Goal: Task Accomplishment & Management: Manage account settings

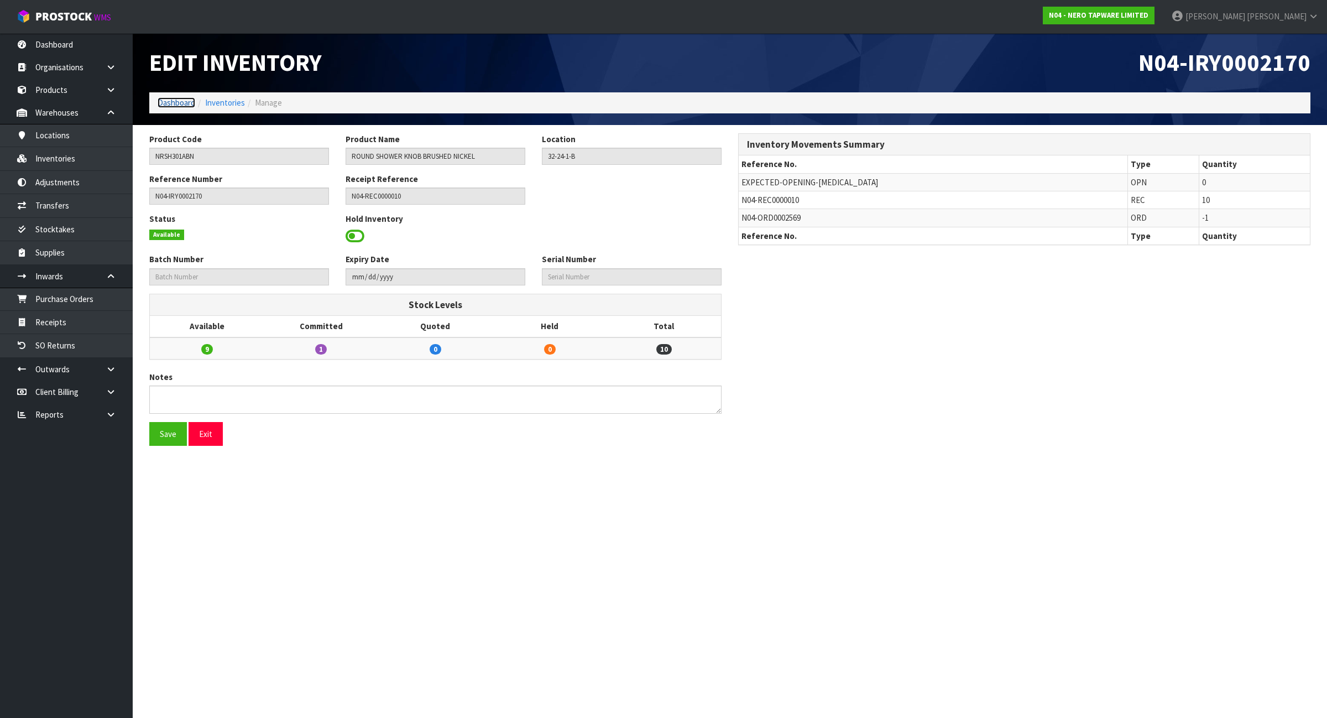
click at [182, 98] on link "Dashboard" at bounding box center [177, 102] width 38 height 11
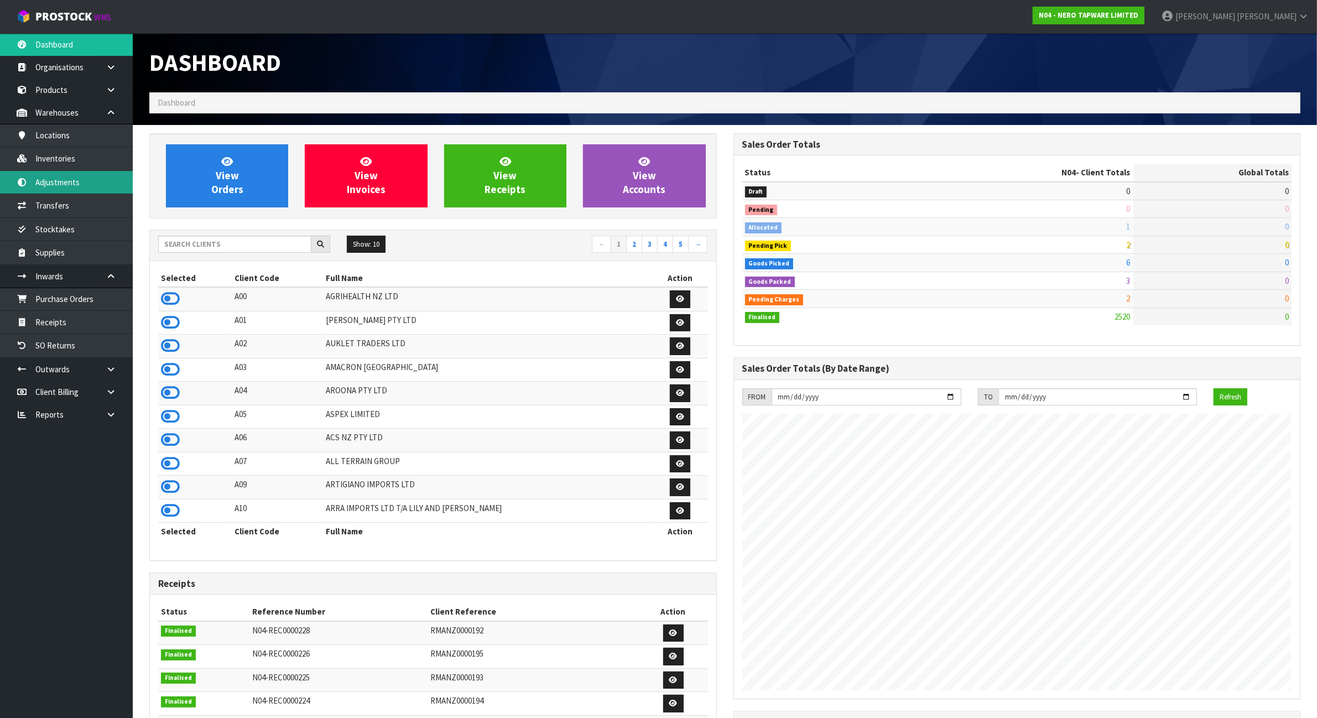
scroll to position [841, 583]
click at [183, 239] on input "text" at bounding box center [234, 244] width 153 height 17
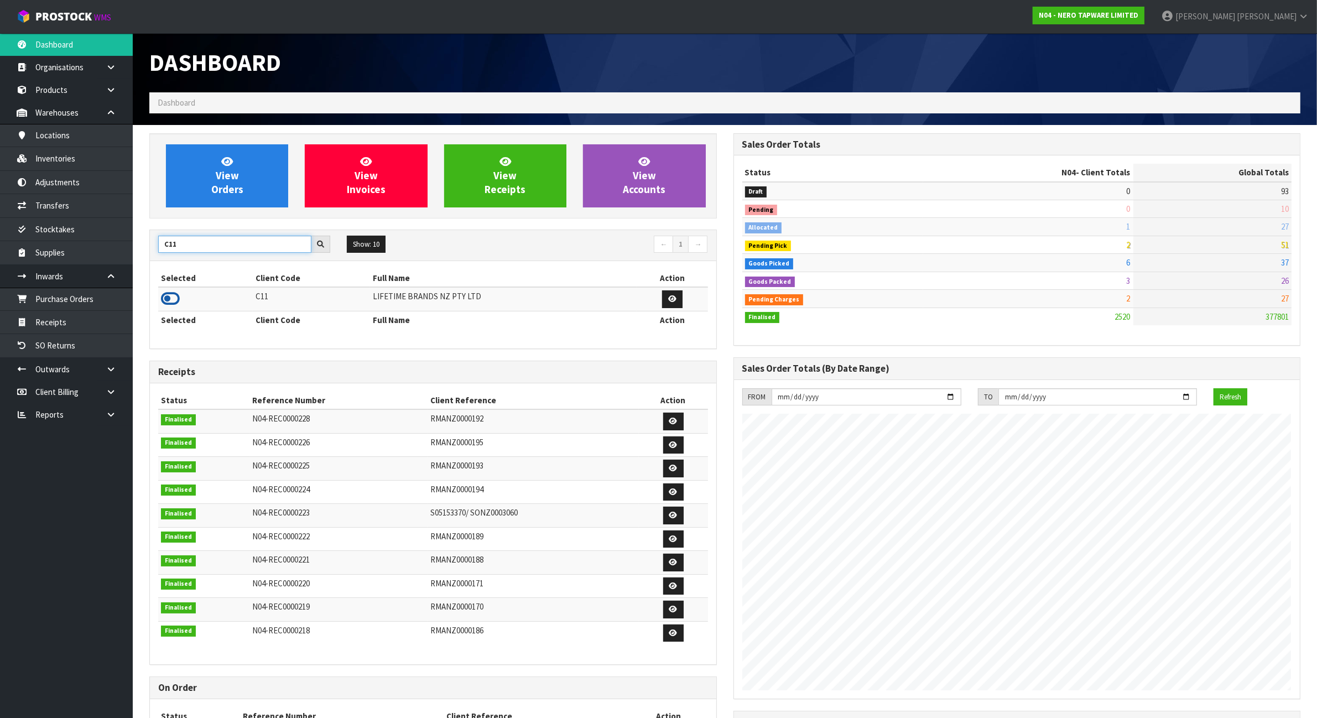
type input "C11"
click at [174, 299] on icon at bounding box center [170, 298] width 19 height 17
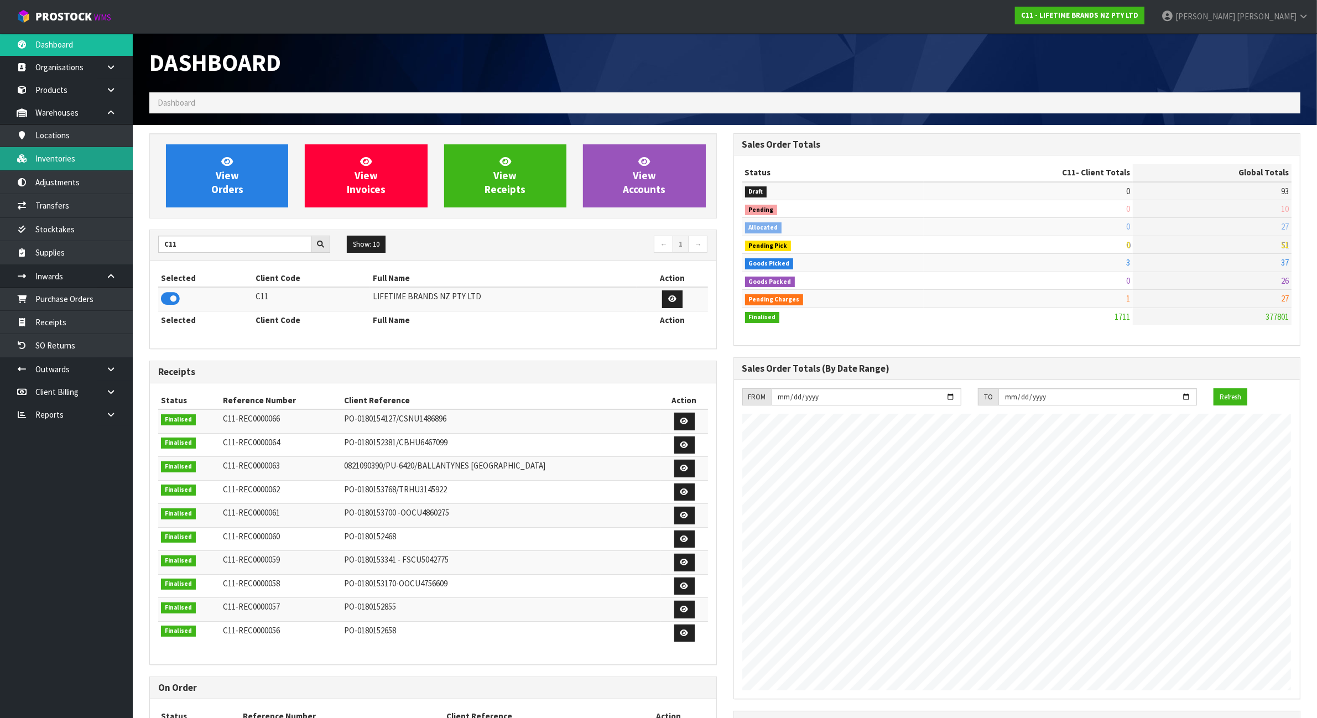
click at [90, 150] on link "Inventories" at bounding box center [66, 158] width 133 height 23
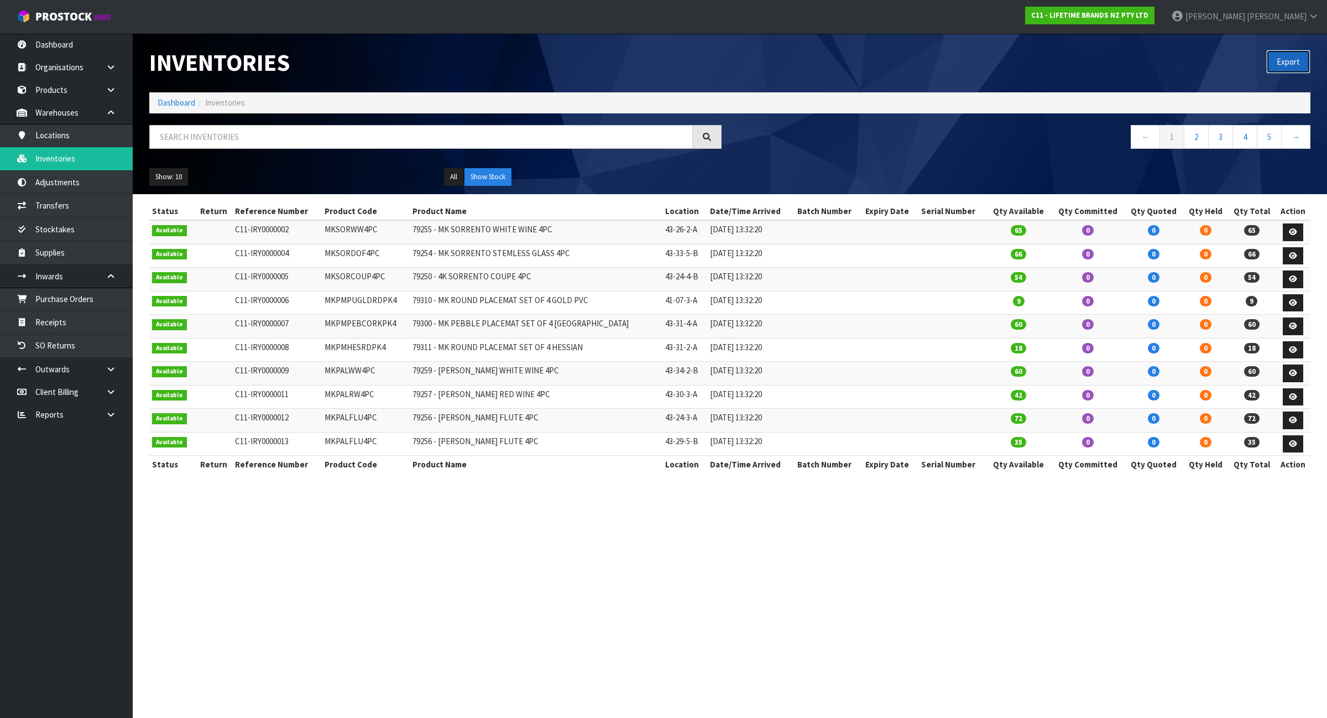
click at [1289, 59] on button "Export" at bounding box center [1288, 62] width 44 height 24
click at [197, 132] on input "text" at bounding box center [421, 137] width 544 height 24
paste input "JOBLGGRAVY"
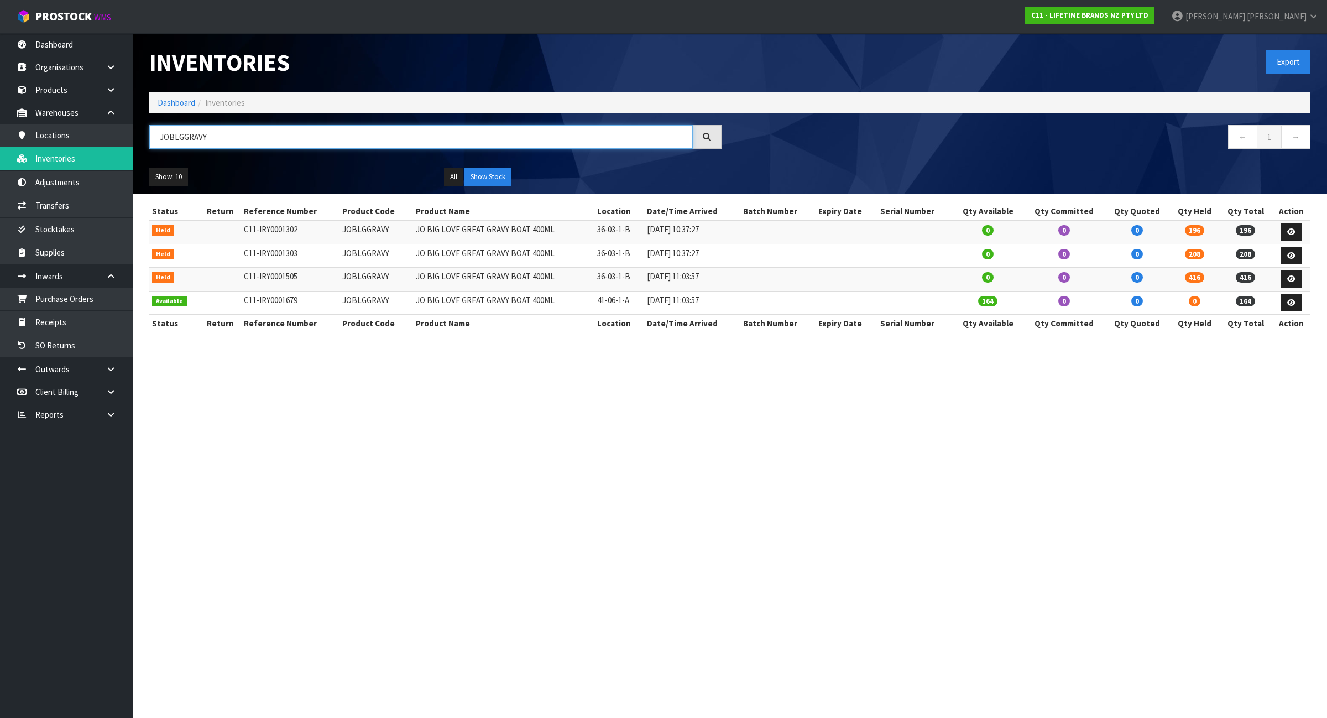
click at [276, 138] on input "JOBLGGRAVY" at bounding box center [421, 137] width 544 height 24
paste input "SHOWSTOP"
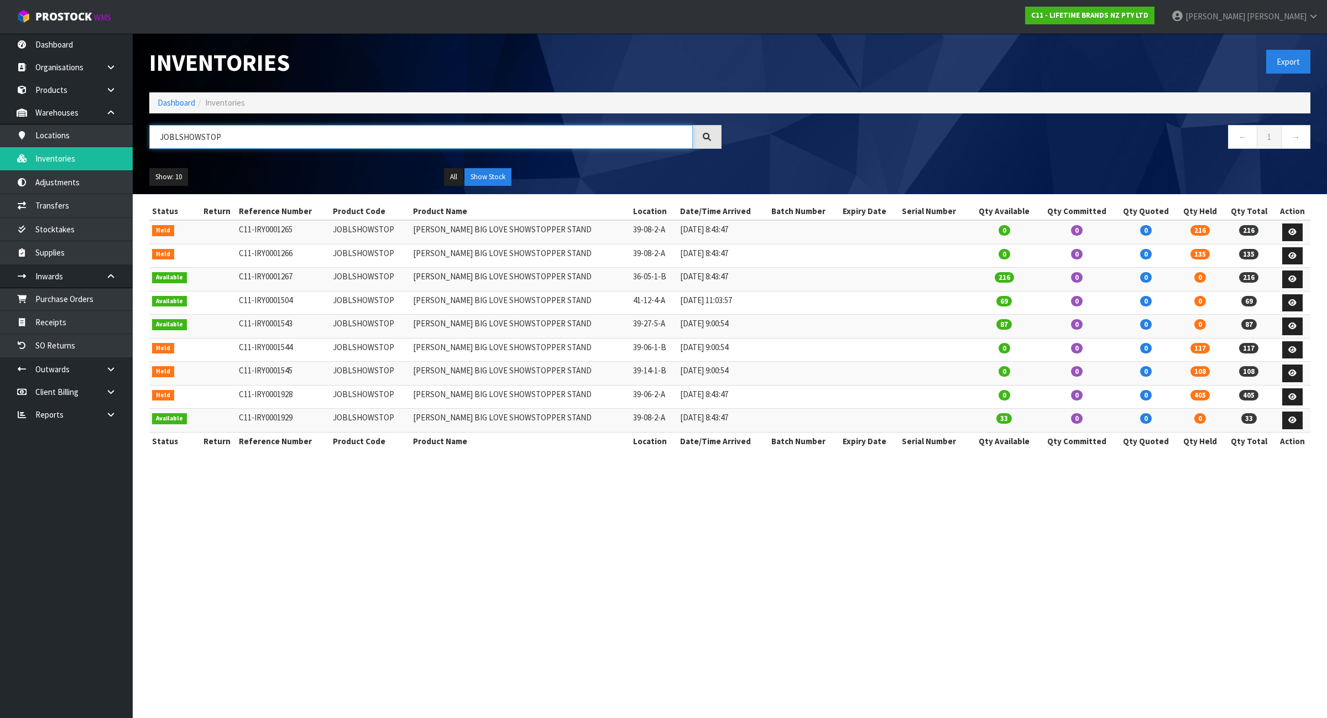
click at [263, 142] on input "JOBLSHOWSTOP" at bounding box center [421, 137] width 544 height 24
paste input "EPICROAST"
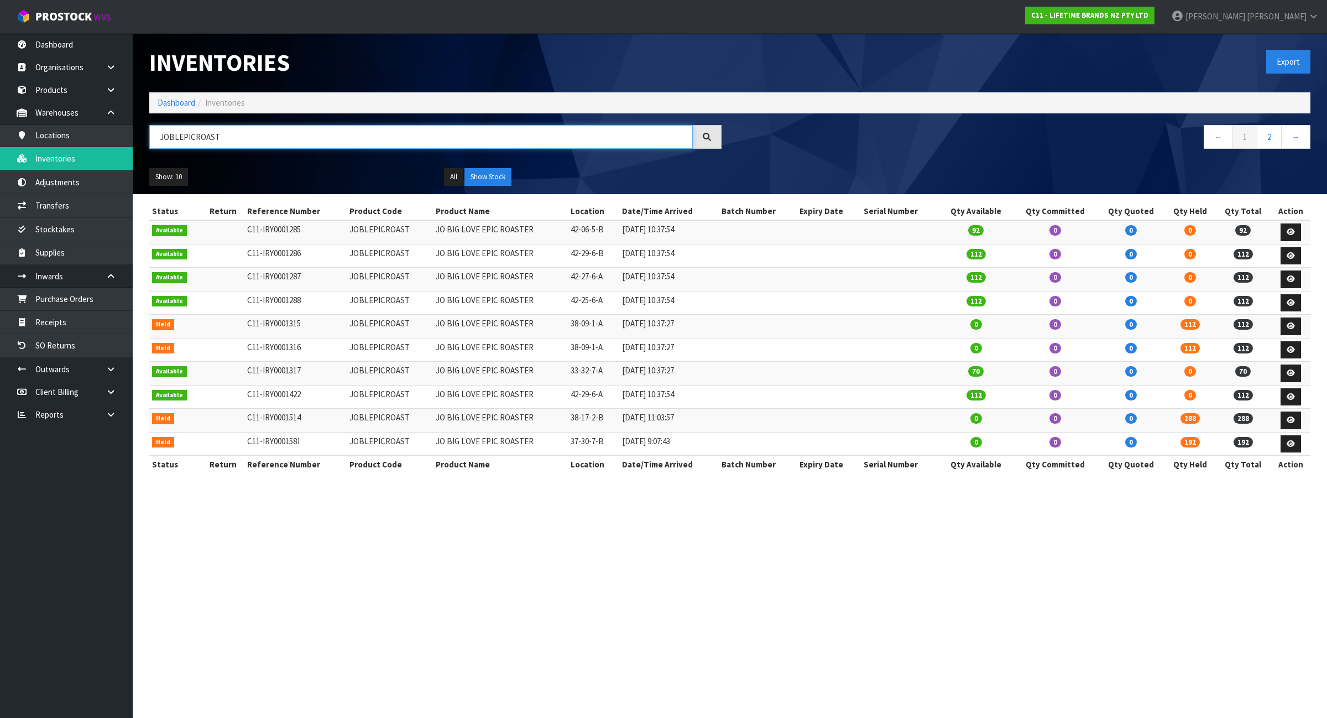
click at [221, 126] on input "JOBLEPICROAST" at bounding box center [421, 137] width 544 height 24
click at [220, 132] on input "JOBLEPICROAST" at bounding box center [421, 137] width 544 height 24
paste input "FPLATT40"
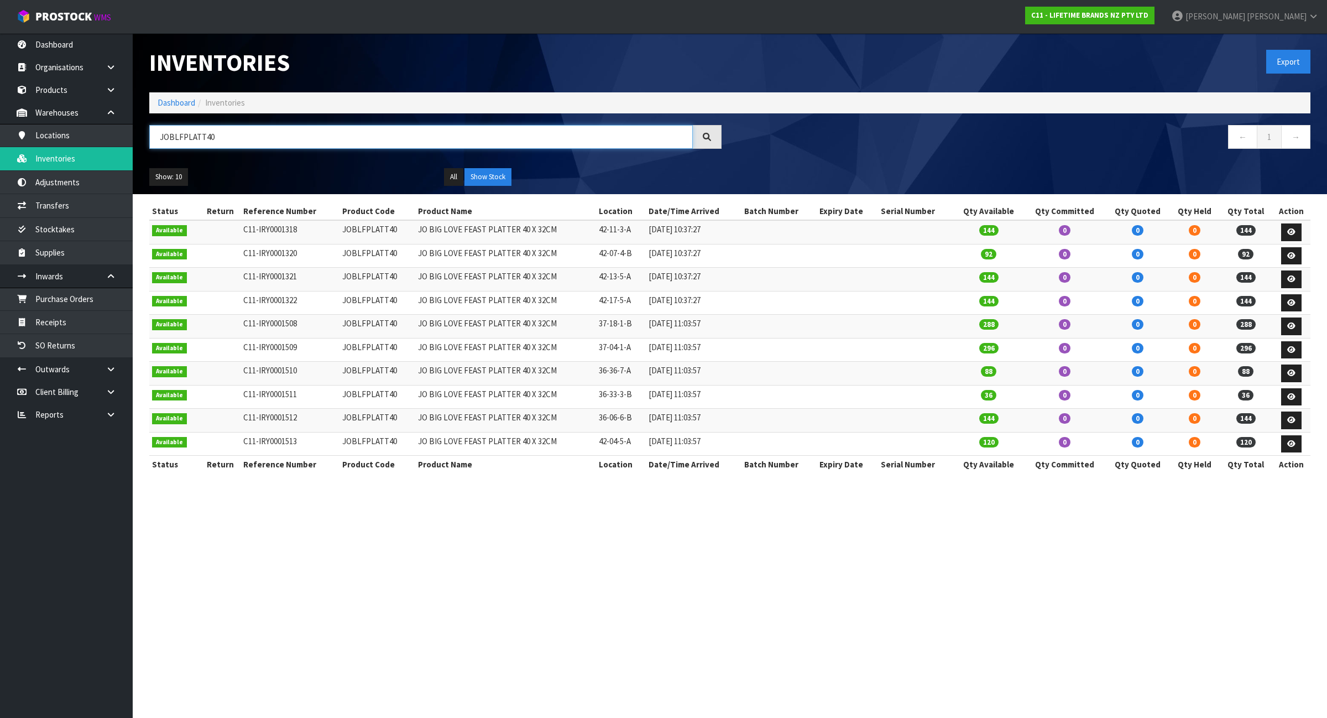
click at [247, 134] on input "JOBLFPLATT40" at bounding box center [421, 137] width 544 height 24
paste input "BOWL22PK4"
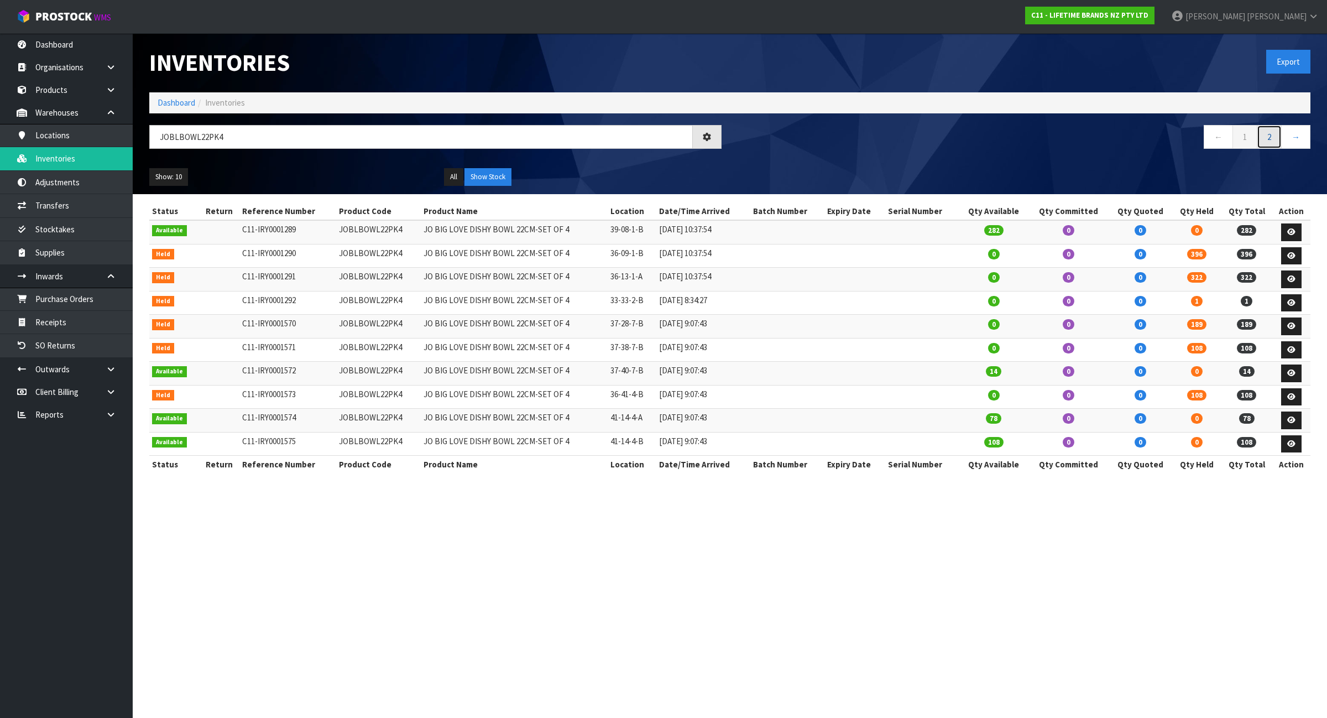
click at [1272, 128] on link "2" at bounding box center [1269, 137] width 25 height 24
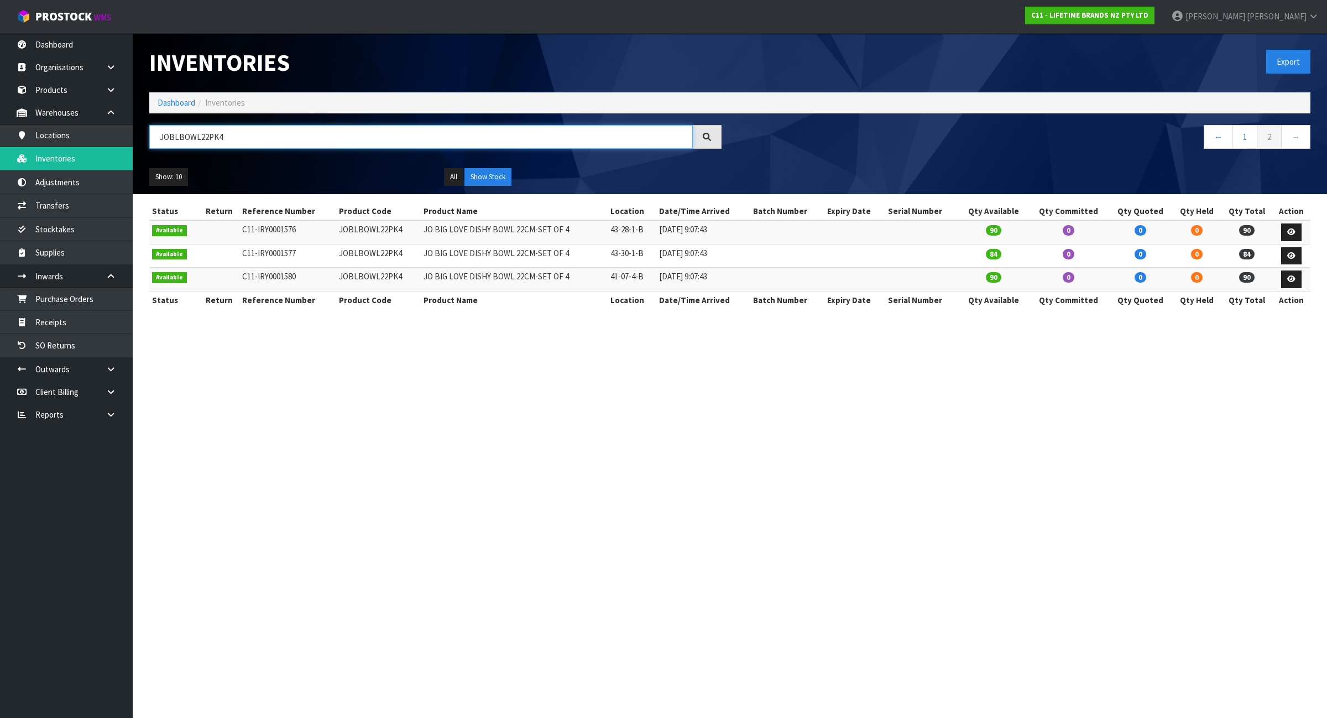
click at [269, 145] on input "JOBLBOWL22PK4" at bounding box center [421, 137] width 544 height 24
paste input "PINCHPK3"
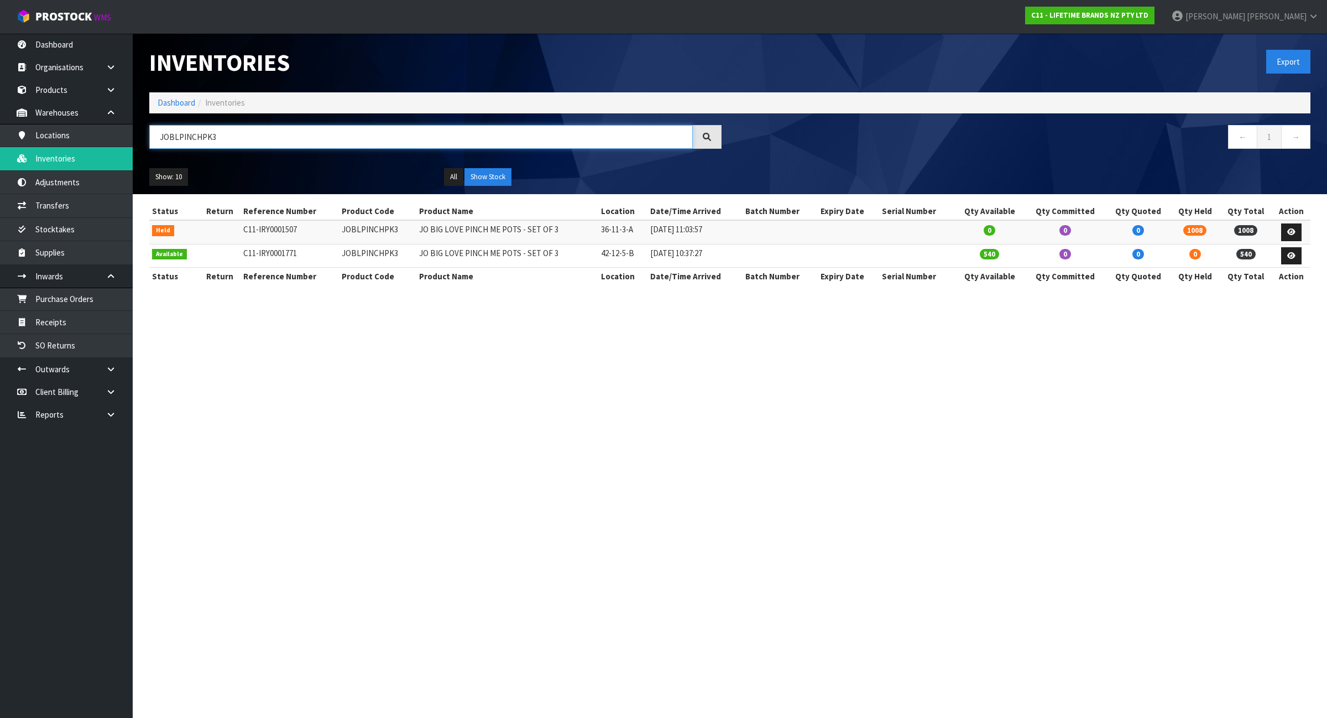
click at [265, 142] on input "JOBLPINCHPK3" at bounding box center [421, 137] width 544 height 24
paste input "BOWL22PK4"
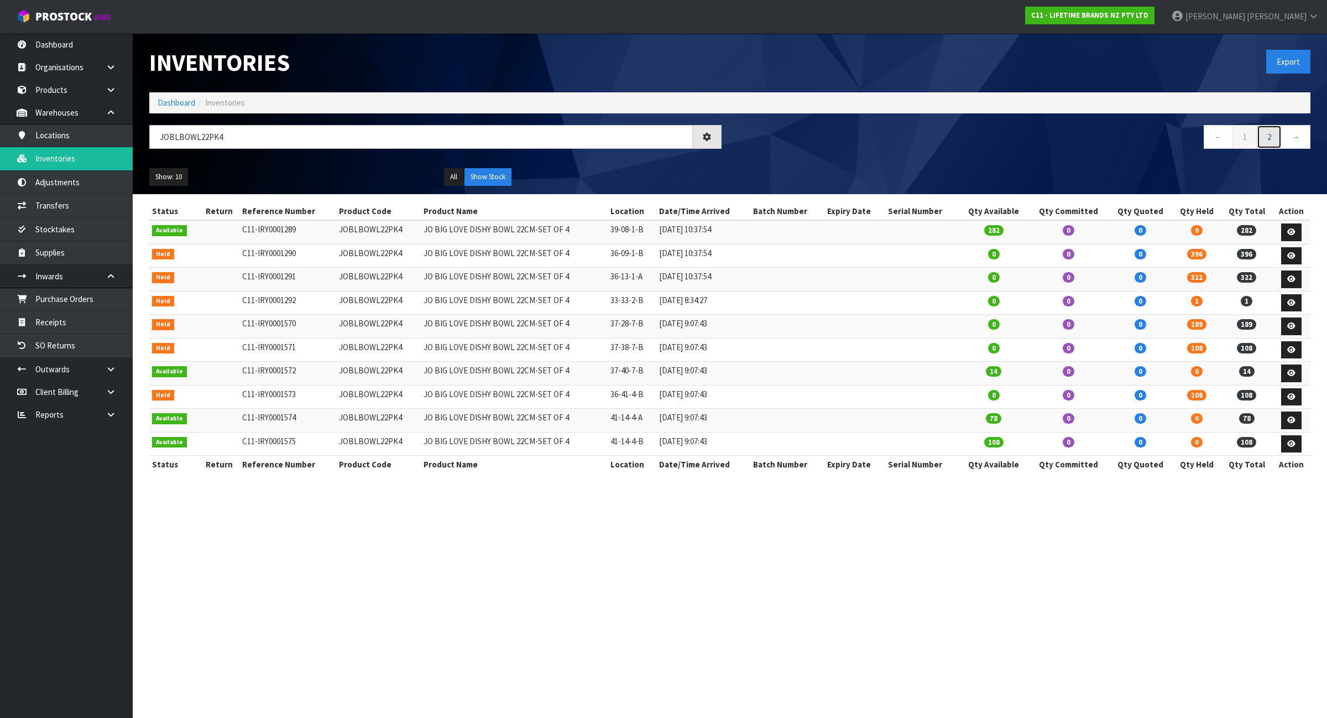
click at [1269, 137] on link "2" at bounding box center [1269, 137] width 25 height 24
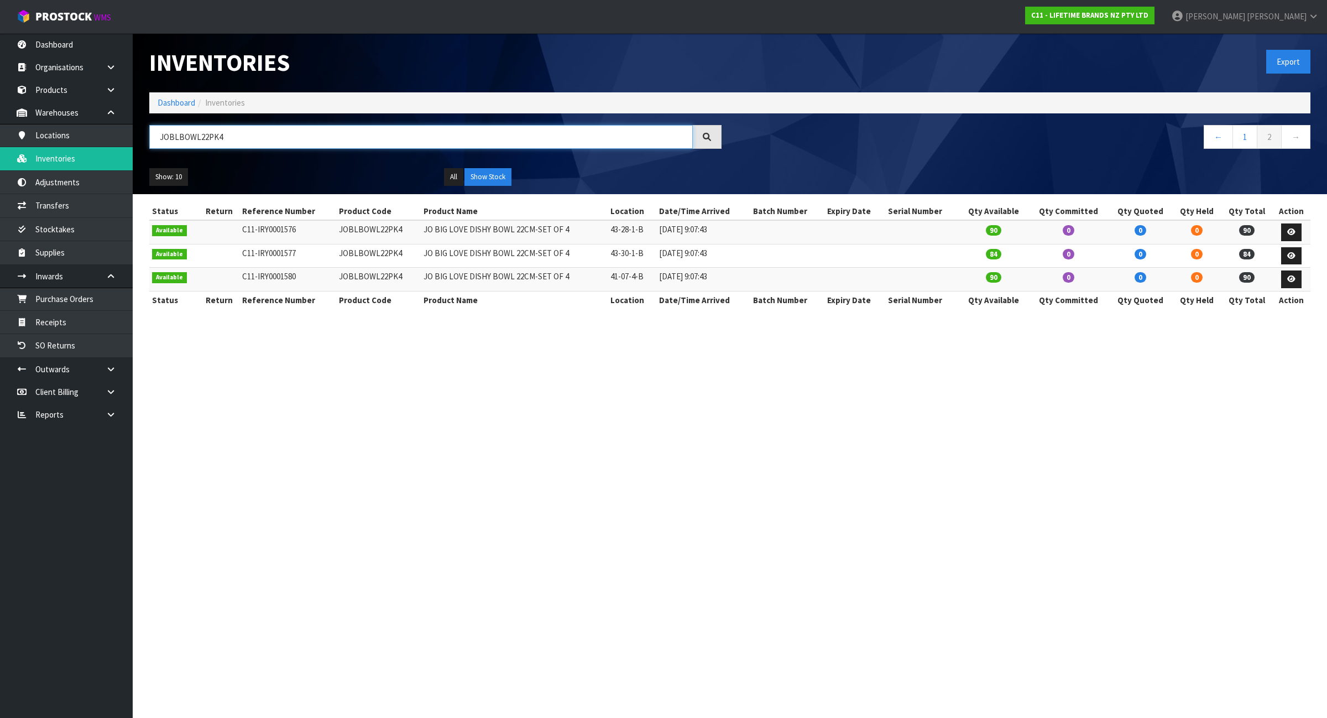
click at [234, 141] on input "JOBLBOWL22PK4" at bounding box center [421, 137] width 544 height 24
paste input "BLBOWL16"
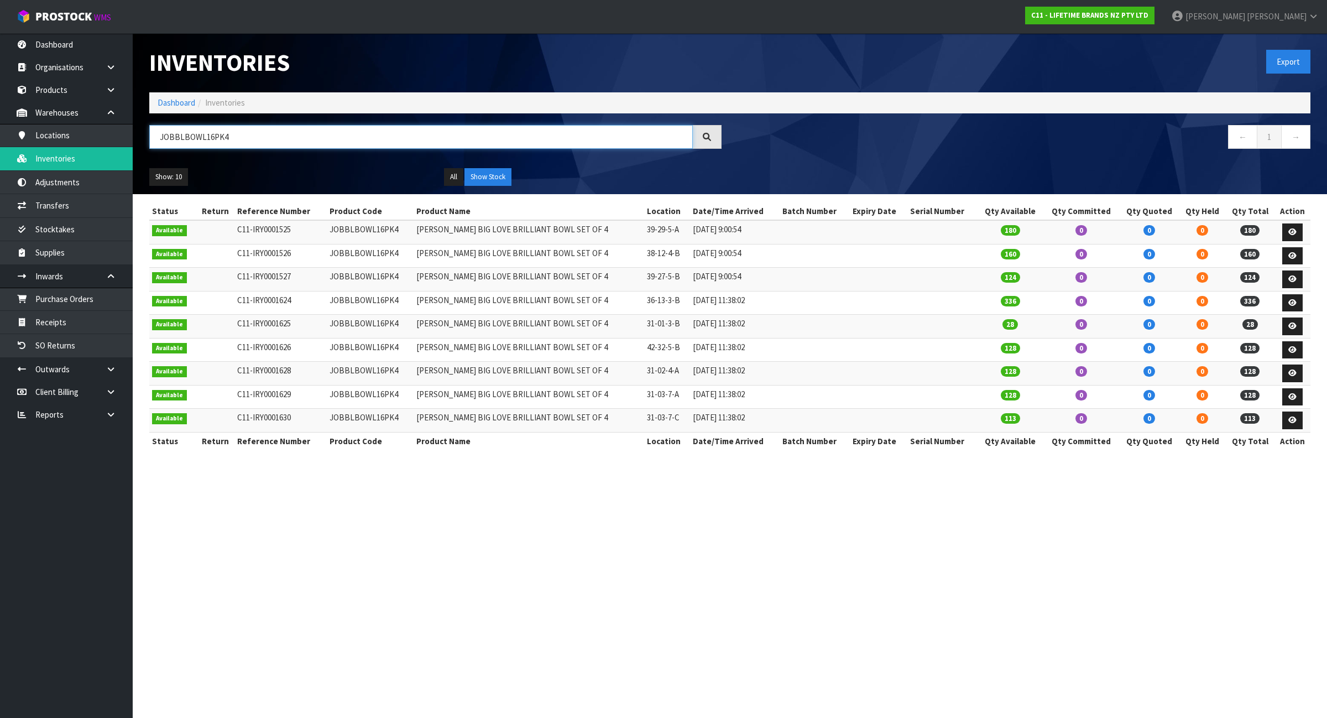
click at [331, 133] on input "JOBBLBOWL16PK4" at bounding box center [421, 137] width 544 height 24
paste input "LPARTYPL35"
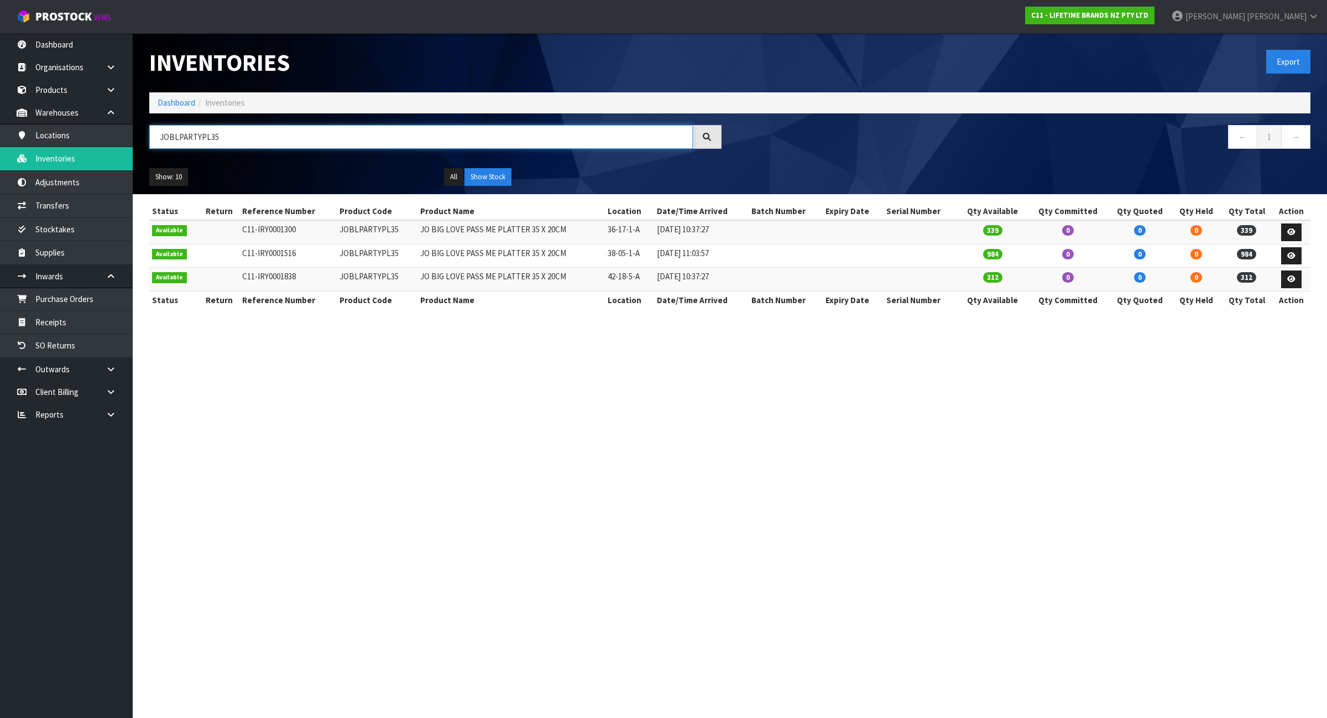
click at [274, 133] on input "JOBLPARTYPL35" at bounding box center [421, 137] width 544 height 24
paste input "SSERVER34"
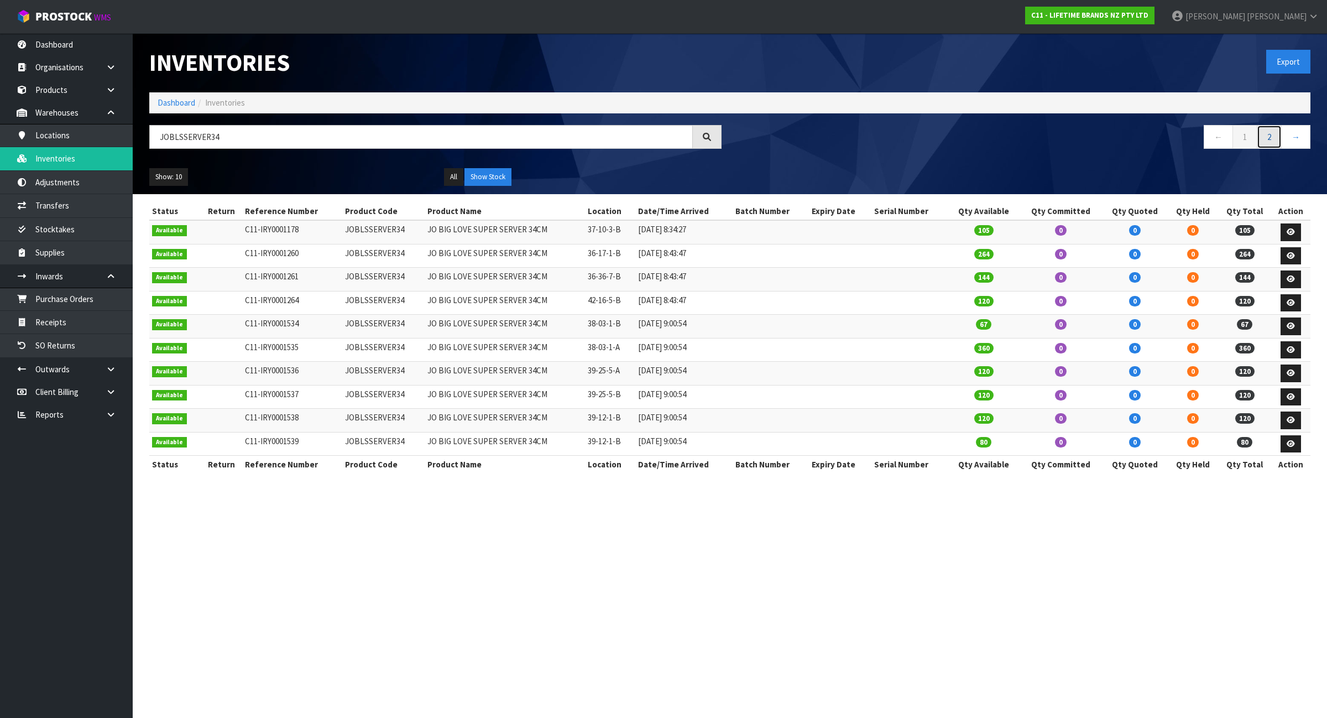
click at [1273, 141] on link "2" at bounding box center [1269, 137] width 25 height 24
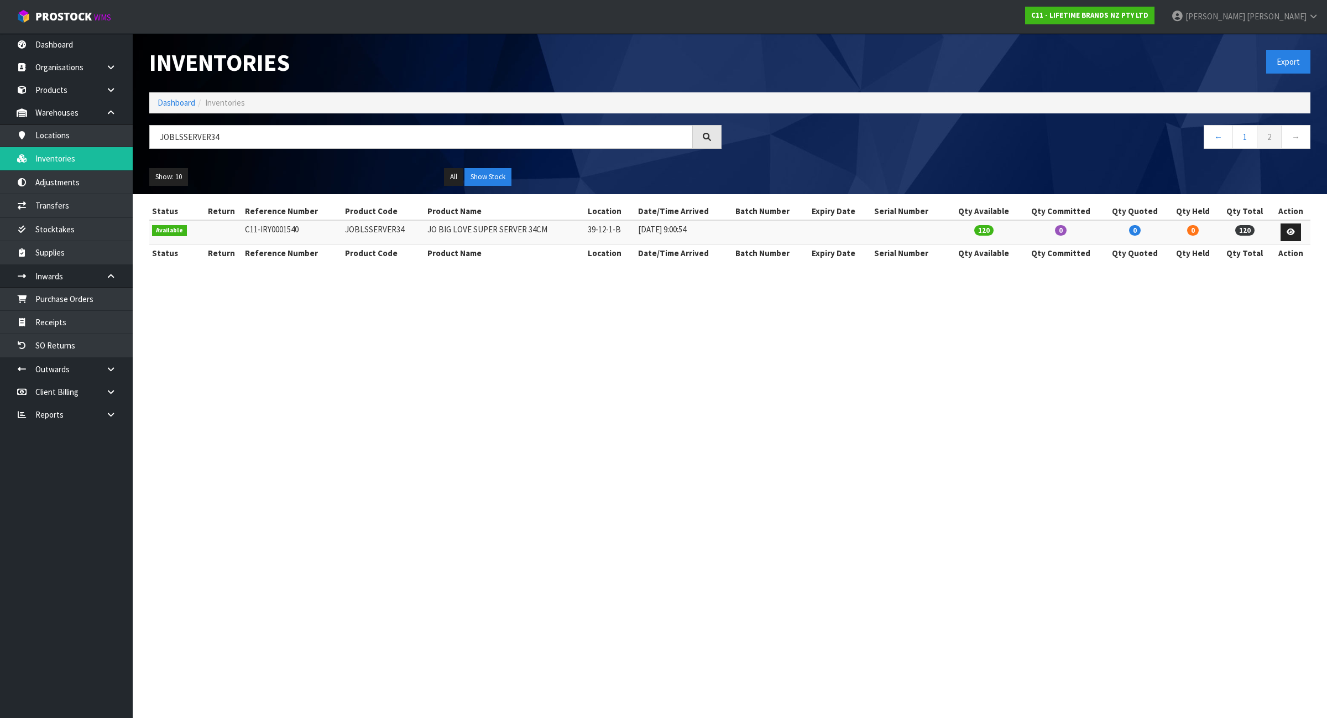
click at [242, 150] on div "JOBLSSERVER34" at bounding box center [435, 141] width 589 height 32
click at [241, 145] on input "JOBLSSERVER34" at bounding box center [421, 137] width 544 height 24
paste input "CCMUGYEL"
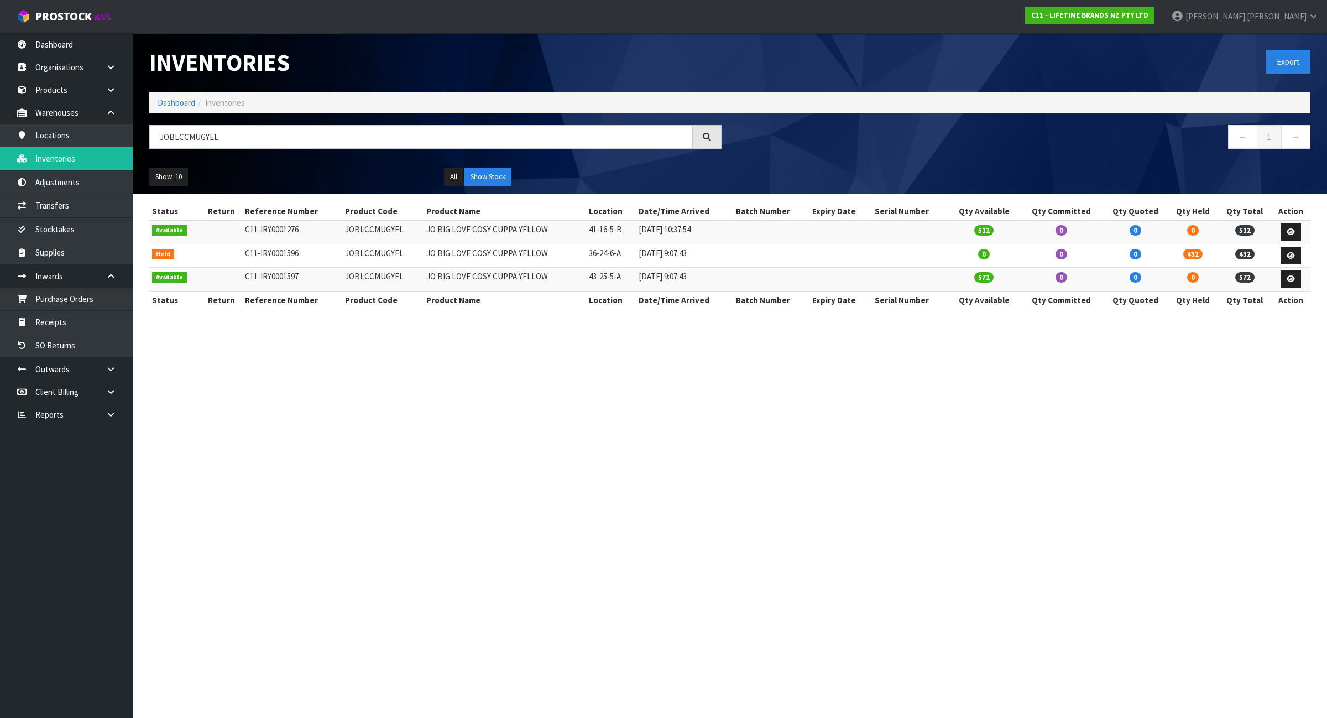
click at [306, 152] on div "JOBLCCMUGYEL" at bounding box center [435, 141] width 589 height 32
click at [297, 141] on input "JOBLCCMUGYEL" at bounding box center [421, 137] width 544 height 24
paste input "JOYJUG650"
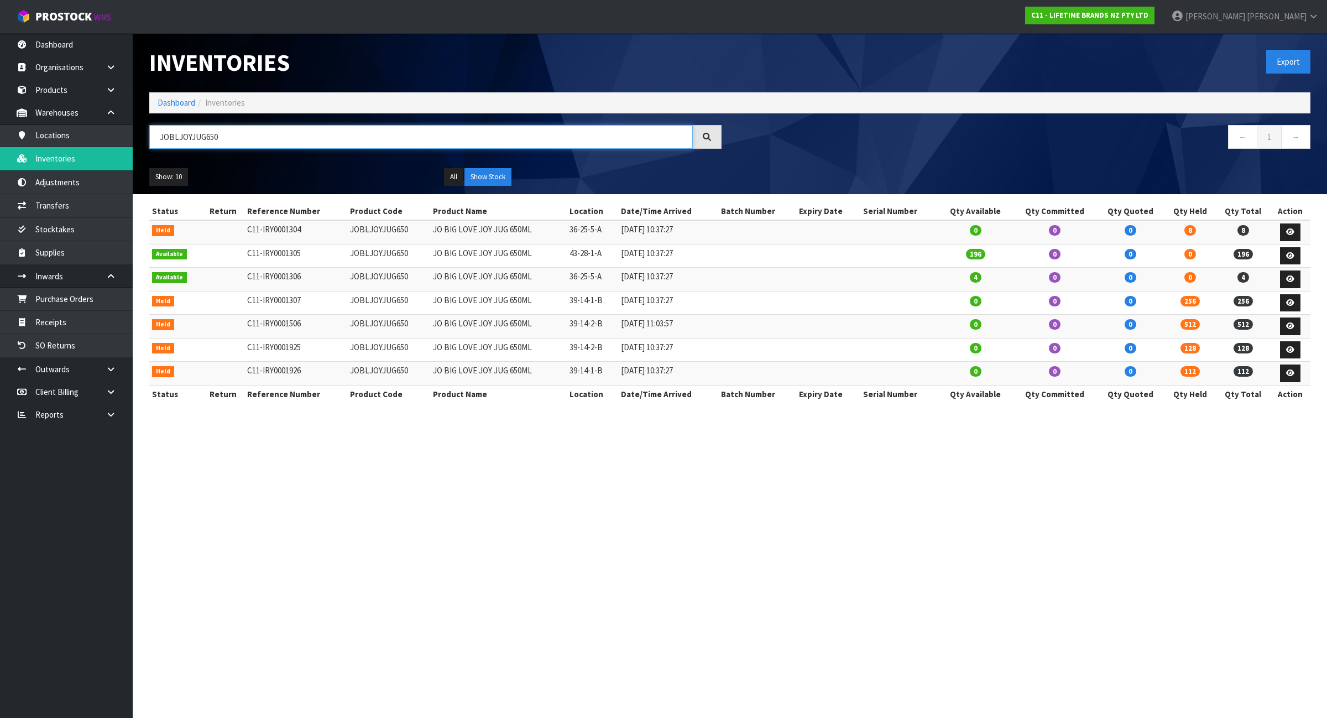
click at [269, 145] on input "JOBLJOYJUG650" at bounding box center [421, 137] width 544 height 24
paste input "SRVSETPK2"
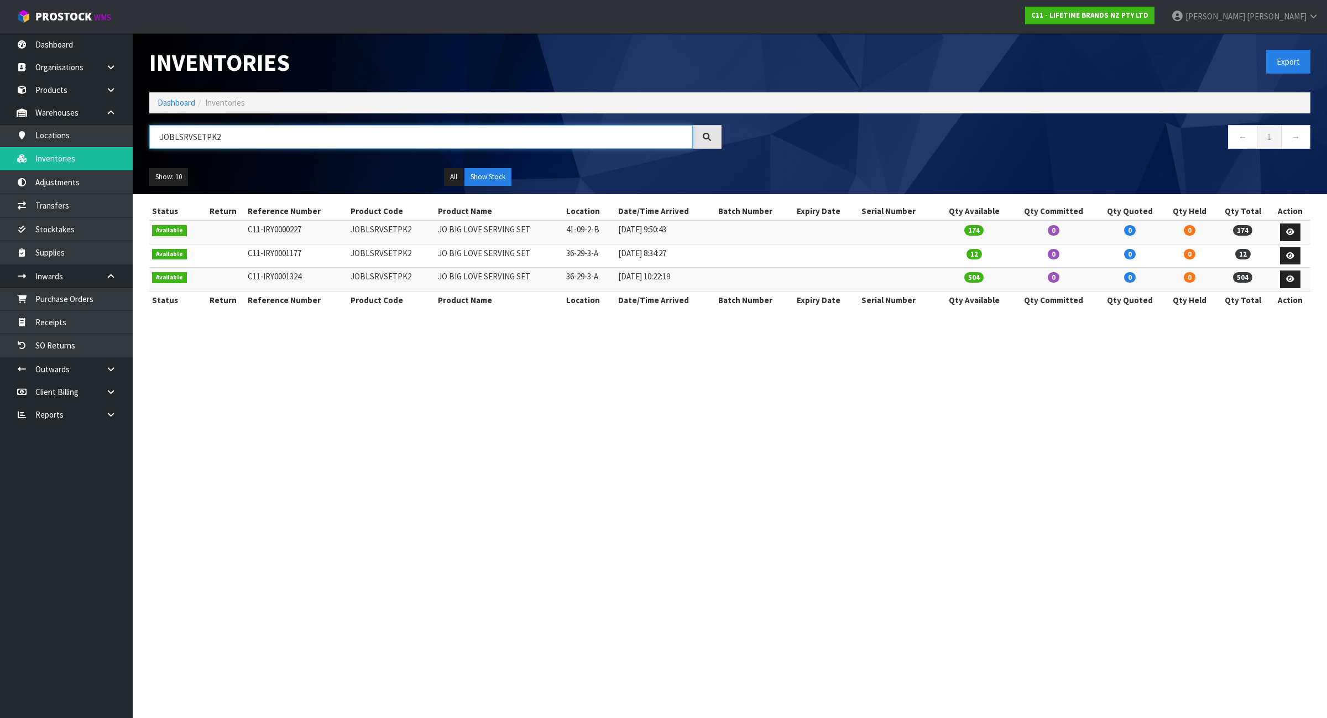
click at [264, 133] on input "JOBLSRVSETPK2" at bounding box center [421, 137] width 544 height 24
paste input "FPLATT40"
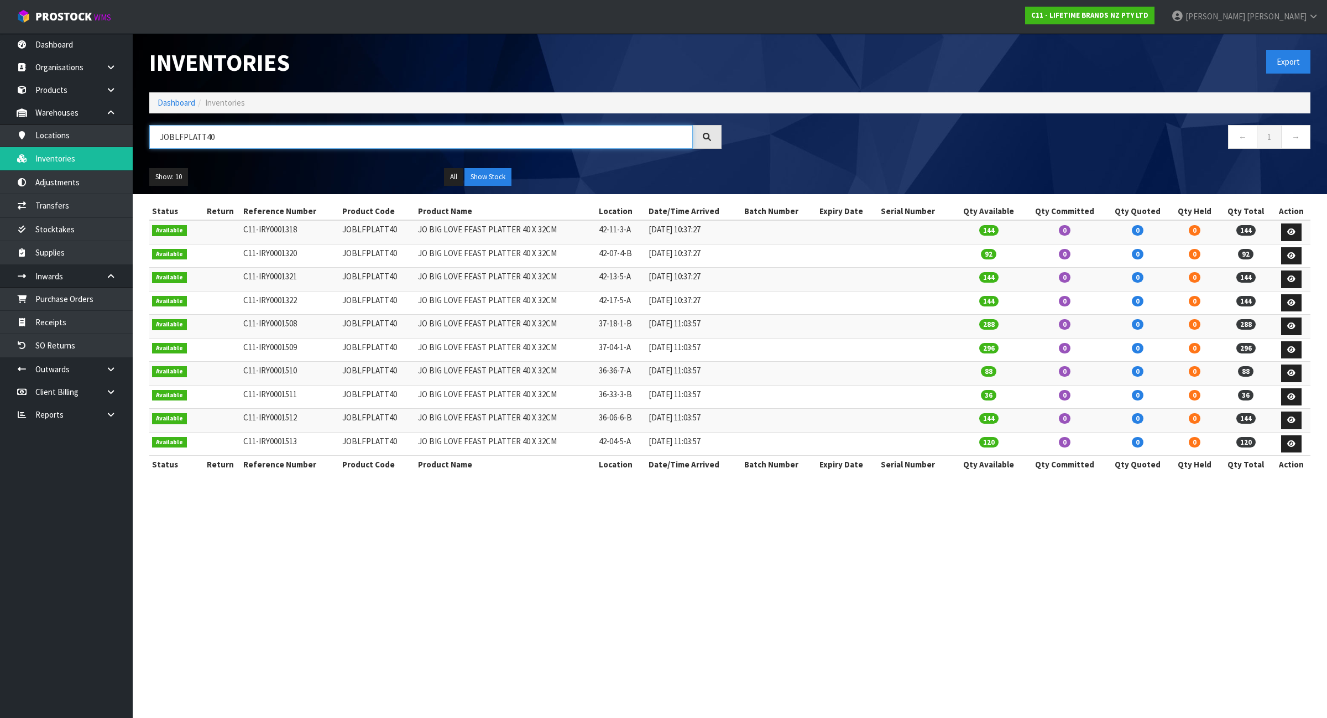
click at [322, 133] on input "JOBLFPLATT40" at bounding box center [421, 137] width 544 height 24
paste input "PLAT27PK4"
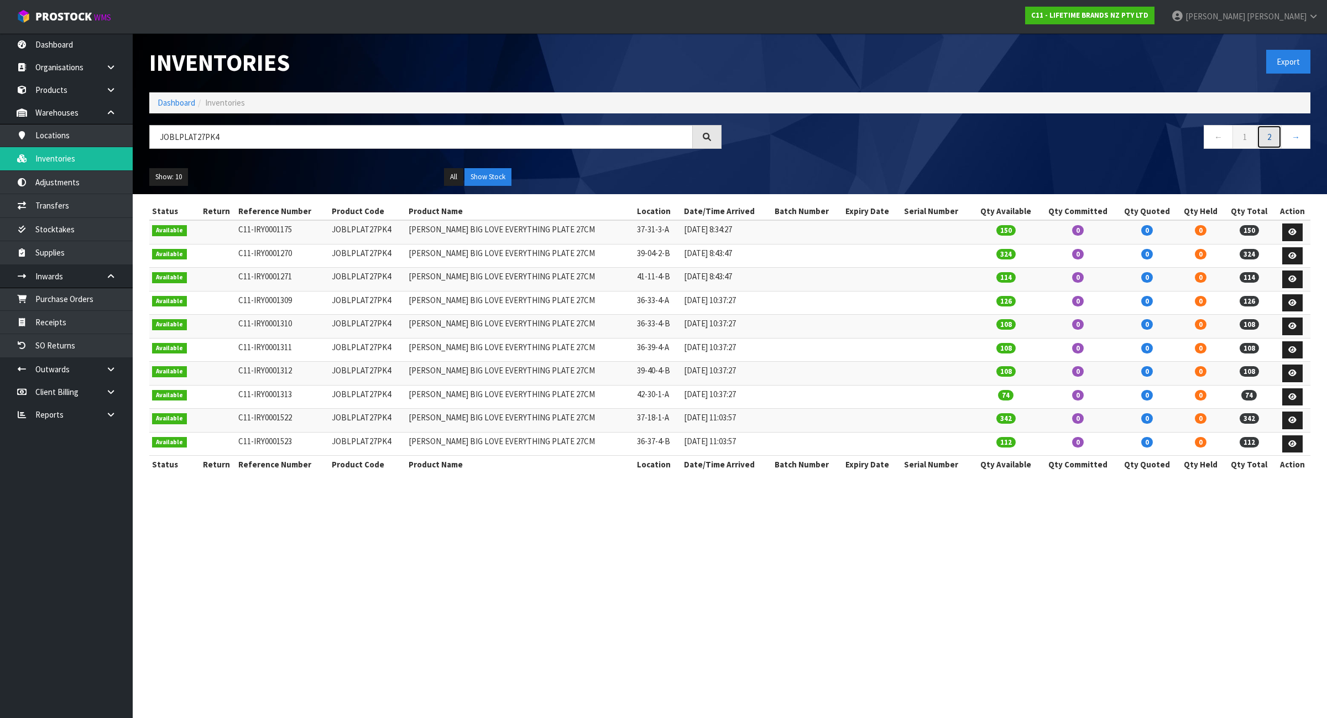
click at [1266, 137] on link "2" at bounding box center [1269, 137] width 25 height 24
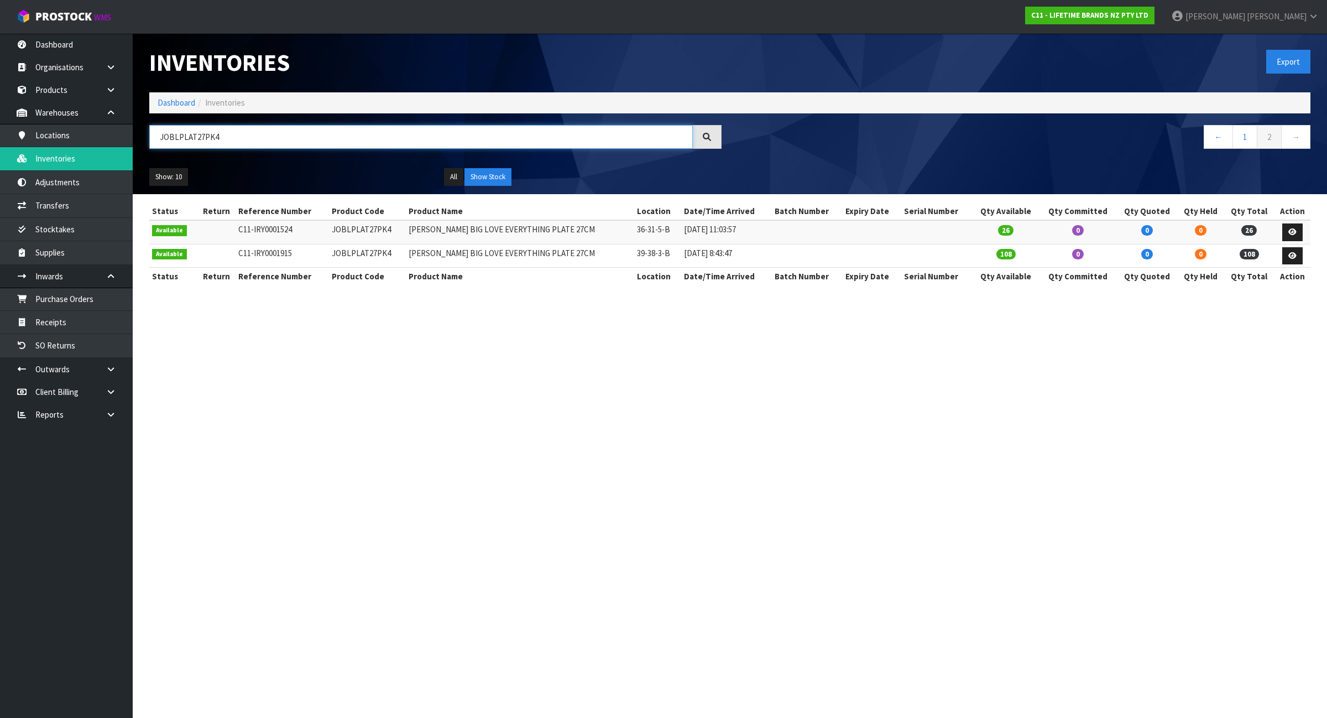
click at [236, 133] on input "JOBLPLAT27PK4" at bounding box center [421, 137] width 544 height 24
paste input "SSERVER3"
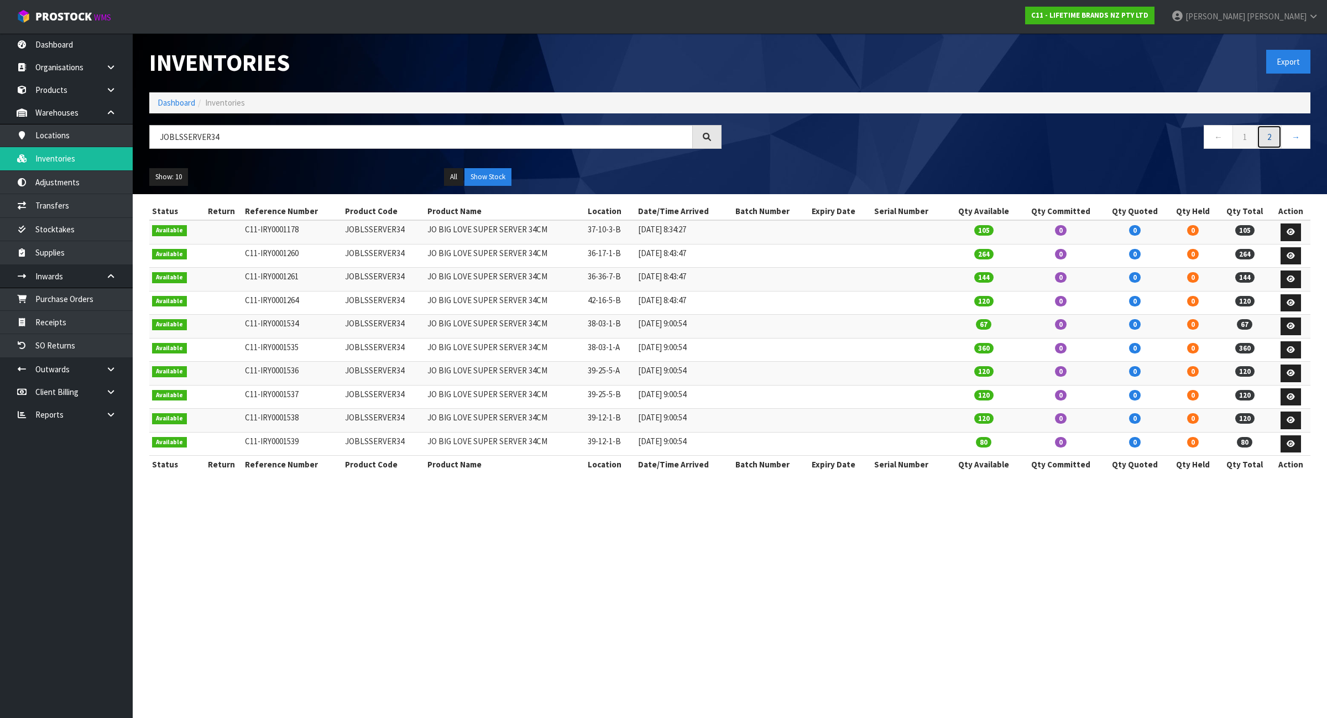
click at [1264, 144] on link "2" at bounding box center [1269, 137] width 25 height 24
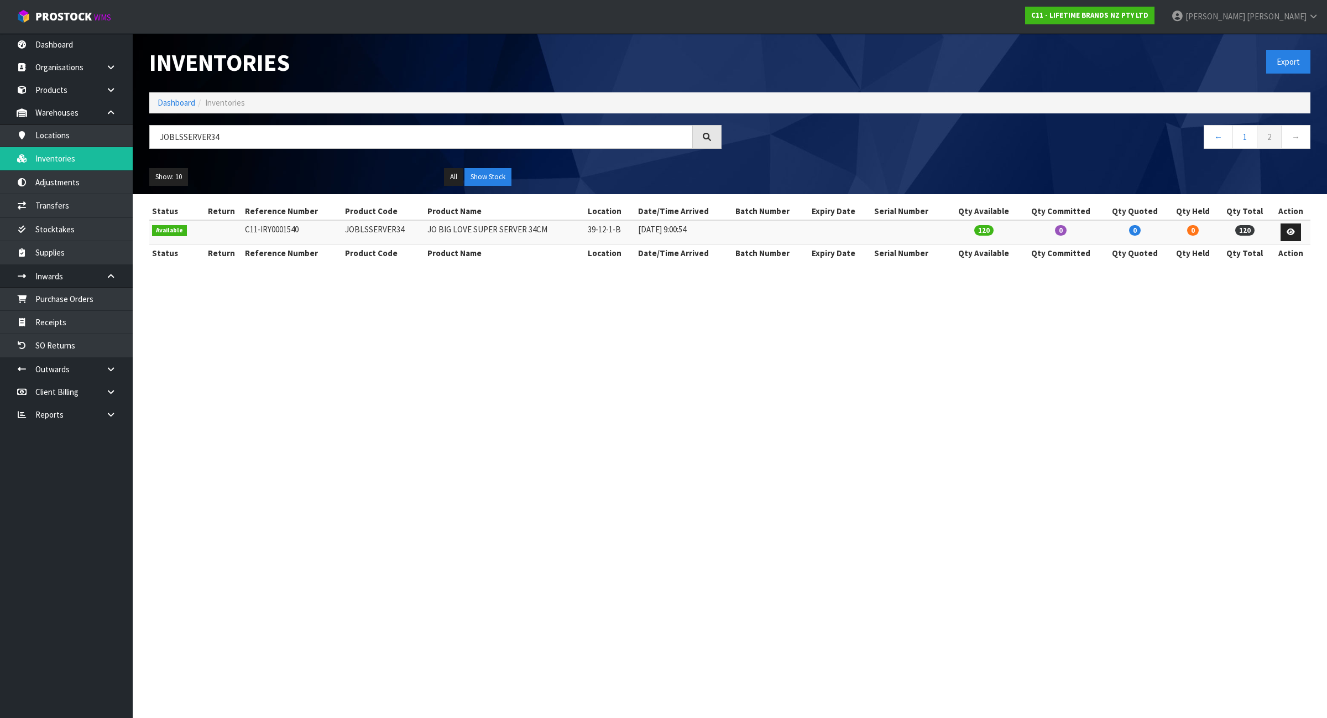
click at [263, 153] on div "JOBLSSERVER34" at bounding box center [435, 141] width 589 height 32
click at [259, 140] on input "JOBLSSERVER34" at bounding box center [421, 137] width 544 height 24
paste input "BLBOWL16PK"
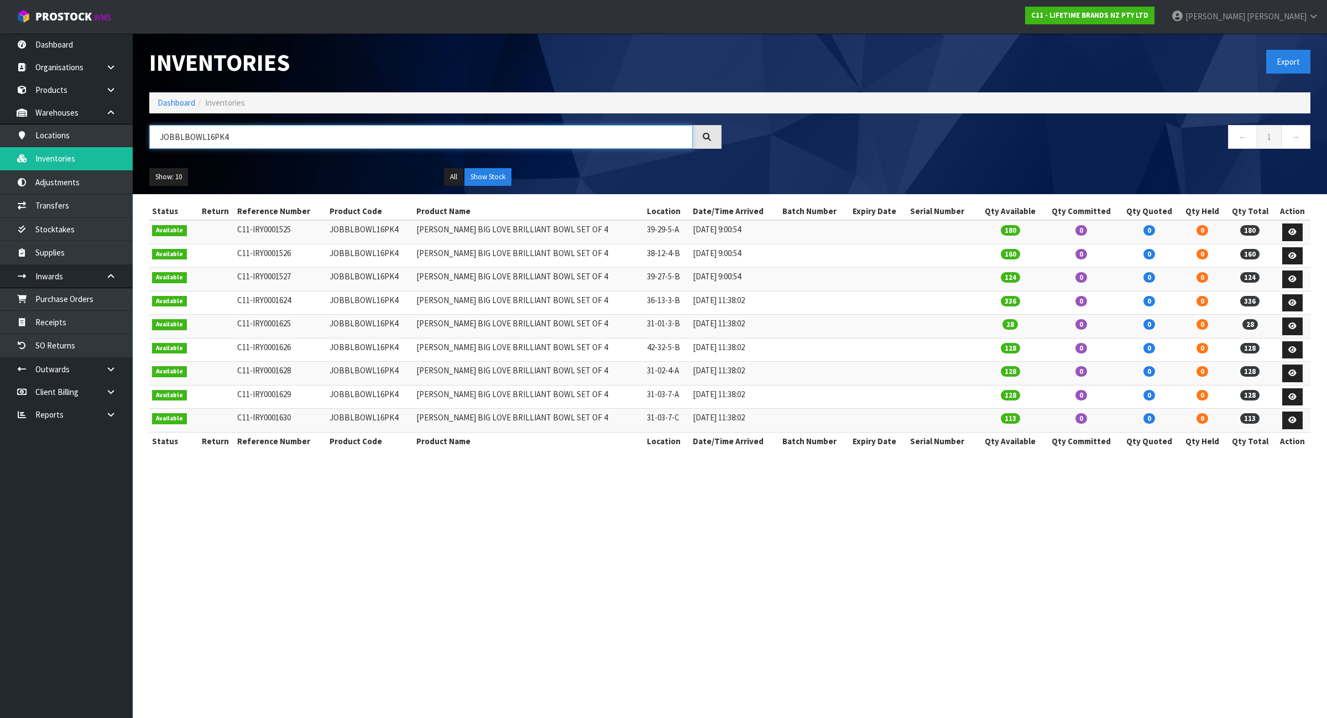
click at [275, 135] on input "JOBBLBOWL16PK4" at bounding box center [421, 137] width 544 height 24
paste input "LSHOWSTOP"
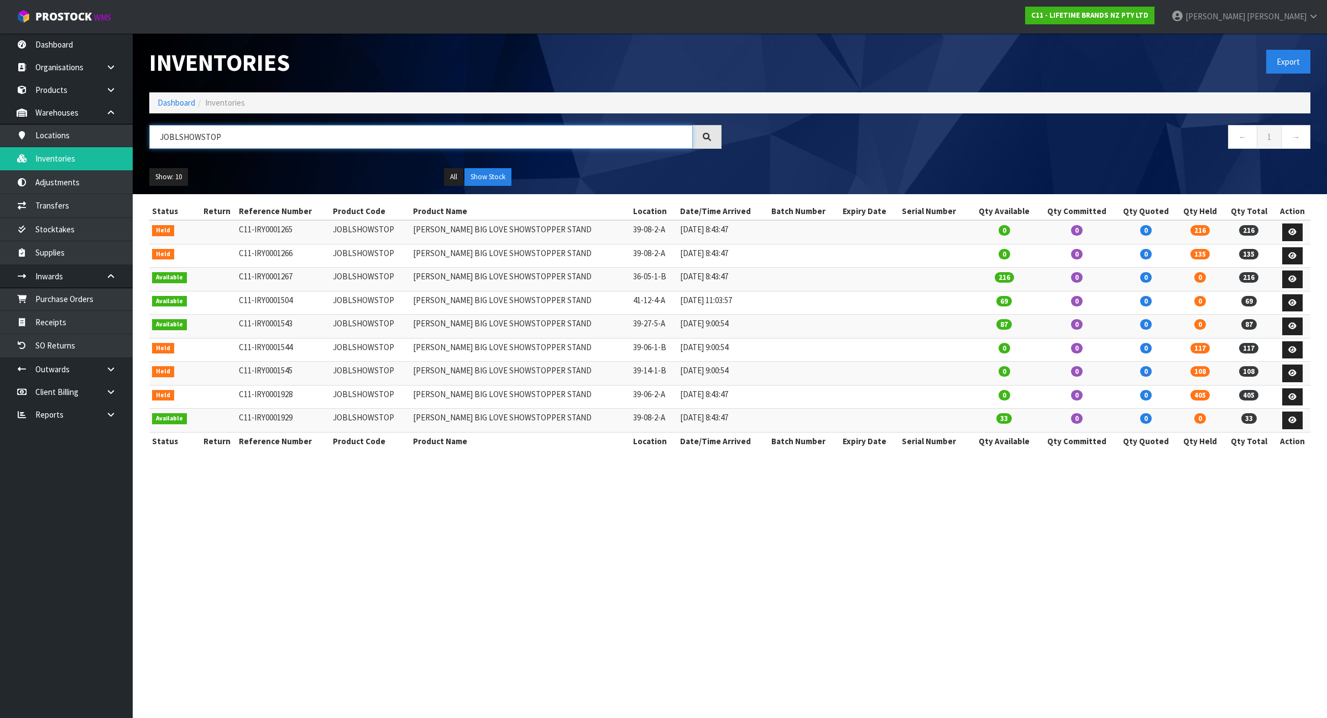
click at [227, 133] on input "JOBLSHOWSTOP" at bounding box center [421, 137] width 544 height 24
paste input "EPICROAST"
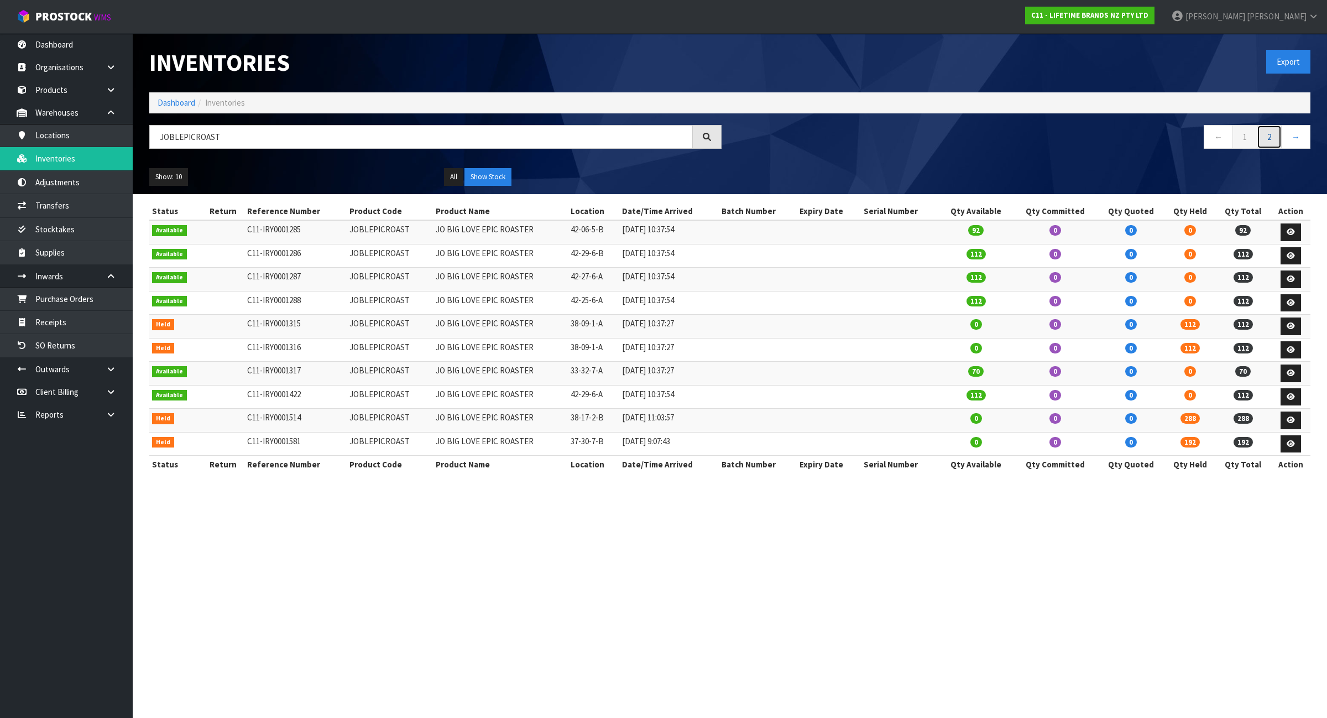
click at [1266, 144] on link "2" at bounding box center [1269, 137] width 25 height 24
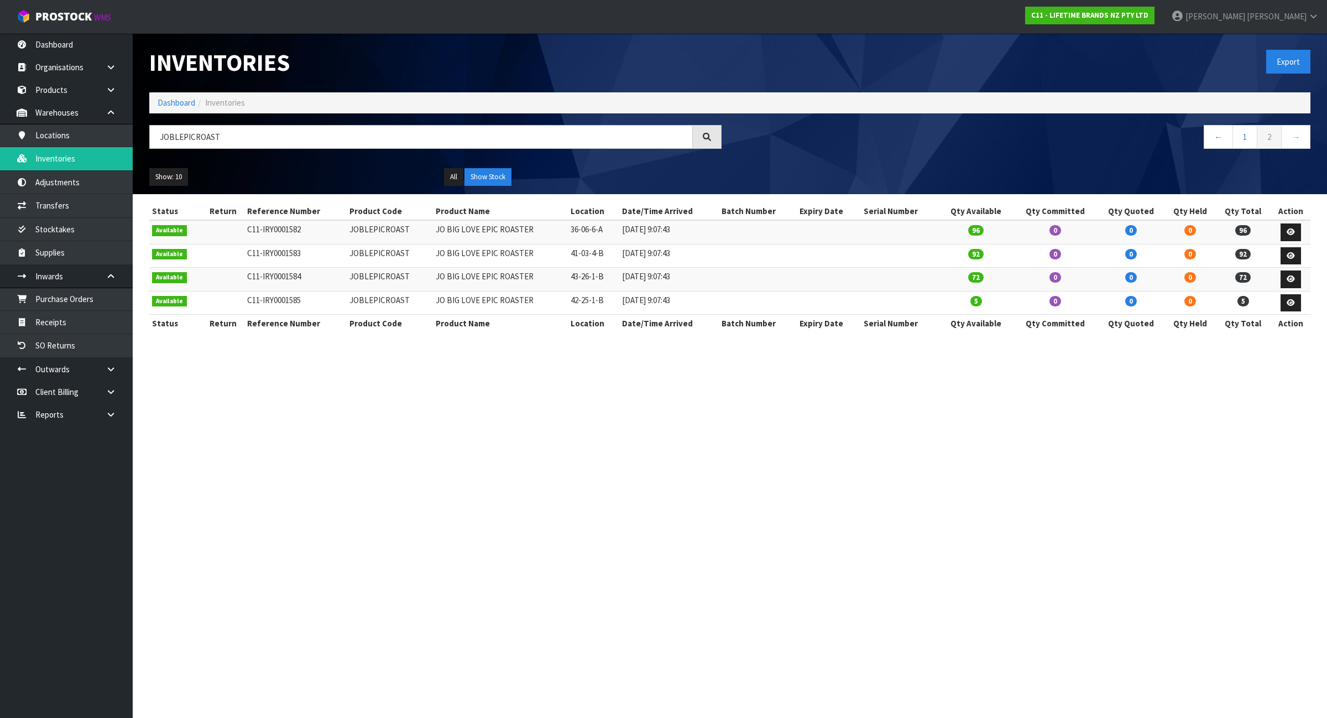
click at [947, 492] on section "Inventories Export Dashboard Inventories JOBLEPICROAST ← 1 2 → Show: 10 5 10 25…" at bounding box center [663, 359] width 1327 height 718
click at [265, 134] on input "JOBLEPICROAST" at bounding box center [421, 137] width 544 height 24
paste input "FPLATT40"
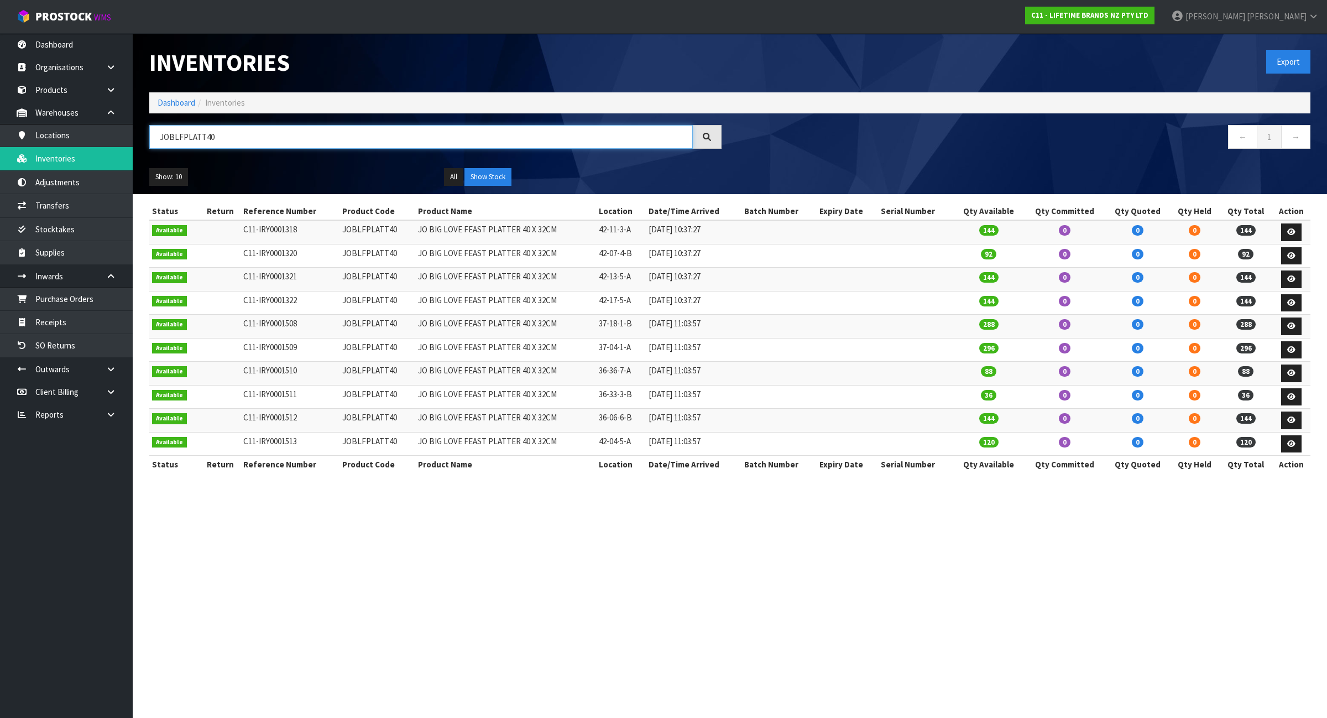
click at [267, 133] on input "JOBLFPLATT40" at bounding box center [421, 137] width 544 height 24
paste input "GGRAVY"
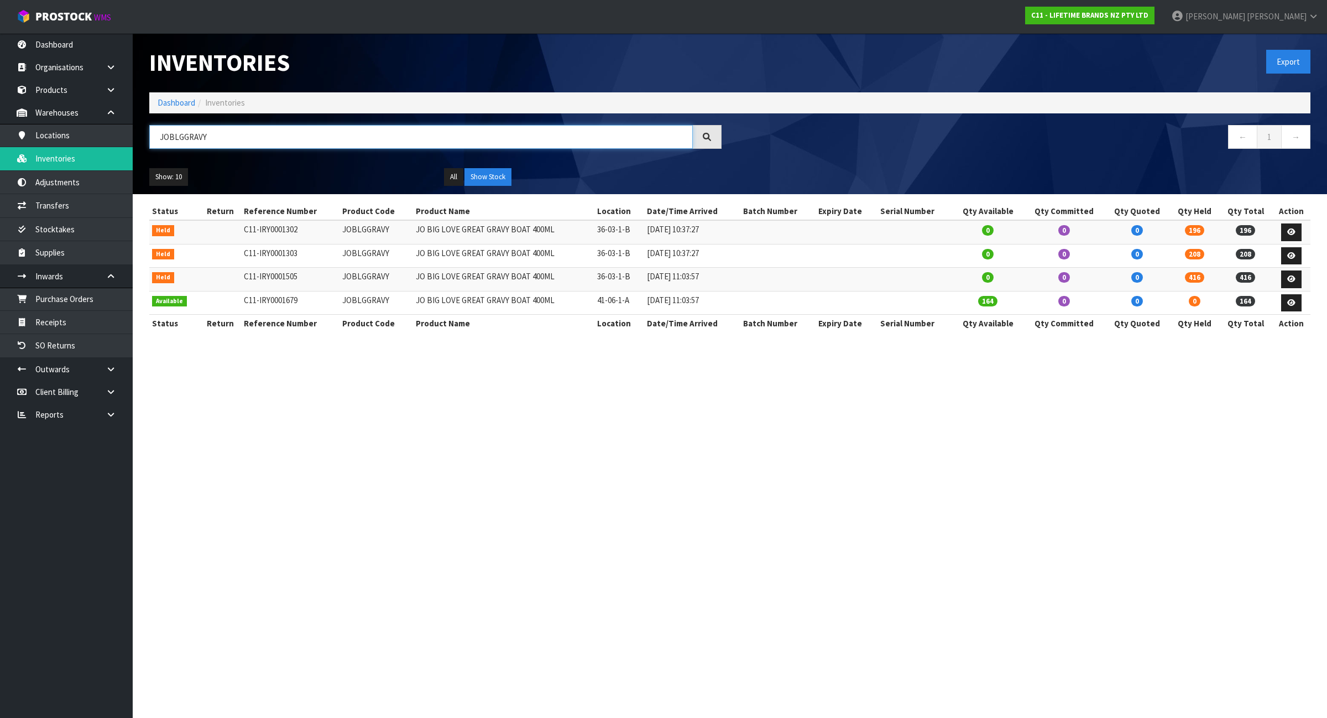
click at [296, 140] on input "JOBLGGRAVY" at bounding box center [421, 137] width 544 height 24
paste input "JOYJUG650"
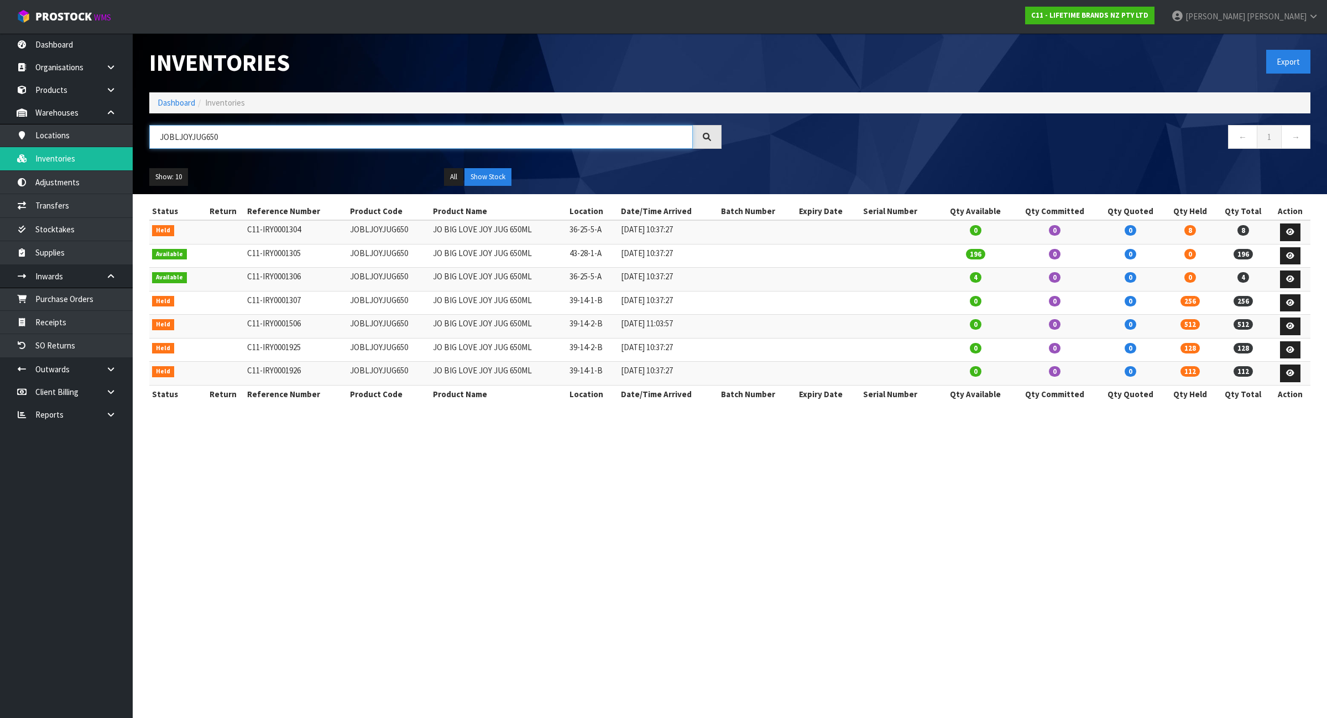
click at [241, 140] on input "JOBLJOYJUG650" at bounding box center [421, 137] width 544 height 24
paste input "PARTYPL35"
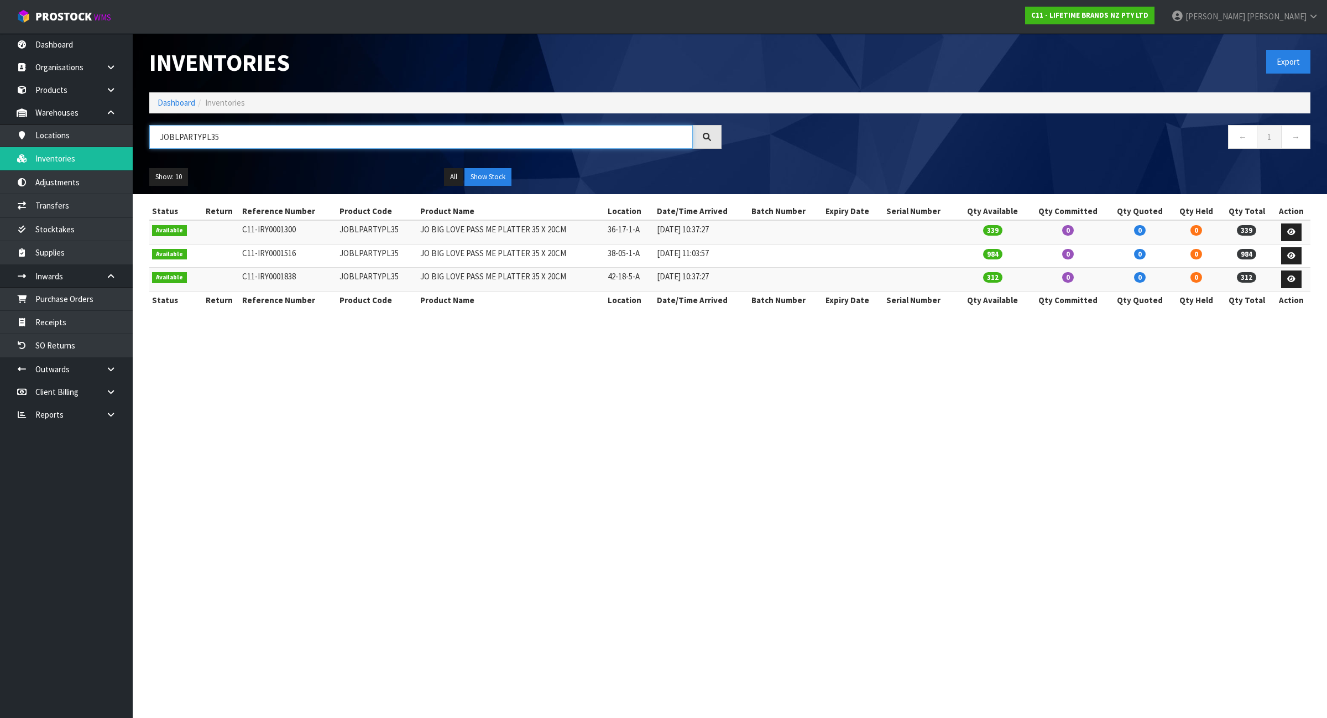
click at [238, 142] on input "JOBLPARTYPL35" at bounding box center [421, 137] width 544 height 24
paste input "LAT27PK4"
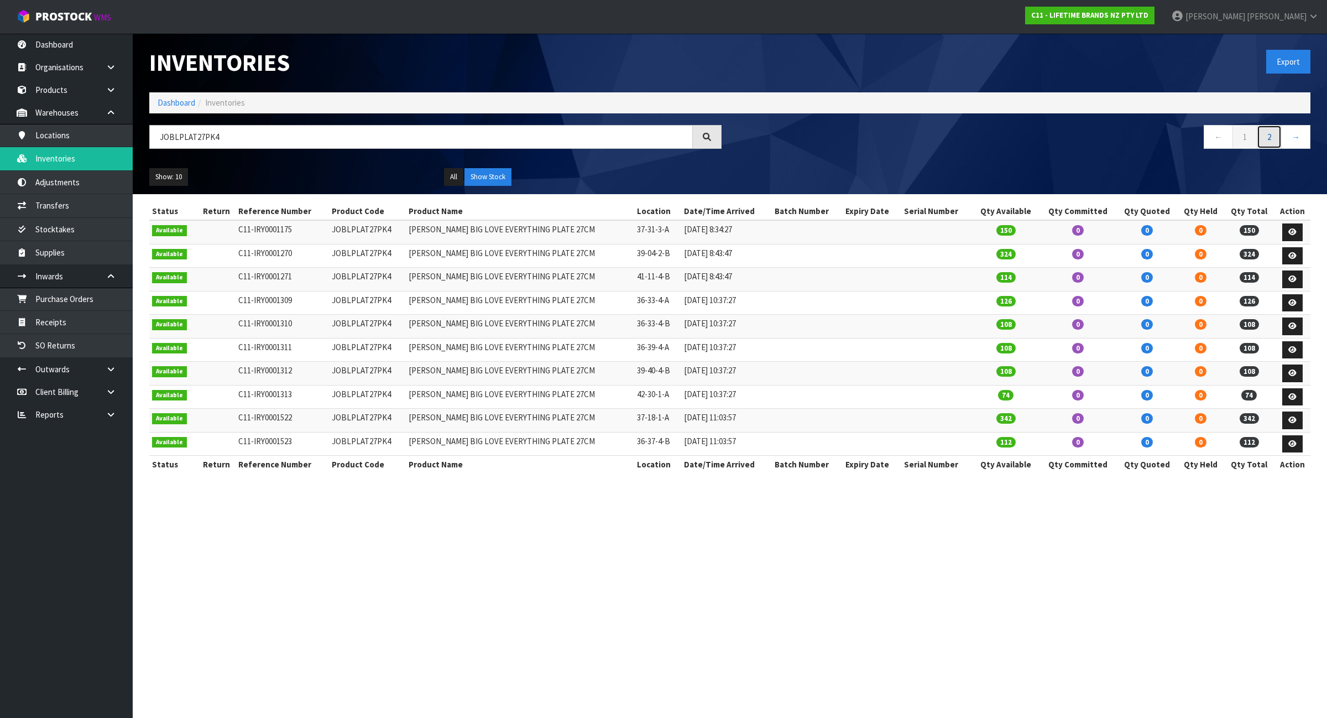
click at [1267, 131] on link "2" at bounding box center [1269, 137] width 25 height 24
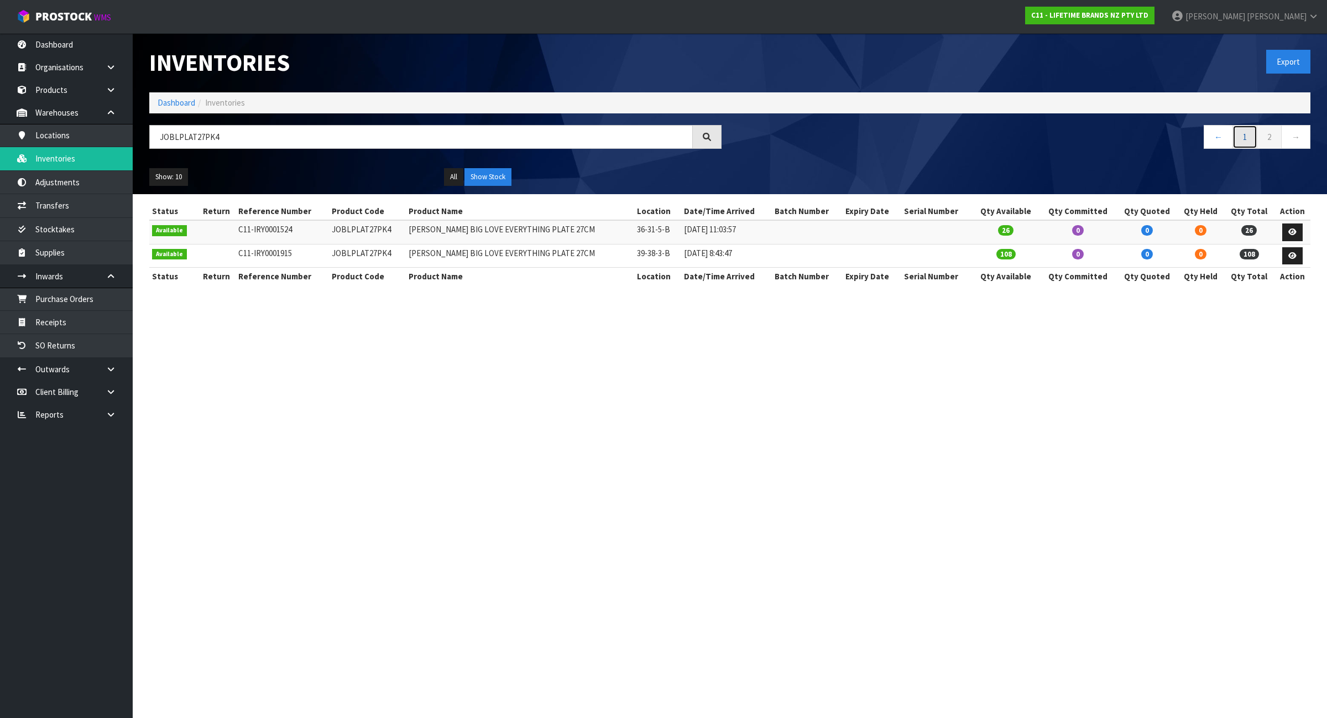
click at [1247, 139] on link "1" at bounding box center [1244, 137] width 25 height 24
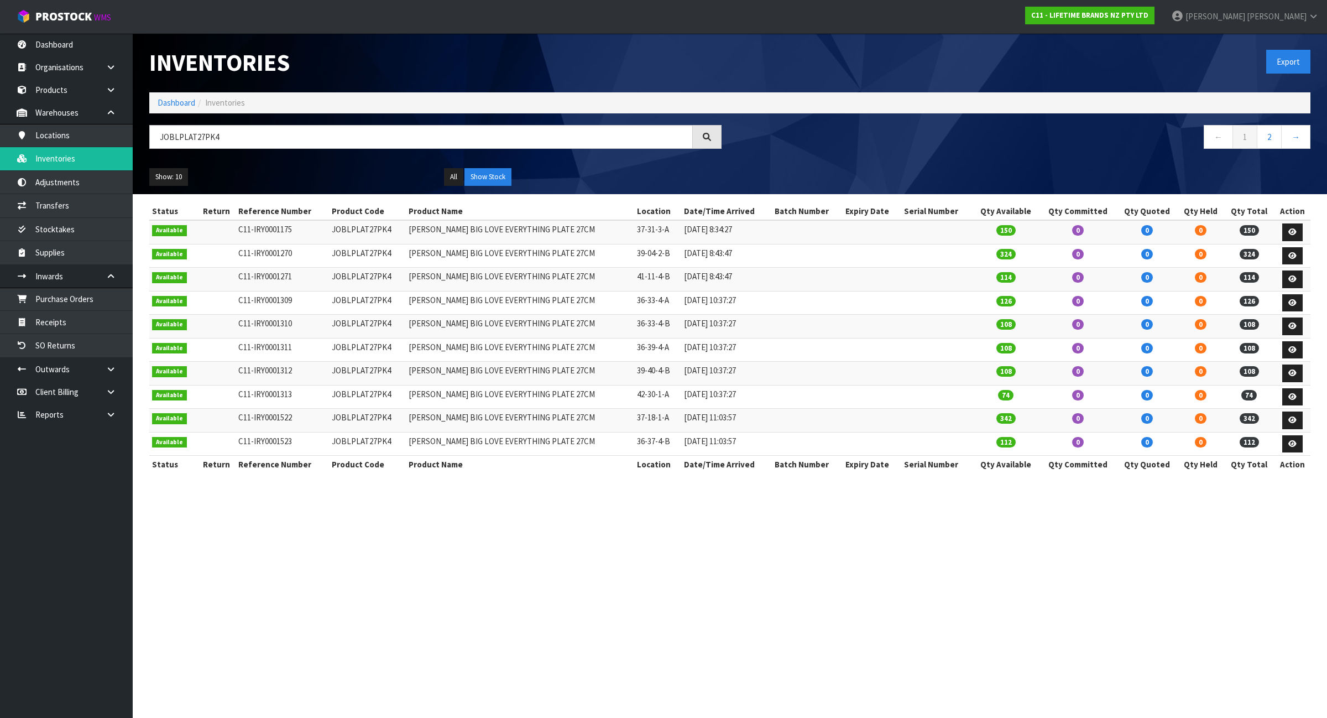
click at [262, 148] on div "JOBLPLAT27PK4" at bounding box center [435, 141] width 589 height 32
click at [262, 134] on input "JOBLPLAT27PK4" at bounding box center [421, 137] width 544 height 24
paste input "SHOWSTOP"
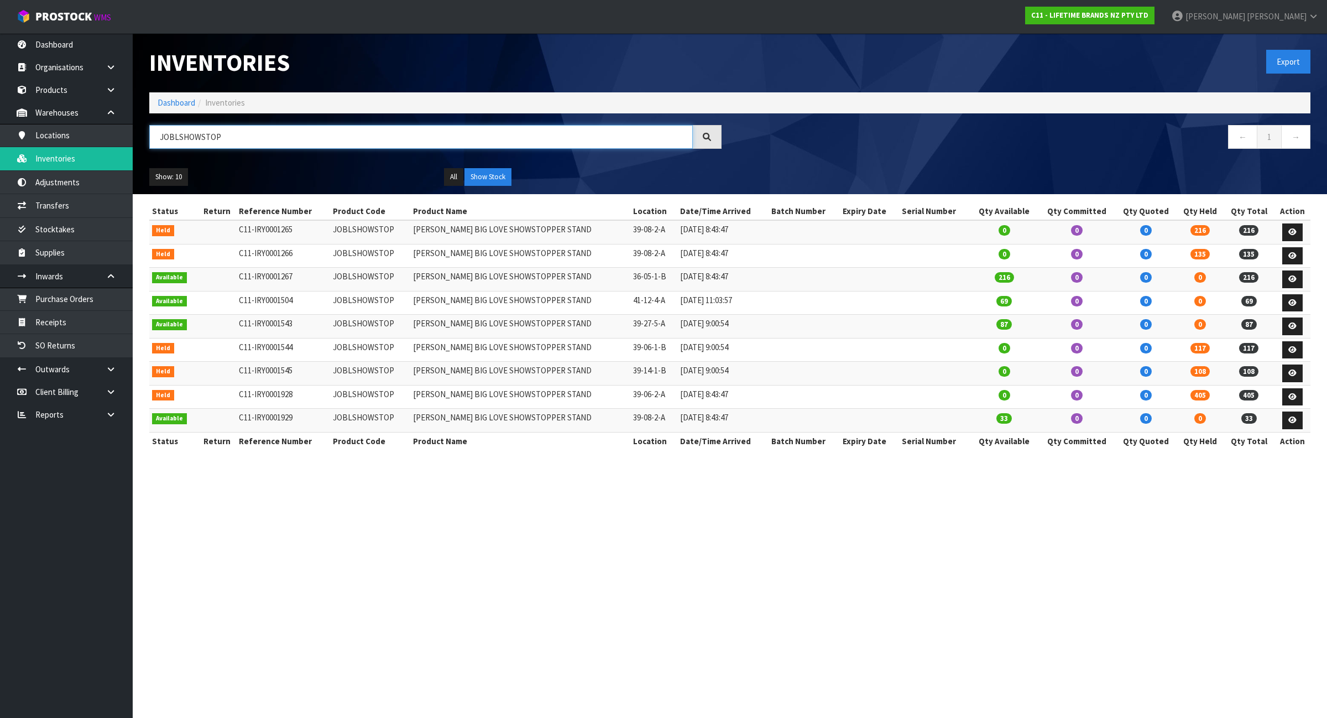
click at [241, 140] on input "JOBLSHOWSTOP" at bounding box center [421, 137] width 544 height 24
paste input "SERVER34"
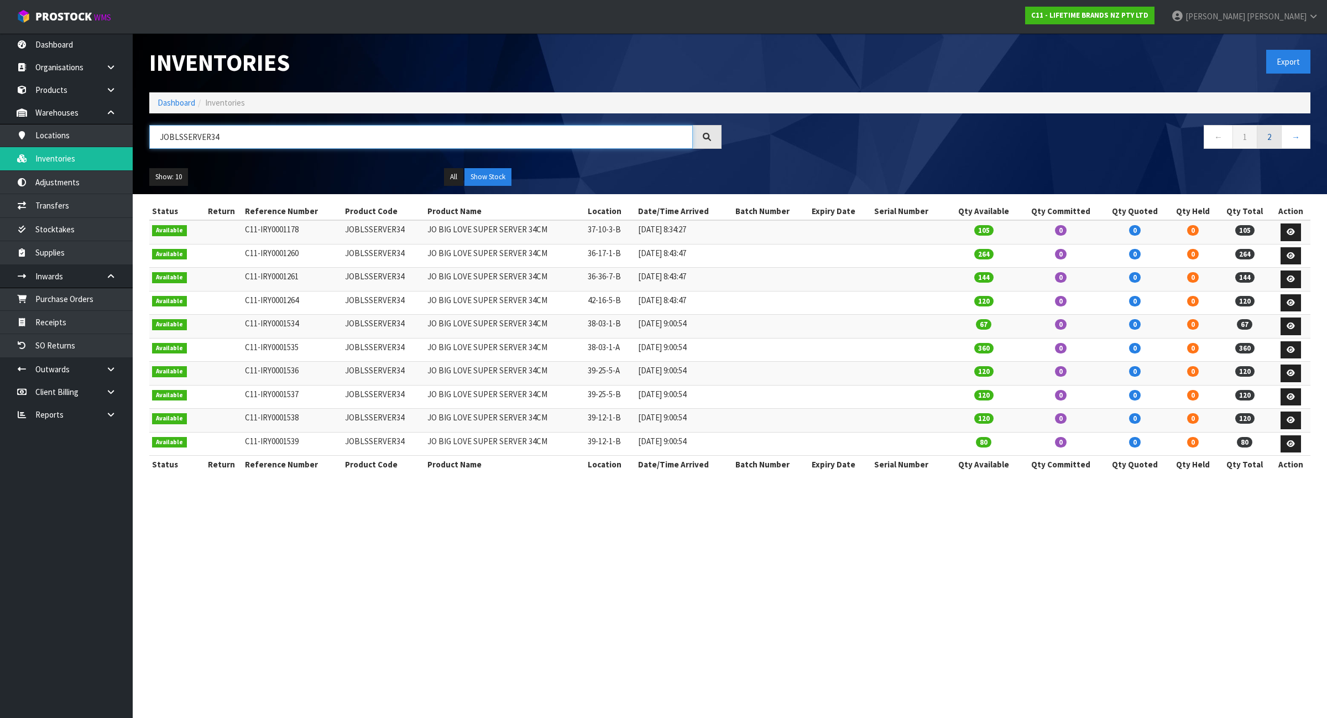
type input "JOBLSSERVER34"
click at [1267, 140] on link "2" at bounding box center [1269, 137] width 25 height 24
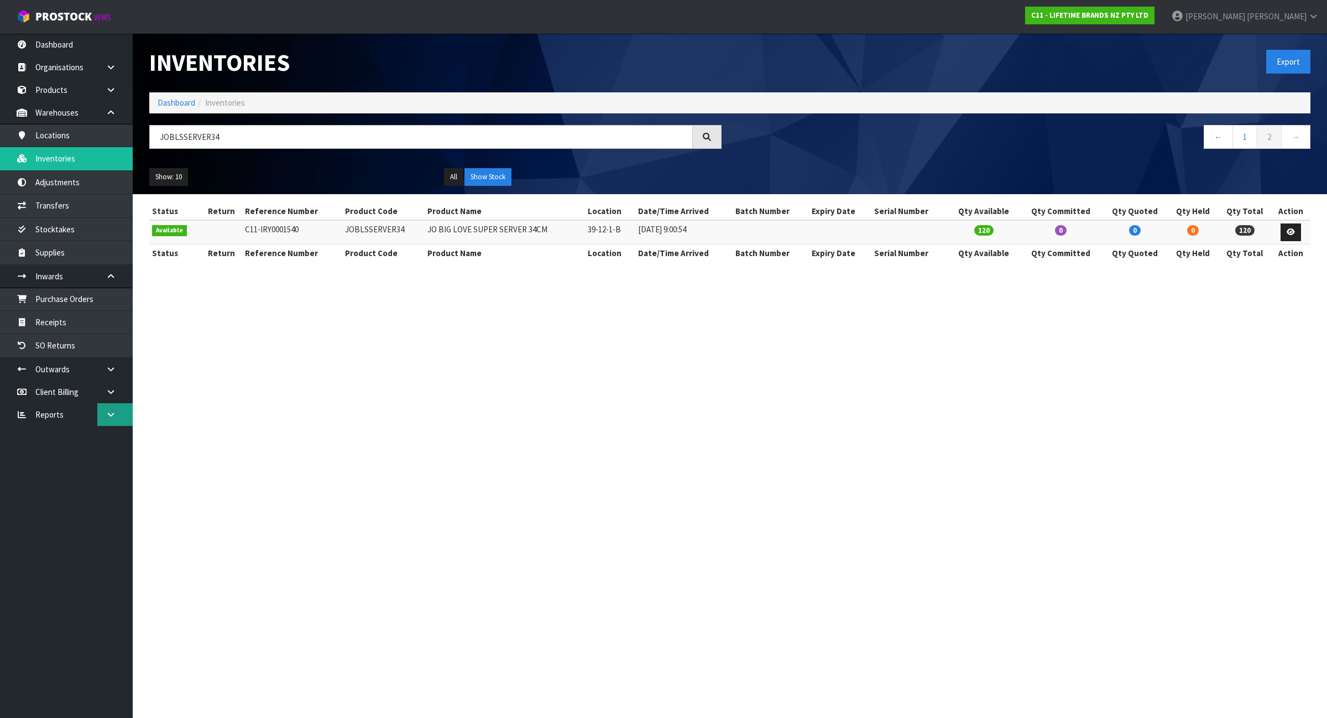
click at [109, 412] on icon at bounding box center [111, 414] width 11 height 8
click at [102, 437] on link "Client" at bounding box center [66, 437] width 133 height 23
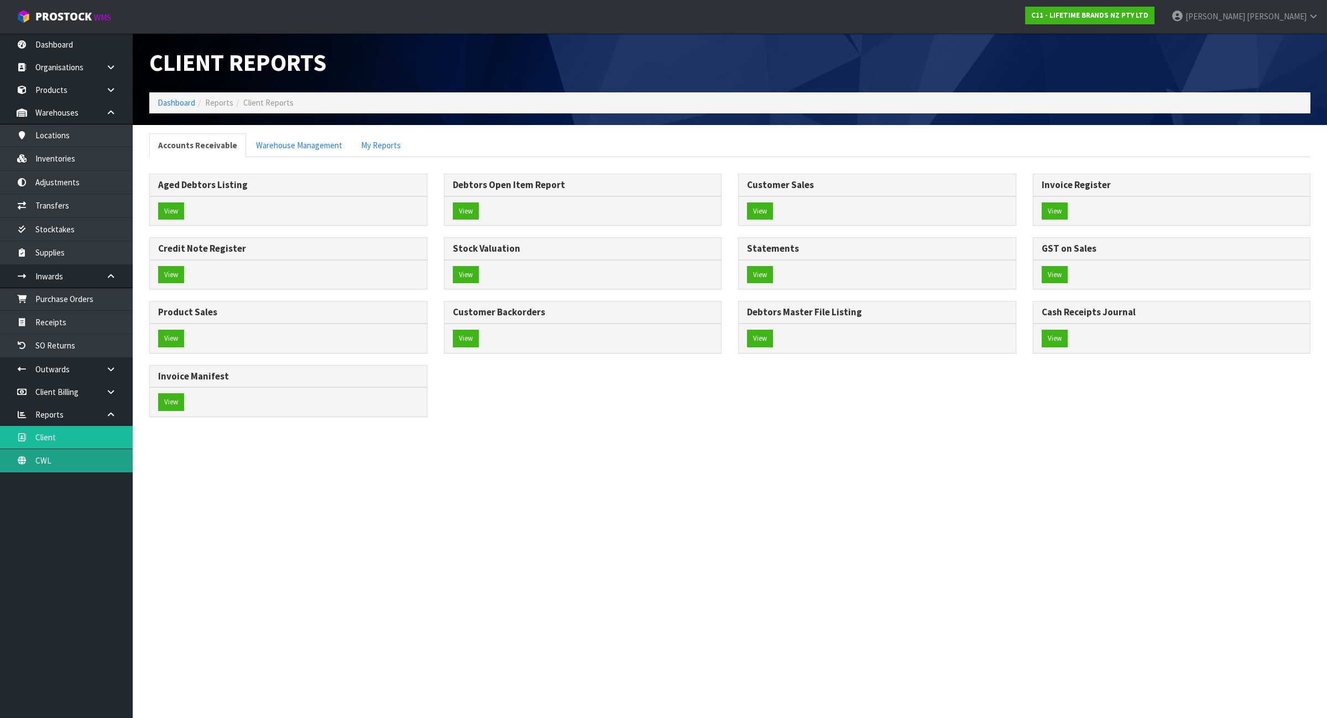
click at [88, 462] on link "CWL" at bounding box center [66, 460] width 133 height 23
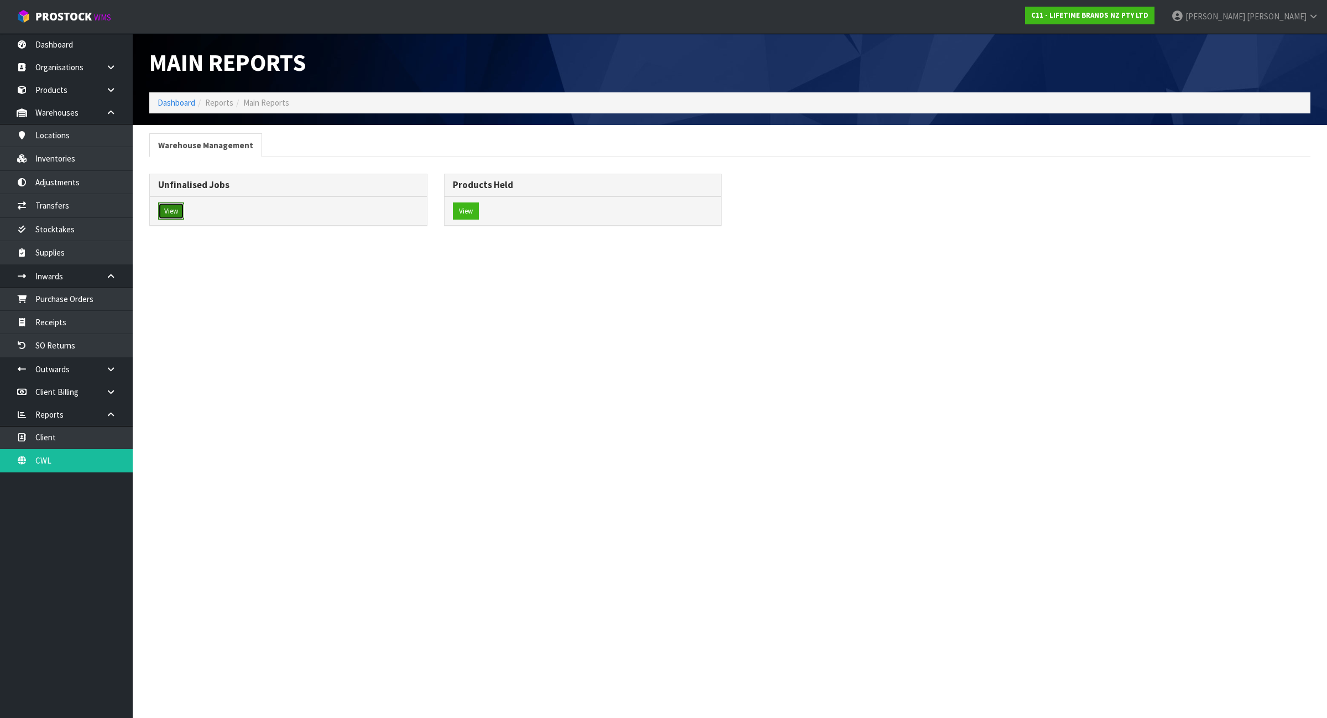
click at [173, 207] on button "View" at bounding box center [171, 211] width 26 height 18
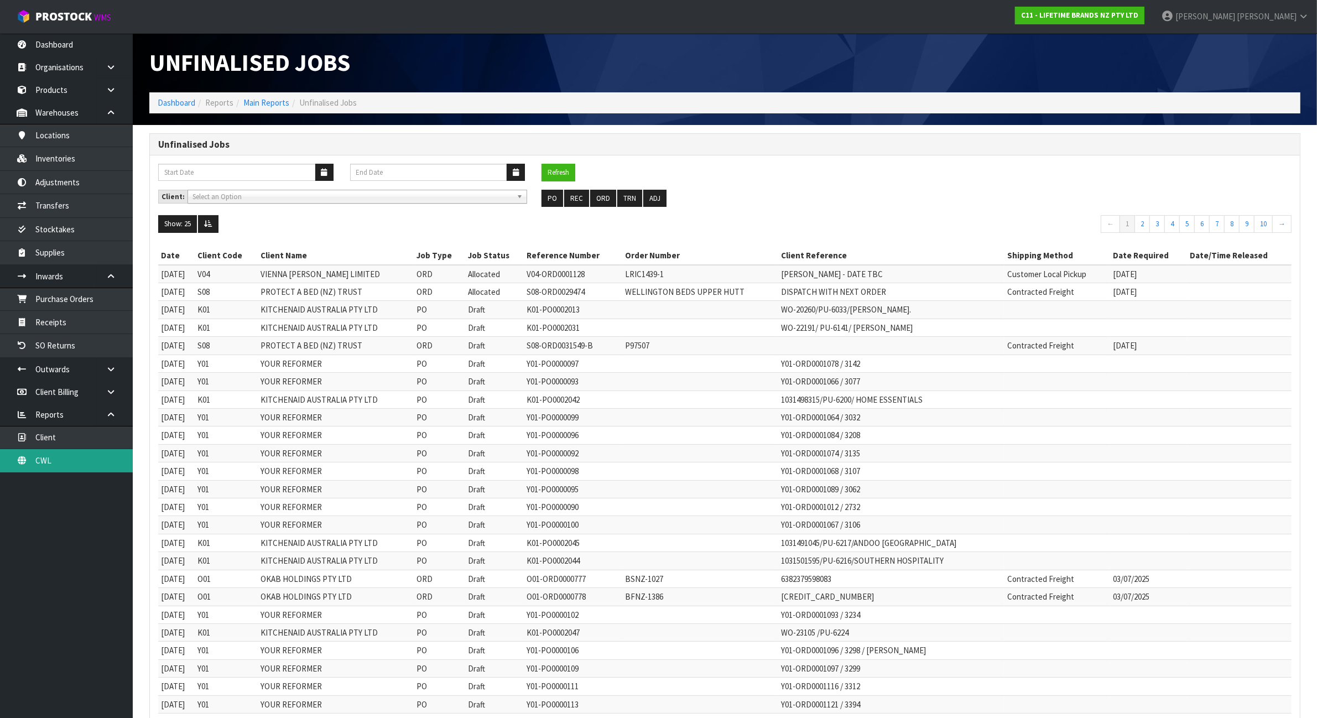
click at [94, 464] on link "CWL" at bounding box center [66, 460] width 133 height 23
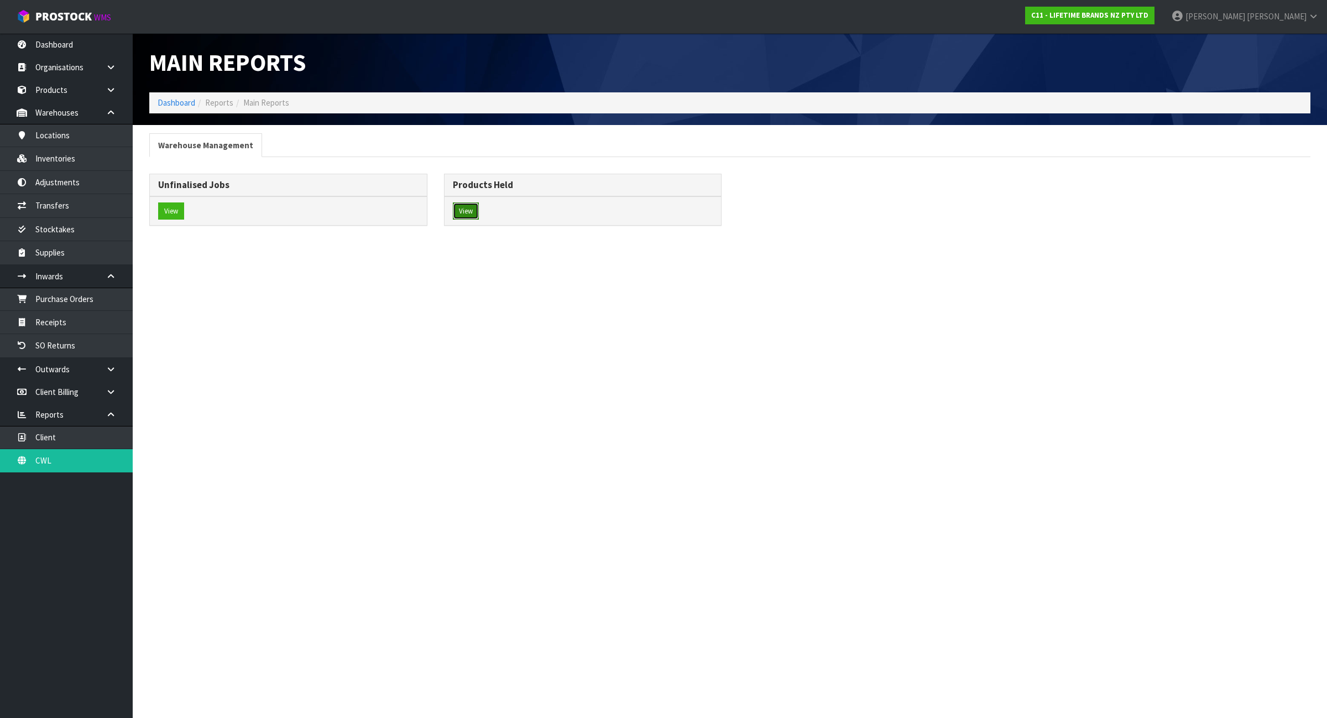
click at [473, 212] on button "View" at bounding box center [466, 211] width 26 height 18
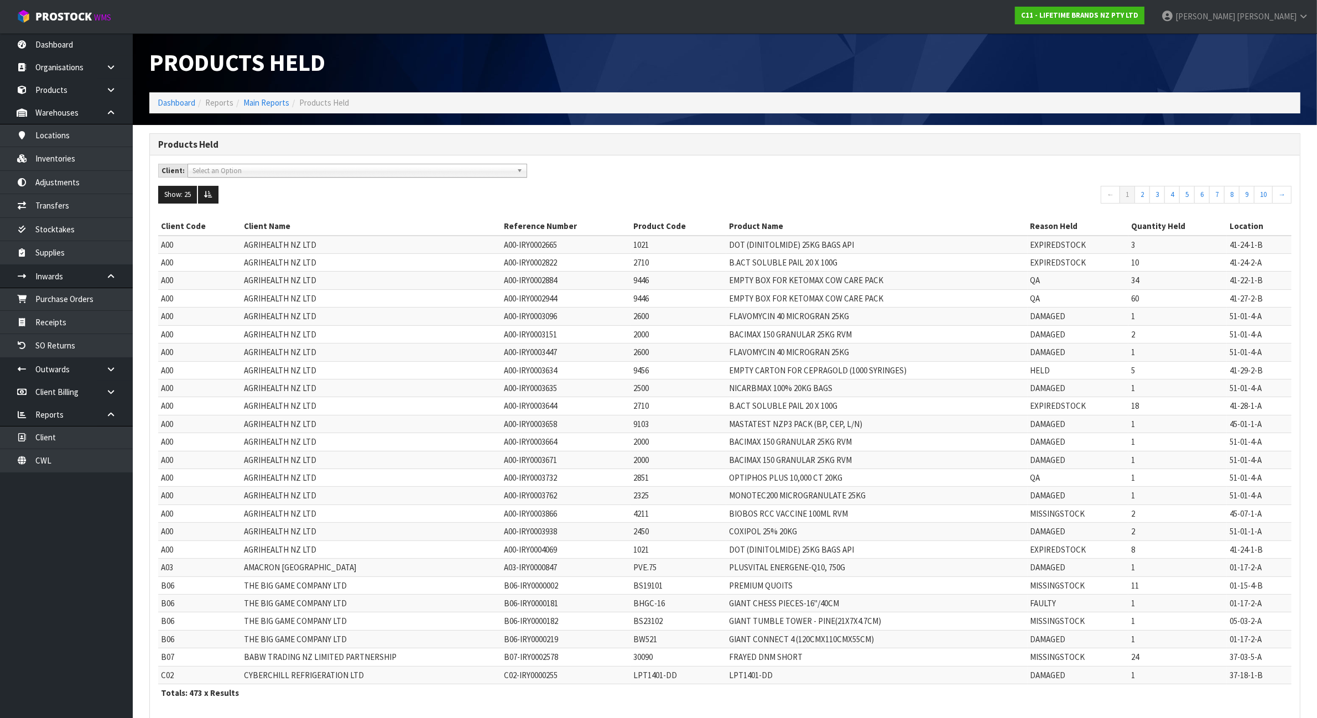
click at [460, 166] on span "Select an Option" at bounding box center [352, 170] width 320 height 13
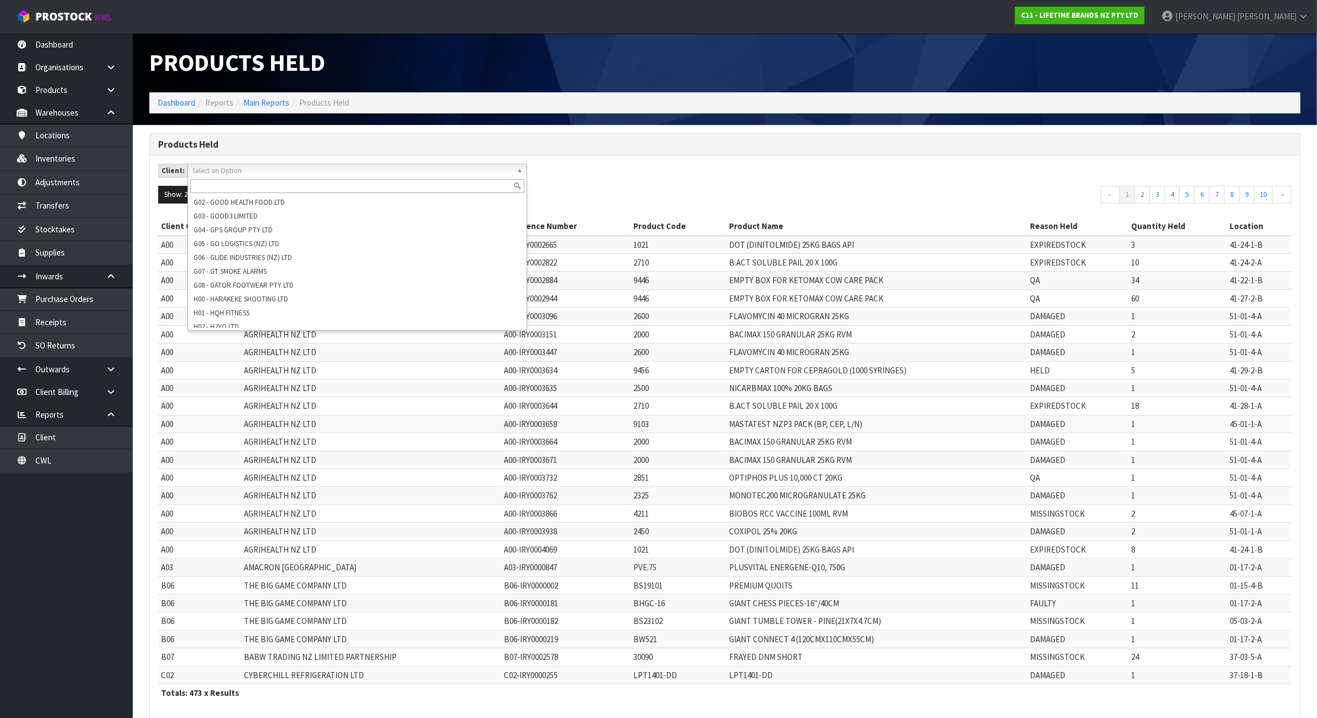
scroll to position [760, 0]
click at [333, 184] on input "text" at bounding box center [357, 186] width 334 height 14
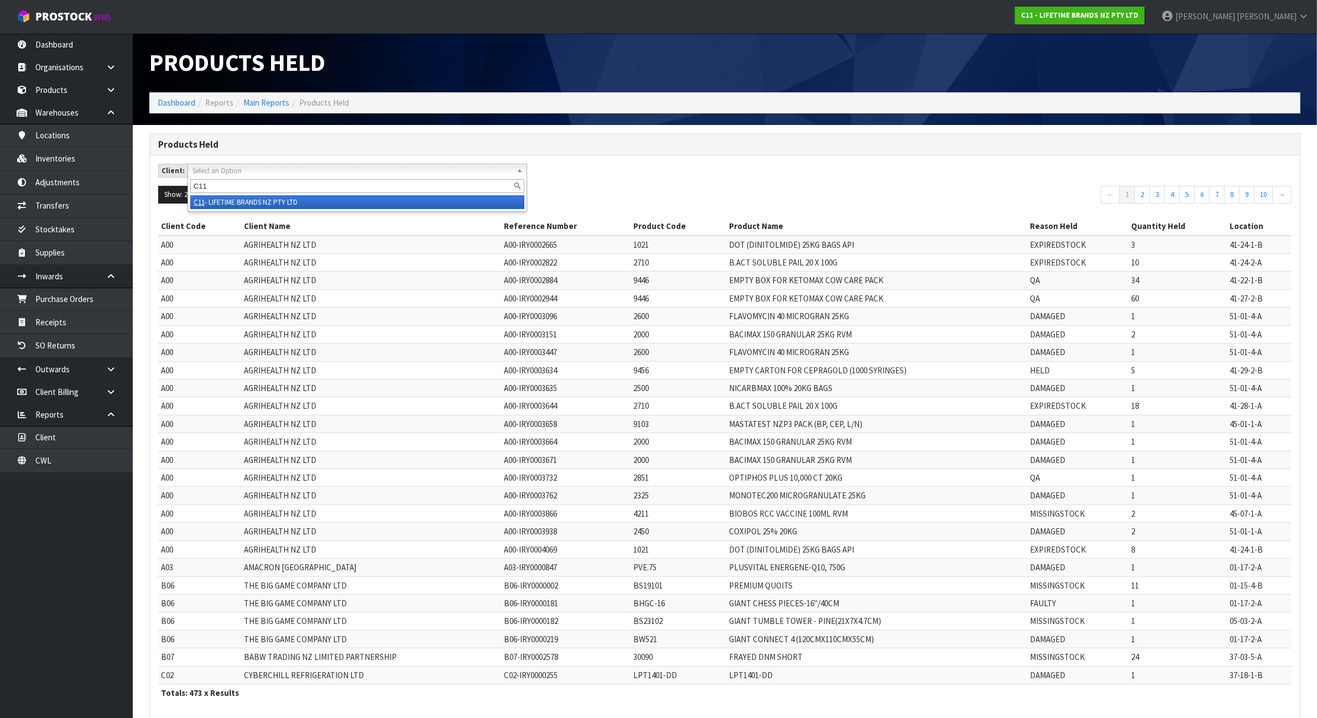
type input "C11"
click at [344, 199] on li "C11 - LIFETIME BRANDS NZ PTY LTD" at bounding box center [357, 202] width 334 height 14
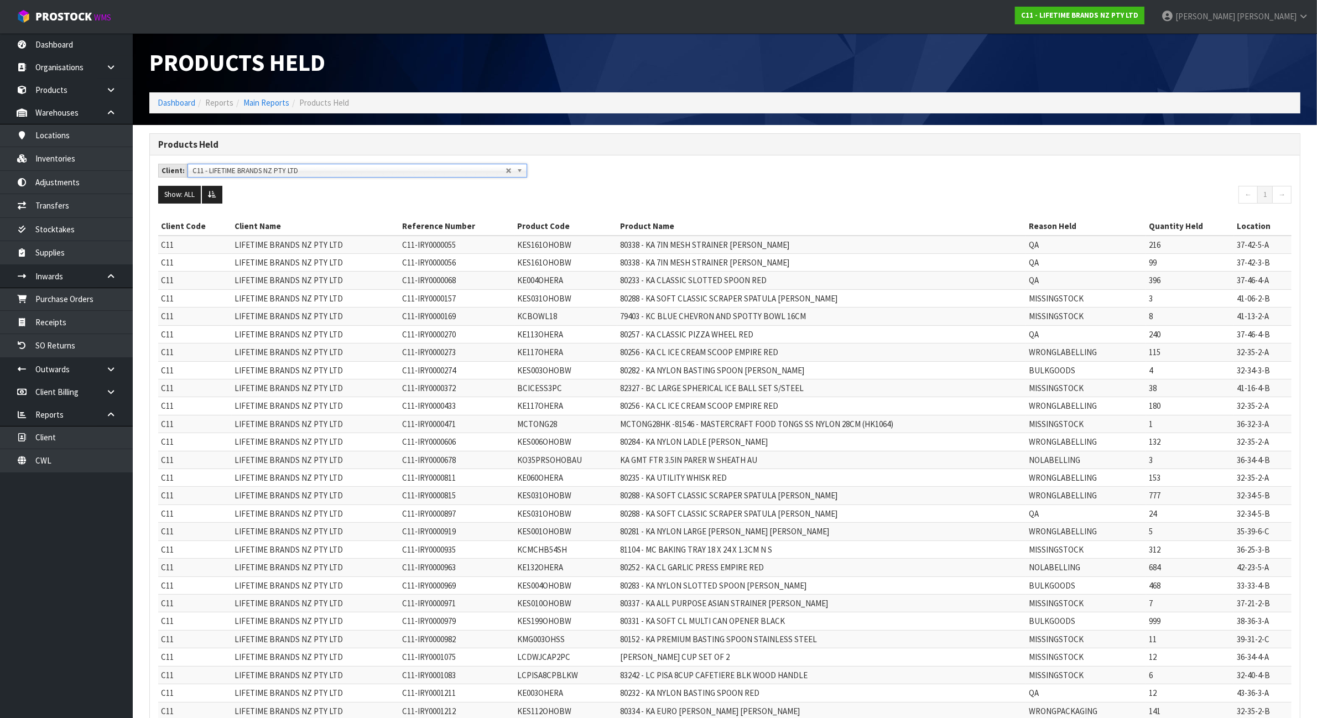
scroll to position [379, 0]
click at [357, 166] on span "C11 - LIFETIME BRANDS NZ PTY LTD" at bounding box center [348, 170] width 313 height 13
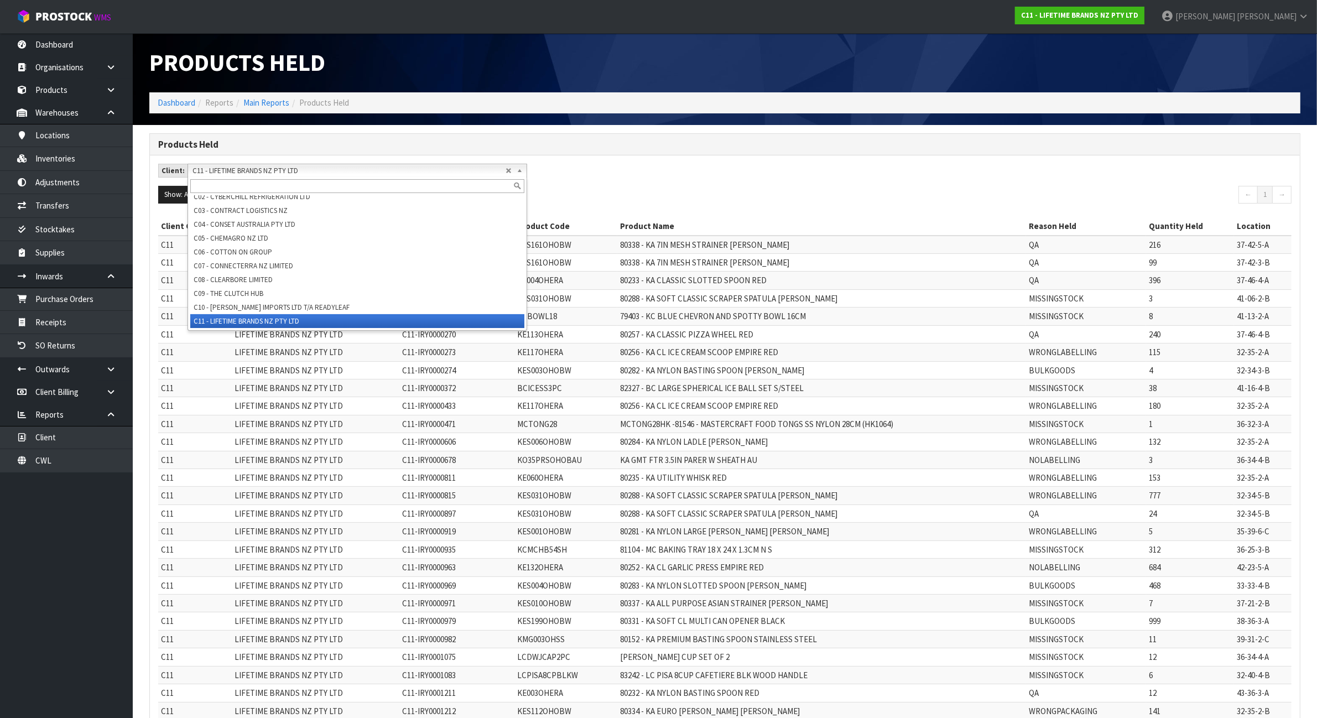
click at [354, 181] on input "text" at bounding box center [357, 186] width 334 height 14
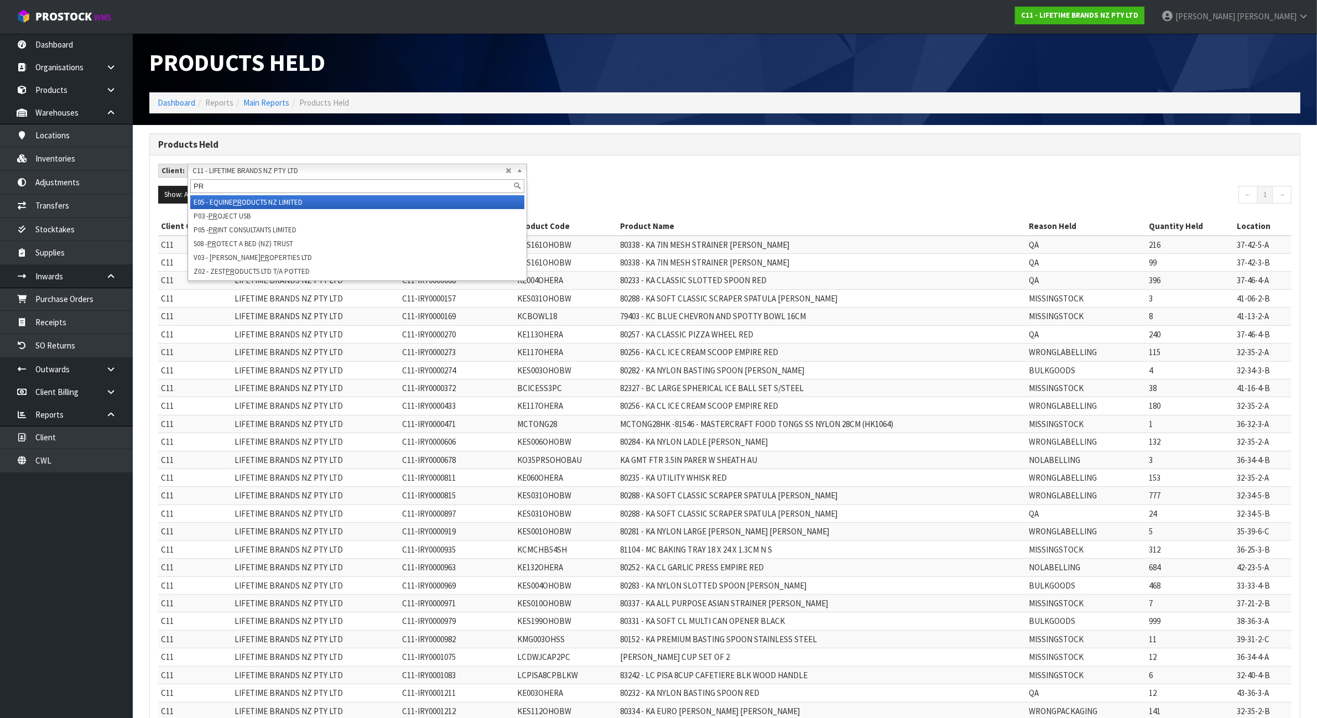
scroll to position [0, 0]
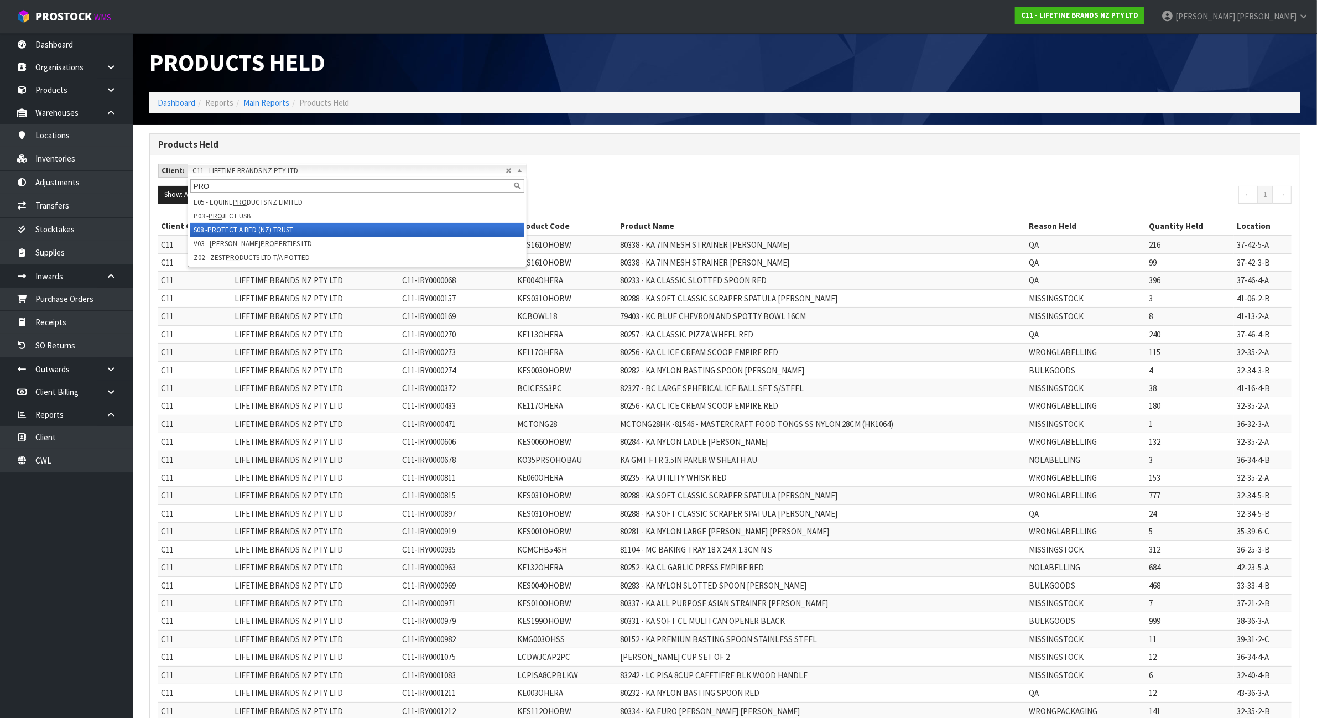
type input "PRO"
click at [347, 225] on li "S08 - PRO TECT A BED (NZ) TRUST" at bounding box center [357, 230] width 334 height 14
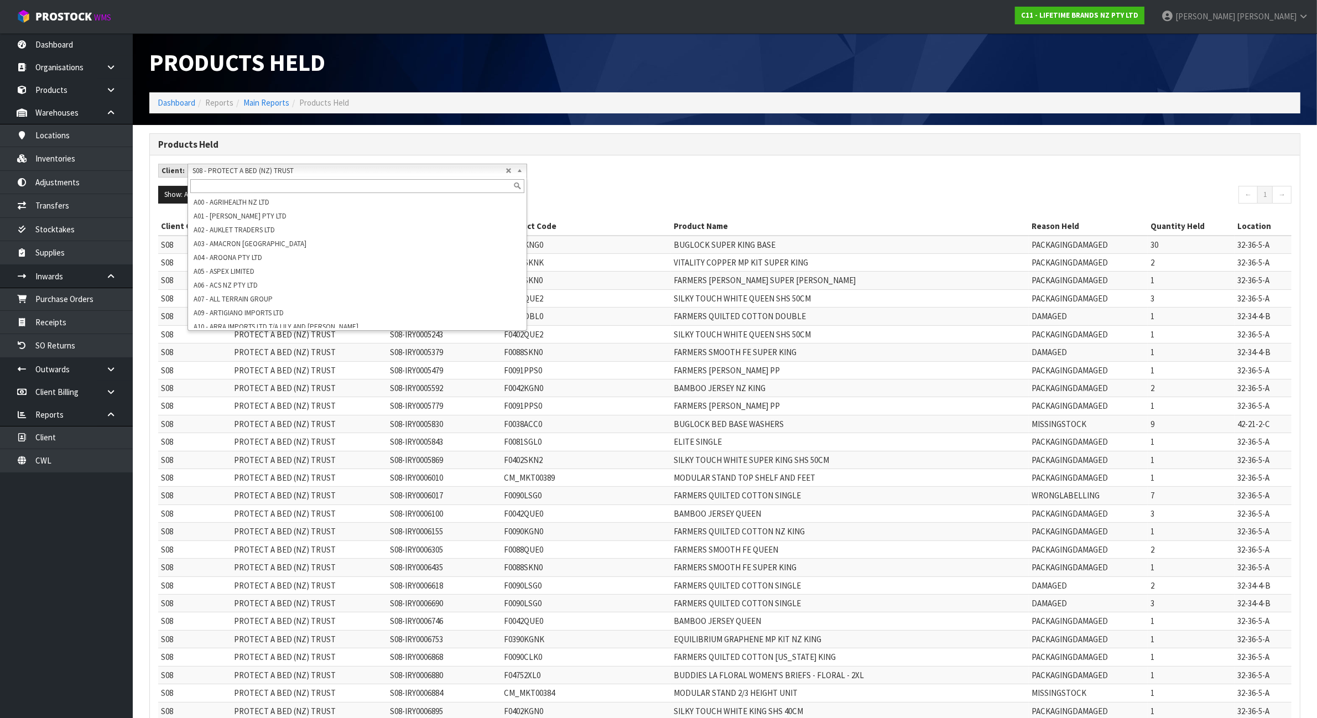
scroll to position [1650, 0]
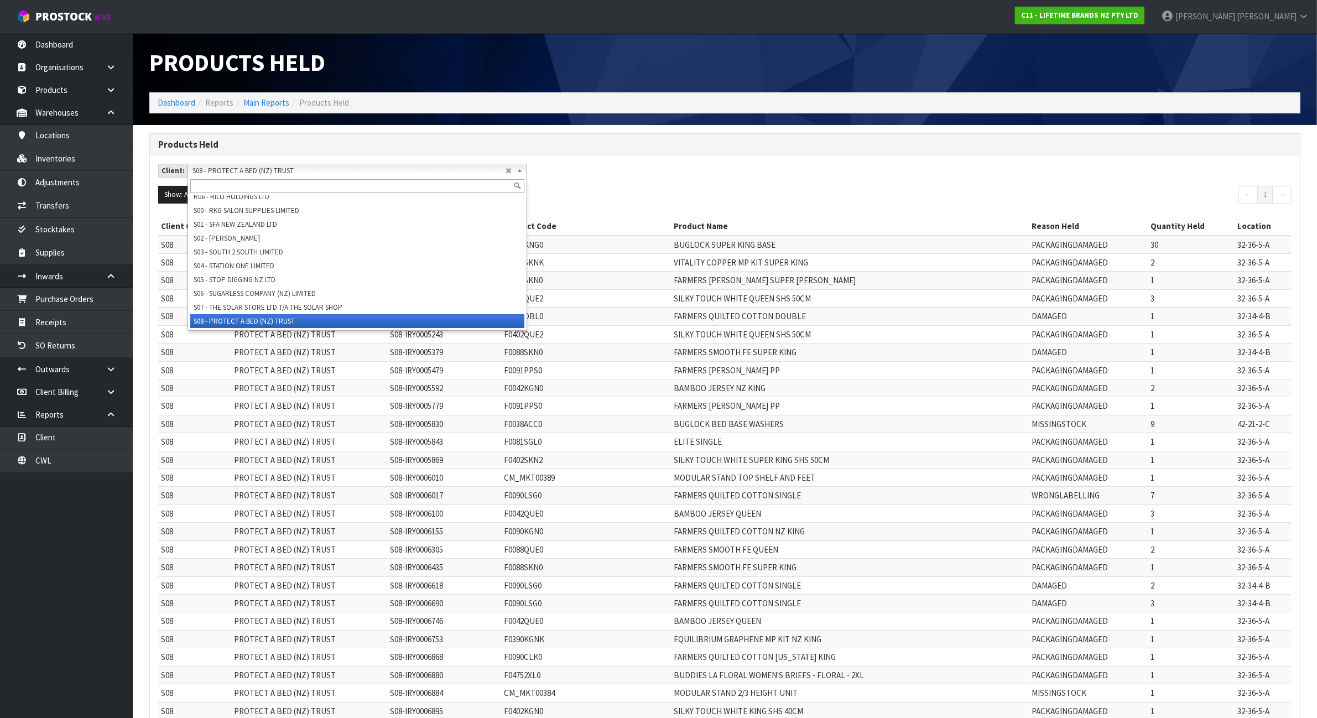
click at [517, 171] on b at bounding box center [521, 170] width 10 height 13
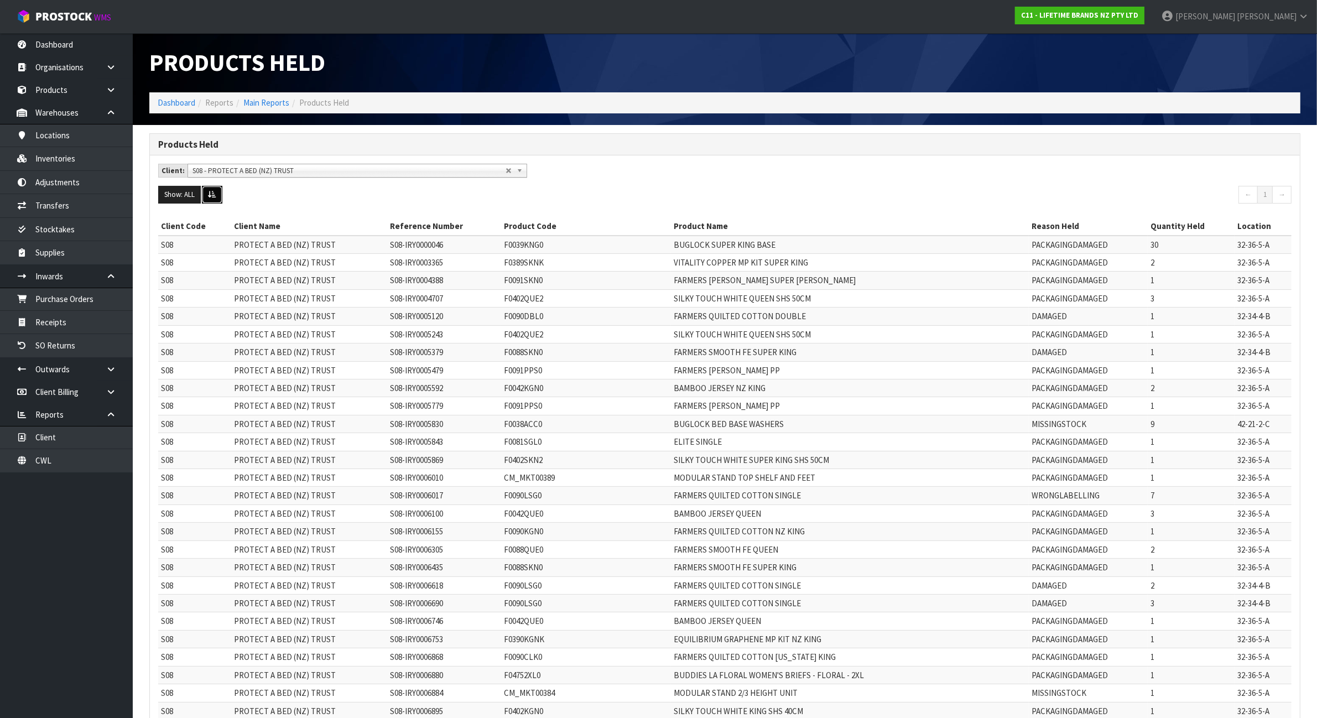
click at [208, 197] on button at bounding box center [212, 195] width 20 height 18
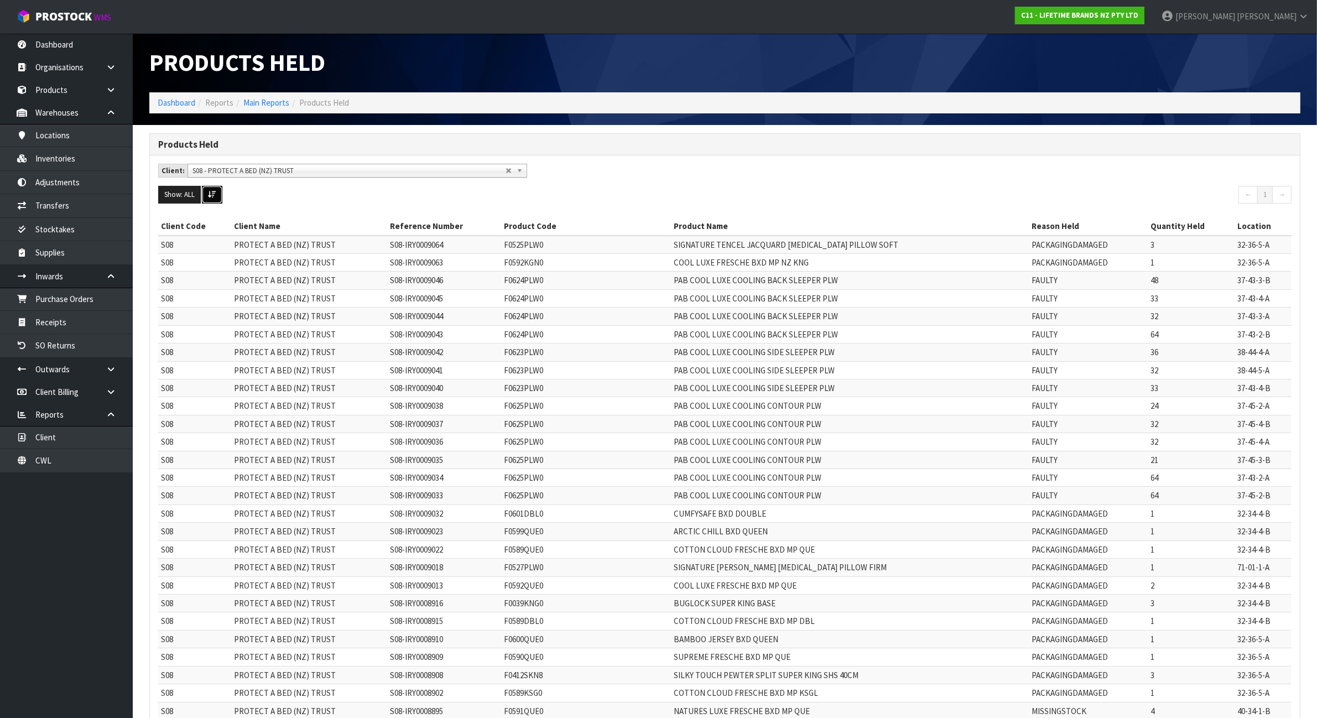
click at [208, 197] on button at bounding box center [212, 195] width 20 height 18
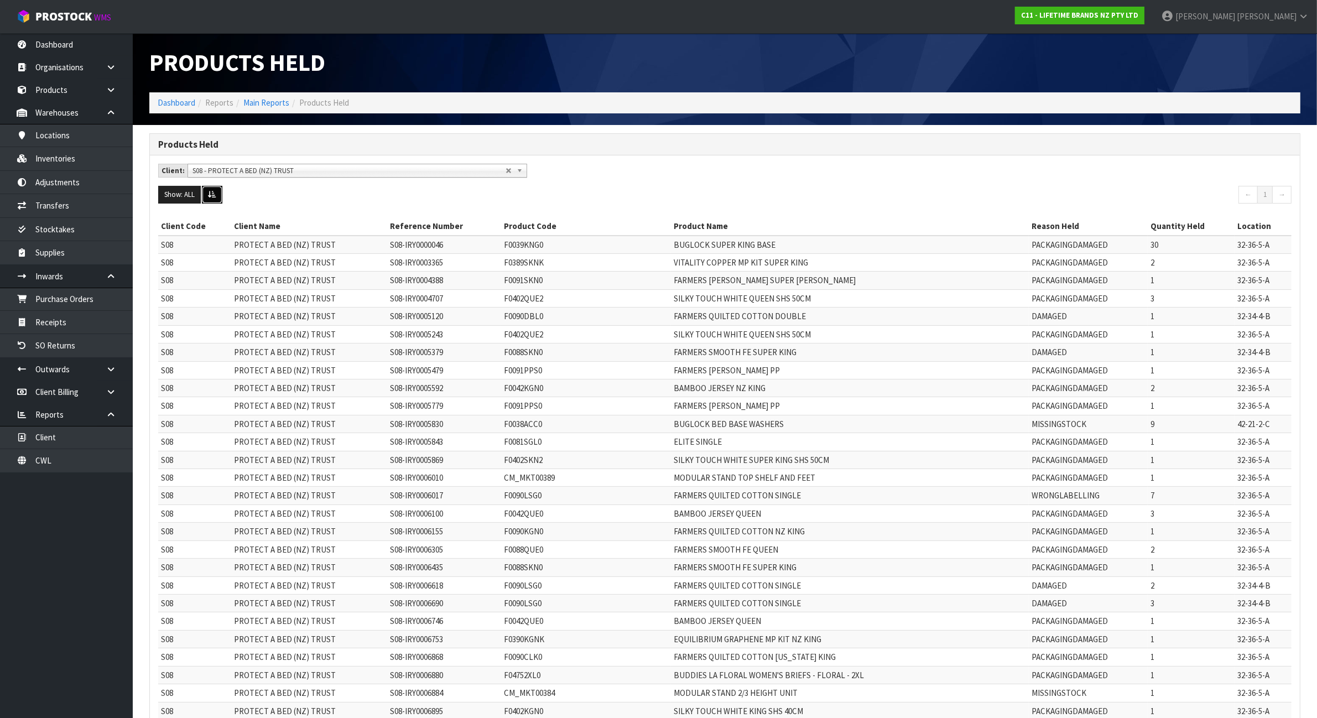
click at [208, 197] on button at bounding box center [212, 195] width 20 height 18
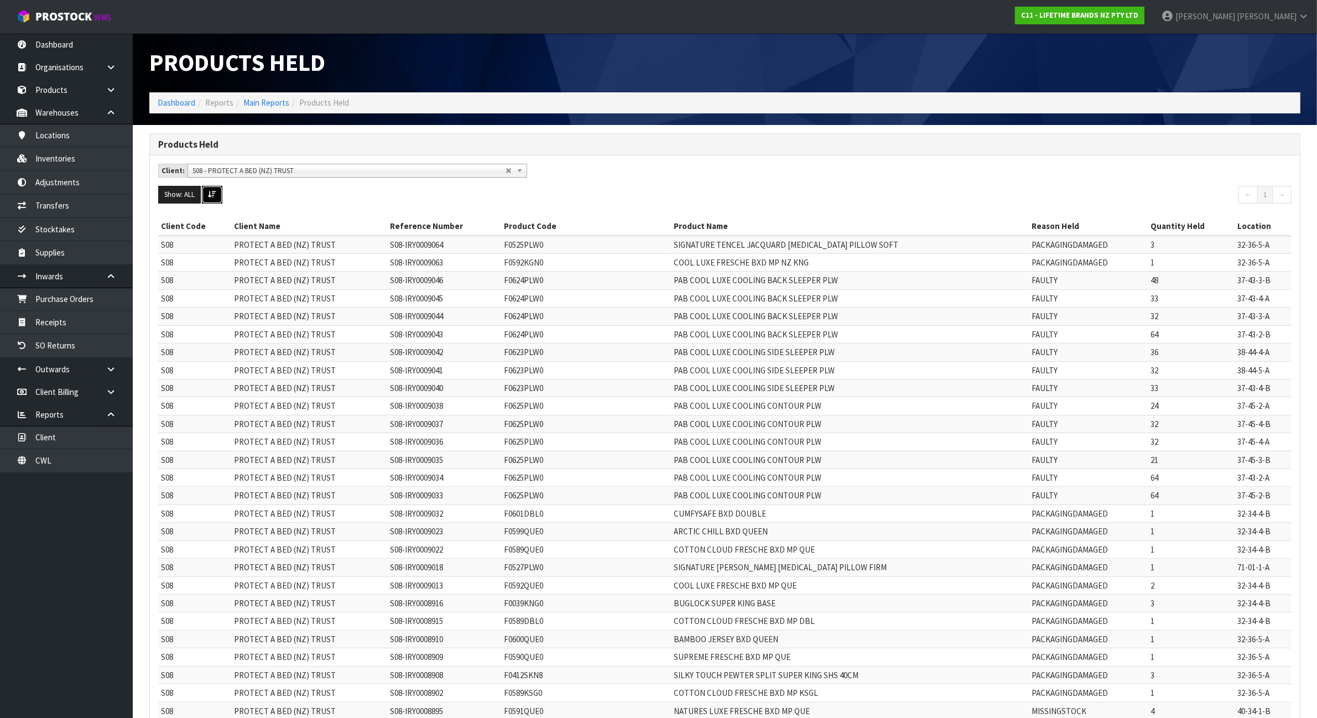
click at [208, 197] on button at bounding box center [212, 195] width 20 height 18
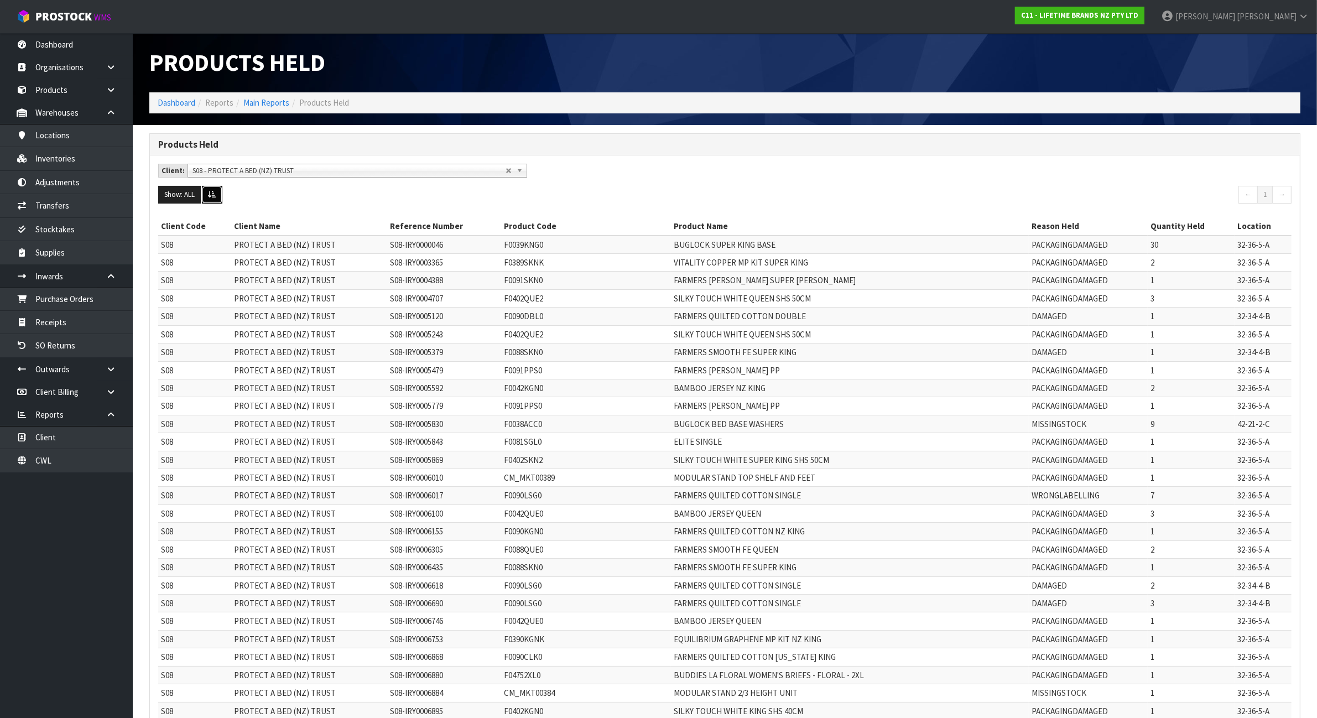
click at [208, 197] on button at bounding box center [212, 195] width 20 height 18
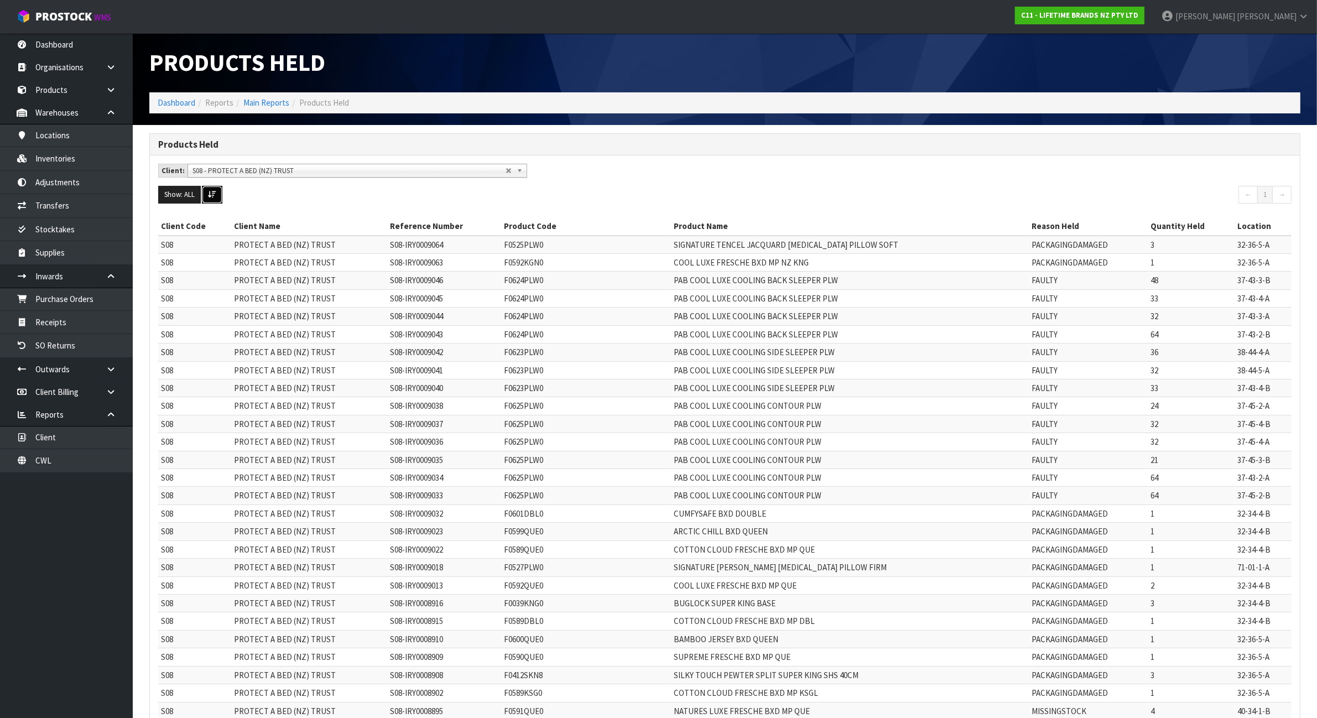
click at [208, 197] on button at bounding box center [212, 195] width 20 height 18
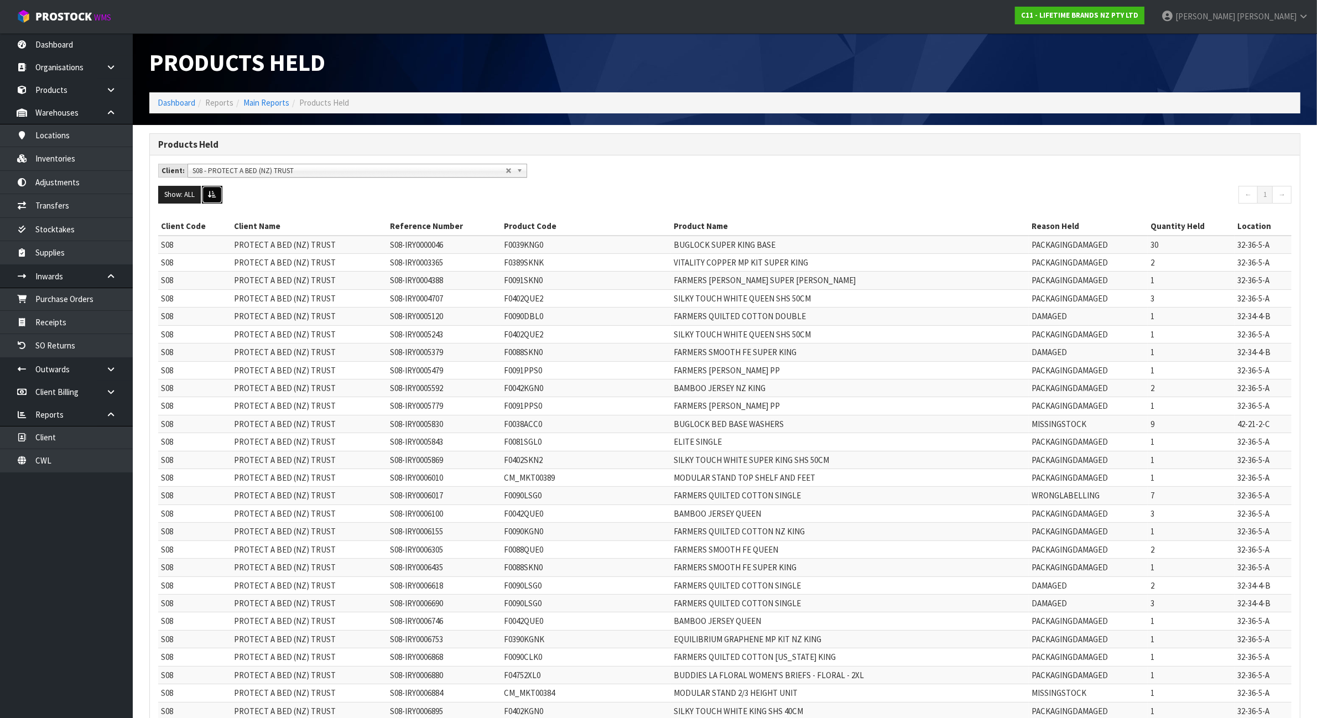
click at [208, 197] on button at bounding box center [212, 195] width 20 height 18
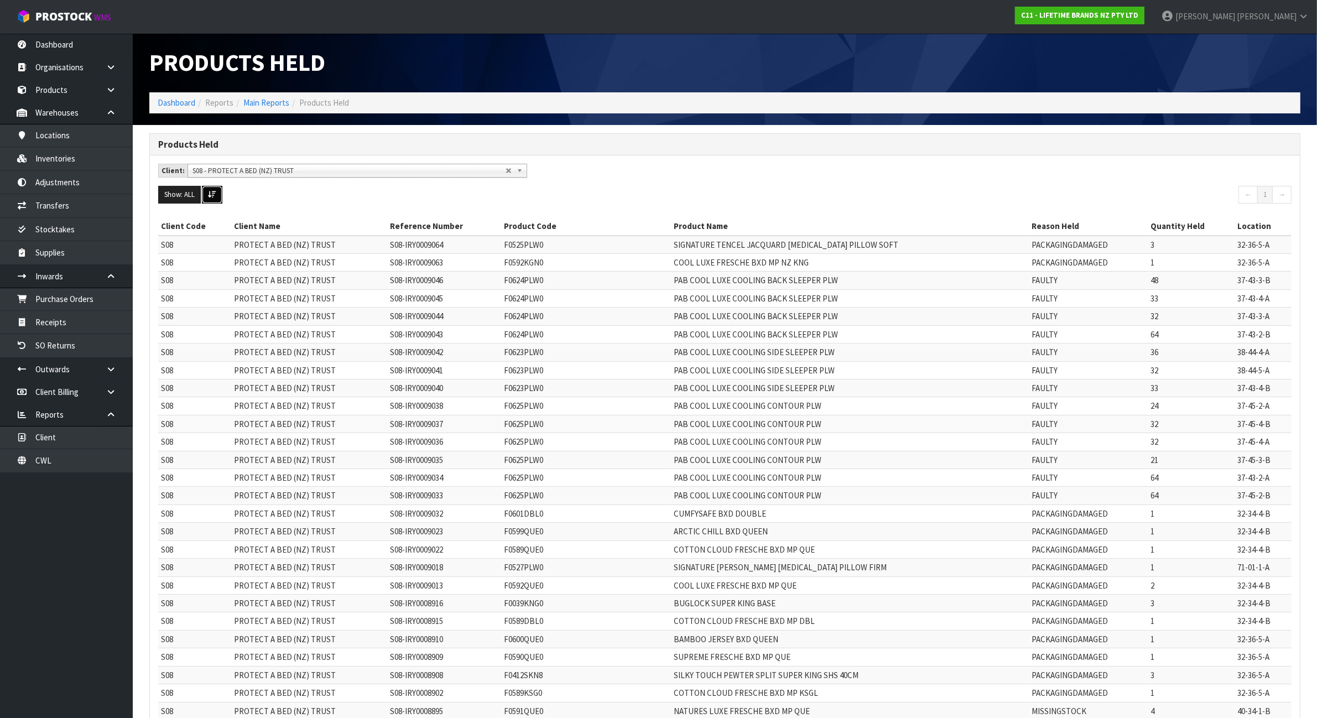
click at [208, 197] on button at bounding box center [212, 195] width 20 height 18
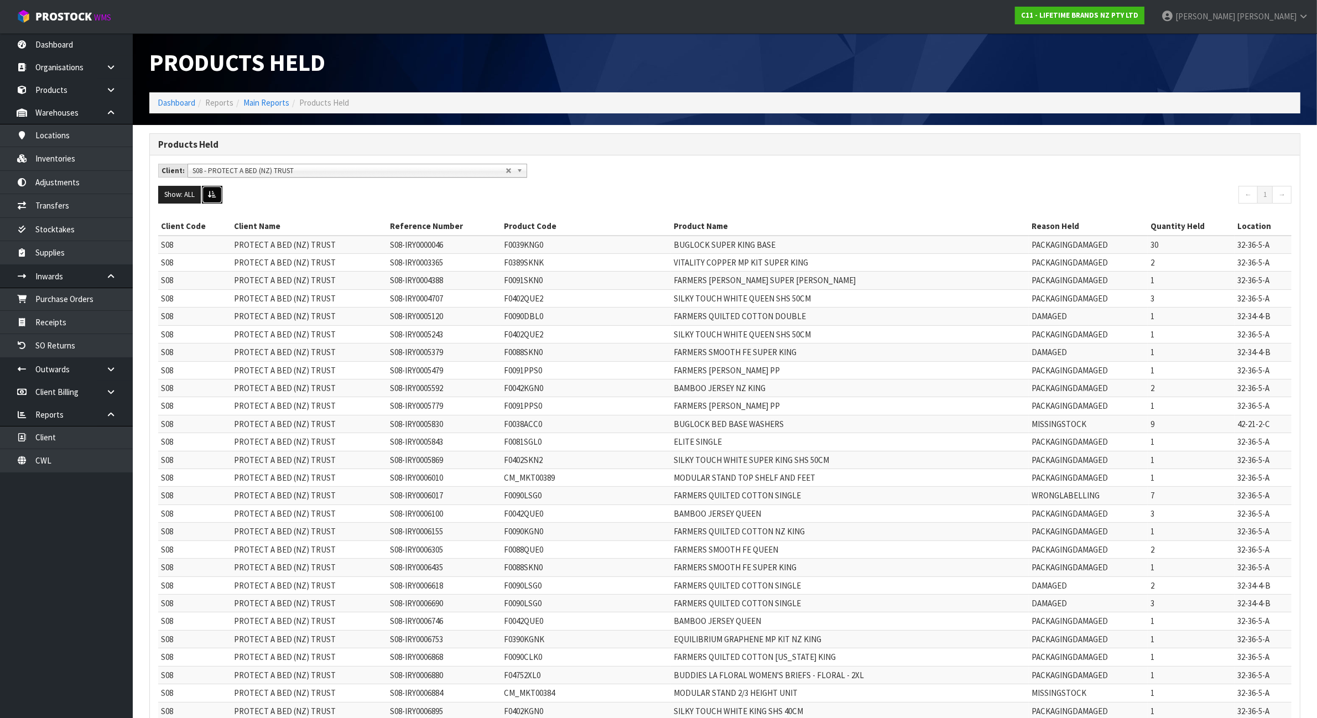
click at [208, 197] on button at bounding box center [212, 195] width 20 height 18
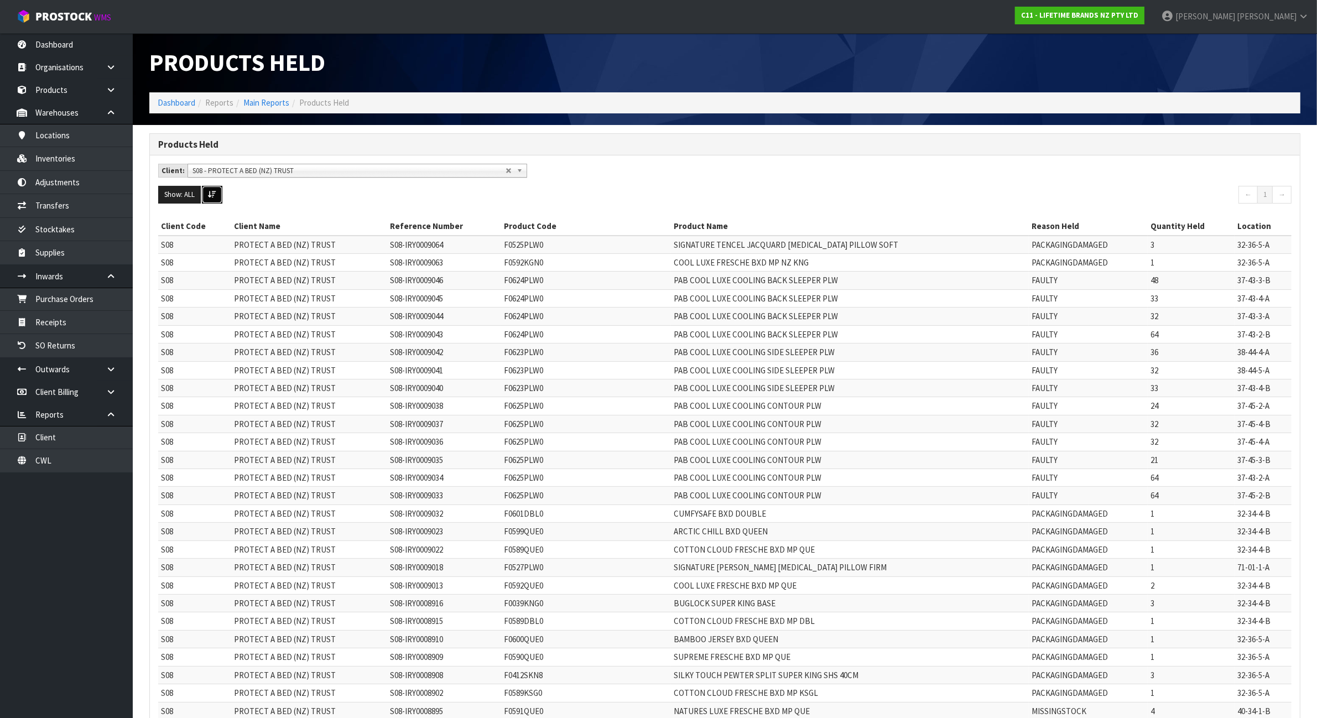
click at [208, 197] on button at bounding box center [212, 195] width 20 height 18
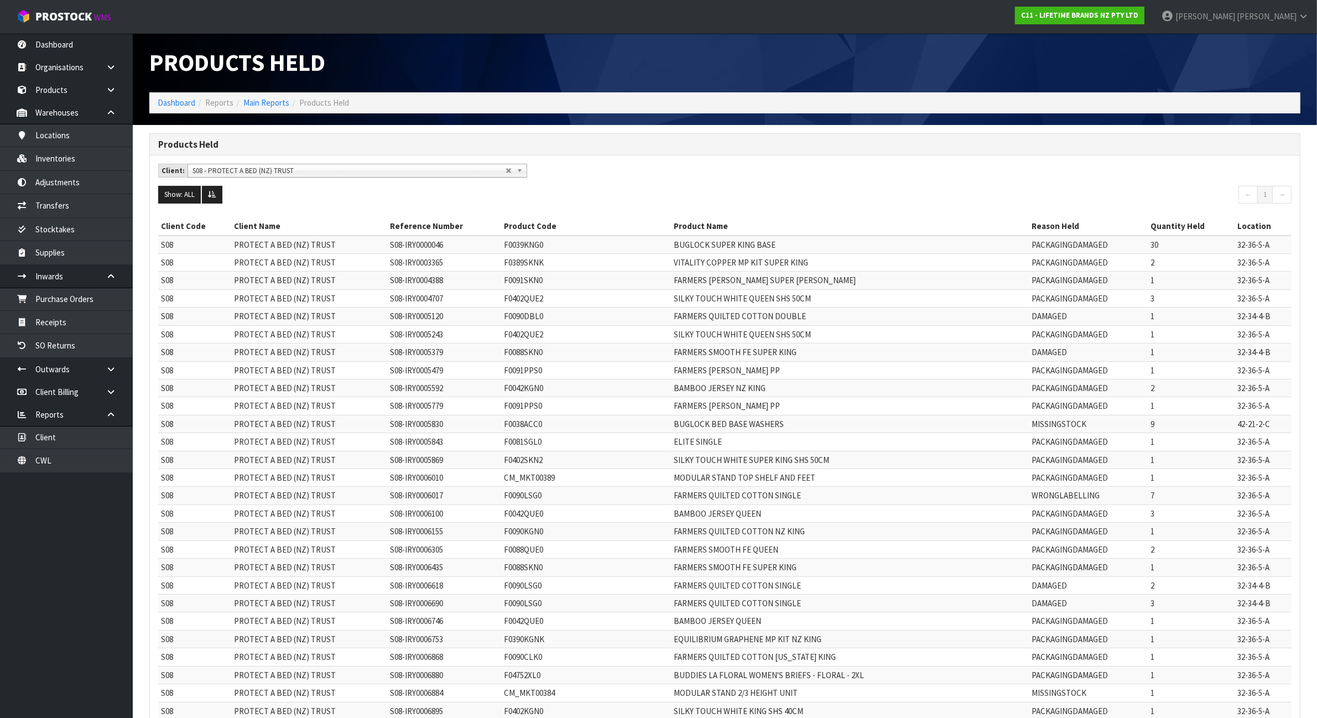
click at [233, 172] on span "S08 - PROTECT A BED (NZ) TRUST" at bounding box center [348, 170] width 313 height 13
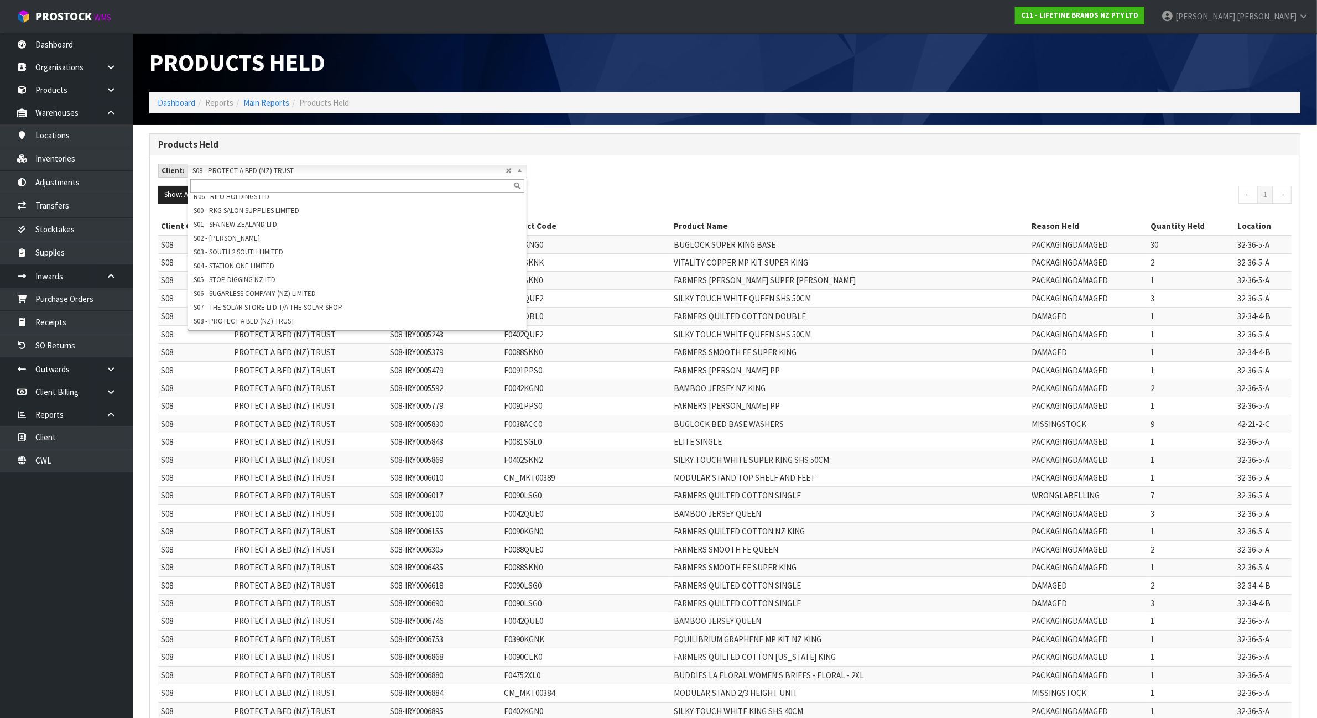
scroll to position [2051, 0]
click at [728, 274] on td "FARMERS TERRY SUPER KING" at bounding box center [850, 280] width 358 height 18
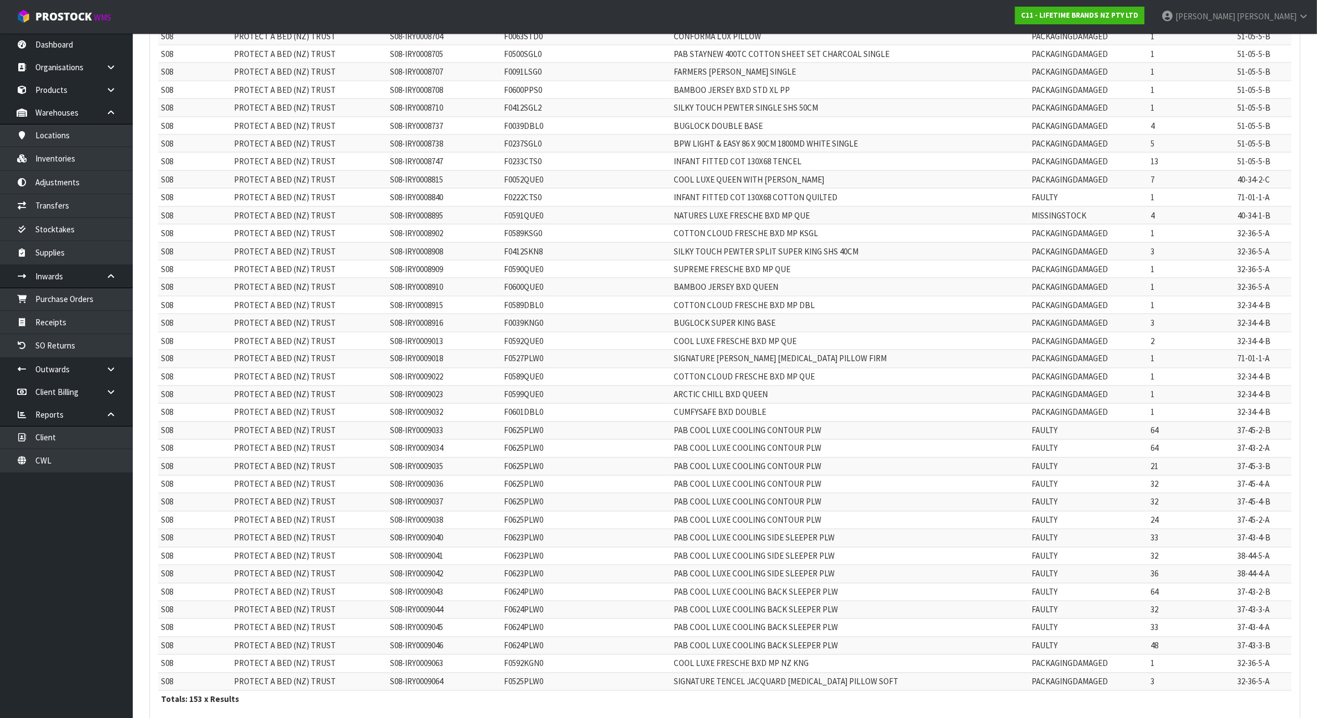
scroll to position [2369, 0]
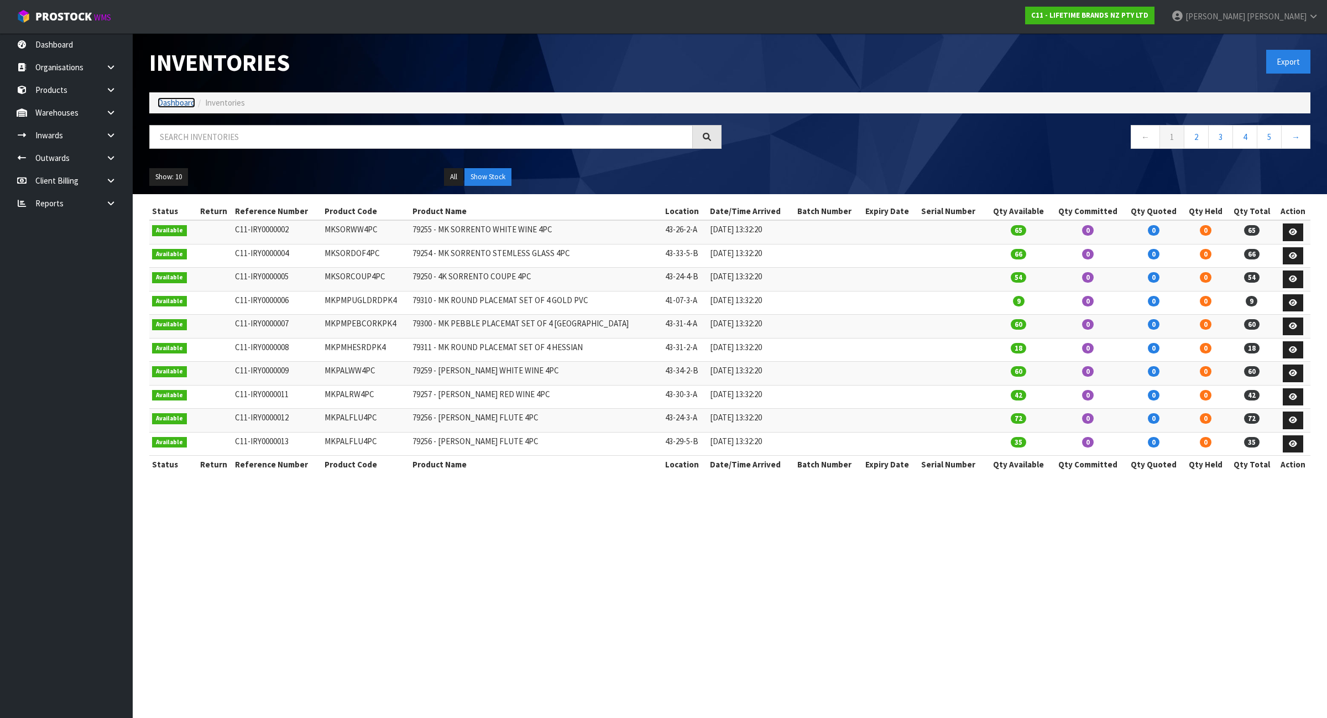
click at [176, 103] on link "Dashboard" at bounding box center [177, 102] width 38 height 11
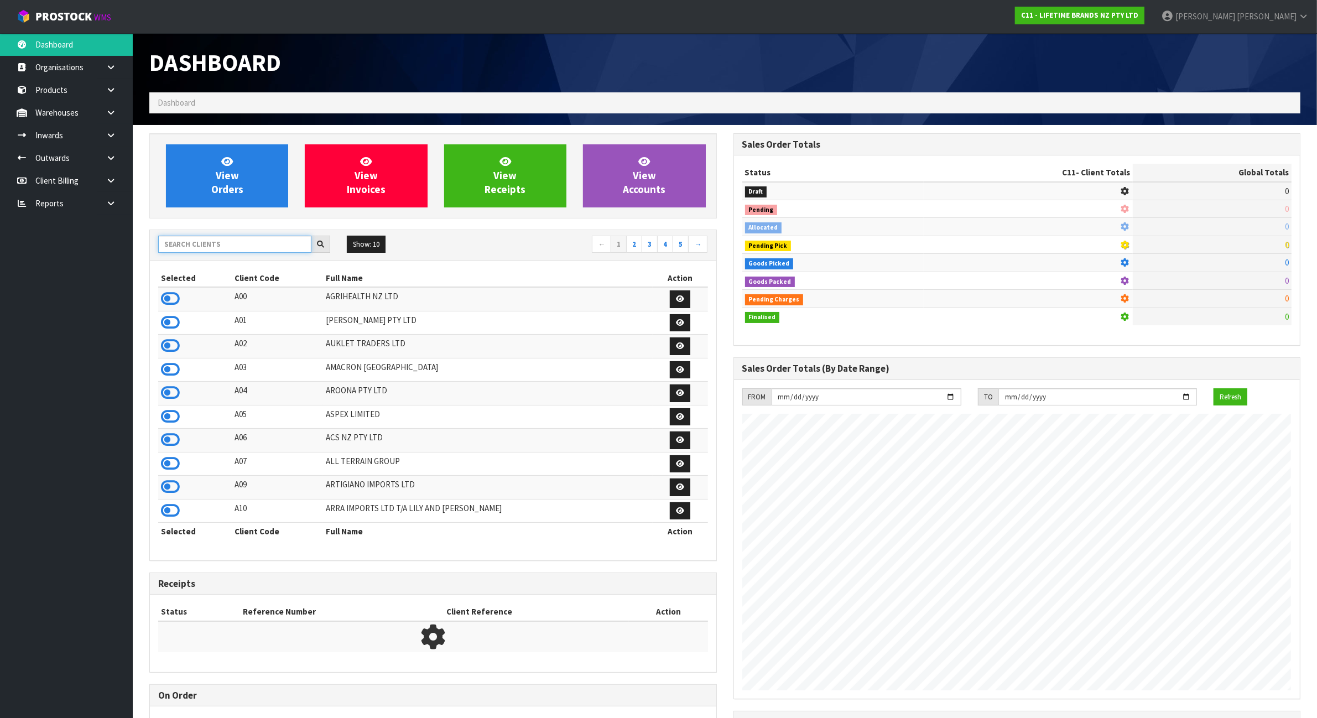
scroll to position [841, 583]
click at [241, 250] on input "text" at bounding box center [234, 244] width 153 height 17
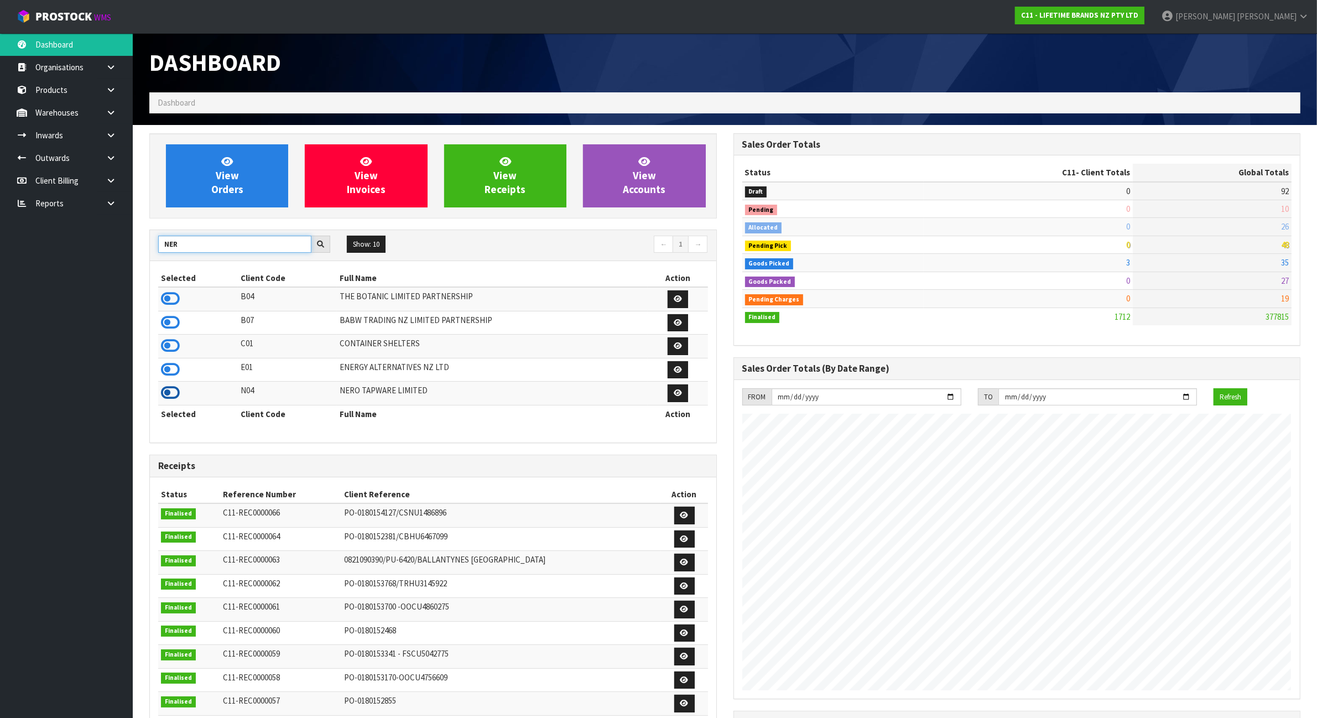
type input "NER"
click at [175, 398] on icon at bounding box center [170, 392] width 19 height 17
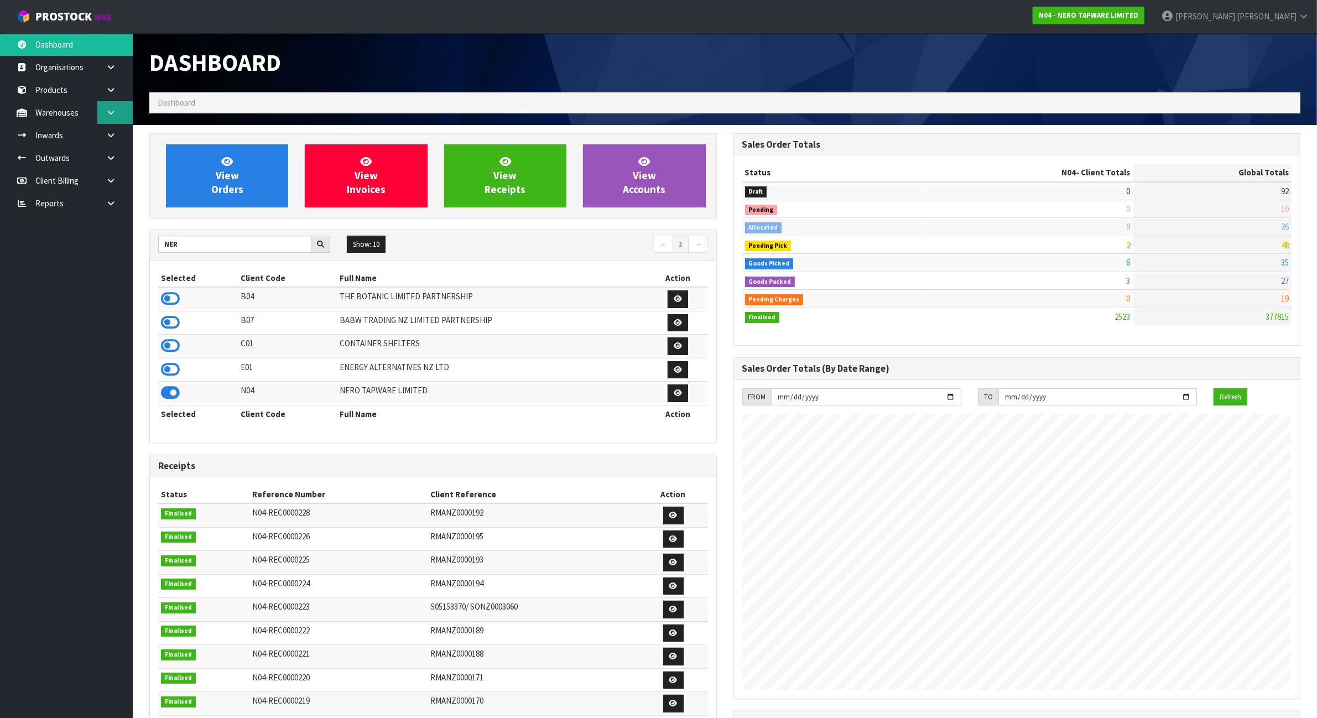
click at [119, 117] on link at bounding box center [114, 112] width 35 height 23
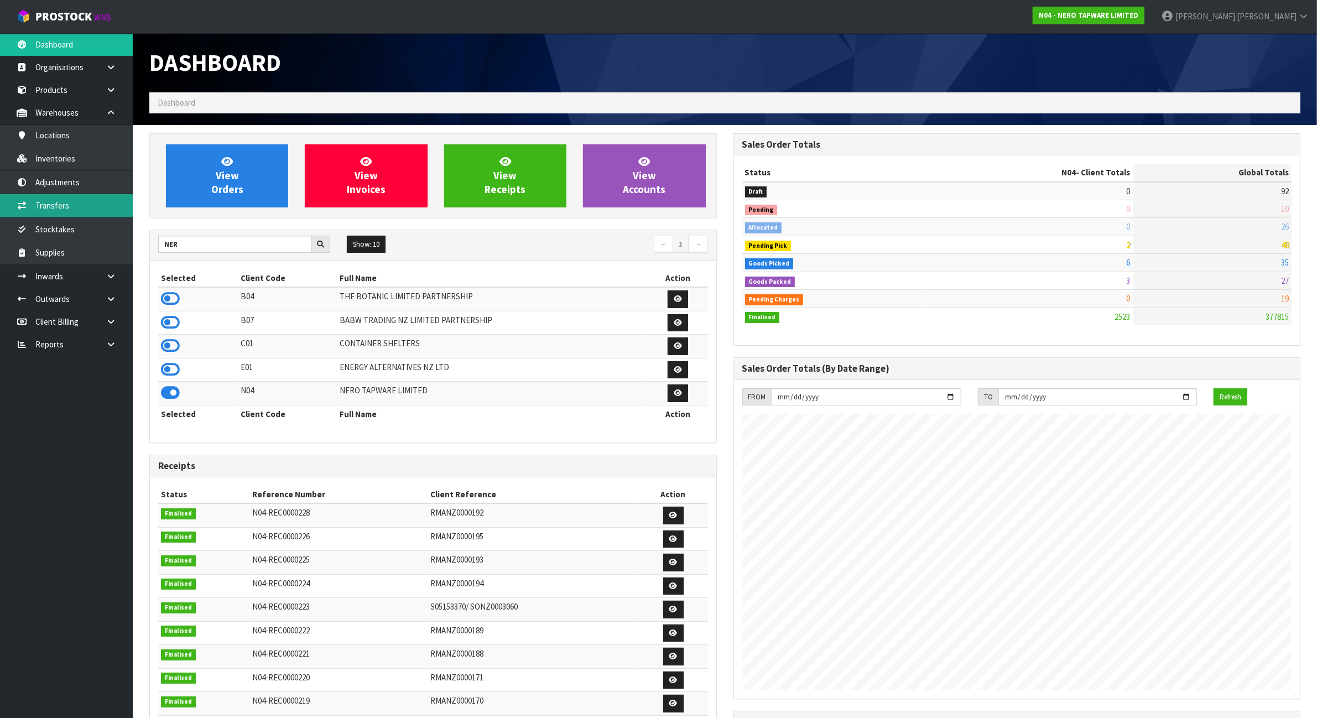
click at [114, 208] on link "Transfers" at bounding box center [66, 205] width 133 height 23
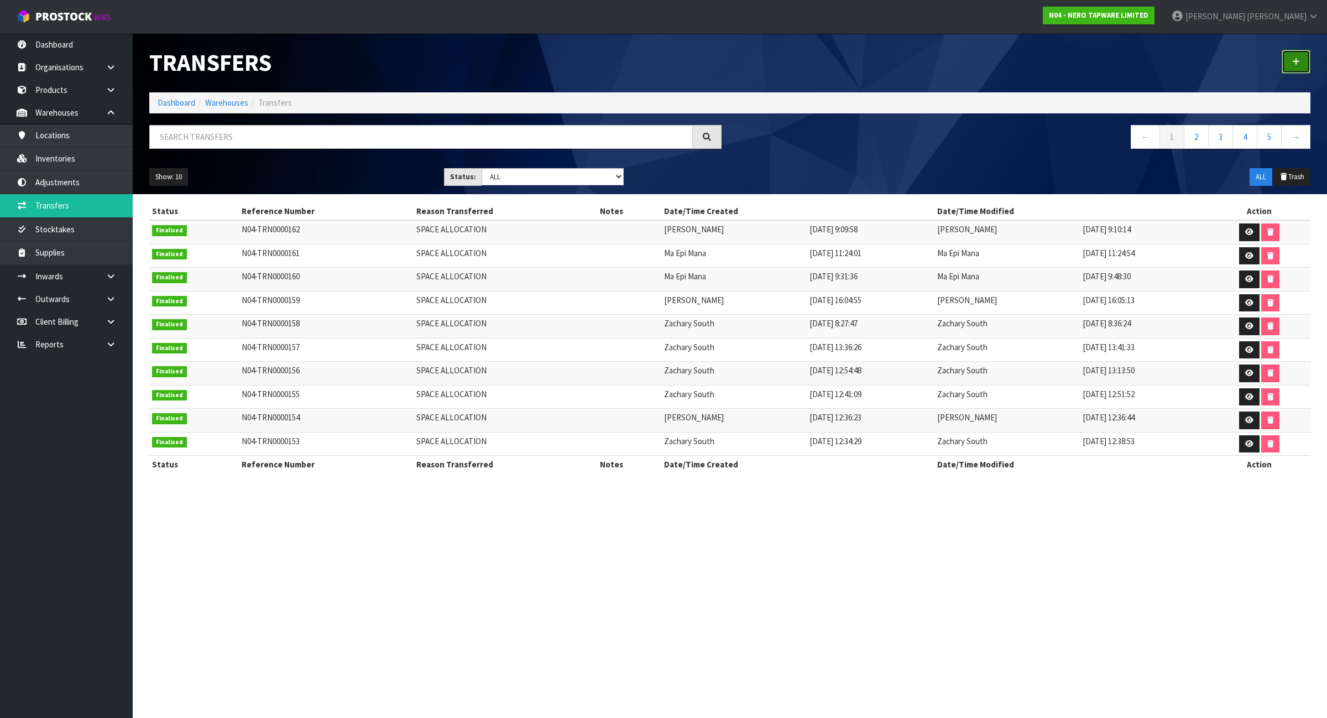
click at [1293, 62] on icon at bounding box center [1296, 62] width 8 height 8
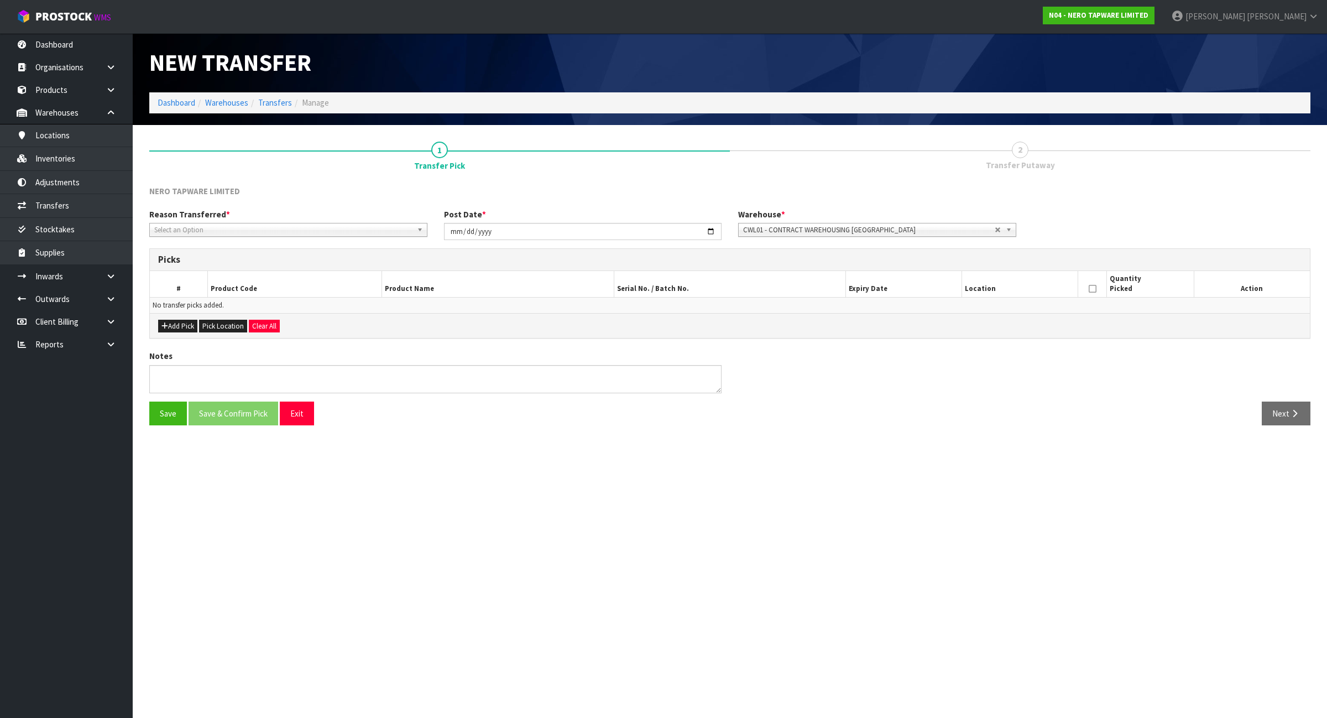
click at [308, 224] on span "Select an Option" at bounding box center [283, 229] width 258 height 13
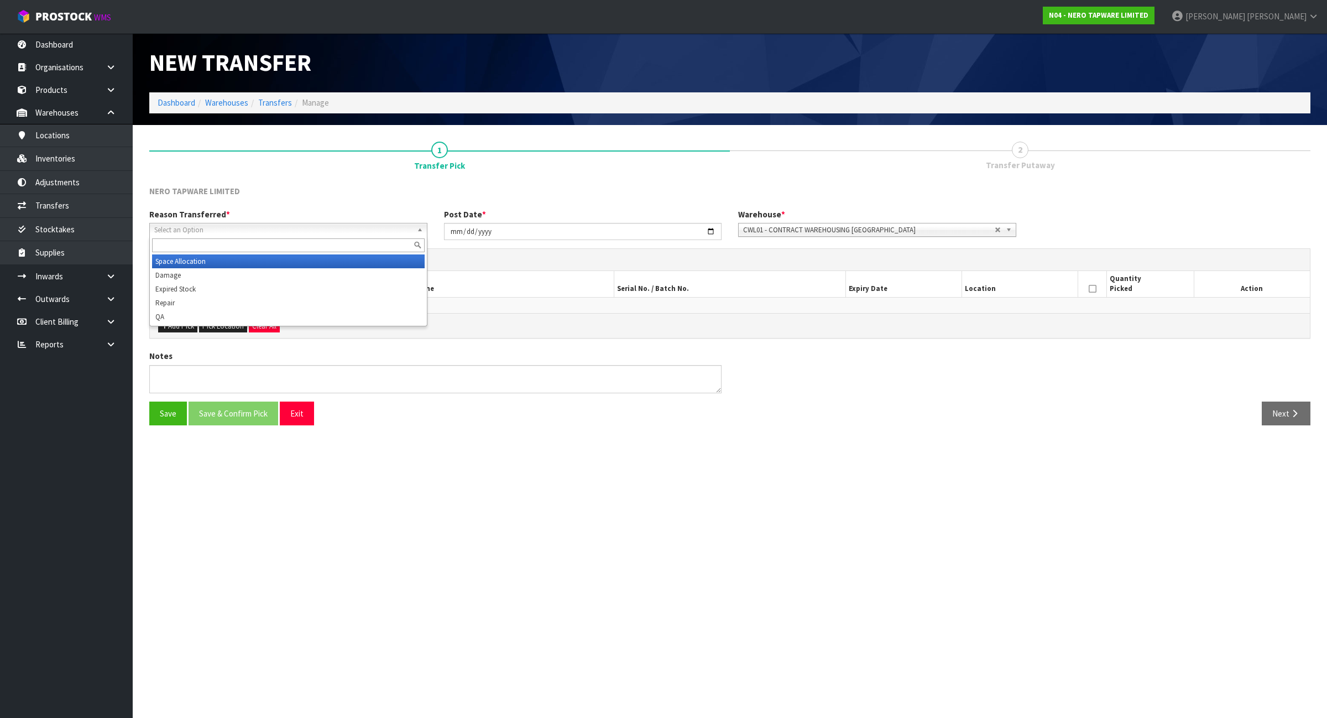
click at [273, 264] on li "Space Allocation" at bounding box center [288, 261] width 273 height 14
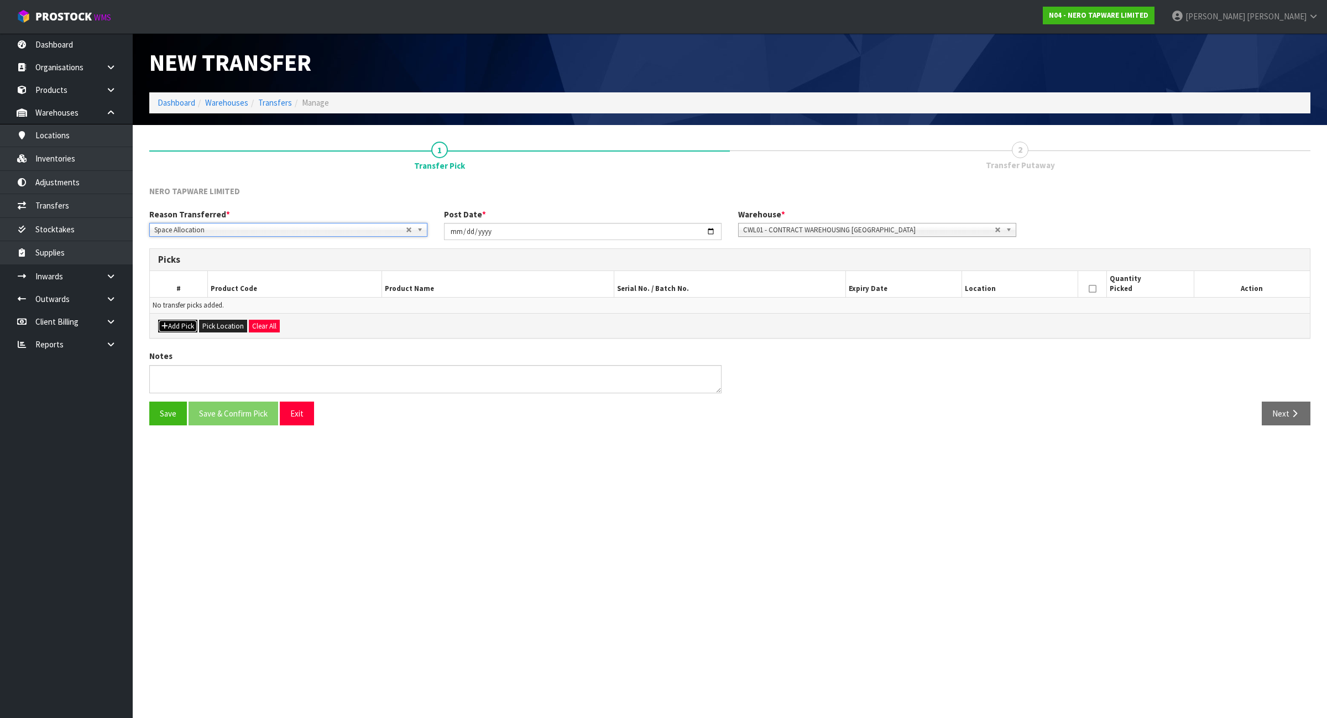
click at [169, 325] on button "Add Pick" at bounding box center [177, 326] width 39 height 13
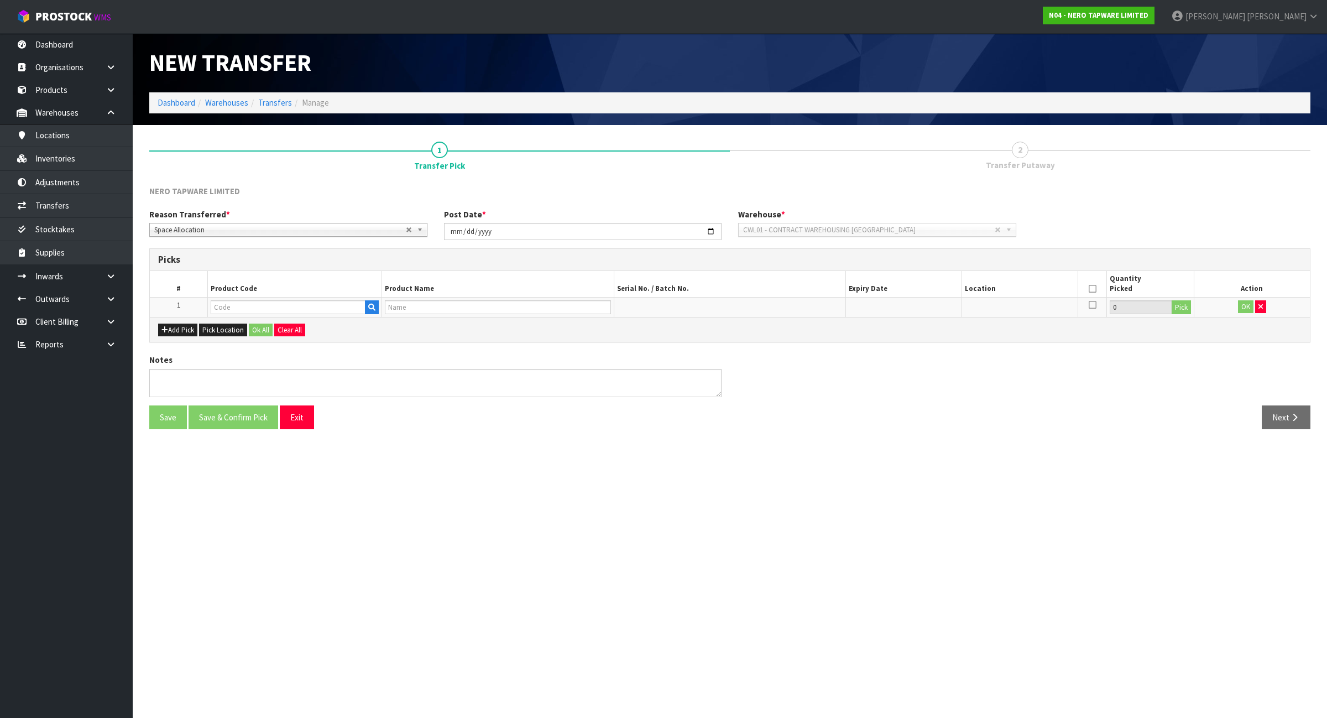
click at [228, 314] on td at bounding box center [295, 307] width 174 height 20
click at [233, 304] on input "text" at bounding box center [288, 307] width 155 height 14
type input "NRSH301ABN"
type input "ROUND SHOWER KNOB BRUSHED NICKEL"
type input "NRSH301ABN"
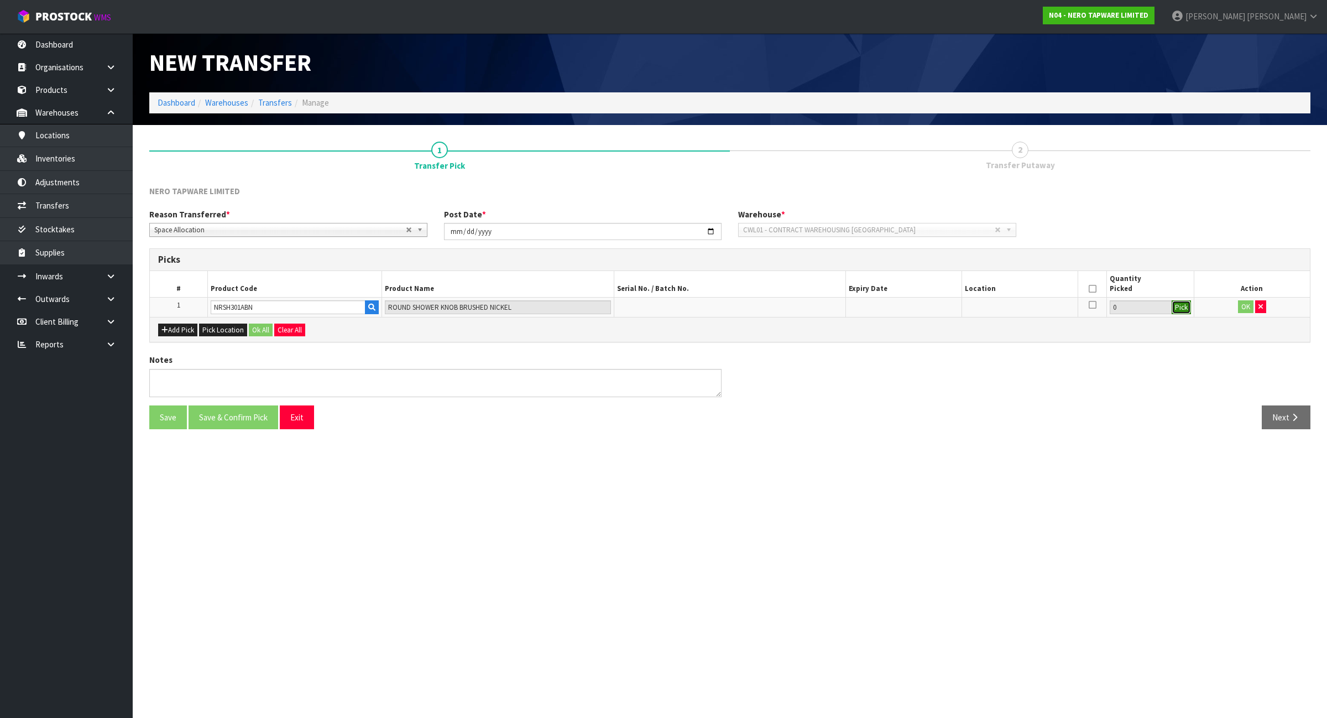
click at [1176, 307] on button "Pick" at bounding box center [1181, 307] width 19 height 14
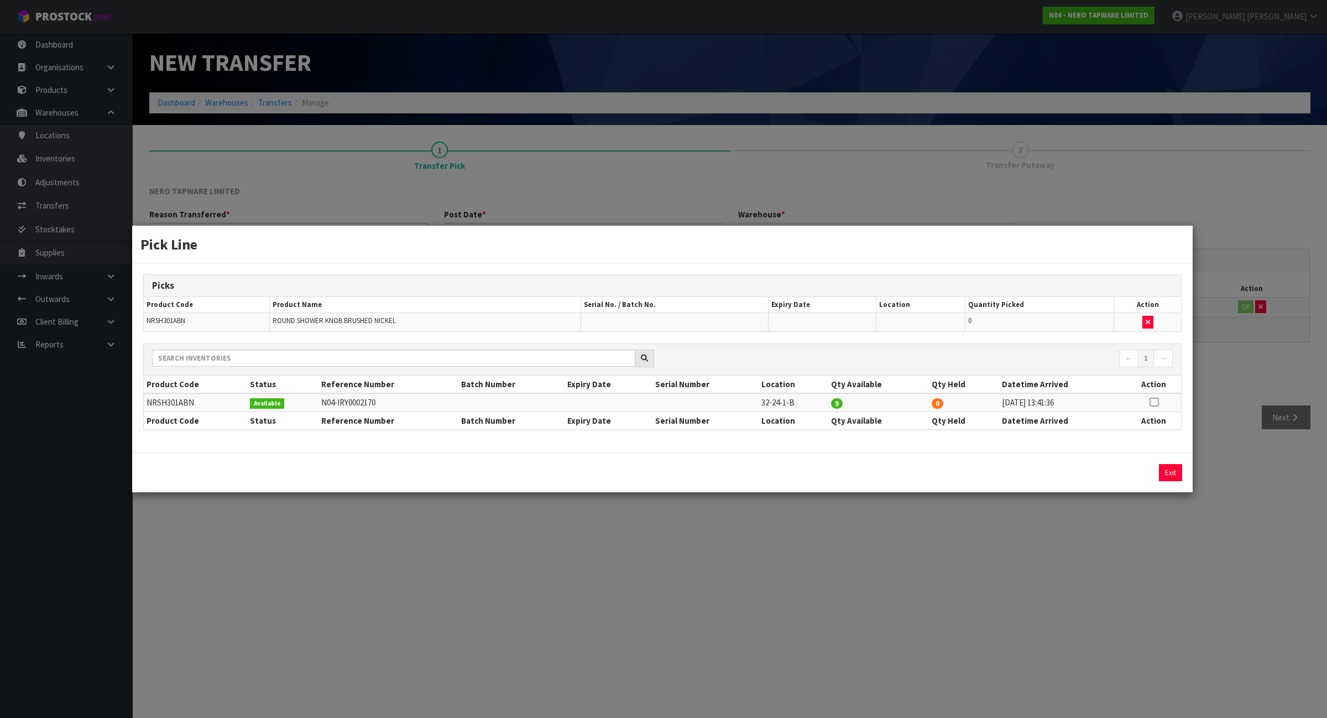
click at [1151, 403] on icon at bounding box center [1154, 402] width 9 height 1
click at [1117, 474] on button "Assign Pick" at bounding box center [1132, 472] width 45 height 17
type input "9"
click at [1113, 560] on div "Pick Line Picks Product Code Product Name Serial No. / Batch No. Expiry Date Lo…" at bounding box center [663, 359] width 1327 height 718
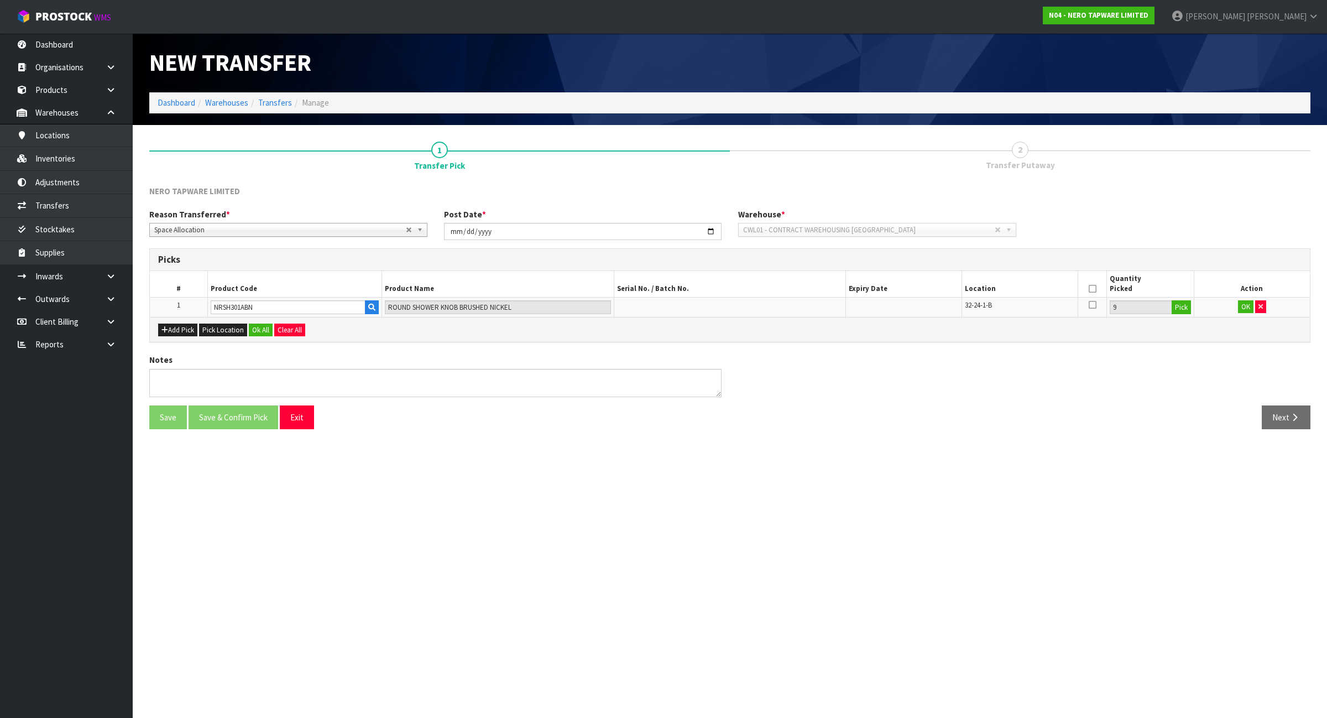
click at [1092, 289] on icon at bounding box center [1093, 289] width 8 height 1
click at [1242, 304] on button "OK" at bounding box center [1245, 306] width 15 height 13
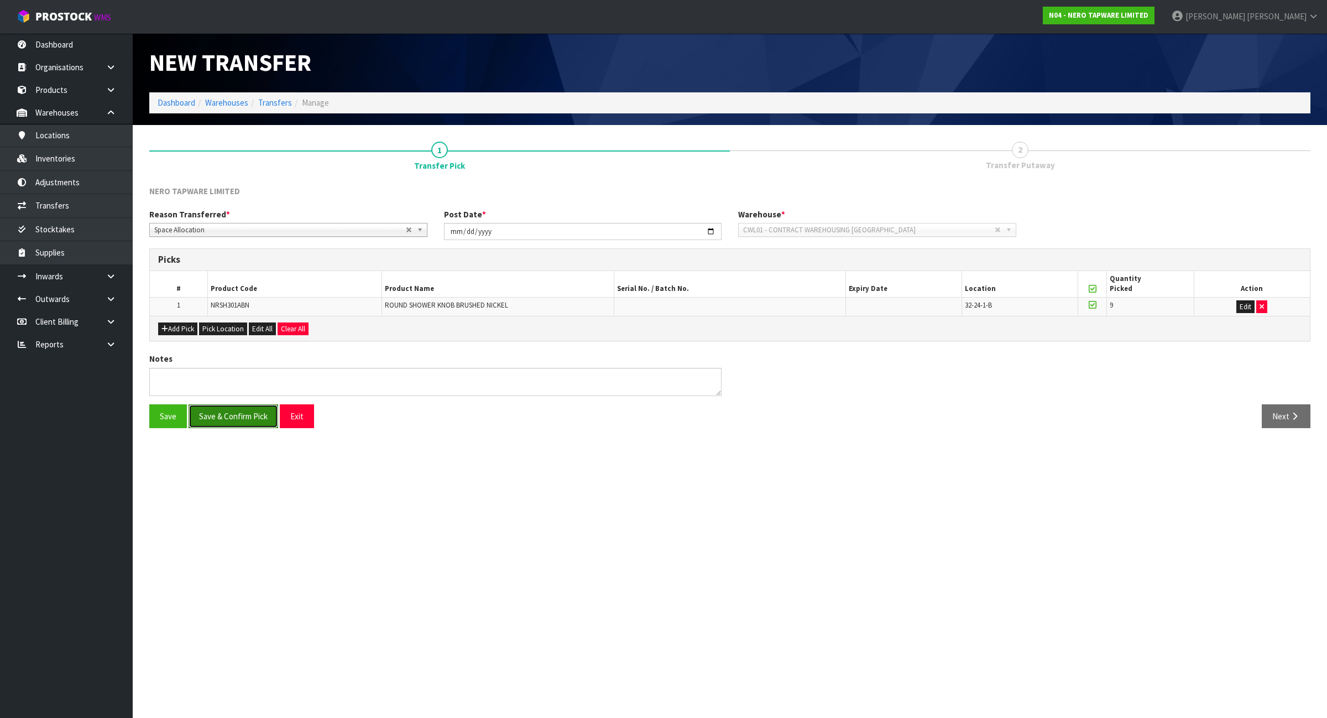
click at [236, 415] on button "Save & Confirm Pick" at bounding box center [234, 416] width 90 height 24
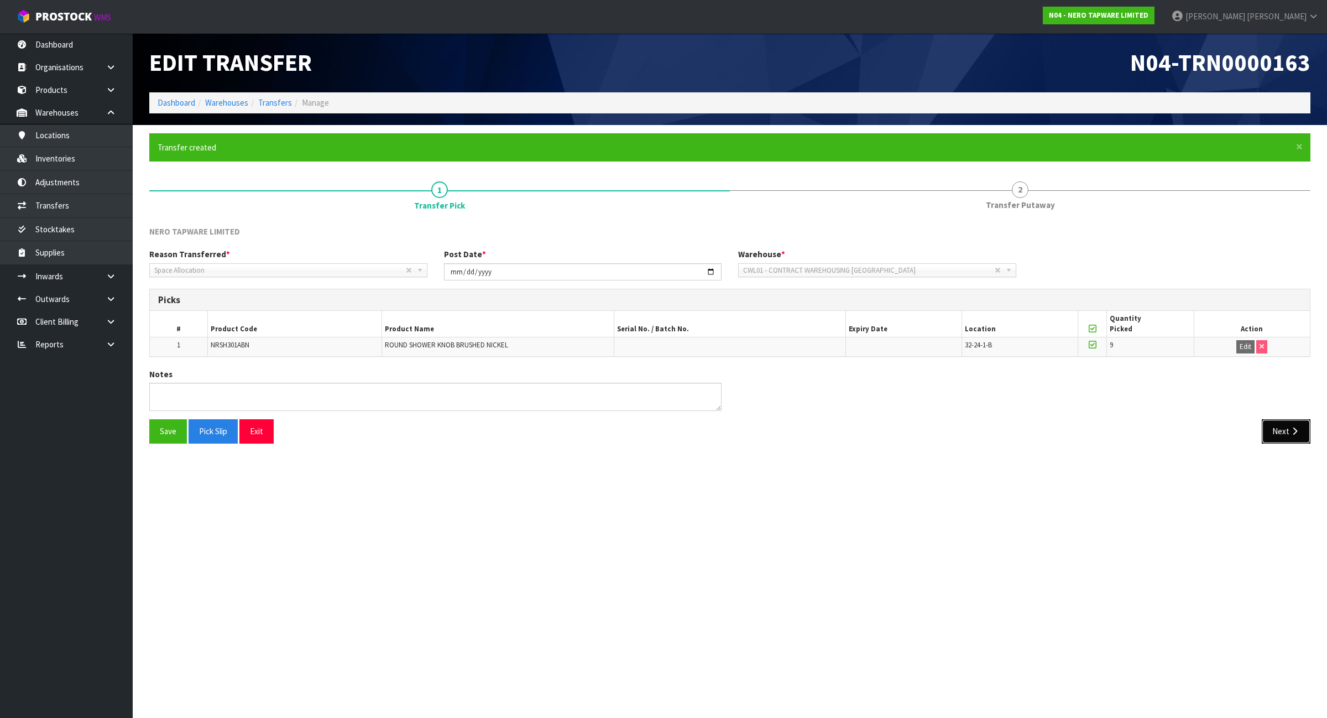
click at [1287, 432] on button "Next" at bounding box center [1286, 431] width 49 height 24
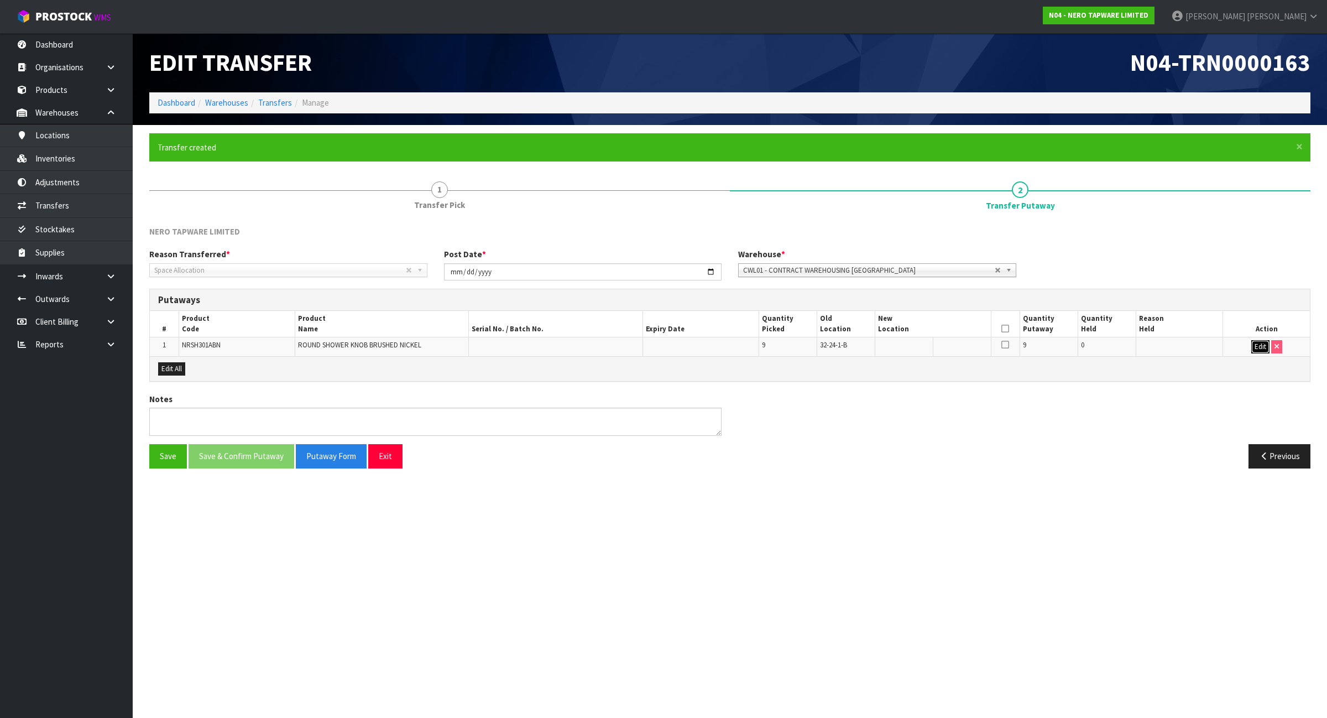
click at [1261, 346] on button "Edit" at bounding box center [1260, 346] width 18 height 13
click at [902, 349] on input "text" at bounding box center [926, 347] width 97 height 14
type input "32-20-1-A"
click at [1261, 347] on button "OK" at bounding box center [1259, 346] width 15 height 13
click at [1005, 328] on icon at bounding box center [1005, 328] width 8 height 1
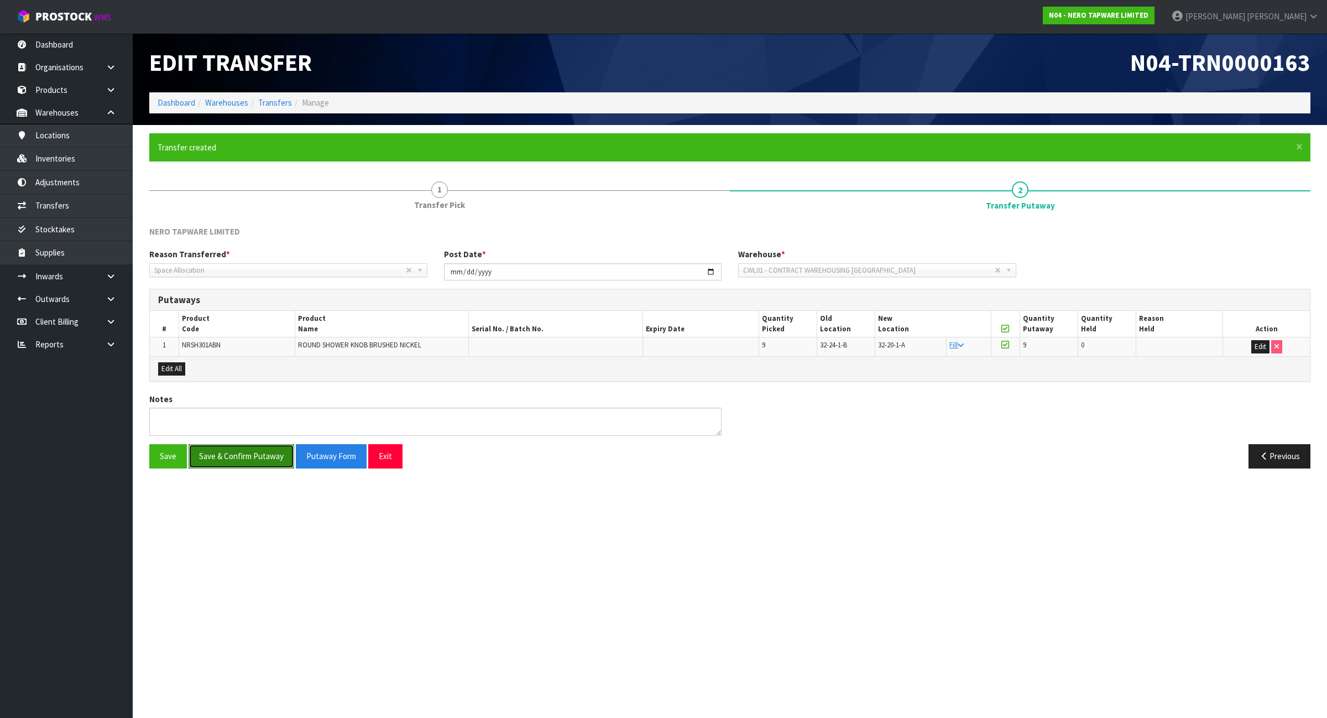
click at [259, 456] on button "Save & Confirm Putaway" at bounding box center [242, 456] width 106 height 24
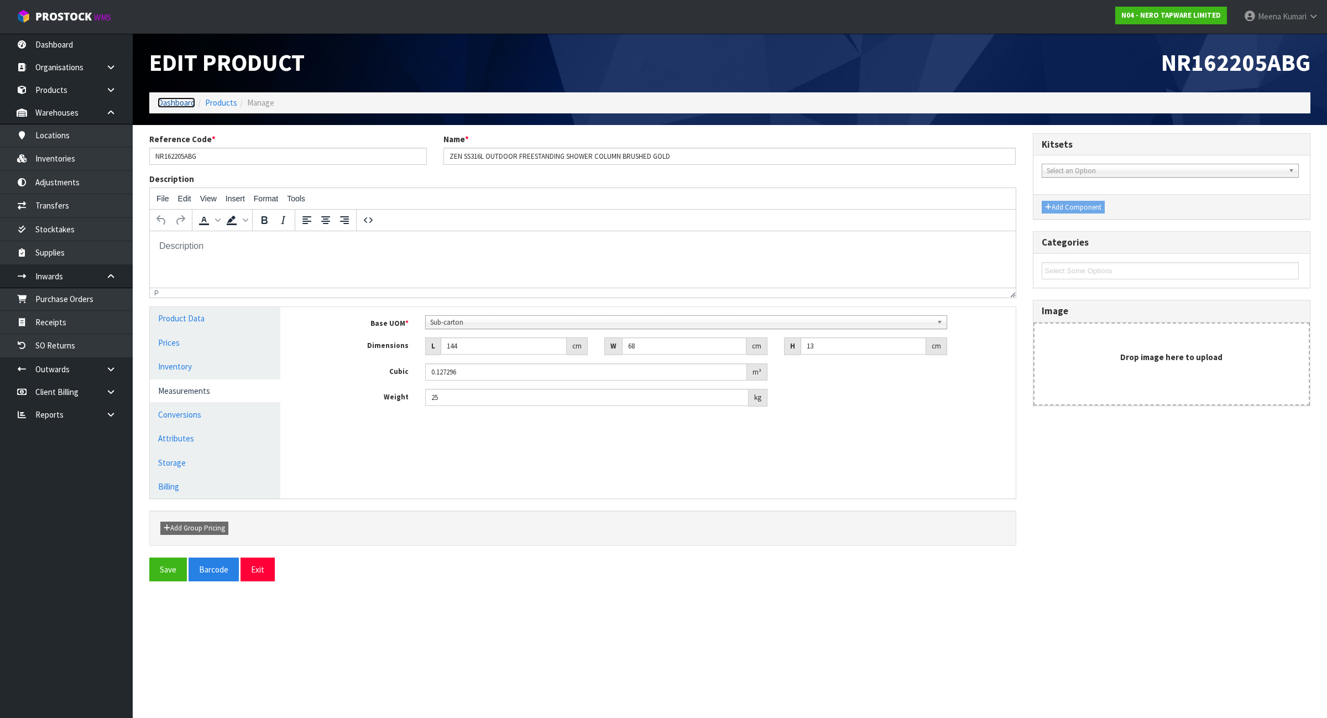
click at [186, 100] on link "Dashboard" at bounding box center [177, 102] width 38 height 11
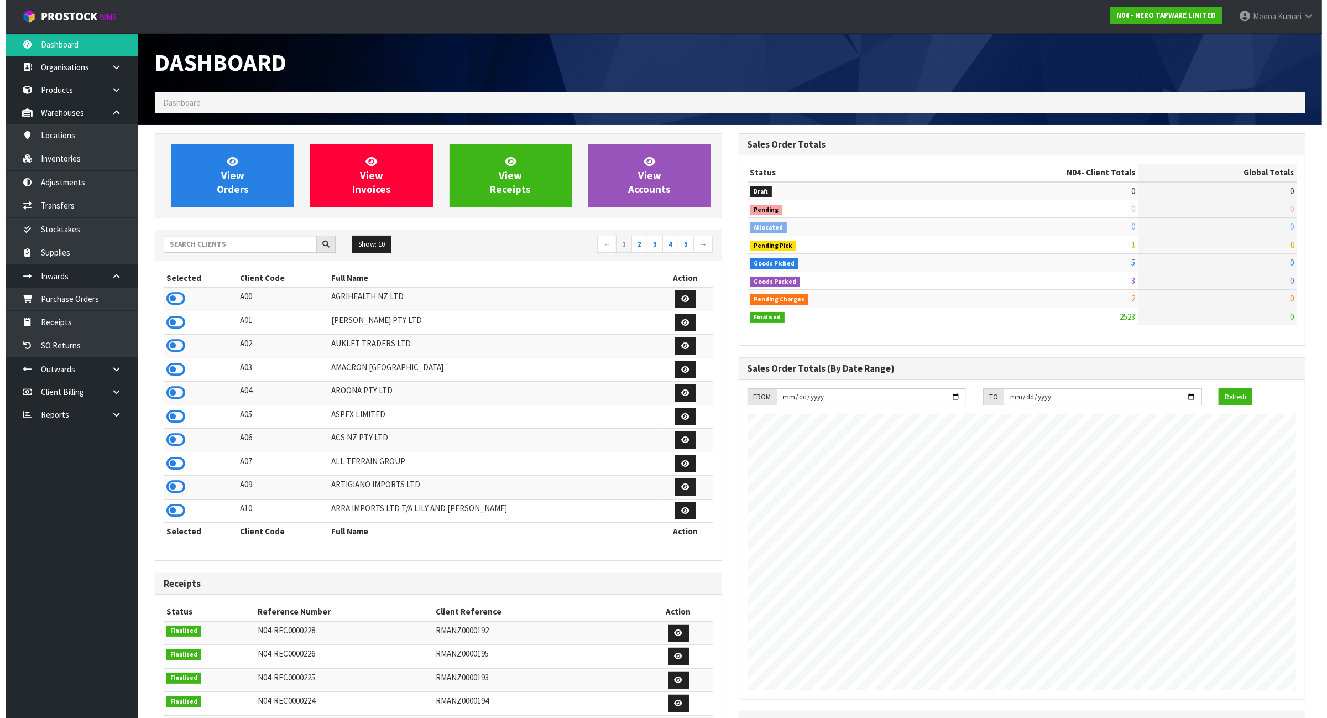
scroll to position [841, 583]
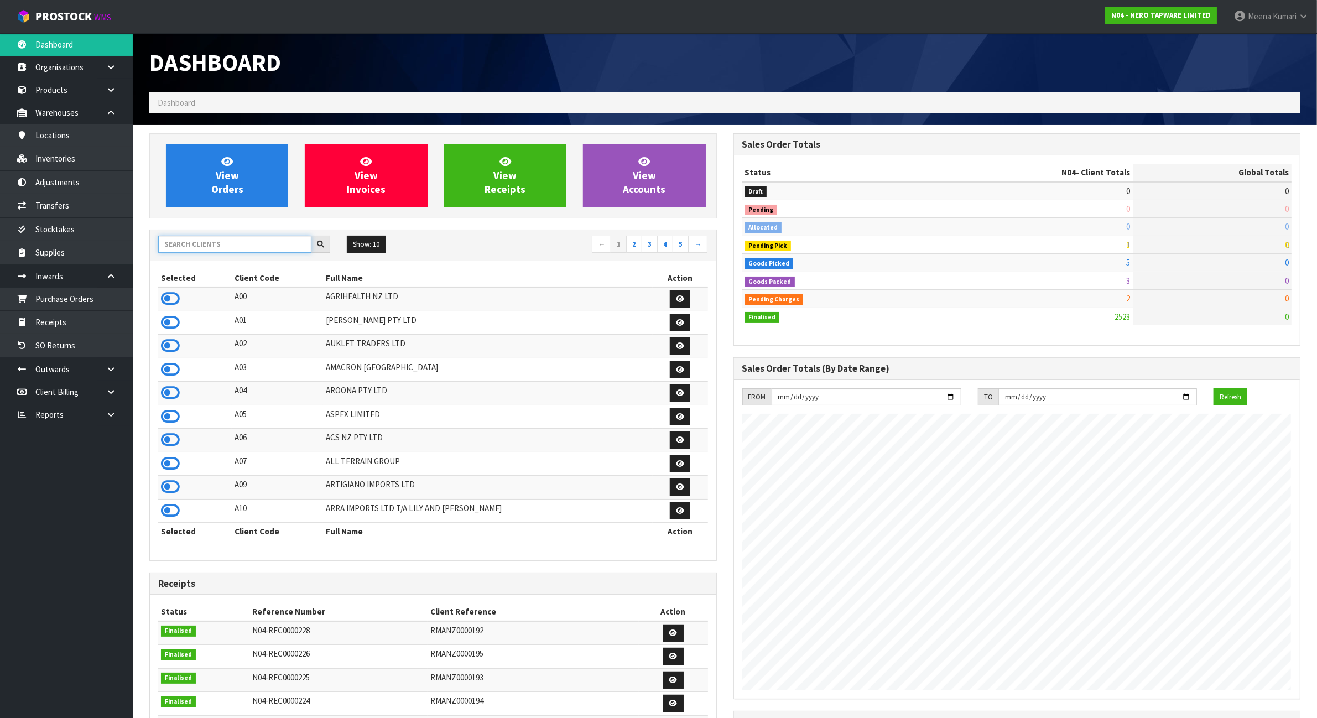
click at [217, 250] on input "text" at bounding box center [234, 244] width 153 height 17
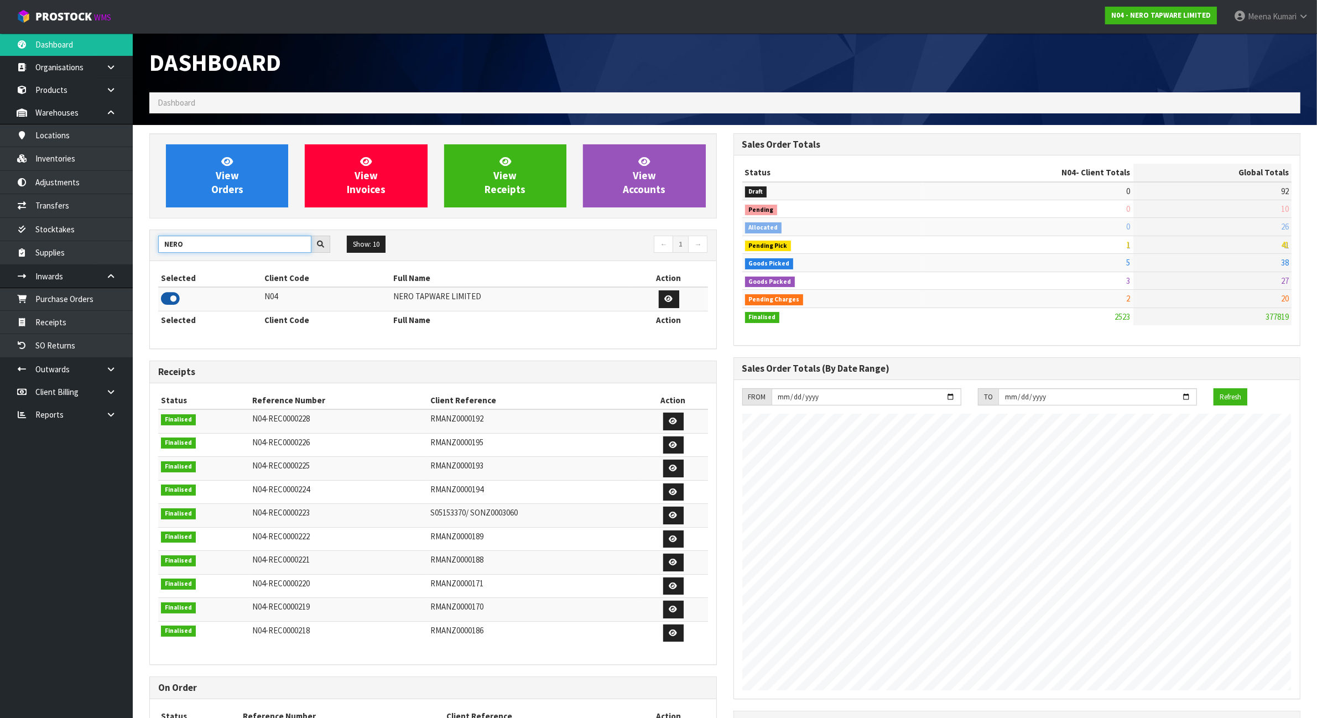
type input "NERO"
click at [167, 301] on icon at bounding box center [170, 298] width 19 height 17
click at [75, 86] on link "Products" at bounding box center [66, 90] width 133 height 23
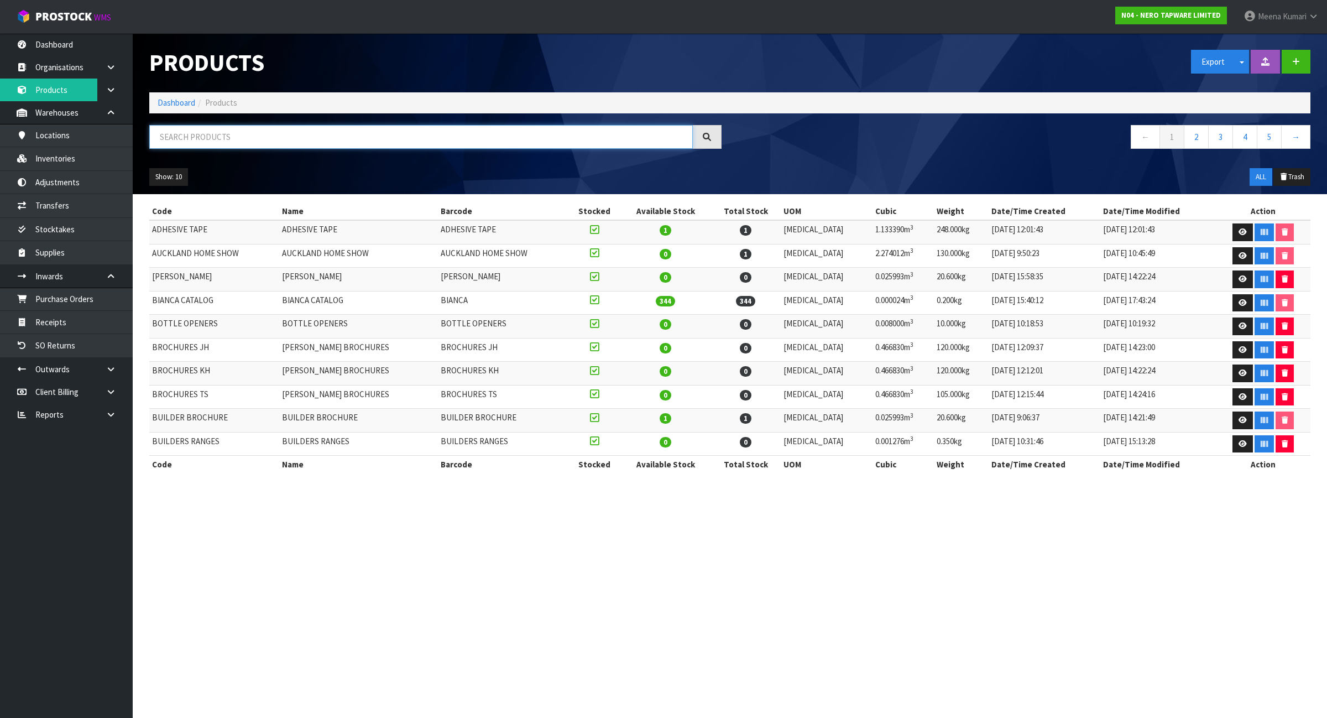
click at [216, 138] on input "text" at bounding box center [421, 137] width 544 height 24
paste input "NR231407BN"
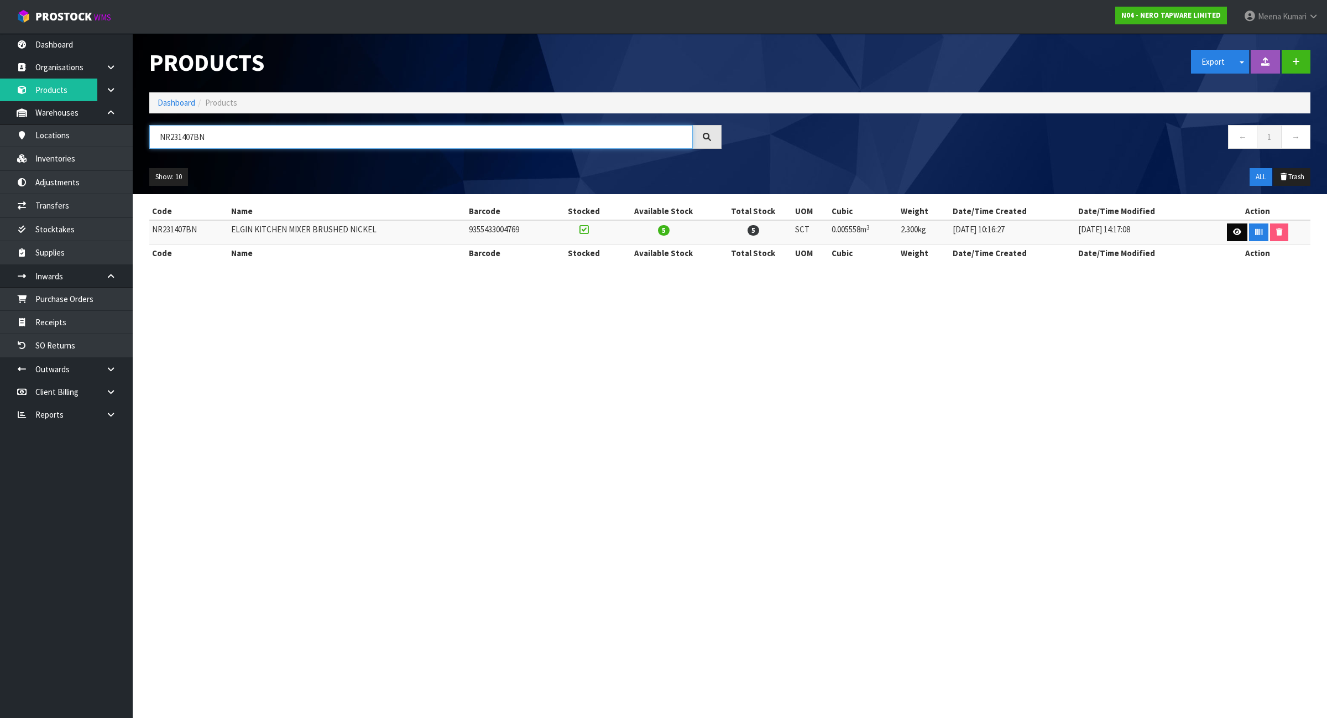
type input "NR231407BN"
click at [1234, 235] on icon at bounding box center [1237, 231] width 8 height 7
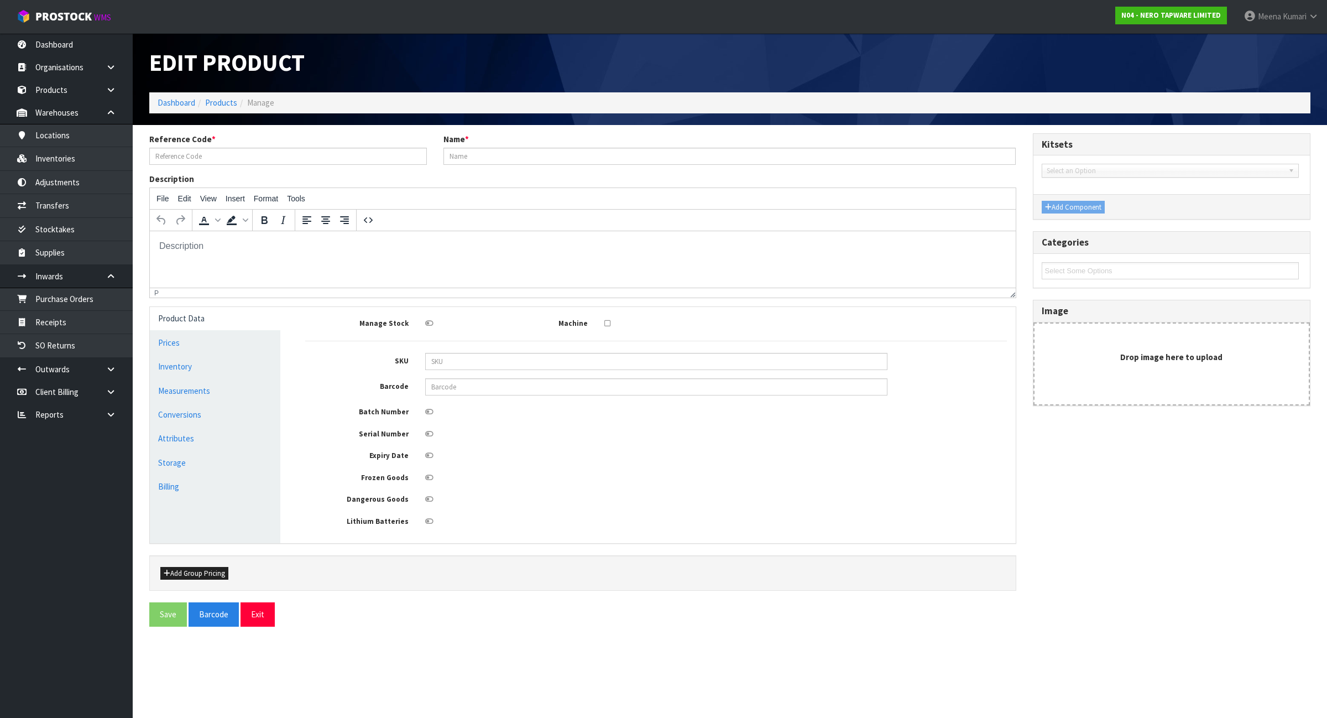
type input "NR231407BN"
type input "ELGIN KITCHEN MIXER BRUSHED NICKEL"
type input "9355433004769"
type input "30"
type input "28.5"
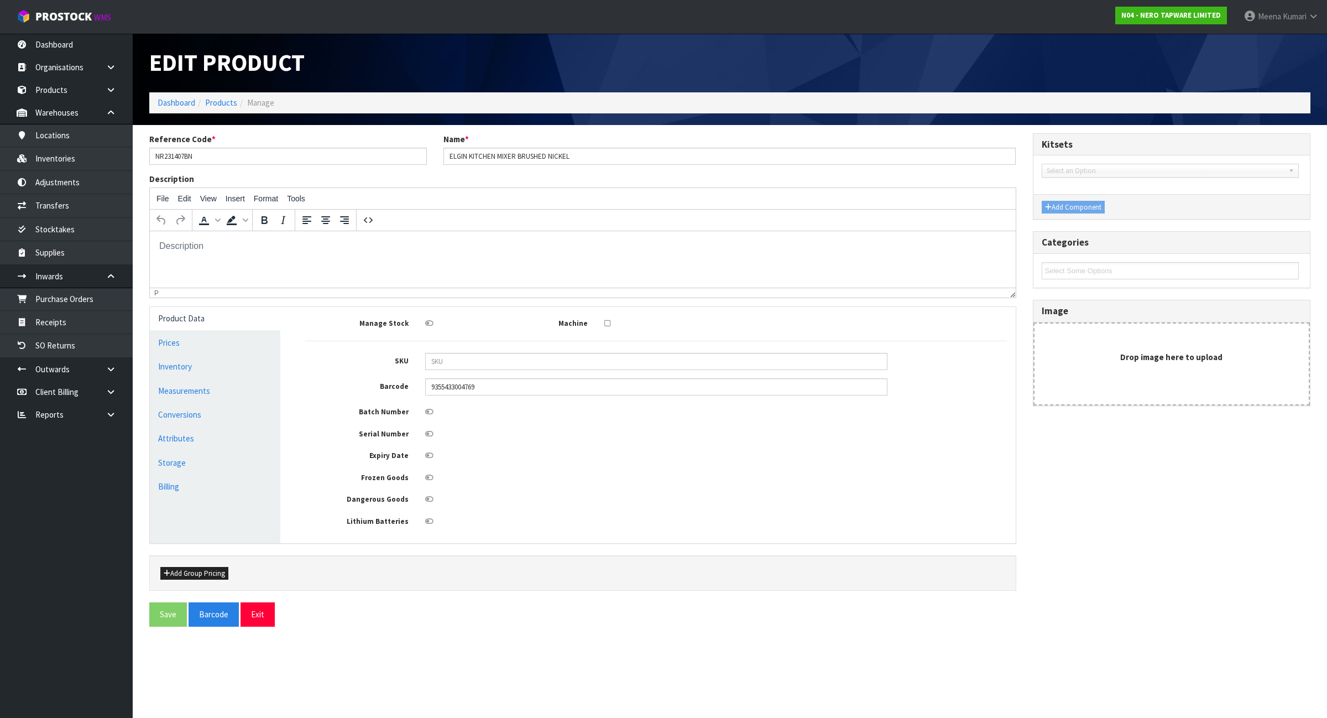
type input "6.5"
type input "0.005558"
type input "2.3"
click at [216, 380] on link "Measurements" at bounding box center [215, 390] width 130 height 23
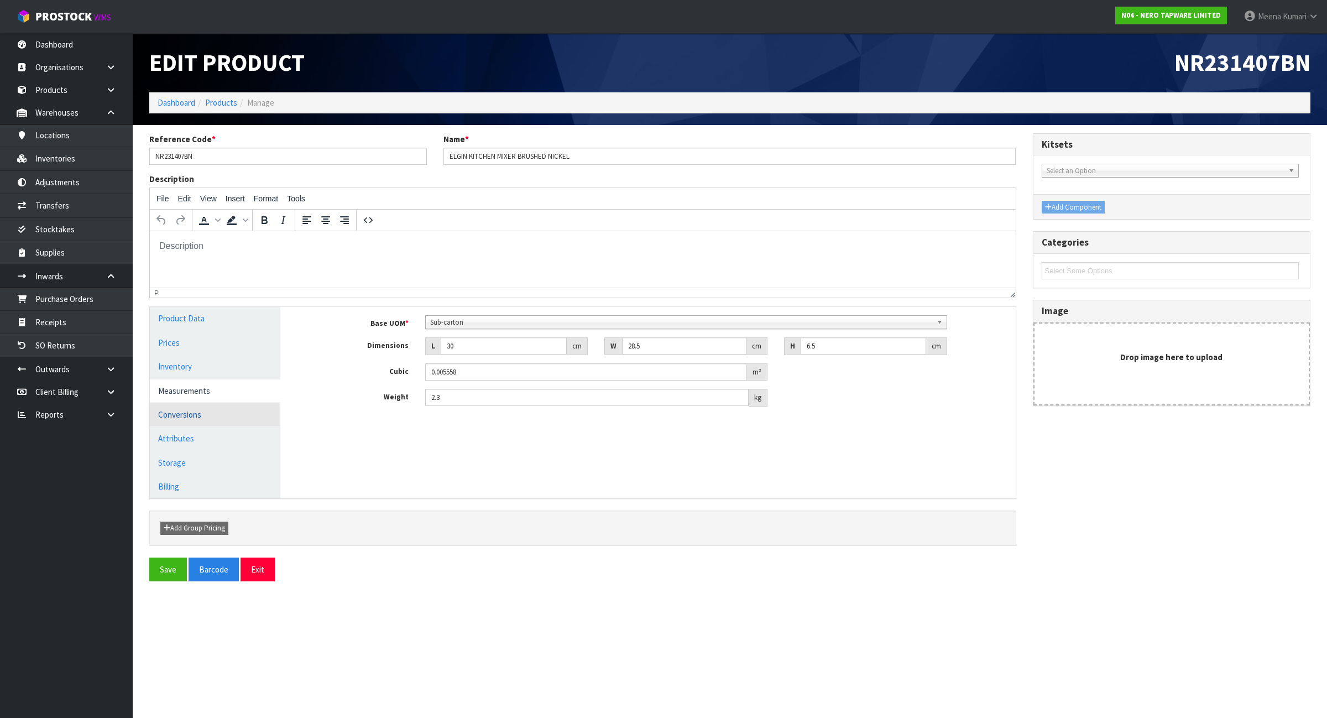
click at [216, 413] on link "Conversions" at bounding box center [215, 414] width 130 height 23
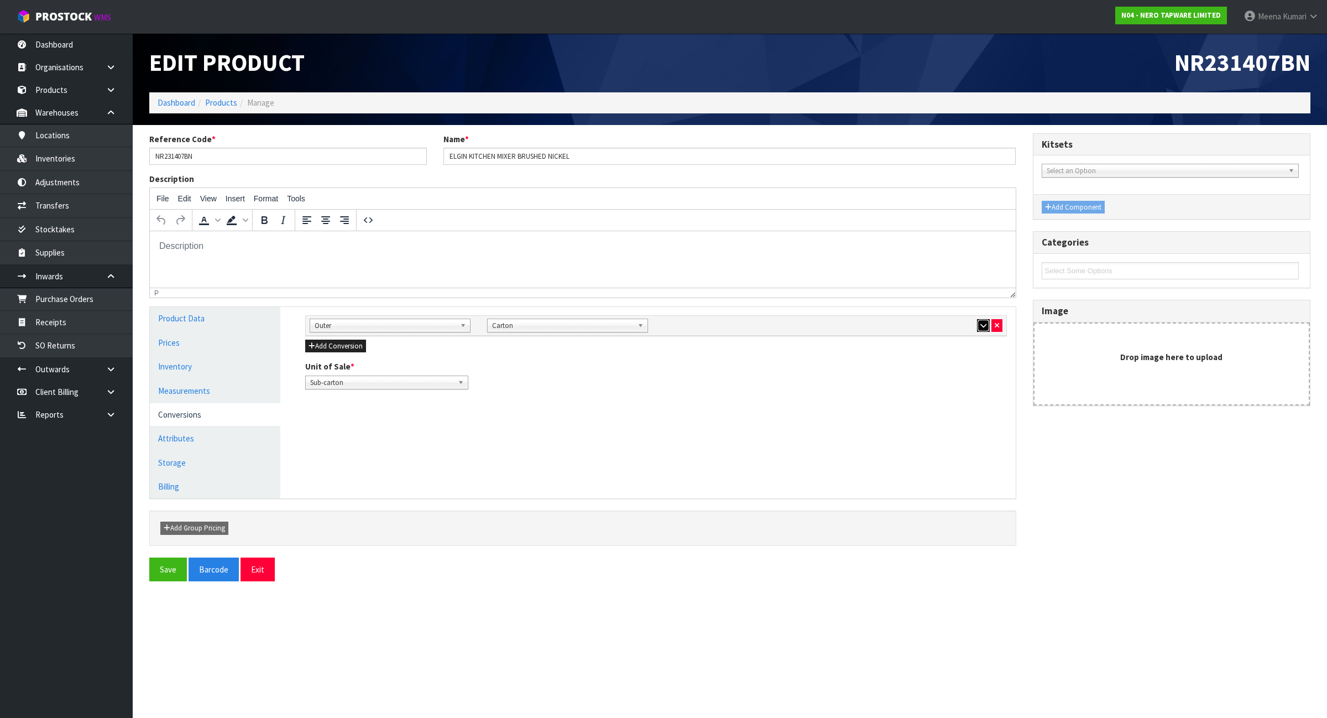
click at [980, 320] on button "button" at bounding box center [983, 325] width 13 height 13
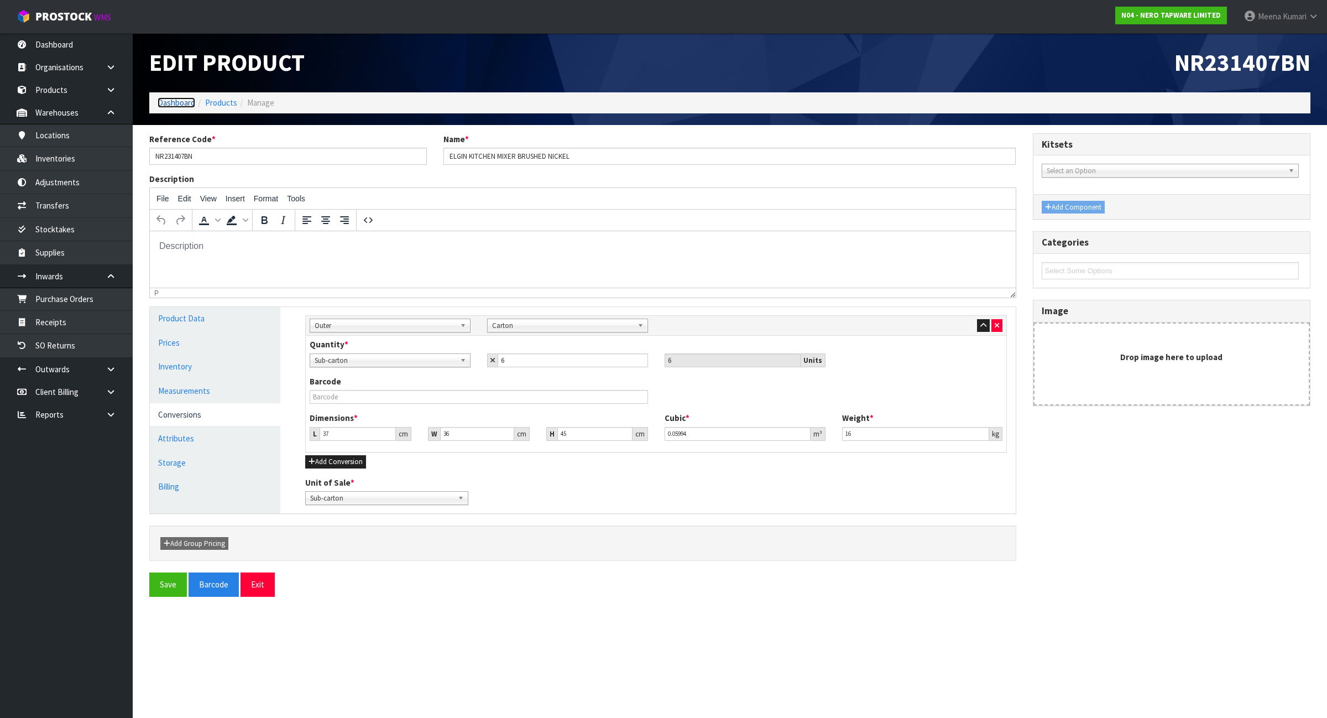
click at [184, 98] on link "Dashboard" at bounding box center [177, 102] width 38 height 11
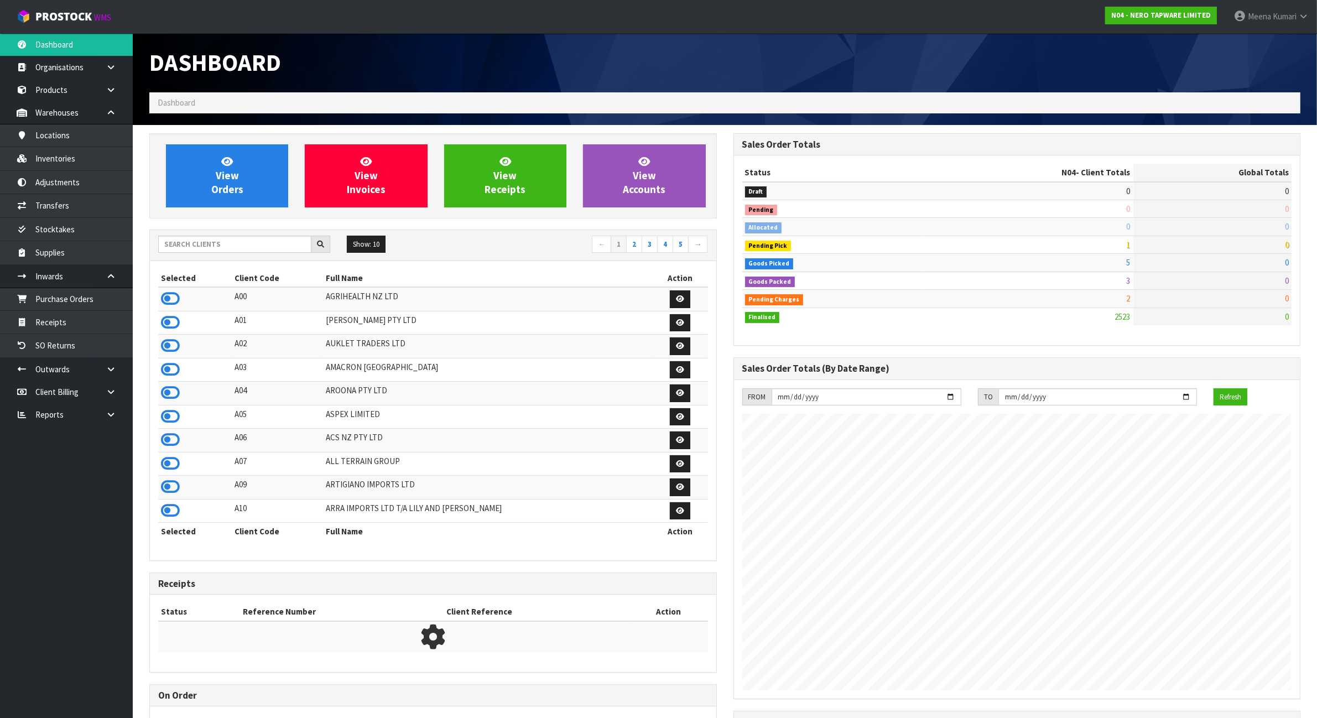
scroll to position [841, 583]
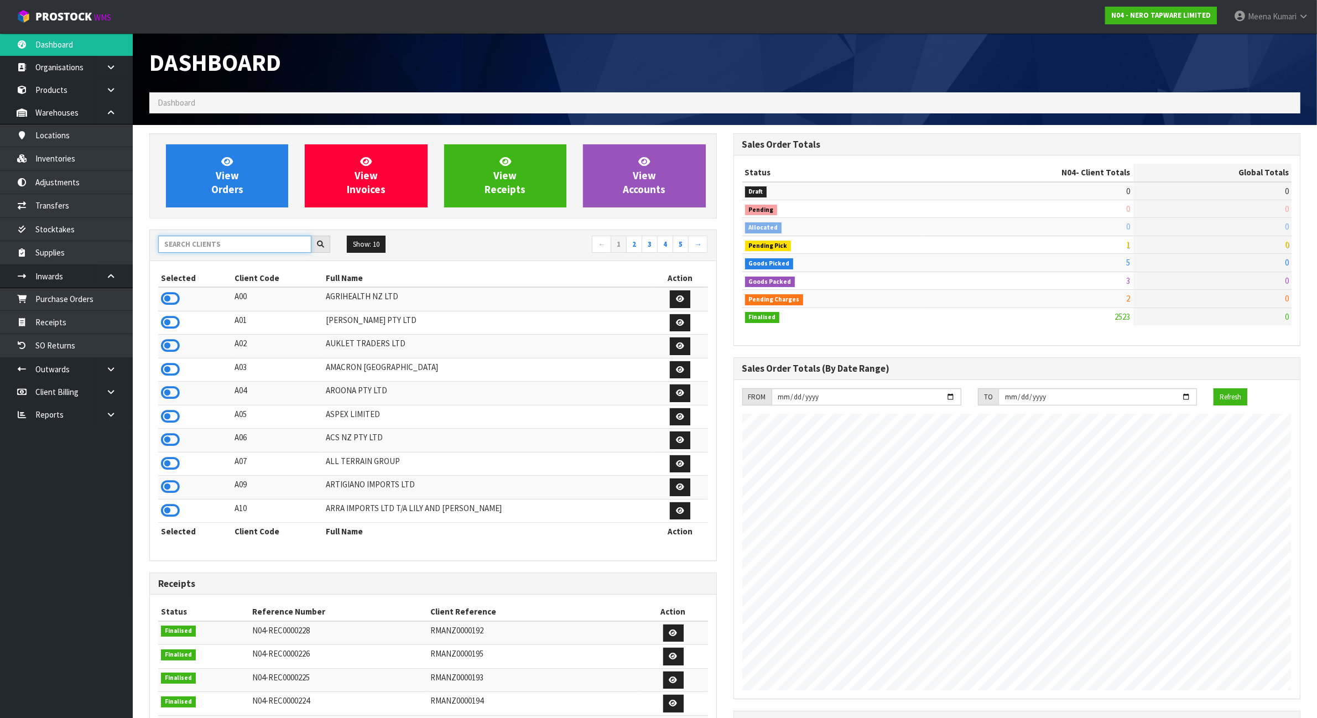
click at [236, 238] on input "text" at bounding box center [234, 244] width 153 height 17
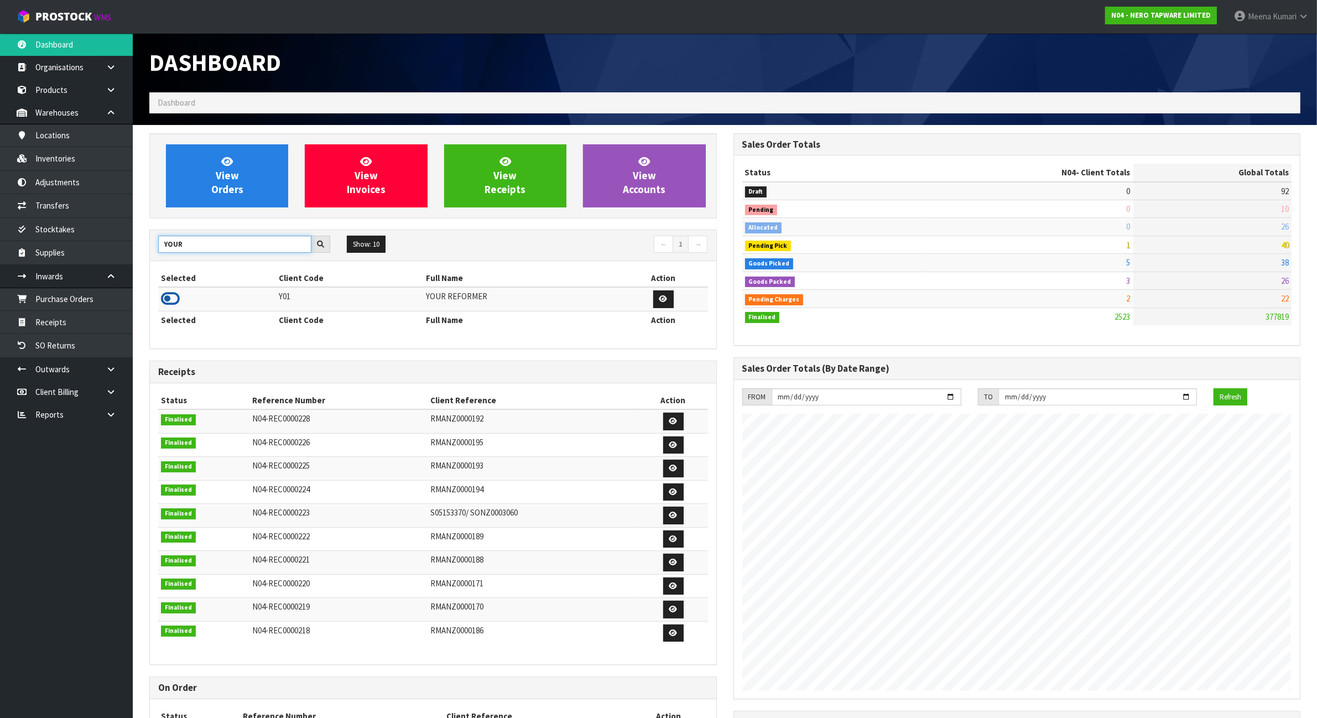
type input "YOUR"
click at [170, 297] on icon at bounding box center [170, 298] width 19 height 17
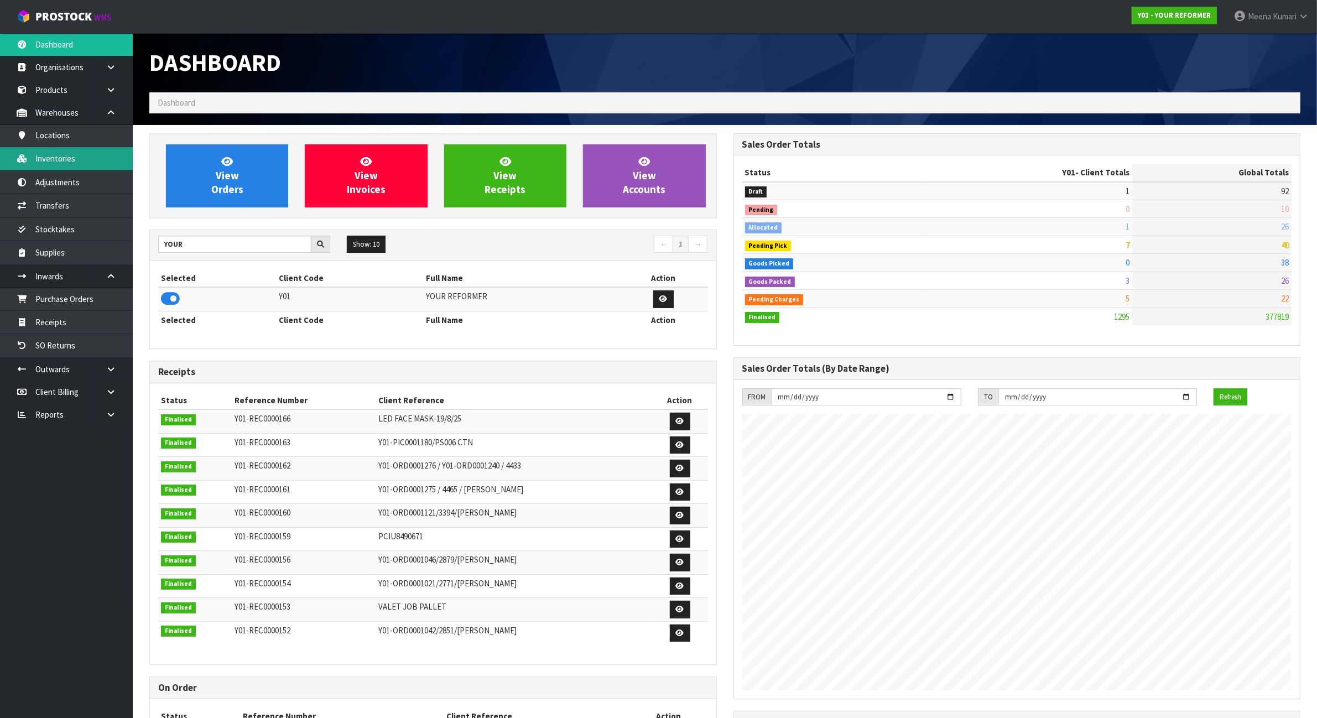
click at [74, 159] on link "Inventories" at bounding box center [66, 158] width 133 height 23
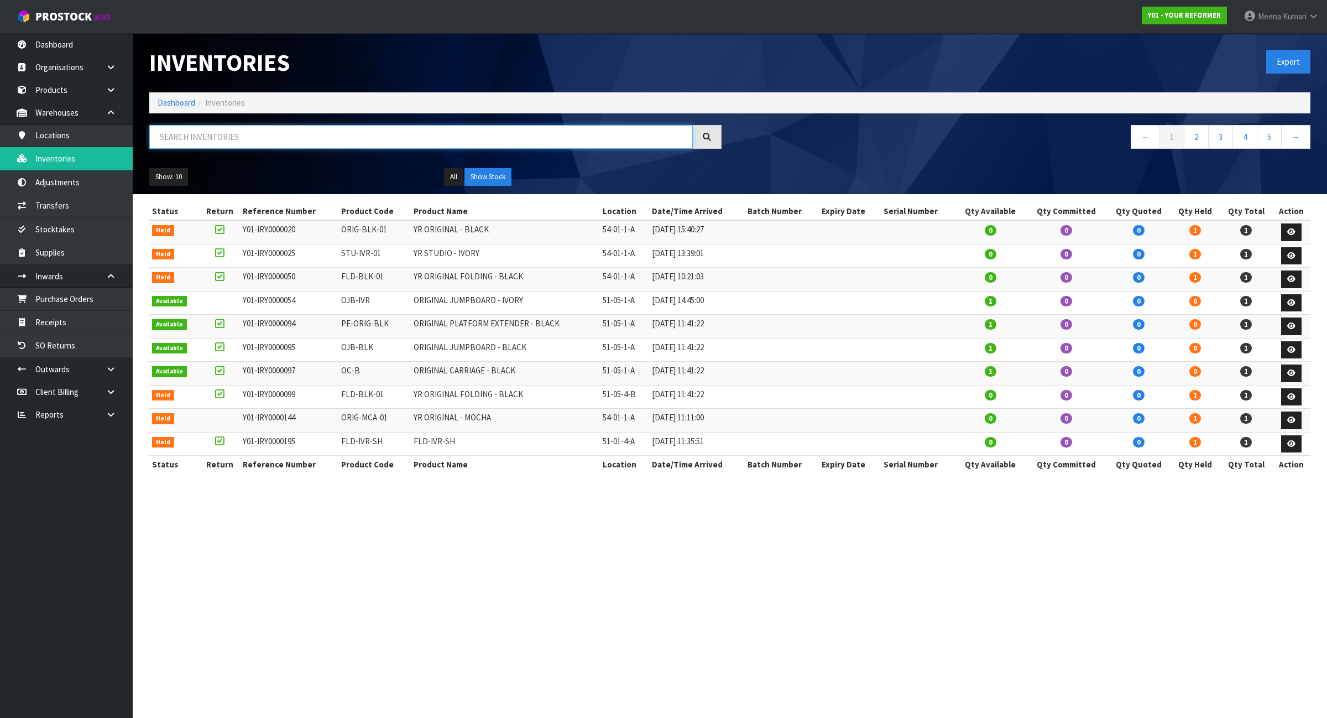
click at [170, 137] on input "text" at bounding box center [421, 137] width 544 height 24
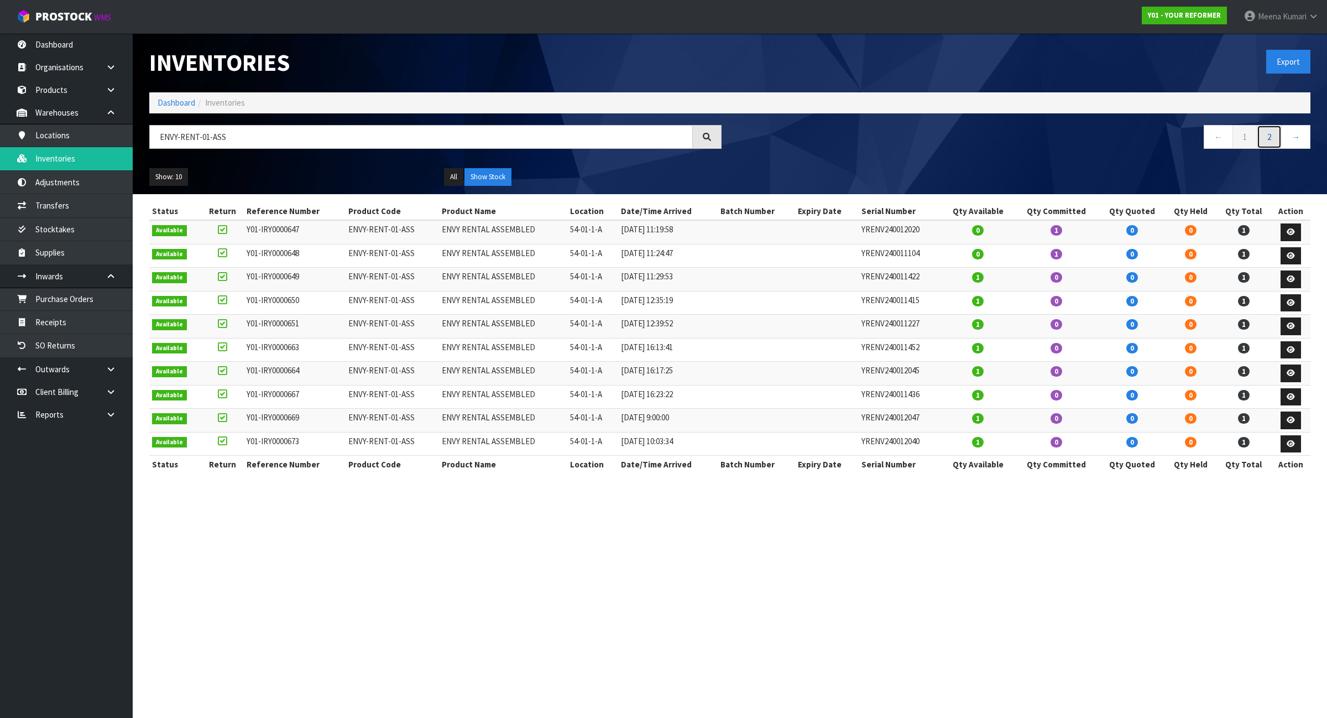
click at [1267, 136] on link "2" at bounding box center [1269, 137] width 25 height 24
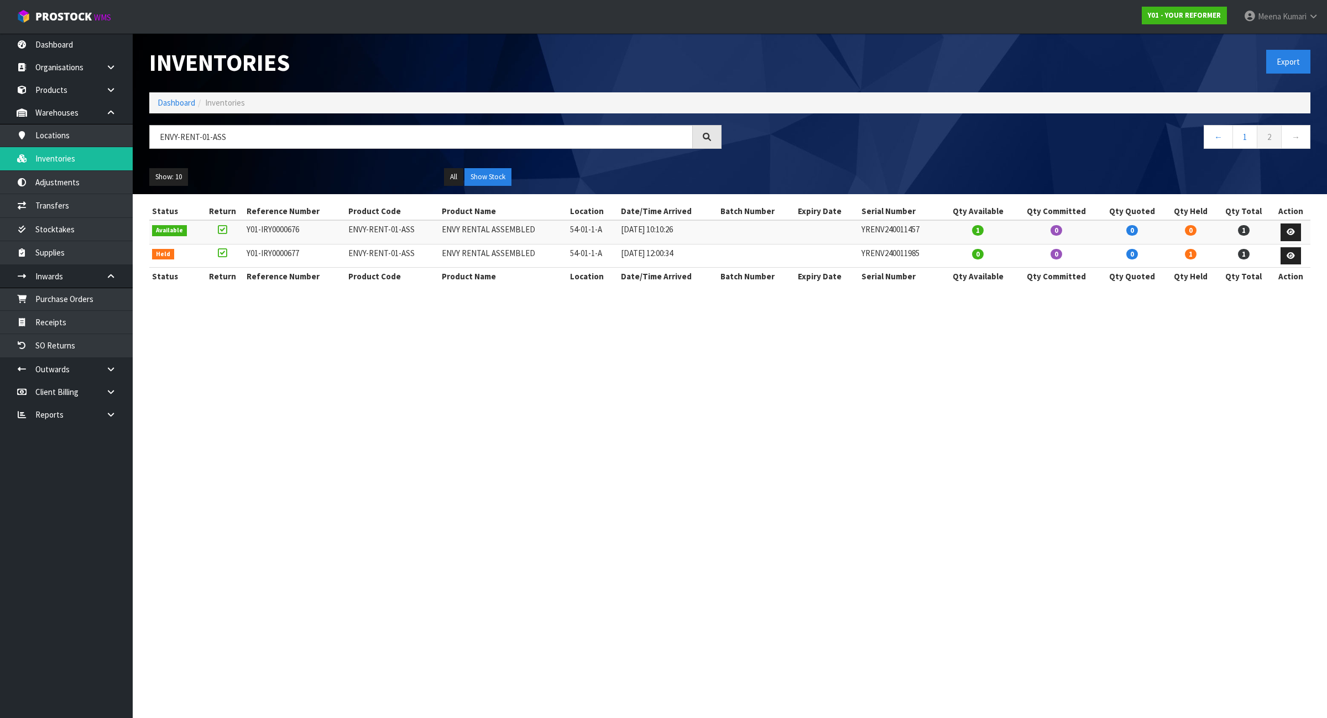
click at [782, 405] on section "Inventories Export Dashboard Inventories ENVY-RENT-01-ASS ← 1 2 → Show: 10 5 10…" at bounding box center [663, 359] width 1327 height 718
click at [249, 134] on input "ENVY-RENT-01-ASS" at bounding box center [421, 137] width 544 height 24
paste input "YRENV240011433"
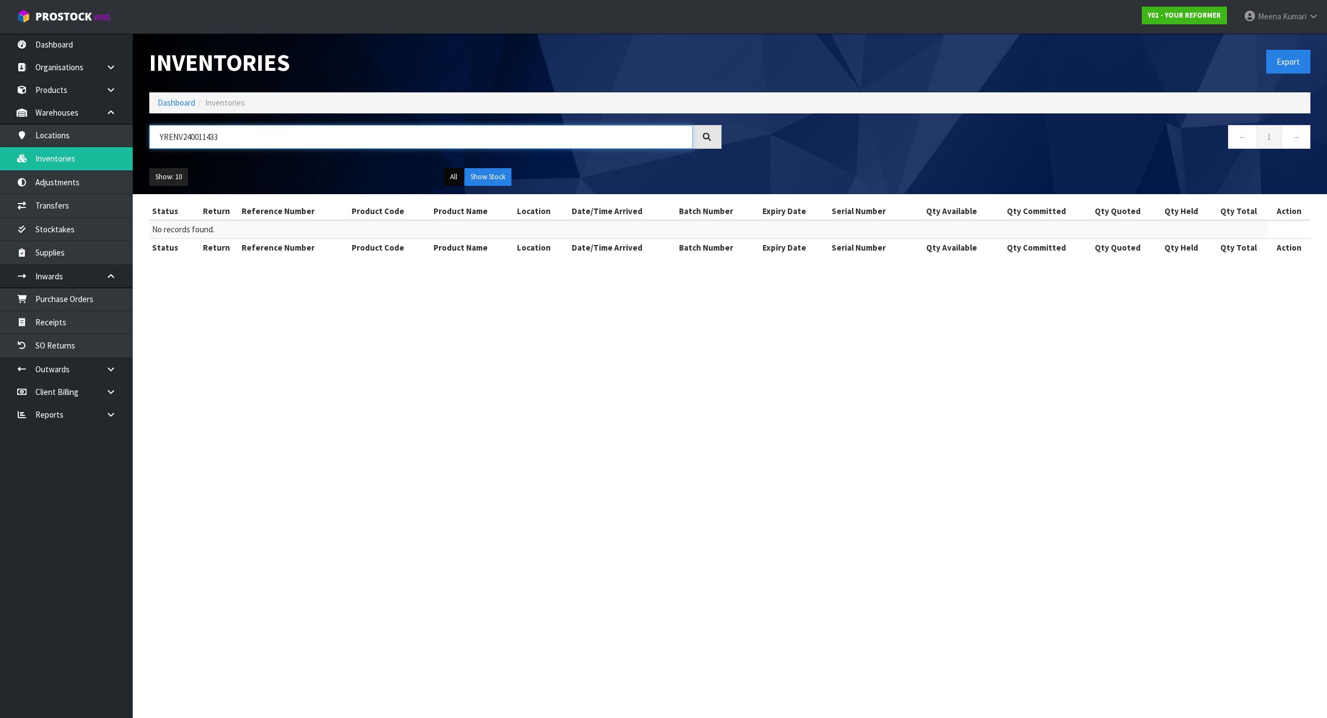
type input "YRENV240011433"
click at [455, 184] on button "All" at bounding box center [453, 177] width 19 height 18
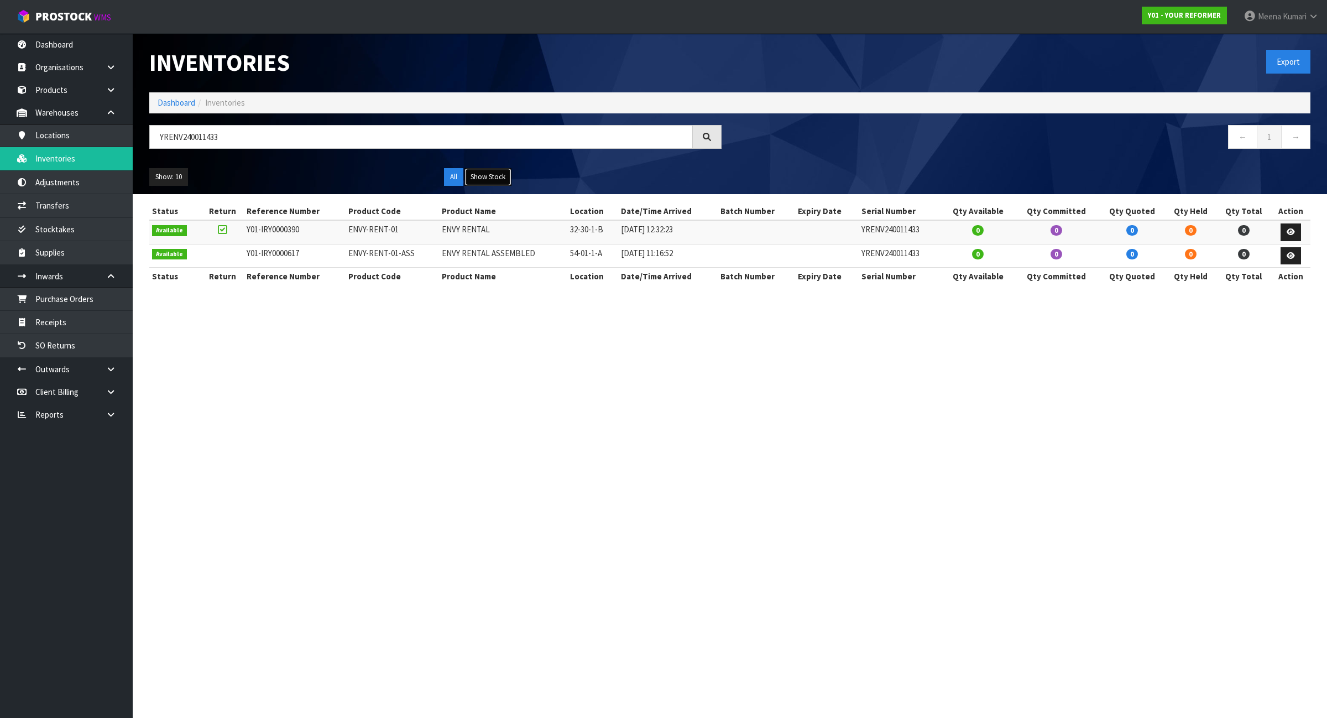
click at [477, 170] on button "Show Stock" at bounding box center [487, 177] width 47 height 18
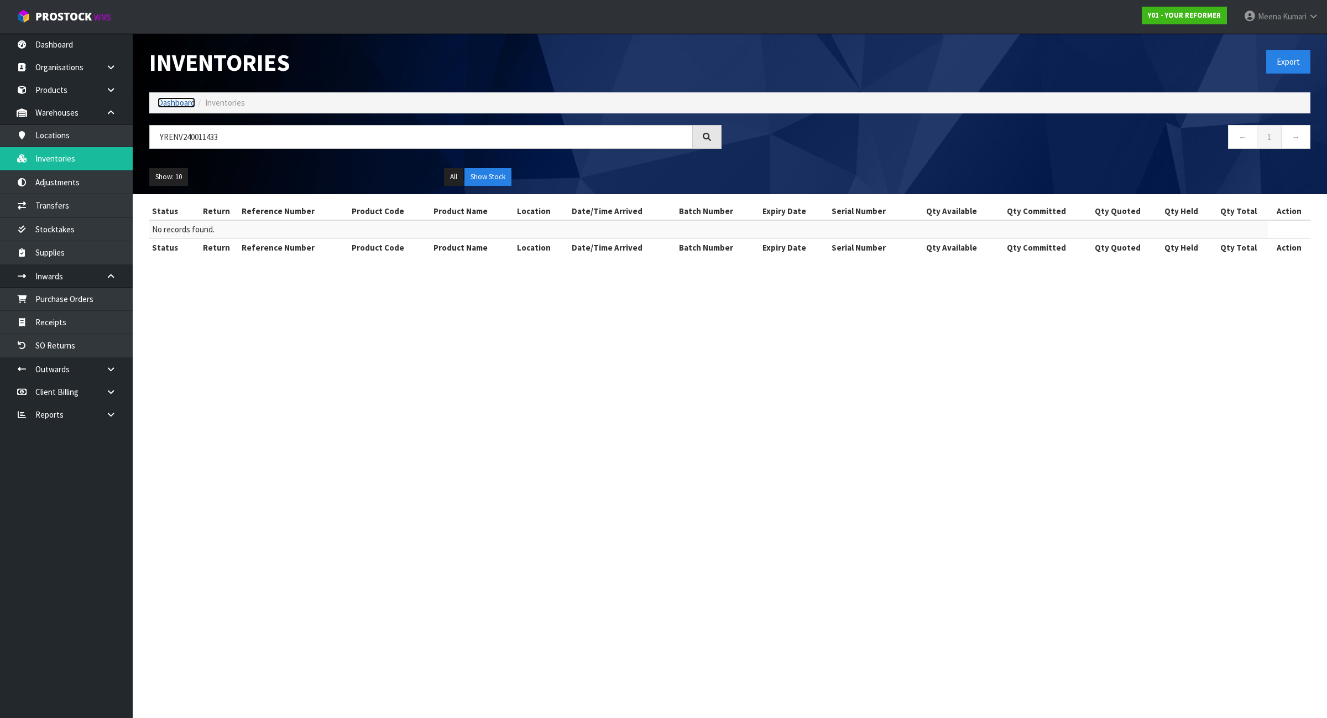
click at [177, 105] on link "Dashboard" at bounding box center [177, 102] width 38 height 11
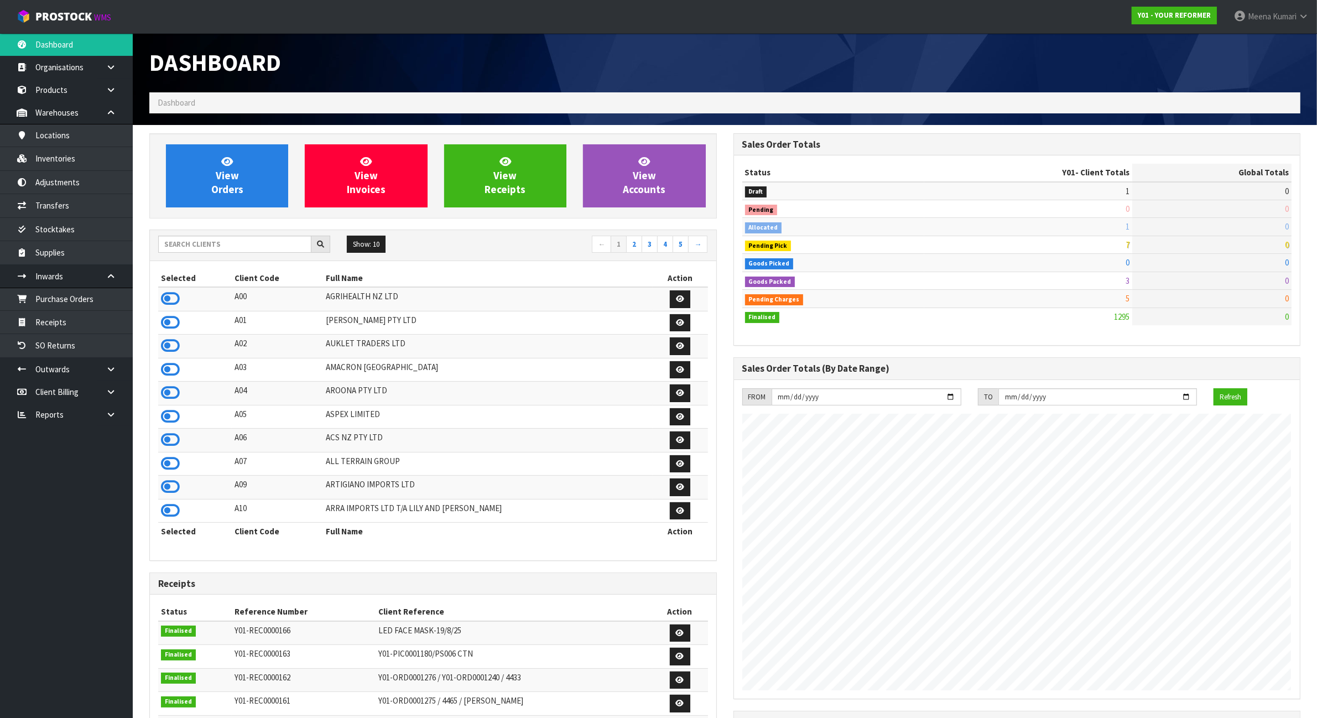
scroll to position [841, 583]
click at [248, 246] on input "text" at bounding box center [234, 244] width 153 height 17
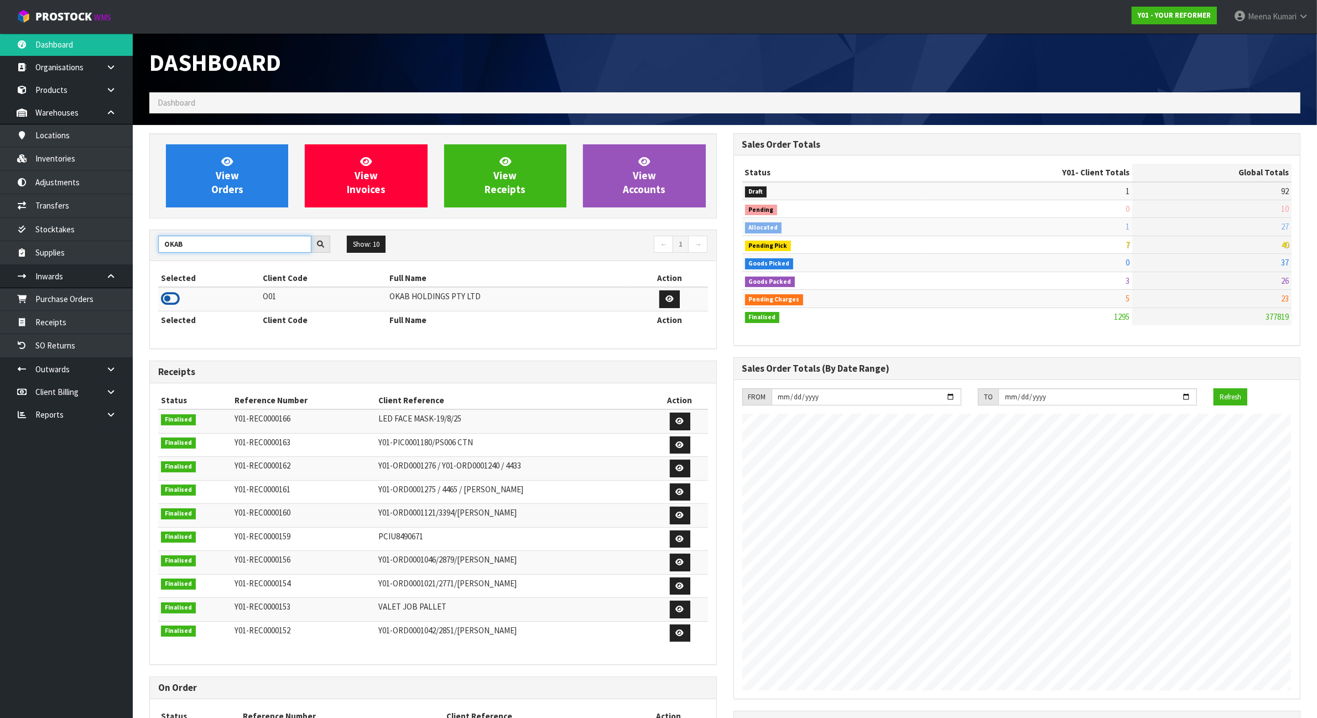
type input "OKAB"
click at [176, 297] on icon at bounding box center [170, 298] width 19 height 17
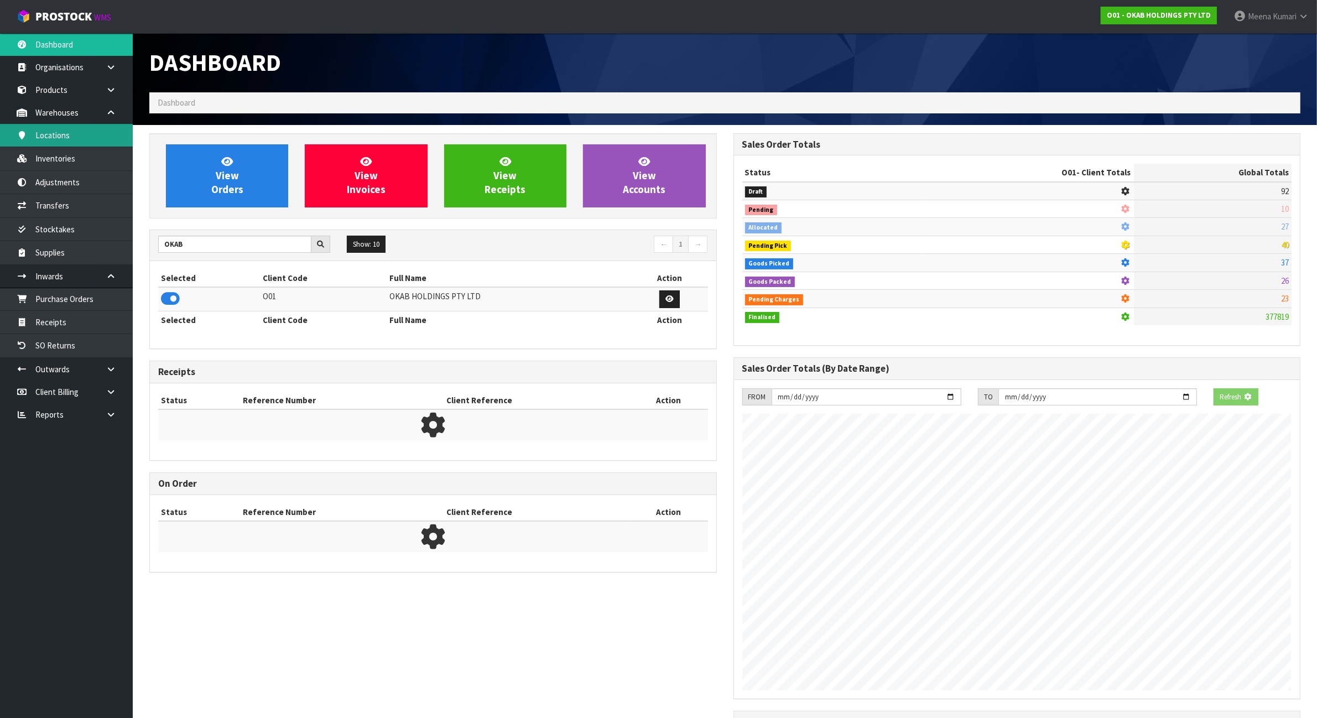
scroll to position [733, 583]
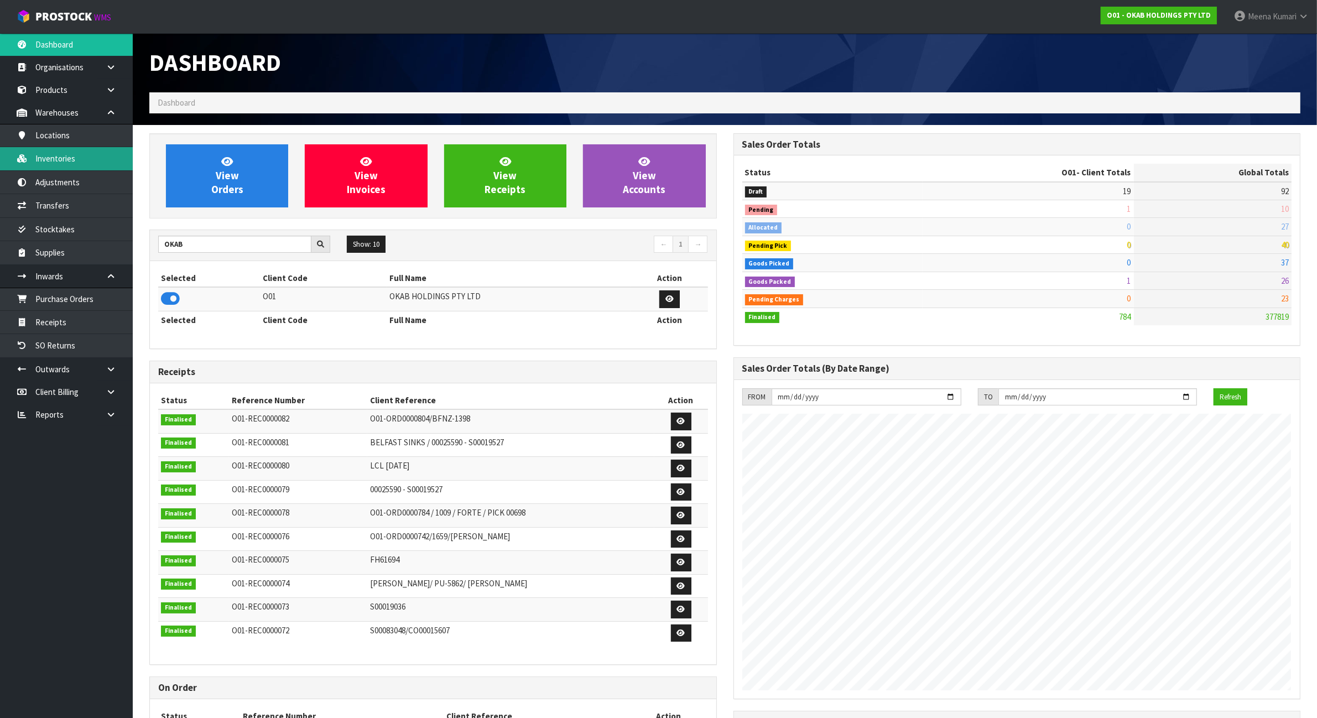
click at [112, 164] on link "Inventories" at bounding box center [66, 158] width 133 height 23
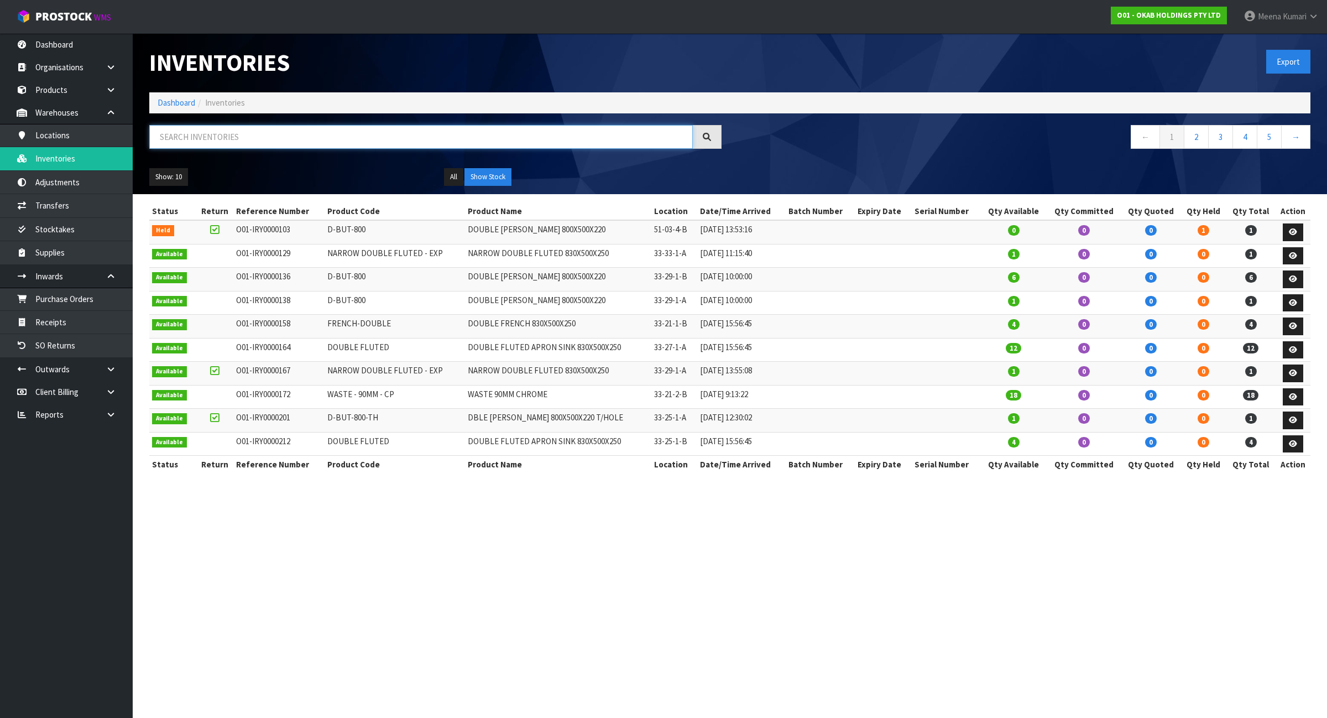
click at [379, 138] on input "text" at bounding box center [421, 137] width 544 height 24
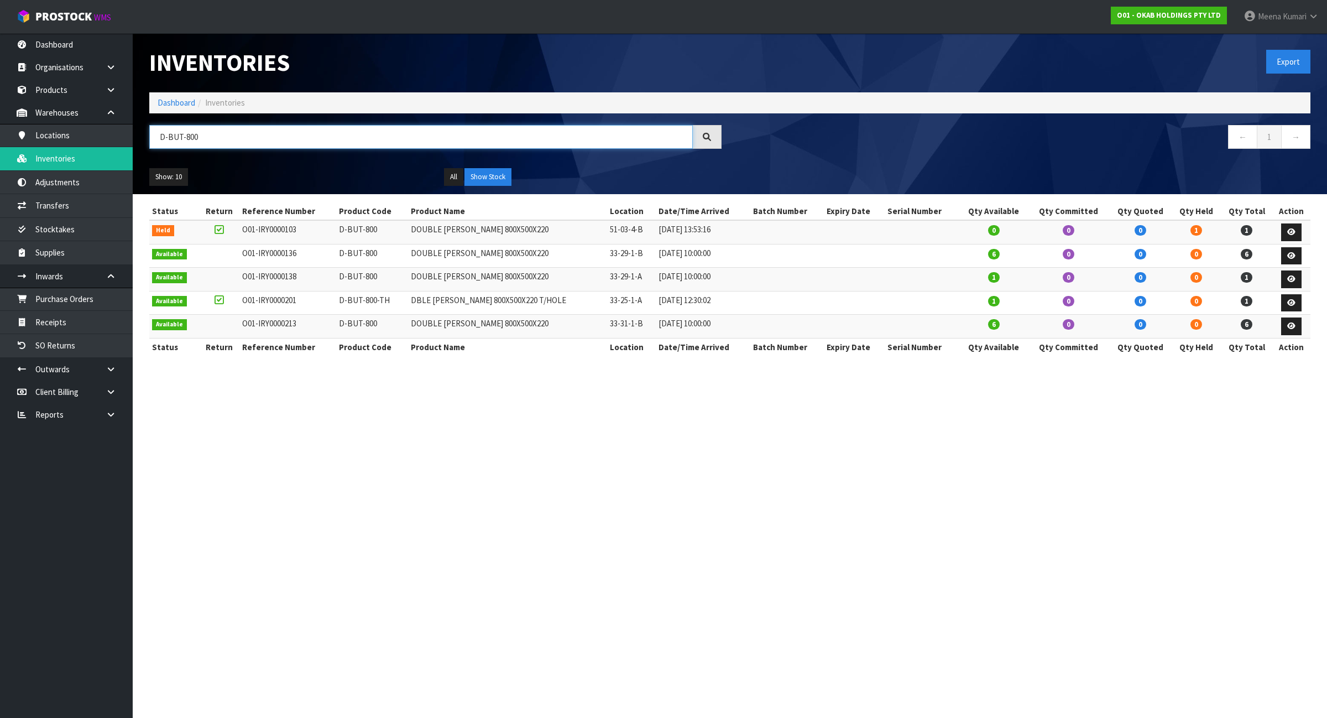
type input "D-BUT-800"
click at [91, 89] on link "Products" at bounding box center [66, 90] width 133 height 23
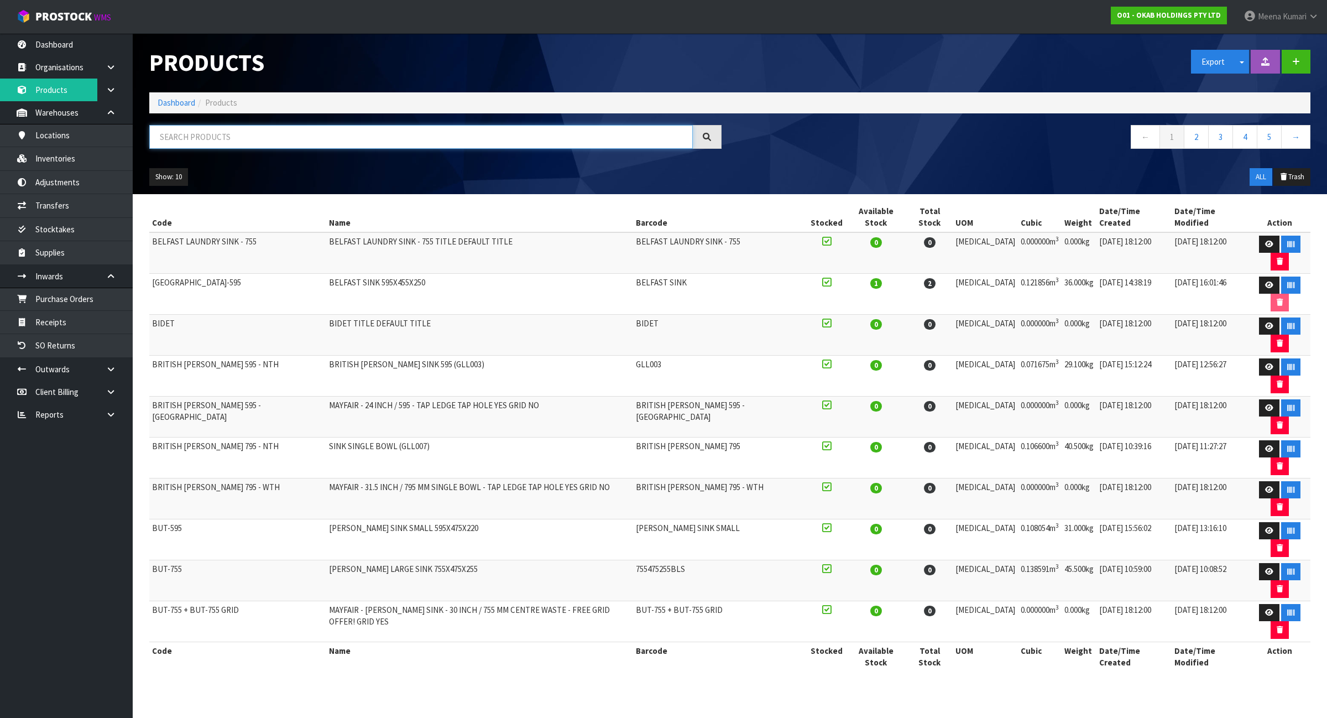
click at [271, 139] on input "text" at bounding box center [421, 137] width 544 height 24
paste input "5KSM195PSAAC"
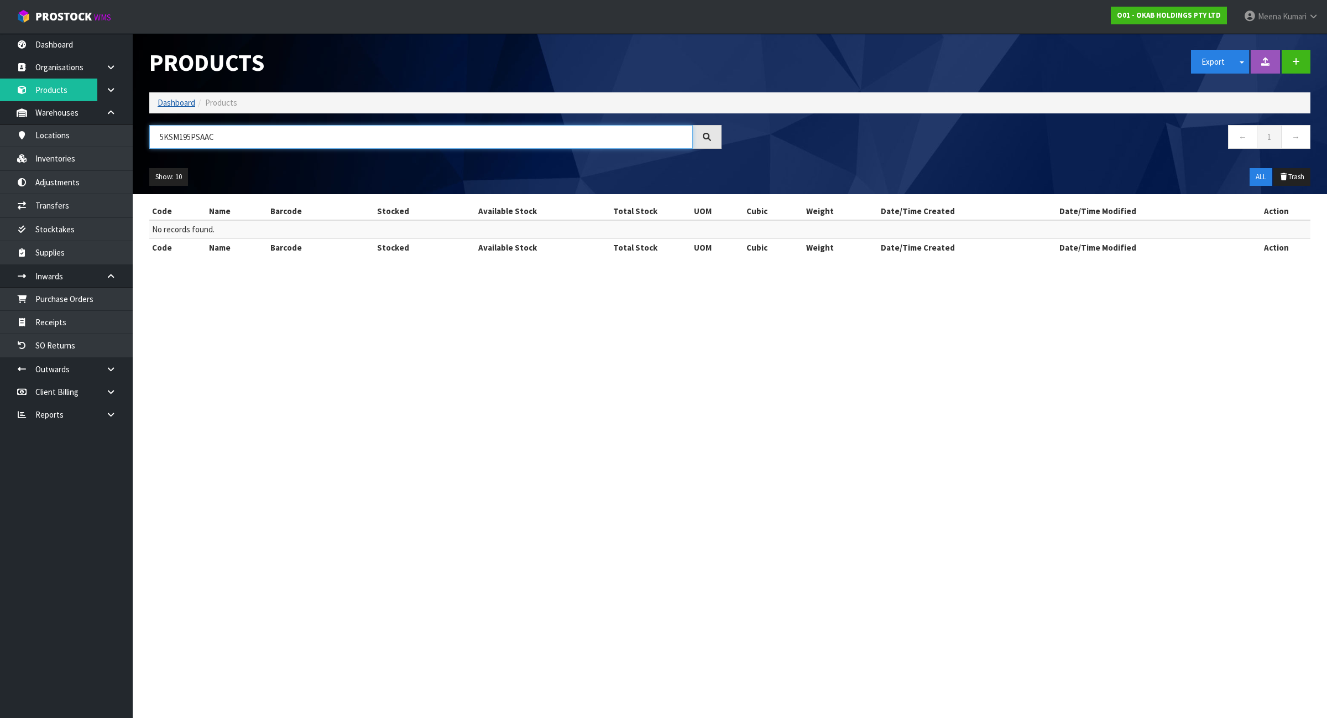
type input "5KSM195PSAAC"
click at [183, 101] on link "Dashboard" at bounding box center [177, 102] width 38 height 11
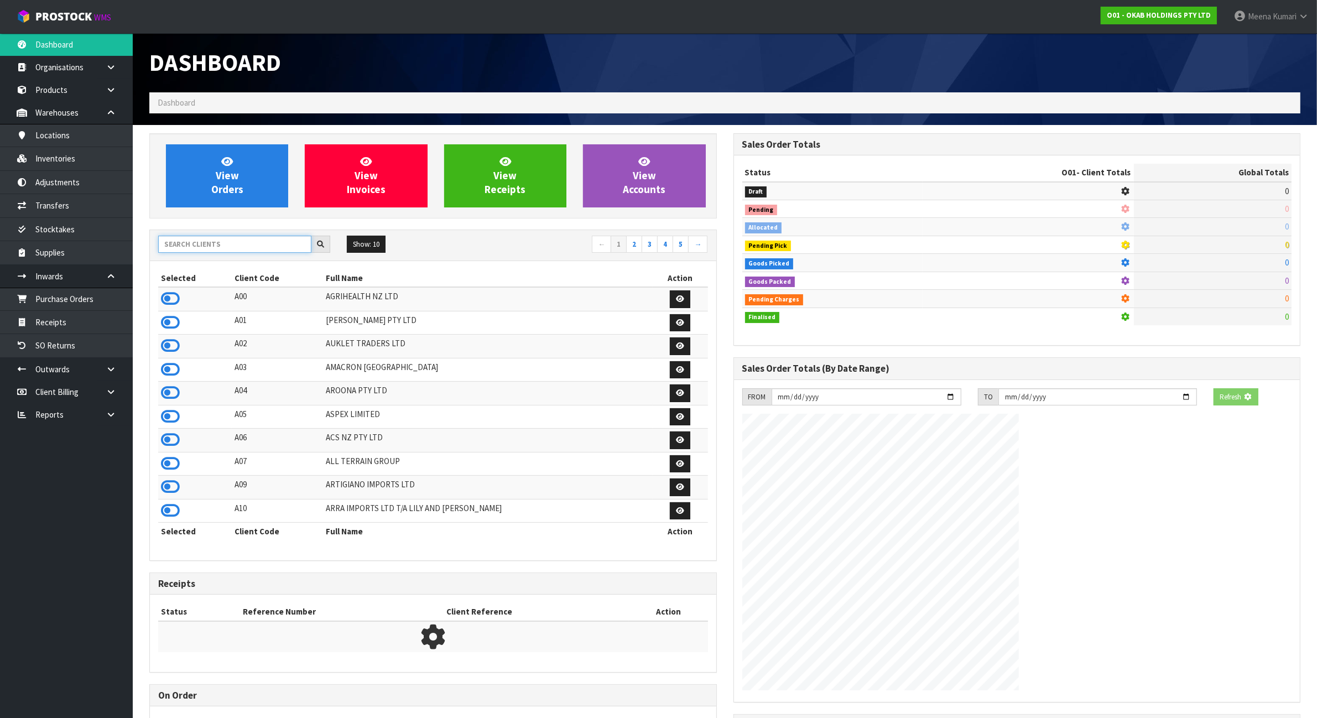
click at [242, 249] on input "text" at bounding box center [234, 244] width 153 height 17
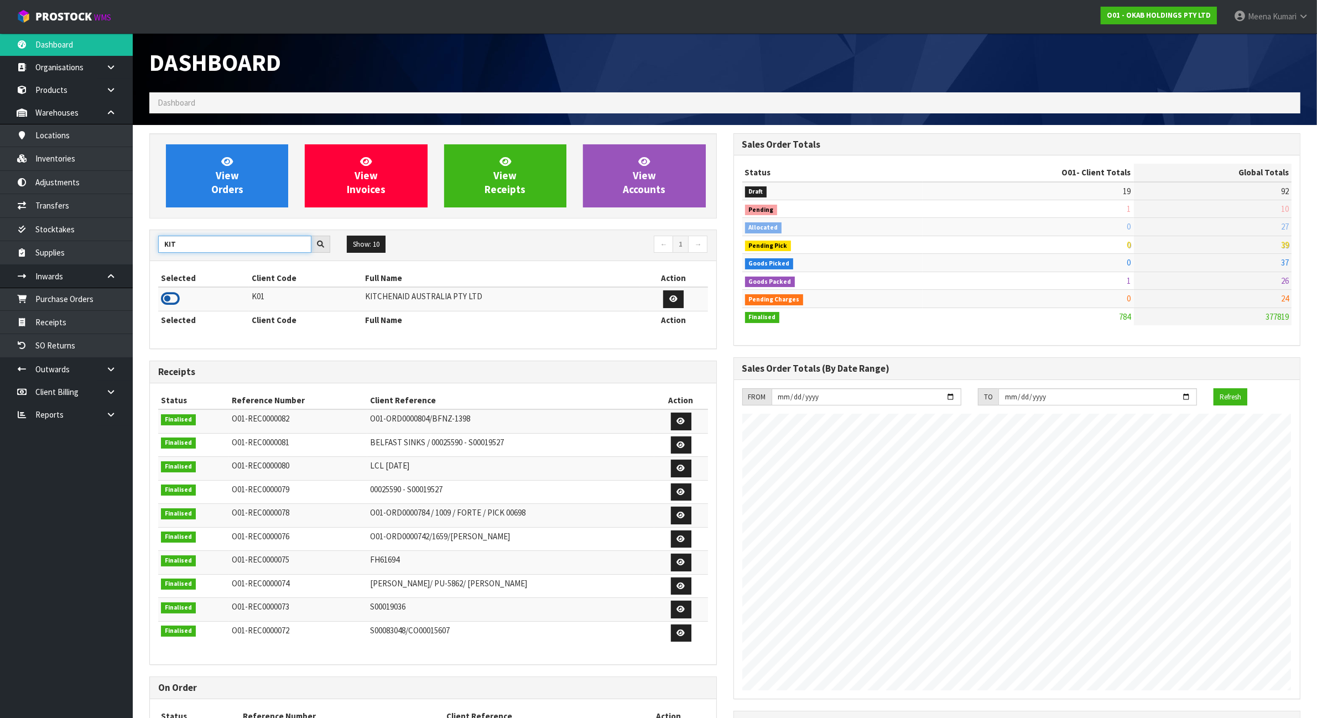
type input "KIT"
click at [168, 299] on icon at bounding box center [170, 298] width 19 height 17
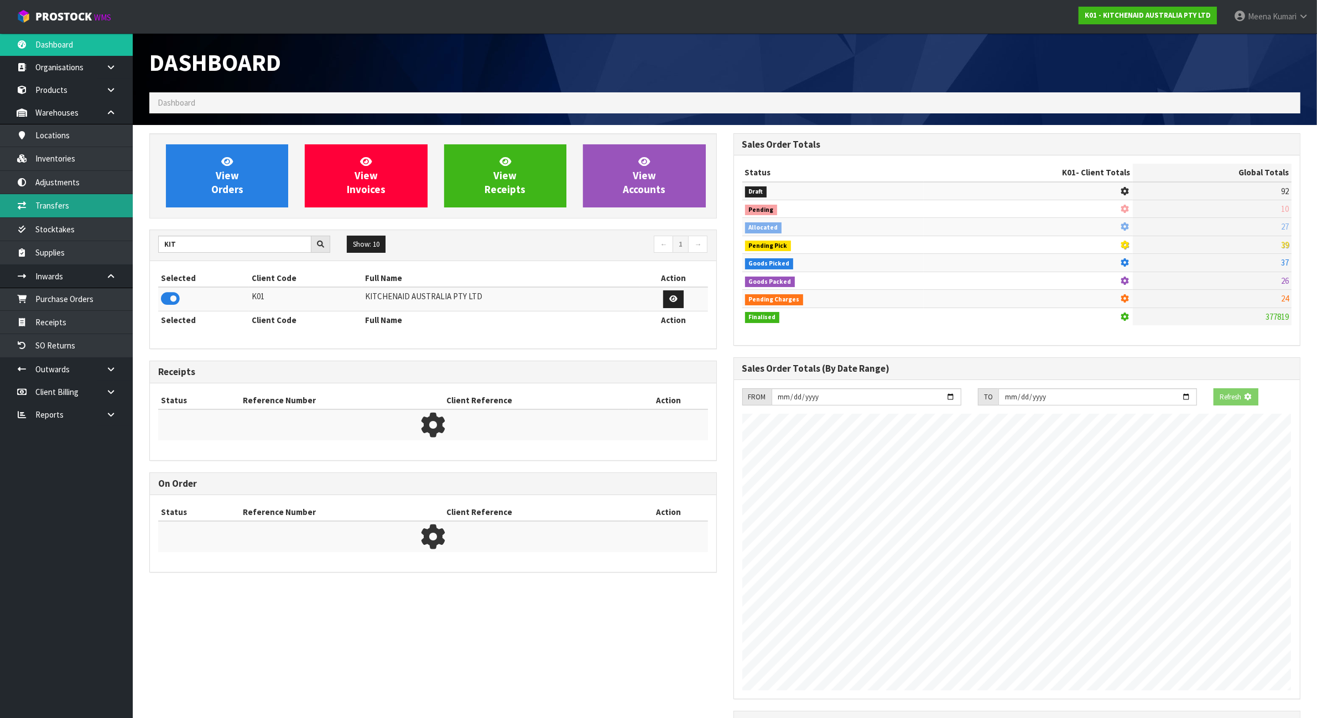
scroll to position [552235, 552341]
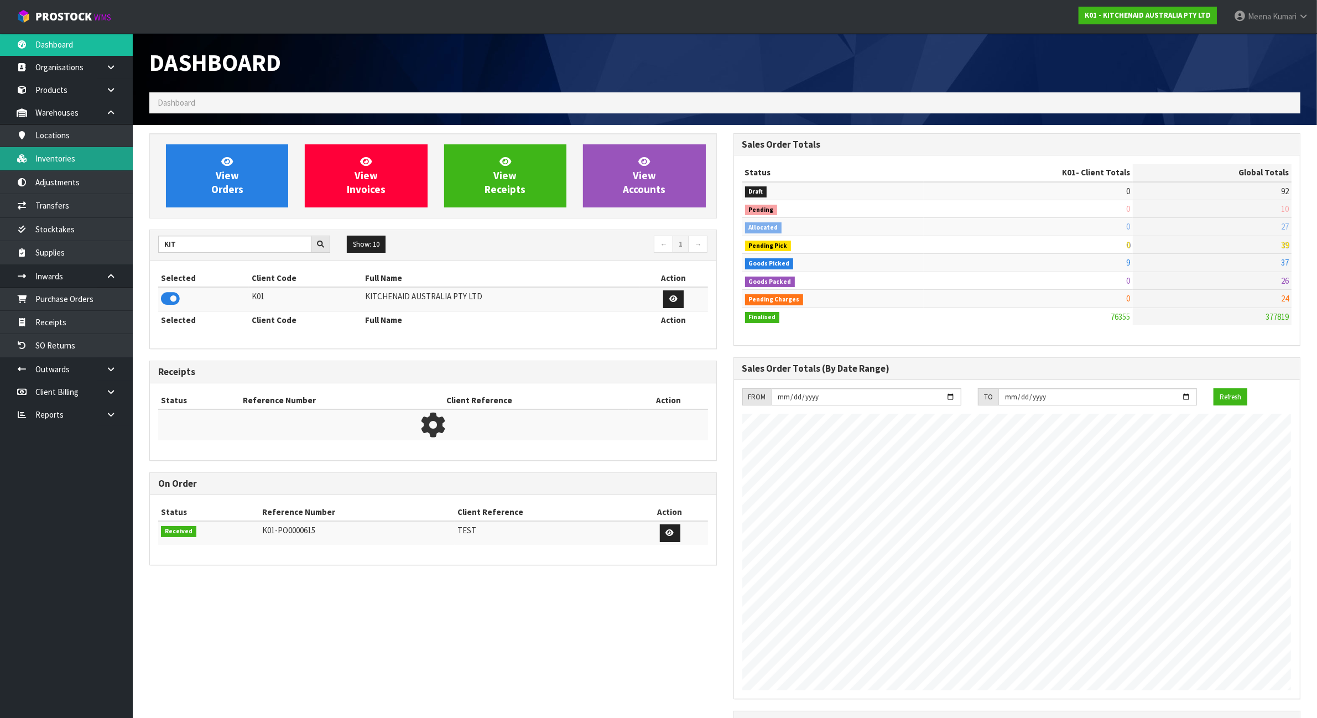
click at [79, 164] on link "Inventories" at bounding box center [66, 158] width 133 height 23
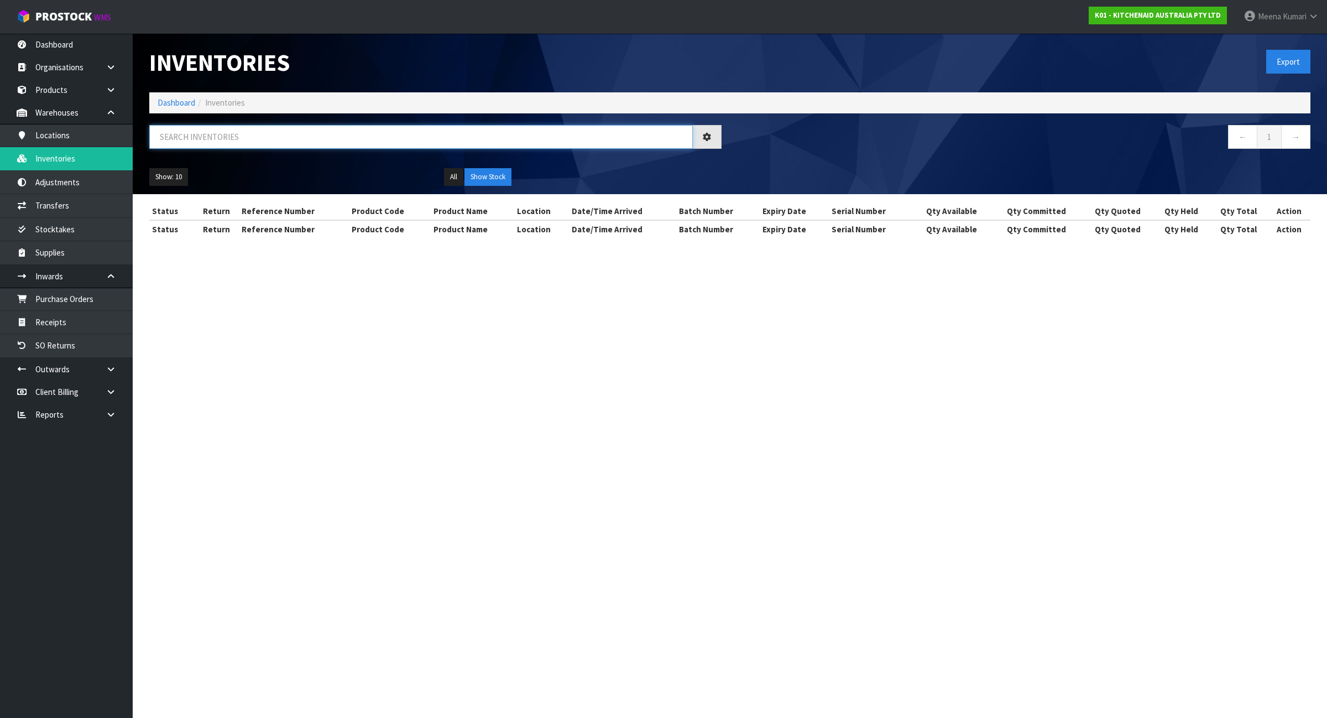
click at [234, 135] on input "text" at bounding box center [421, 137] width 544 height 24
paste input "5KSM195PSAAC"
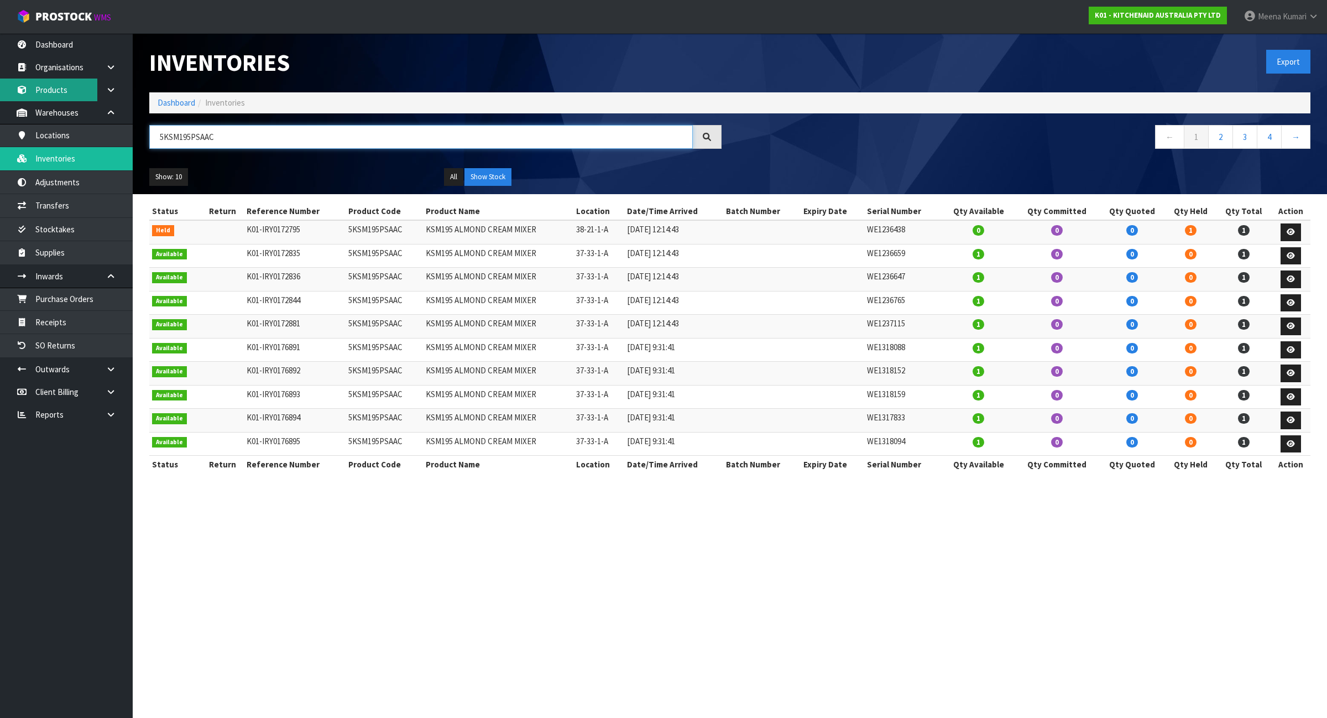
type input "5KSM195PSAAC"
click at [82, 87] on link "Products" at bounding box center [66, 90] width 133 height 23
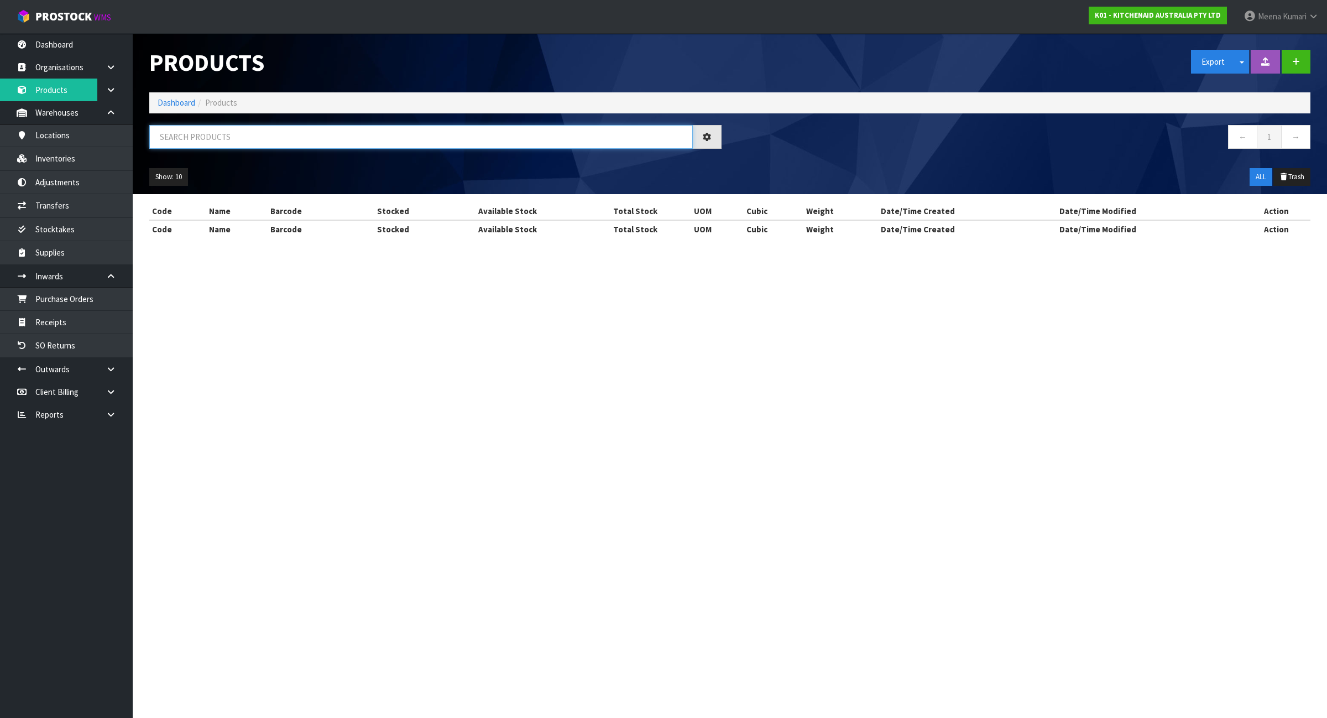
click at [228, 135] on input "text" at bounding box center [421, 137] width 544 height 24
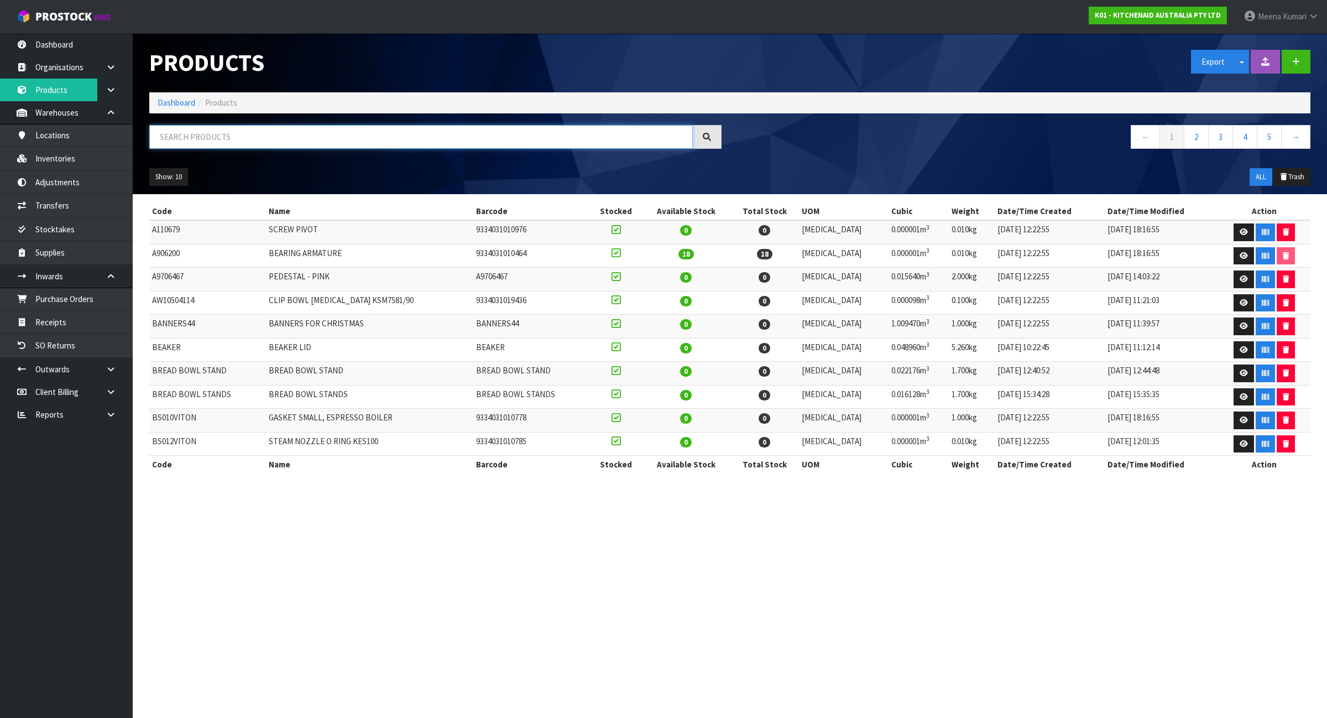
paste input "5KSM195PSAAC"
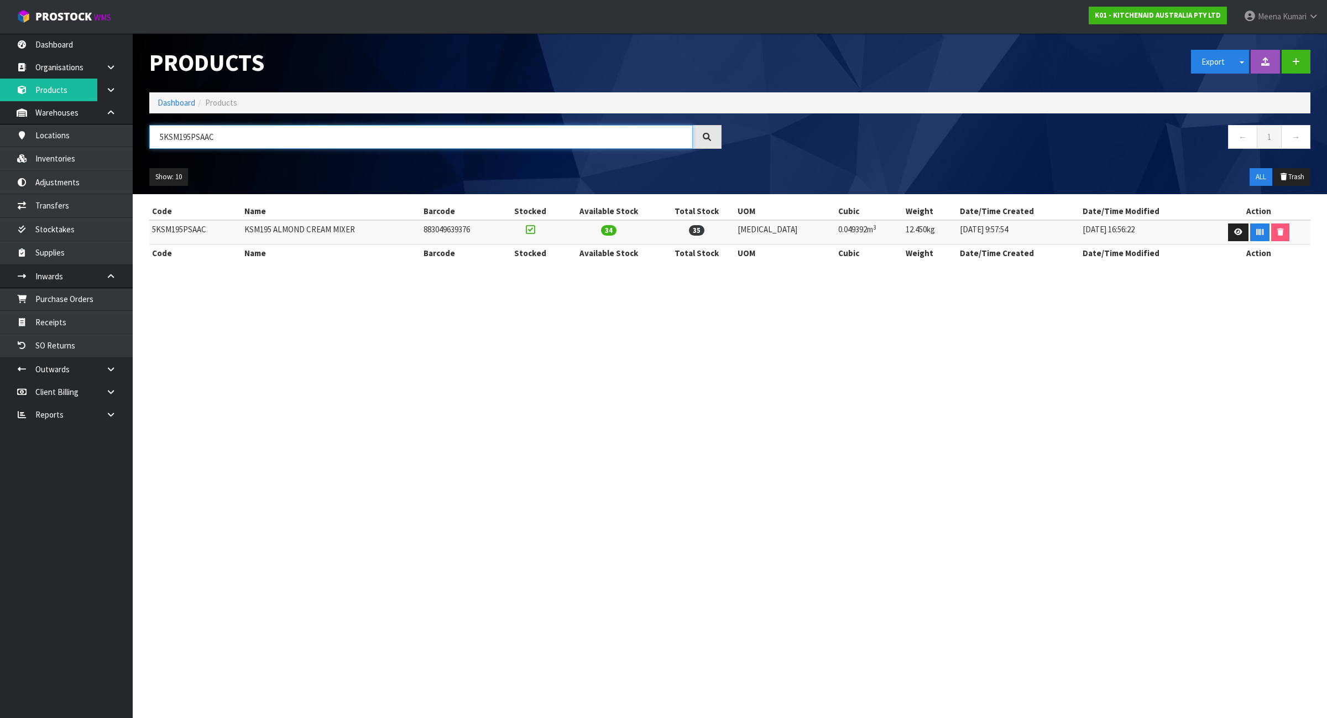
type input "5KSM195PSAAC"
click at [195, 233] on td "5KSM195PSAAC" at bounding box center [195, 232] width 92 height 24
click at [194, 233] on td "5KSM195PSAAC" at bounding box center [195, 232] width 92 height 24
copy td "5KSM195PSAAC"
click at [78, 163] on link "Inventories" at bounding box center [66, 158] width 133 height 23
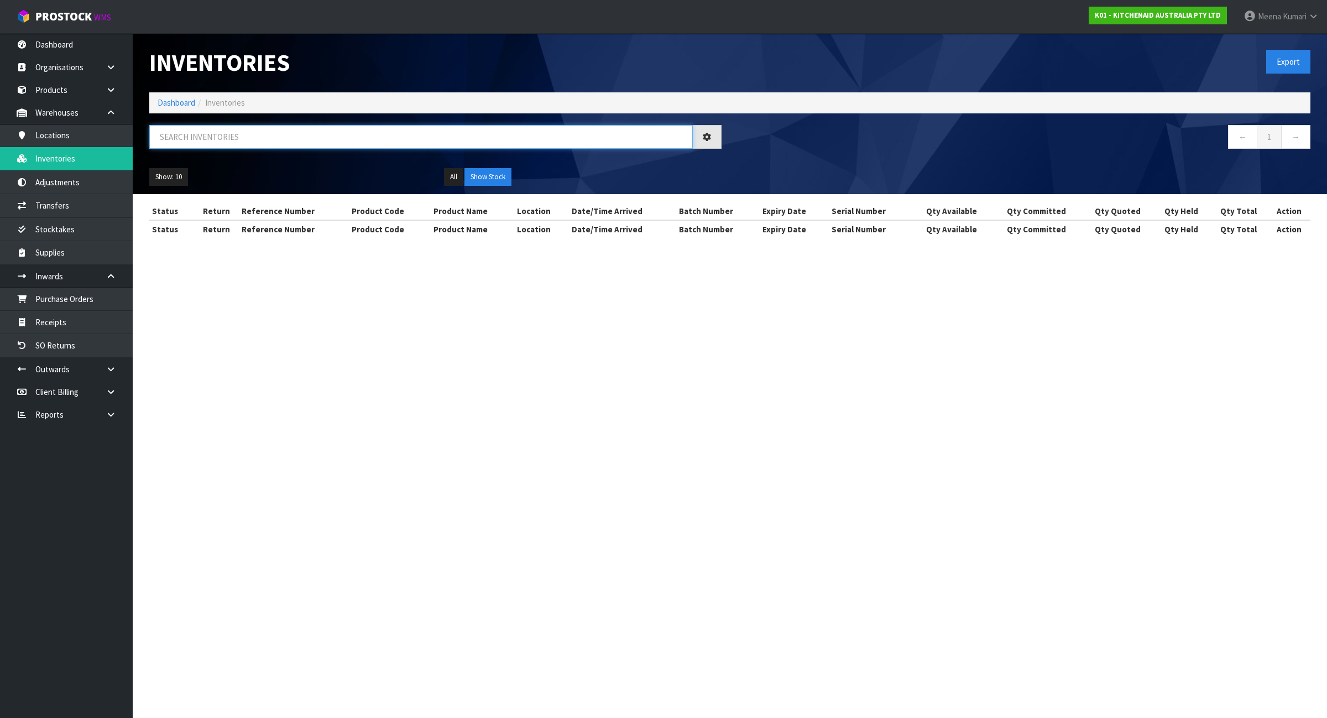
click at [263, 142] on input "text" at bounding box center [421, 137] width 544 height 24
paste input "5KSM195PSAAC"
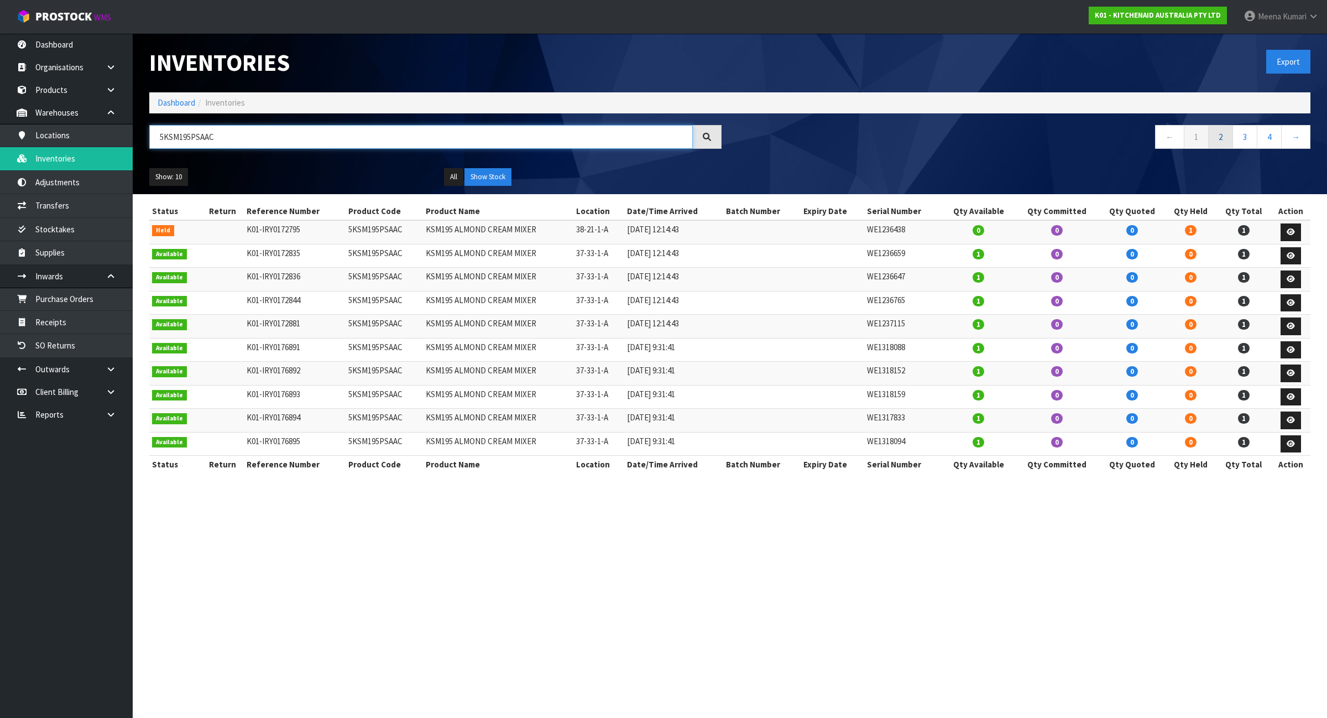
type input "5KSM195PSAAC"
click at [1221, 134] on link "2" at bounding box center [1220, 137] width 25 height 24
click at [1243, 134] on link "3" at bounding box center [1244, 137] width 25 height 24
click at [1269, 138] on link "4" at bounding box center [1269, 137] width 25 height 24
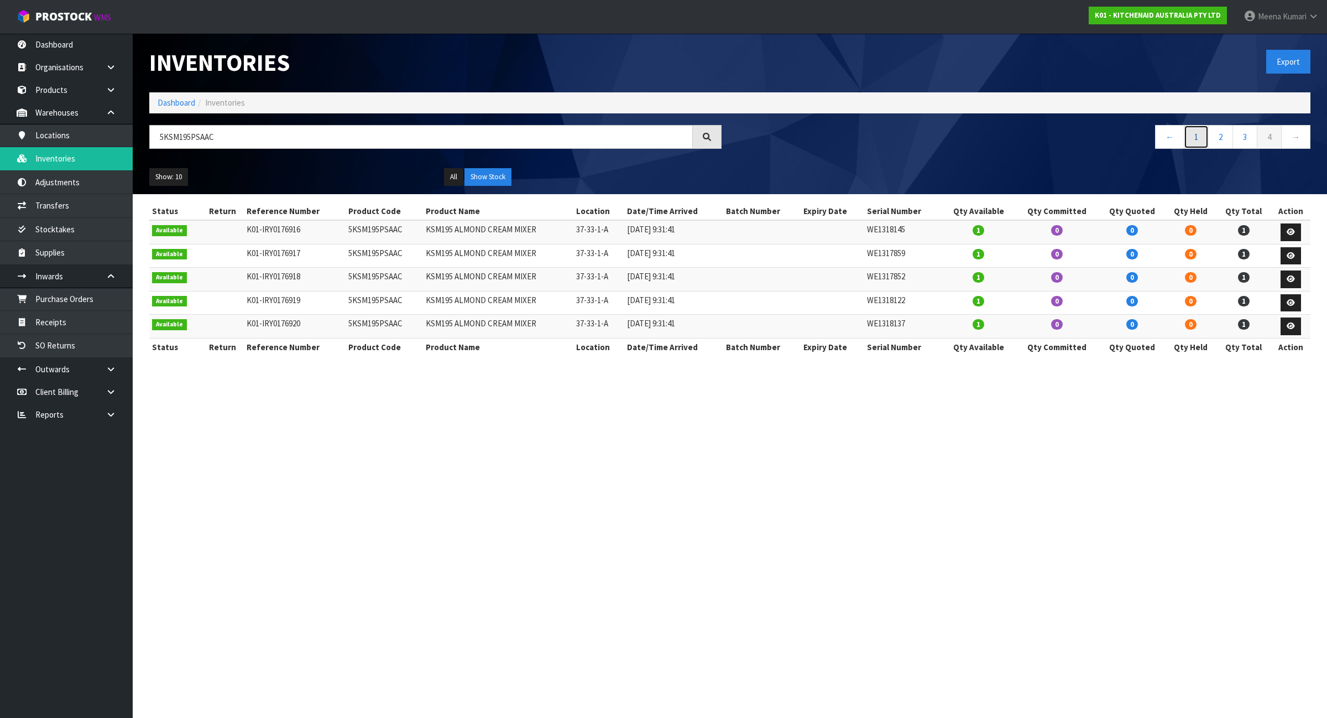
click at [1187, 133] on link "1" at bounding box center [1196, 137] width 25 height 24
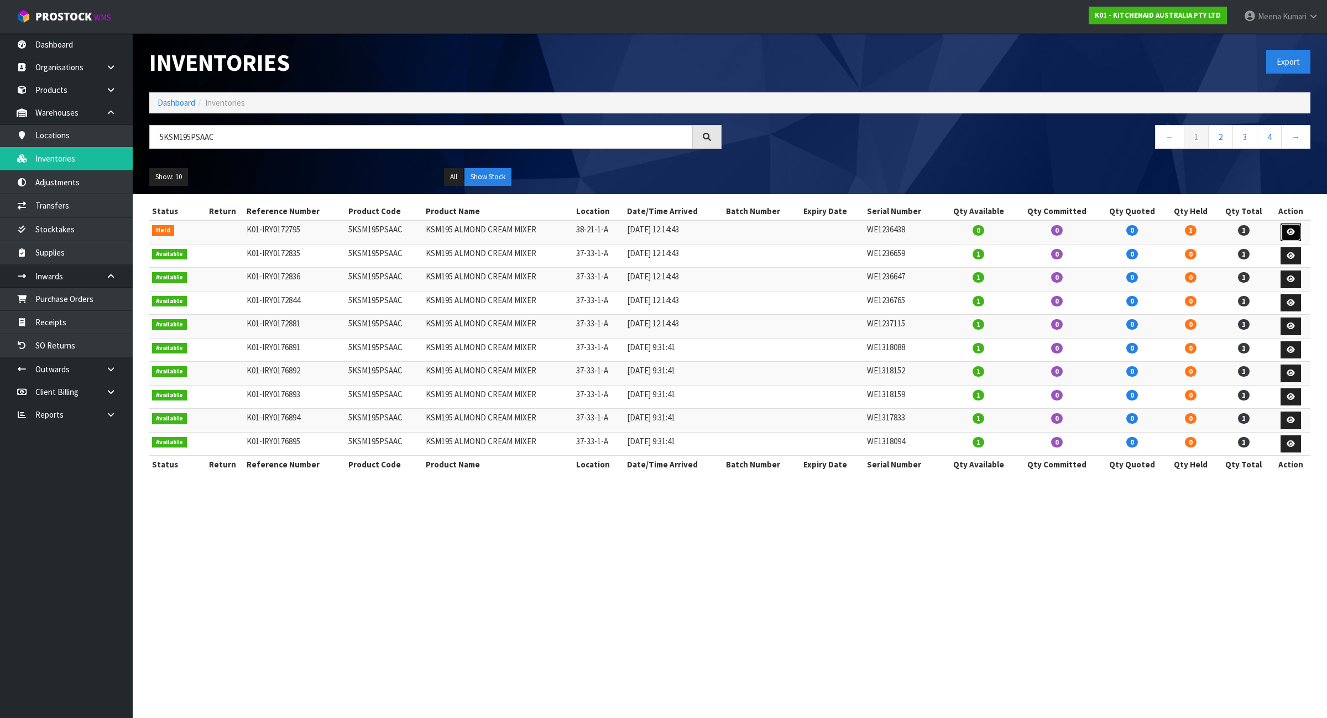
click at [1287, 228] on icon at bounding box center [1291, 231] width 8 height 7
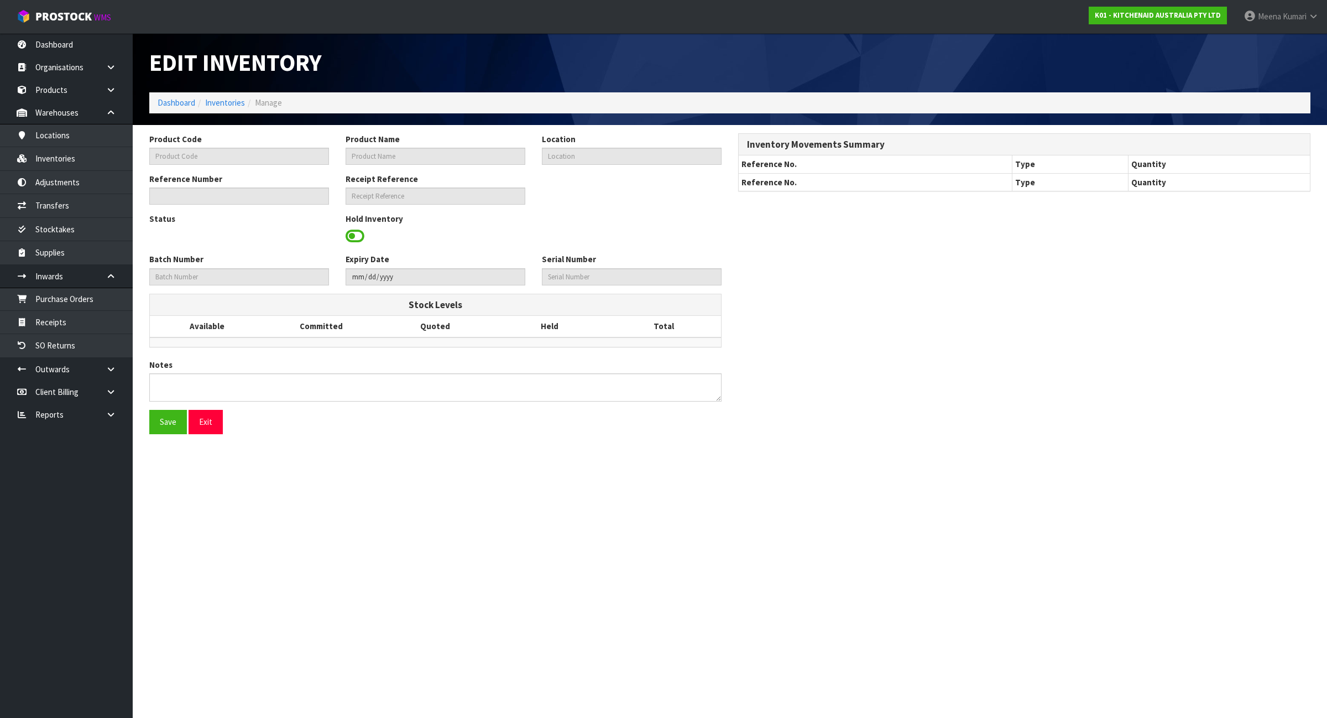
type input "5KSM195PSAAC"
type input "KSM195 ALMOND CREAM MIXER"
type input "38-21-1-A"
type input "K01-IRY0172795"
type input "K01-REC0002073"
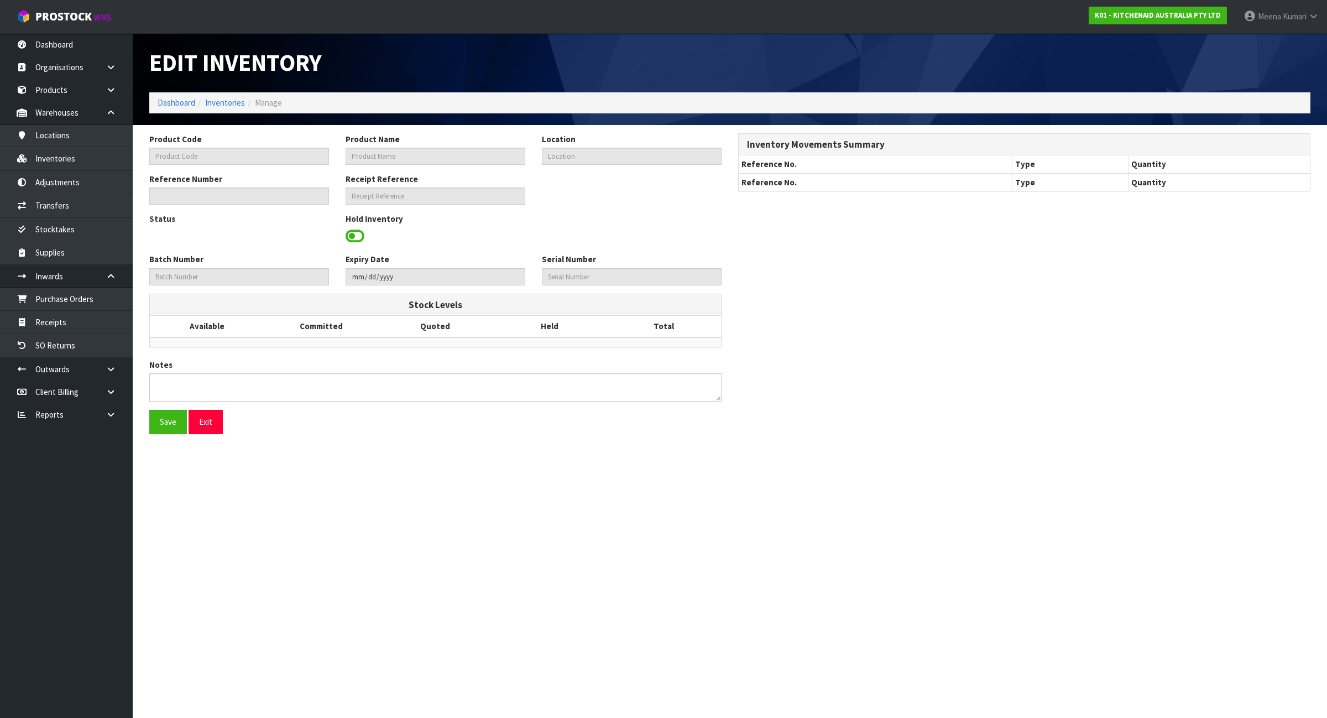
type input "WE1236438"
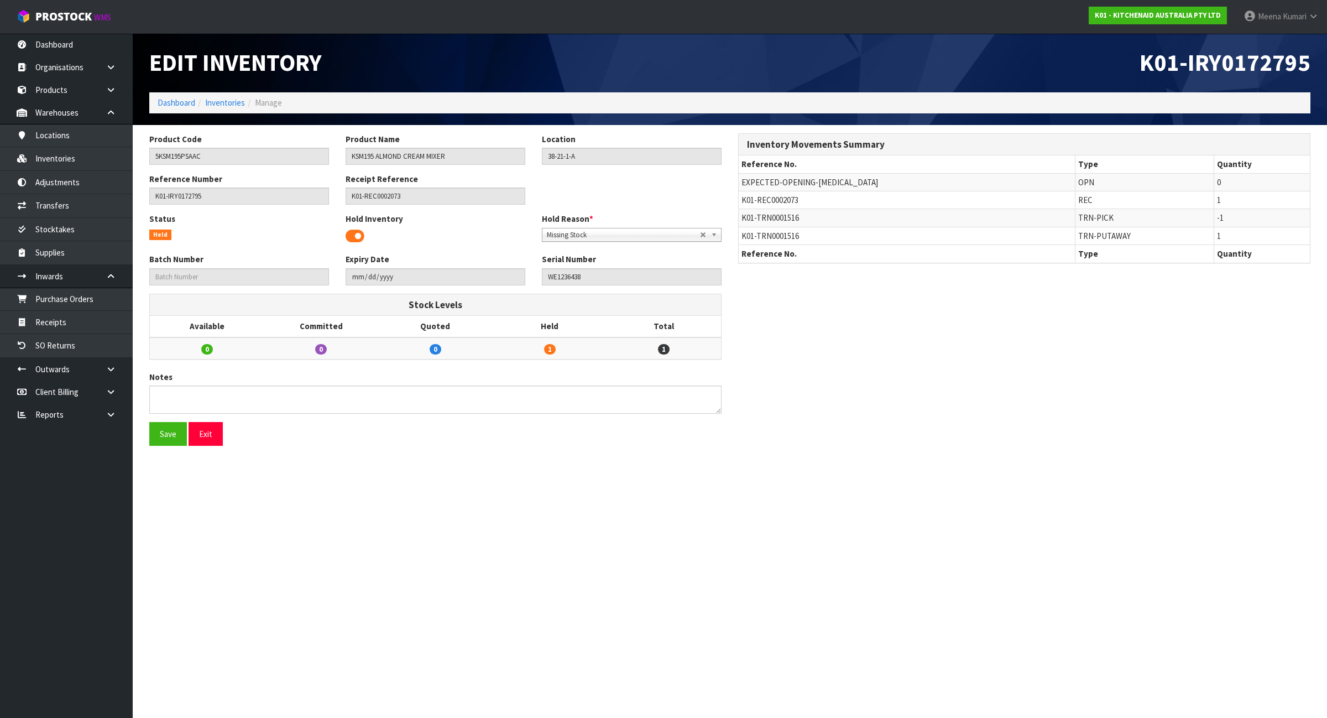
click at [785, 221] on span "K01-TRN0001516" at bounding box center [770, 217] width 58 height 11
copy tr "K01-TRN0001516"
click at [69, 164] on link "Inventories" at bounding box center [66, 158] width 133 height 23
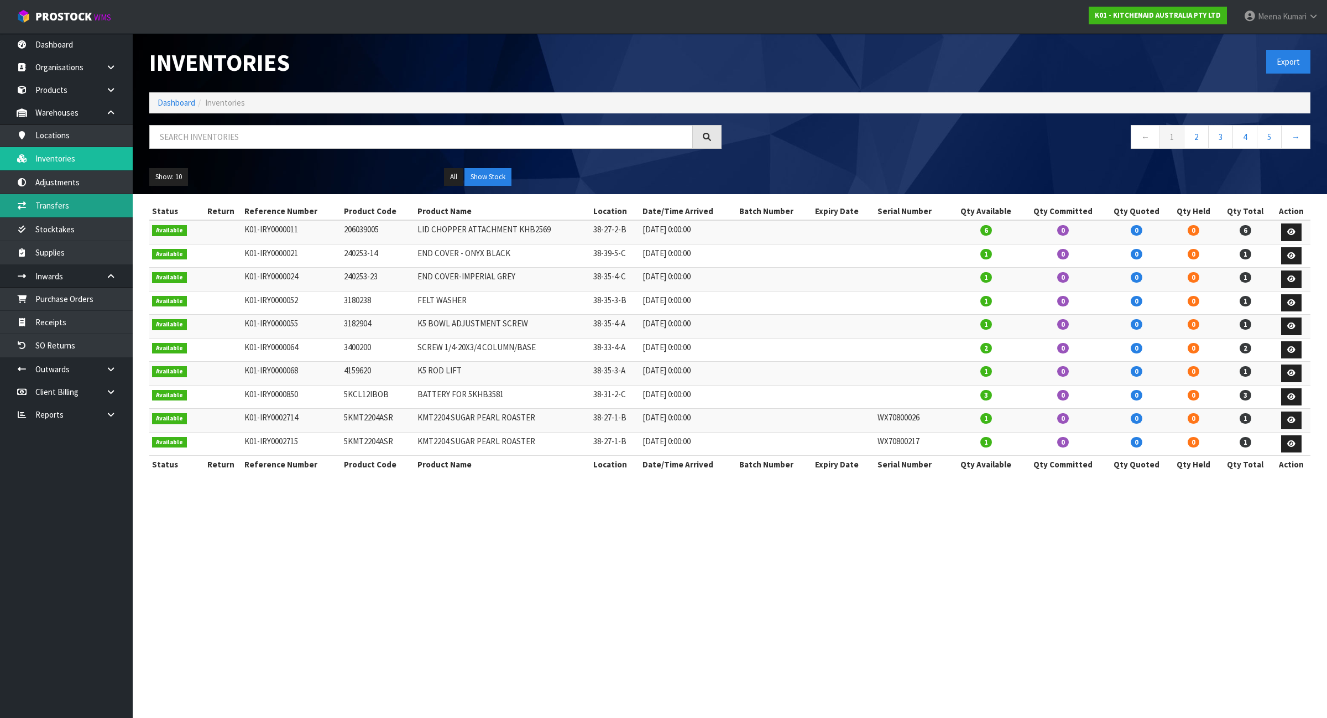
click at [80, 211] on link "Transfers" at bounding box center [66, 205] width 133 height 23
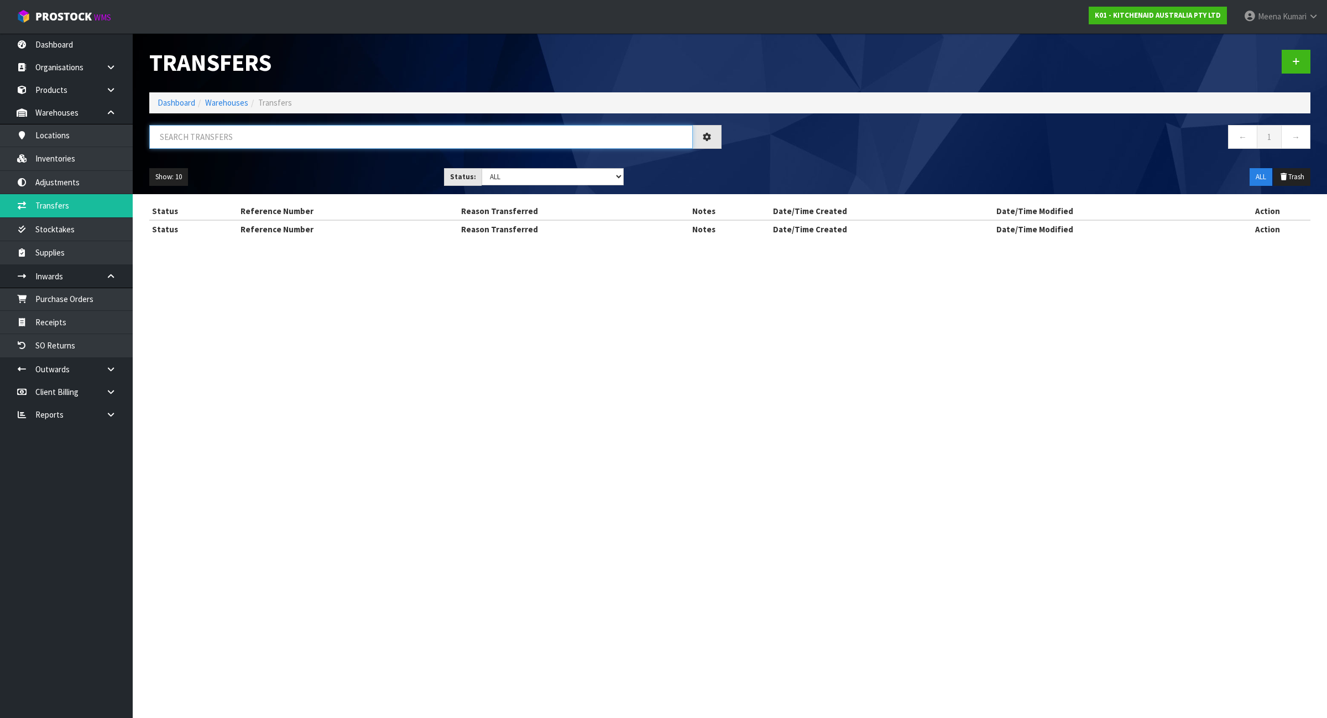
click at [295, 133] on input "text" at bounding box center [421, 137] width 544 height 24
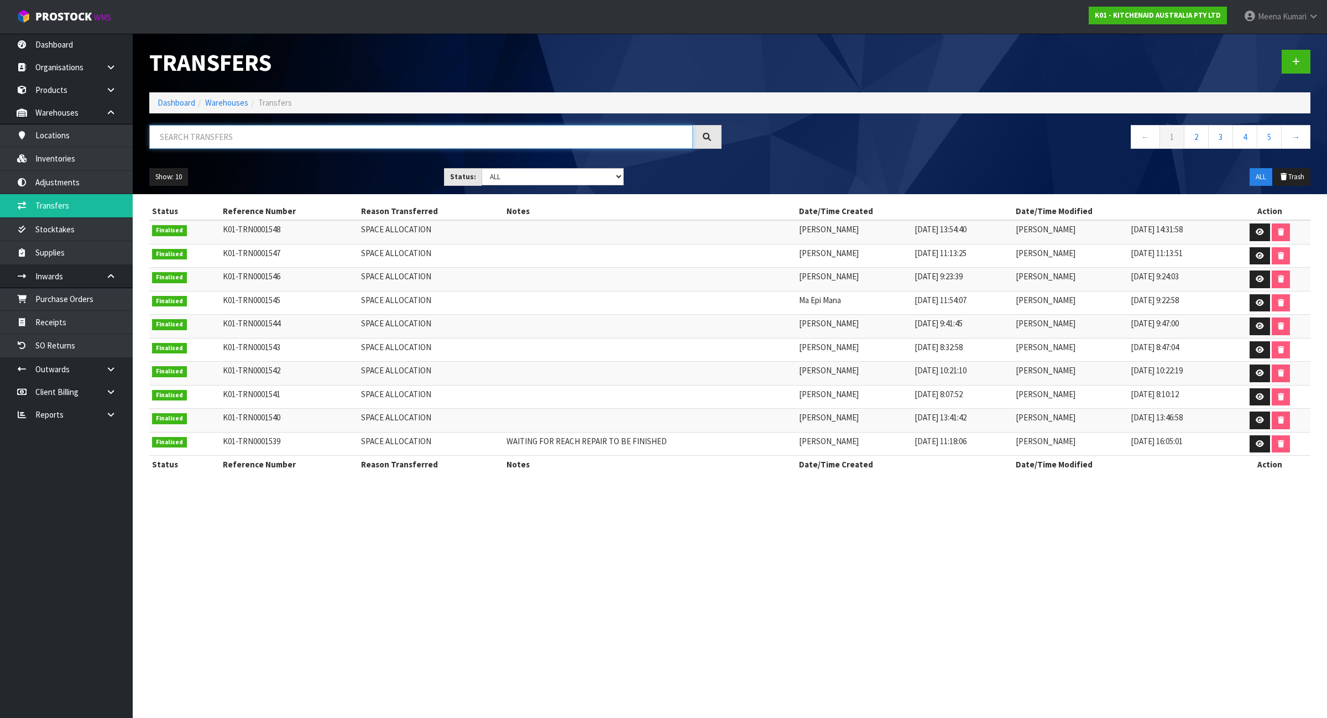
paste input "K01-TRN0001516"
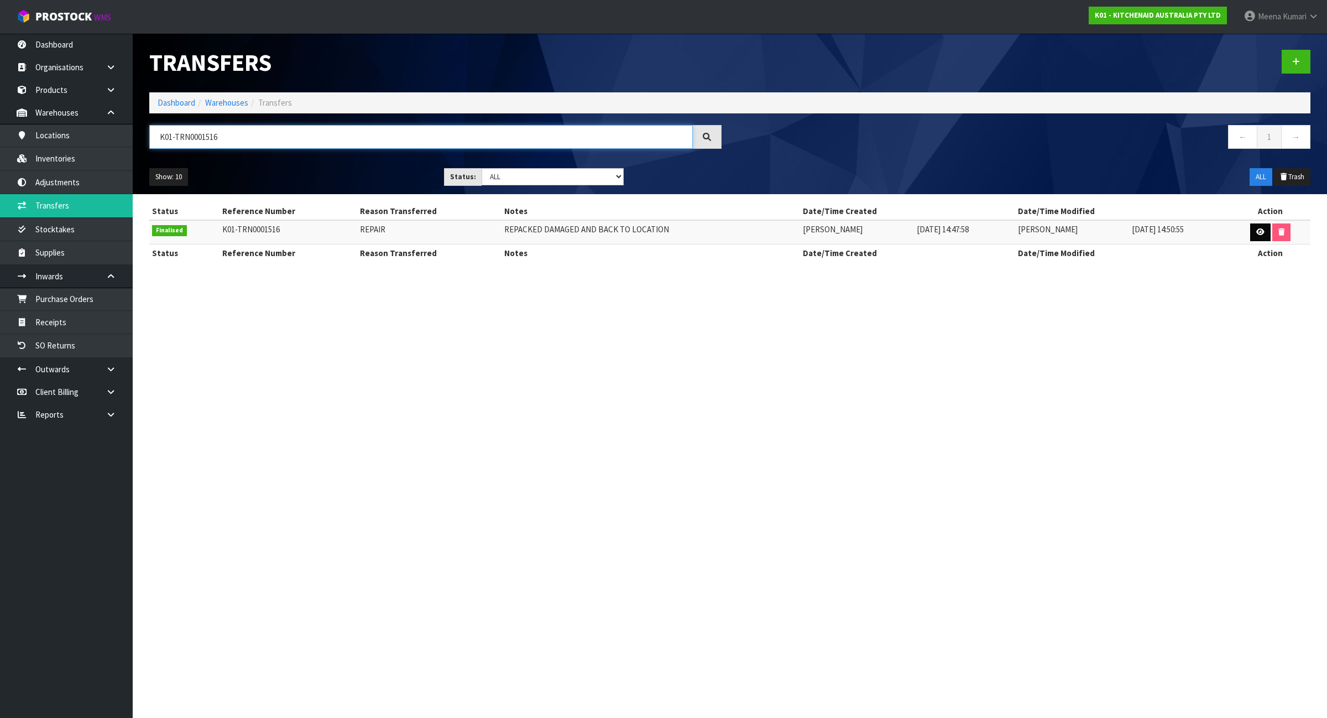
type input "K01-TRN0001516"
click at [1253, 228] on link at bounding box center [1260, 232] width 20 height 18
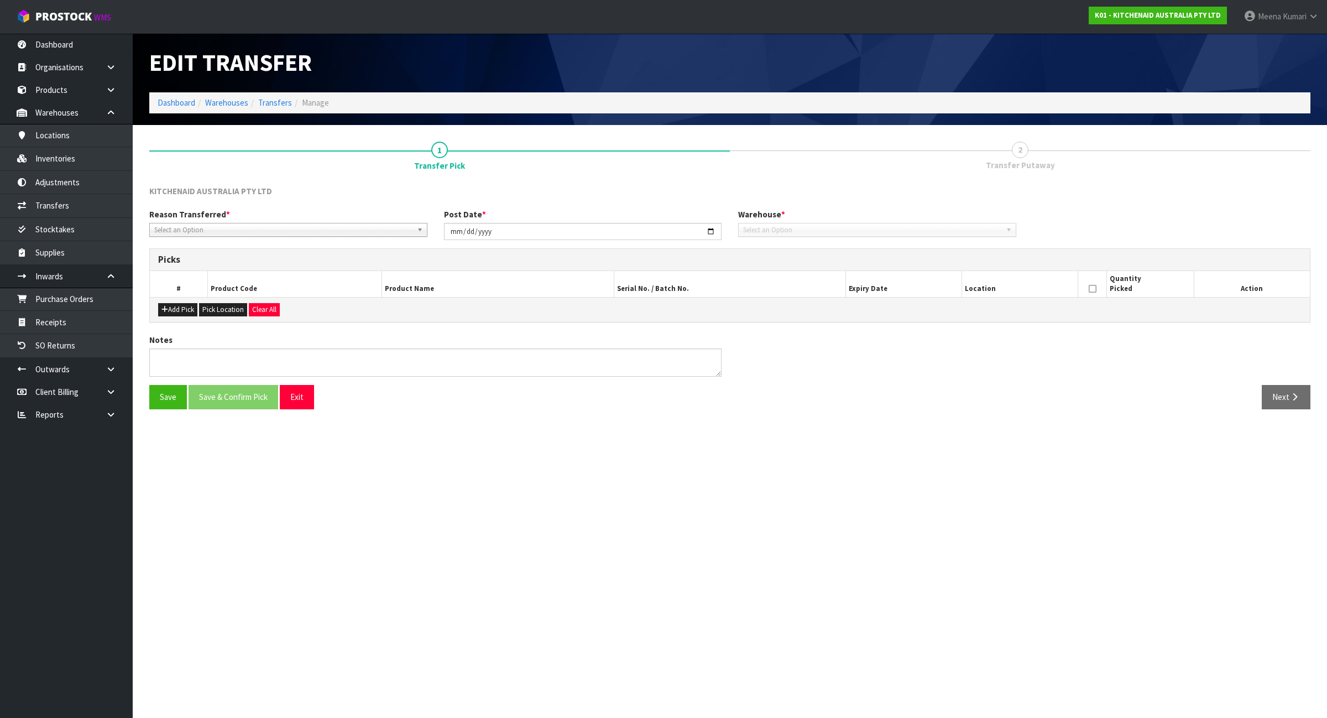
type input "2025-07-09"
type textarea "REPACKED DAMAGED AND BACK TO LOCATION"
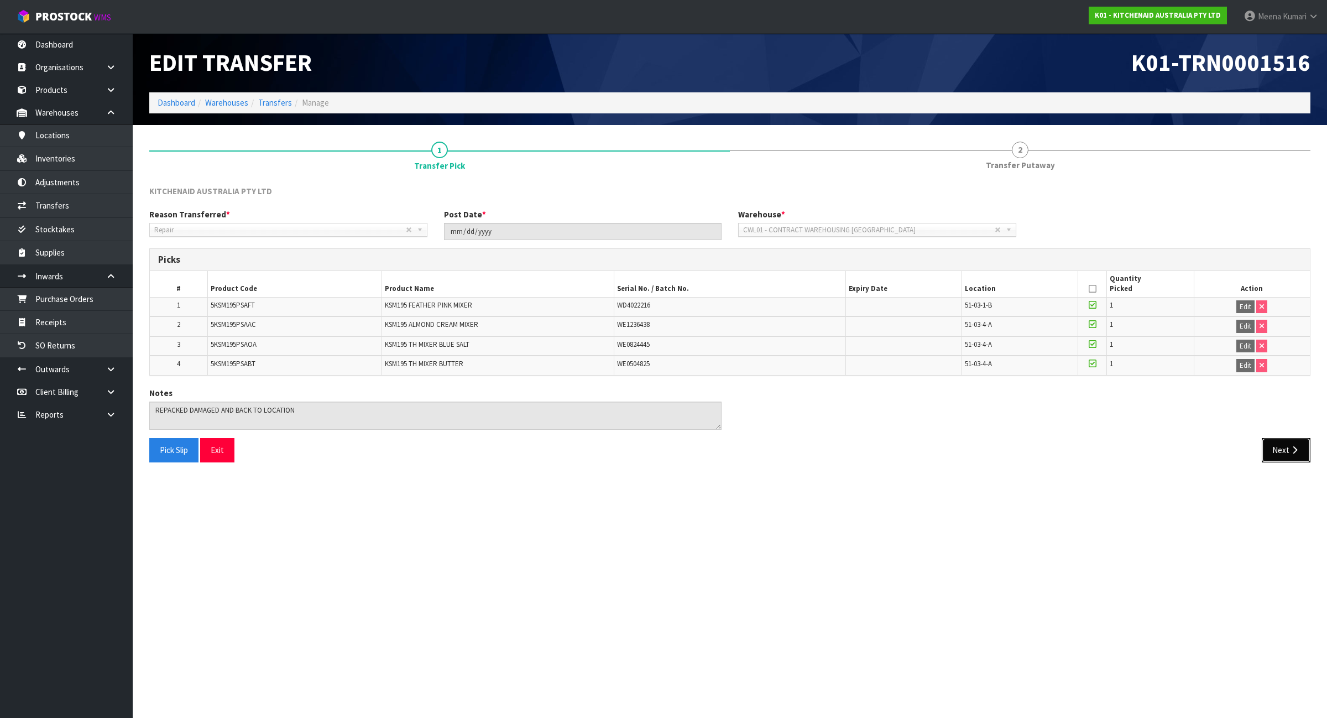
click at [1278, 452] on button "Next" at bounding box center [1286, 450] width 49 height 24
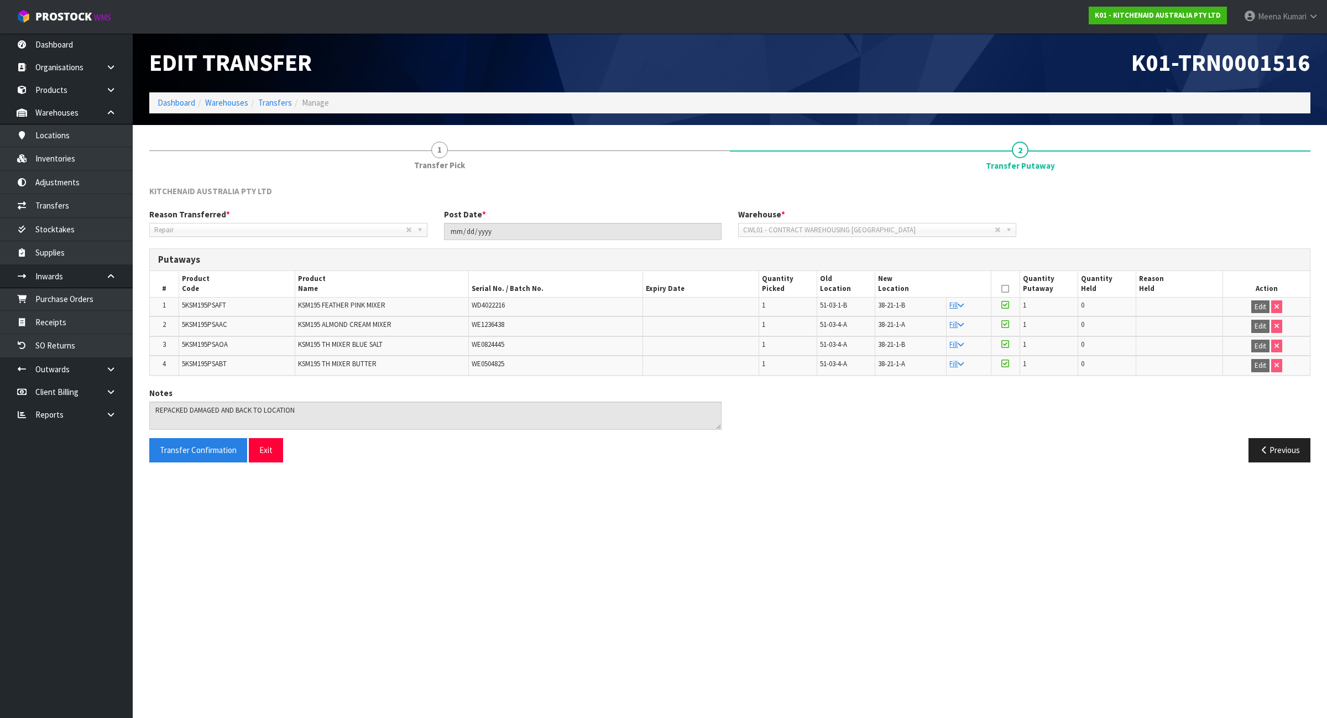
click at [225, 324] on span "5KSM195PSAAC" at bounding box center [204, 324] width 45 height 9
copy span "5KSM195PSAAC"
click at [92, 170] on link "Inventories" at bounding box center [66, 158] width 133 height 23
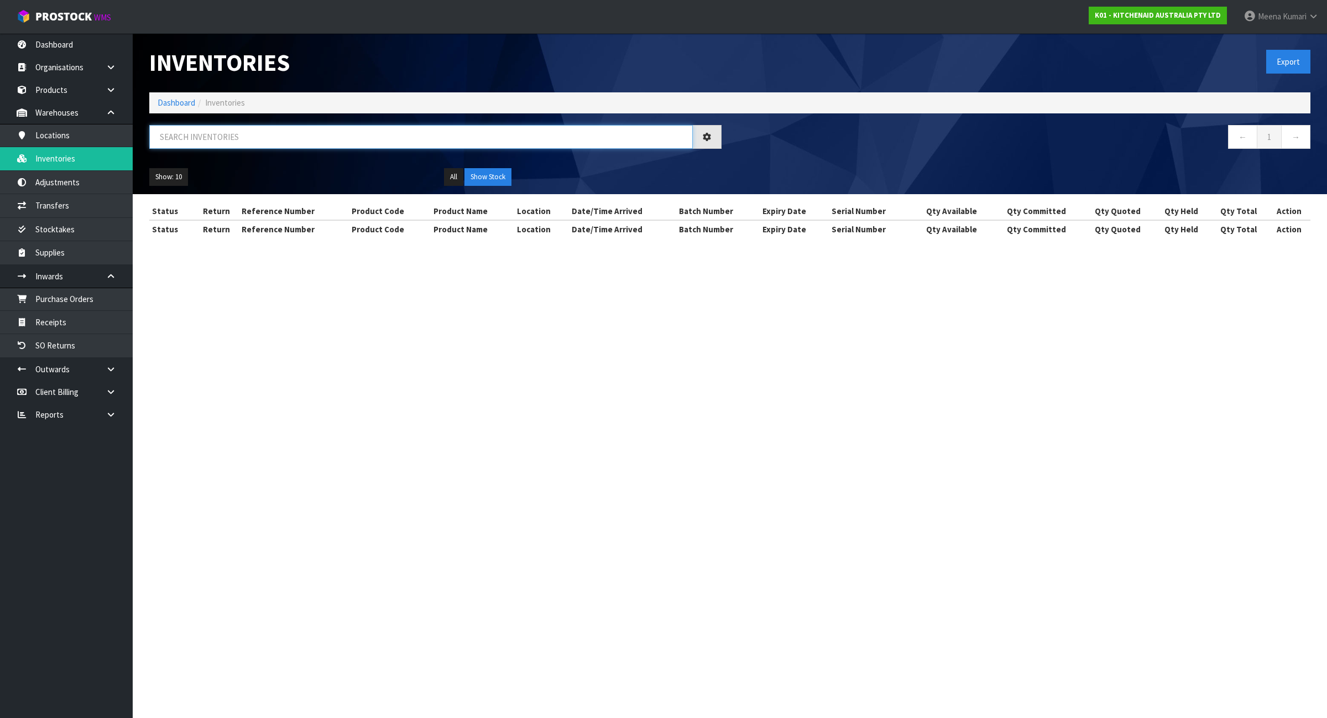
click at [236, 140] on input "text" at bounding box center [421, 137] width 544 height 24
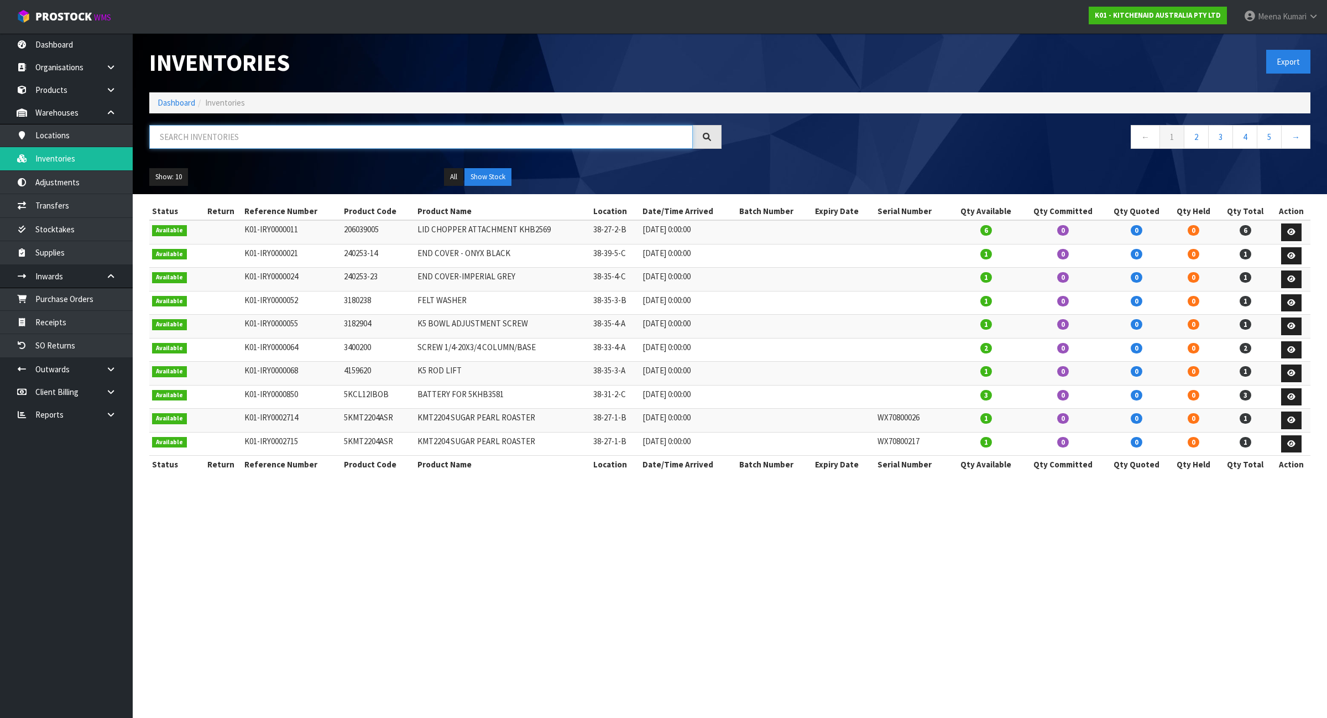
paste input "5KSM195PSAAC"
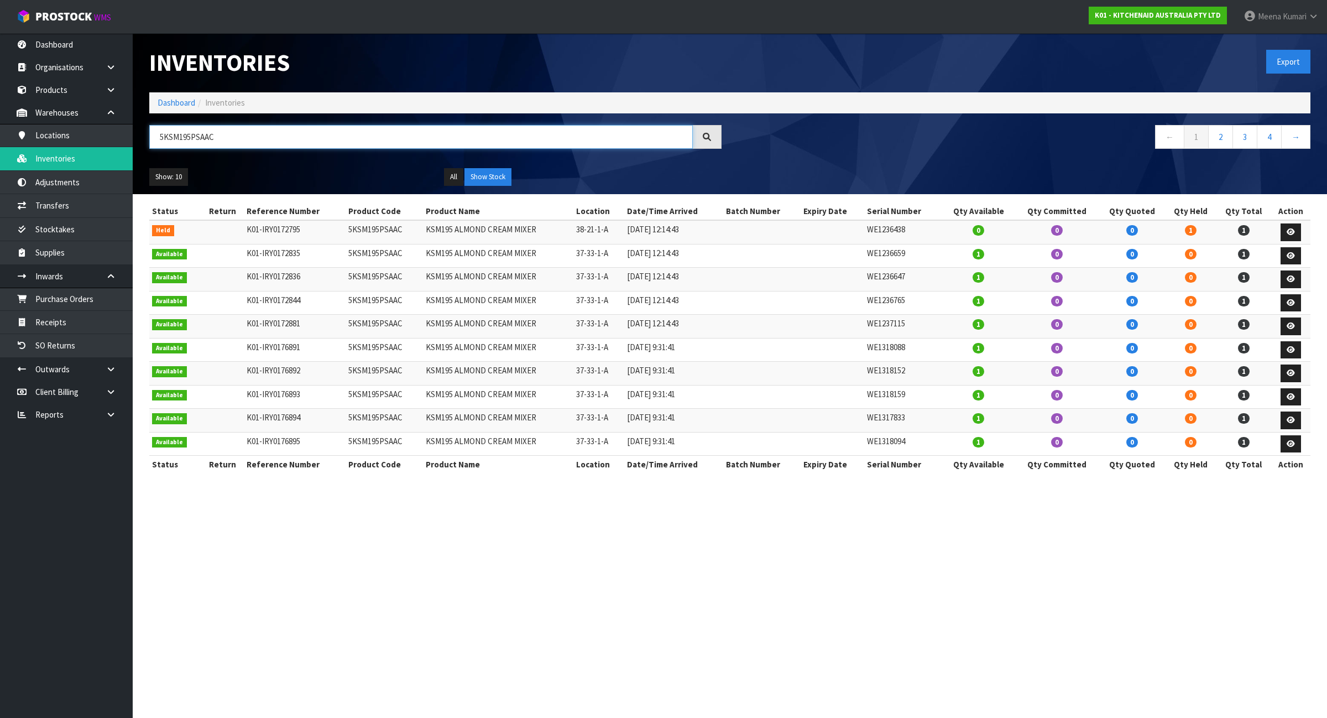
type input "5KSM195PSAAC"
click at [1292, 229] on icon at bounding box center [1291, 231] width 8 height 7
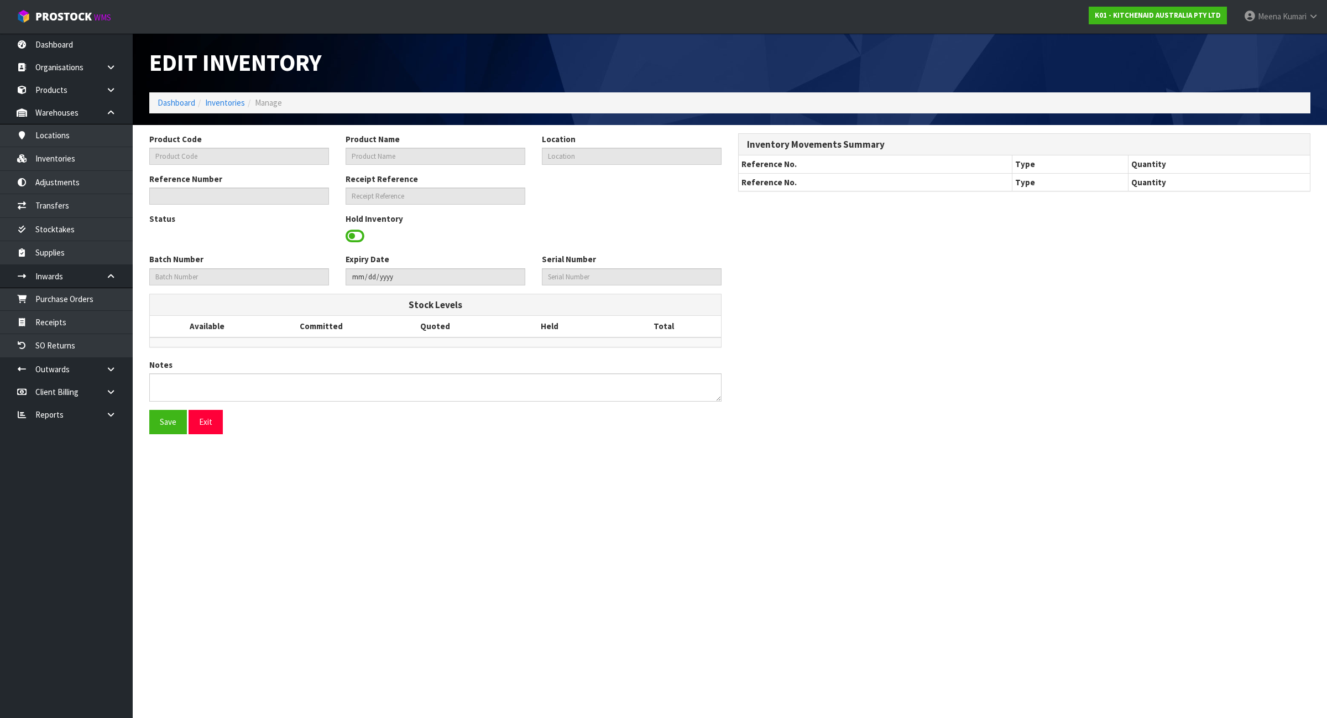
type input "5KSM195PSAAC"
type input "KSM195 ALMOND CREAM MIXER"
type input "38-21-1-A"
type input "K01-IRY0172795"
type input "K01-REC0002073"
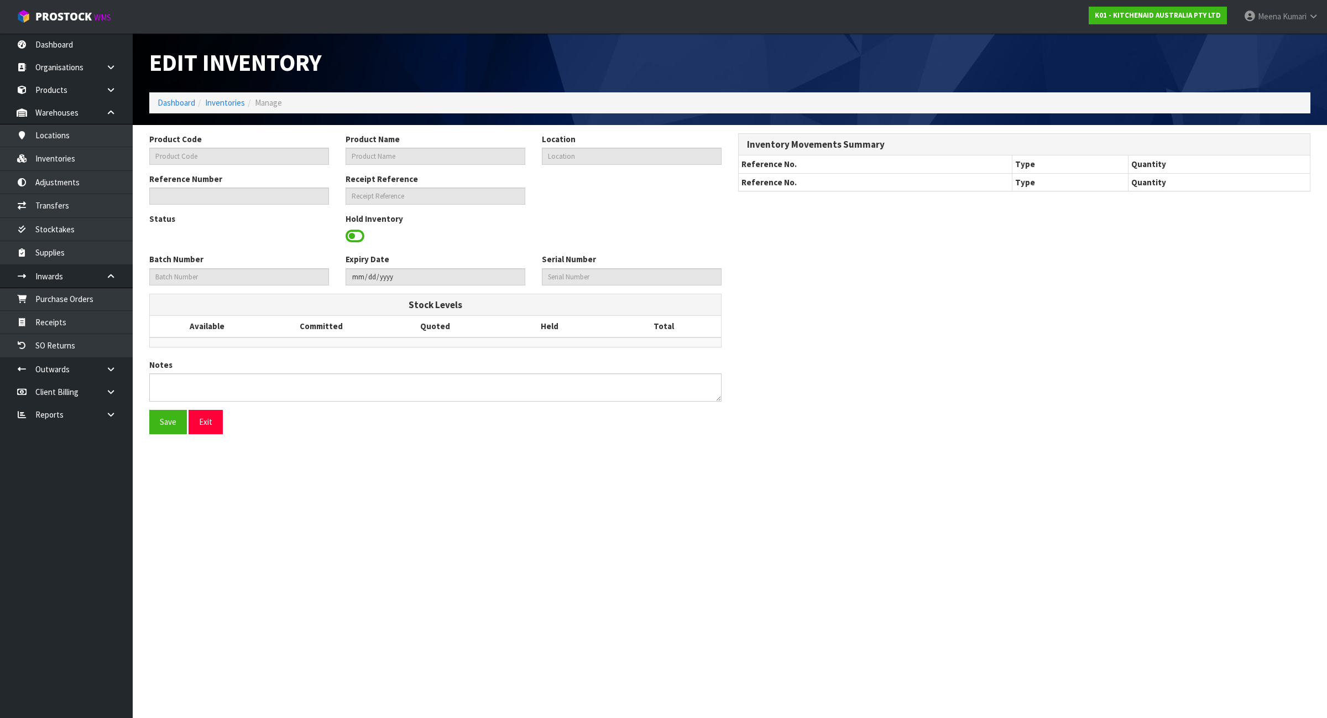
type input "WE1236438"
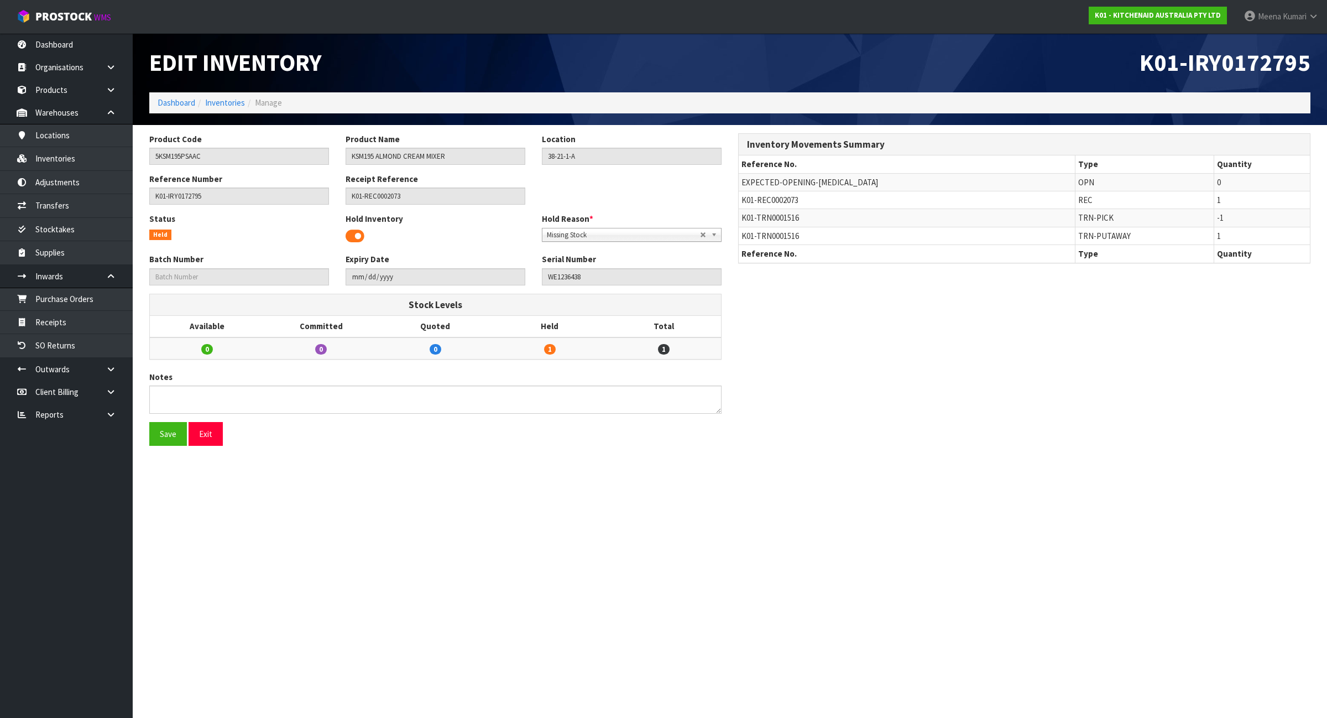
click at [349, 233] on span at bounding box center [355, 236] width 19 height 17
click at [164, 431] on button "Save" at bounding box center [168, 434] width 38 height 24
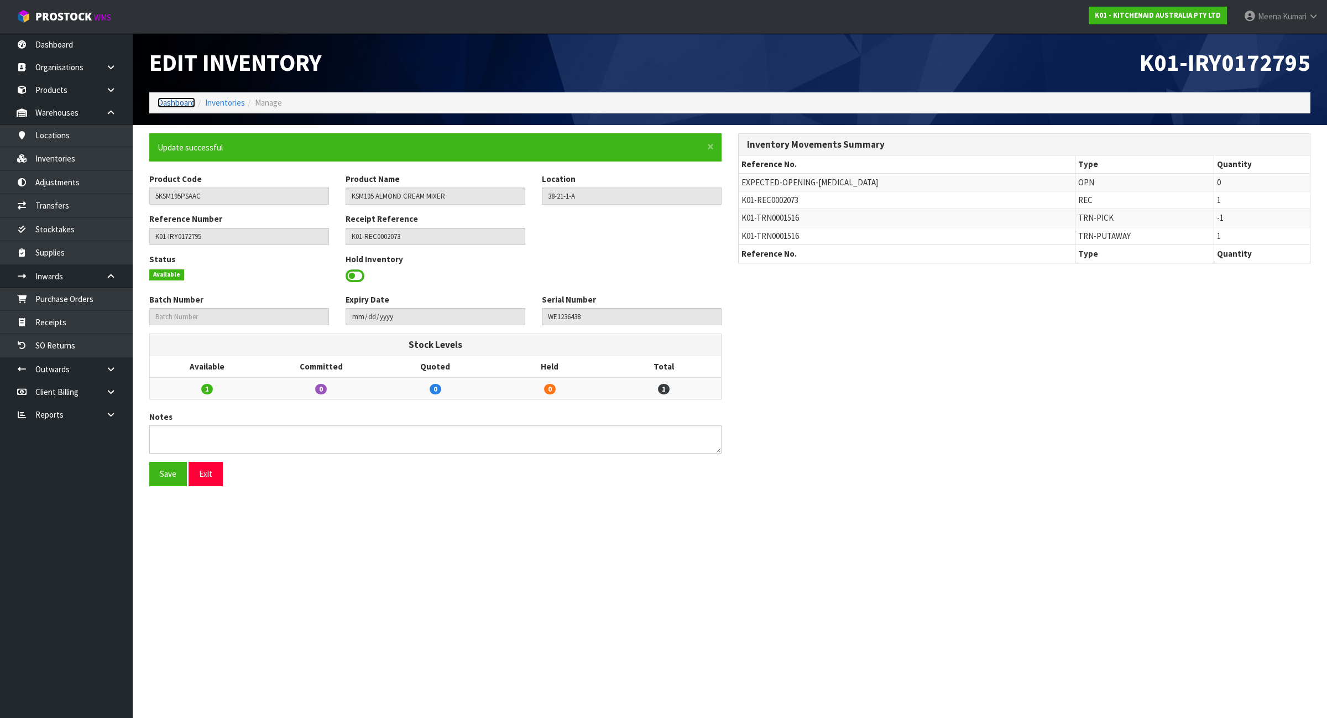
click at [173, 101] on link "Dashboard" at bounding box center [177, 102] width 38 height 11
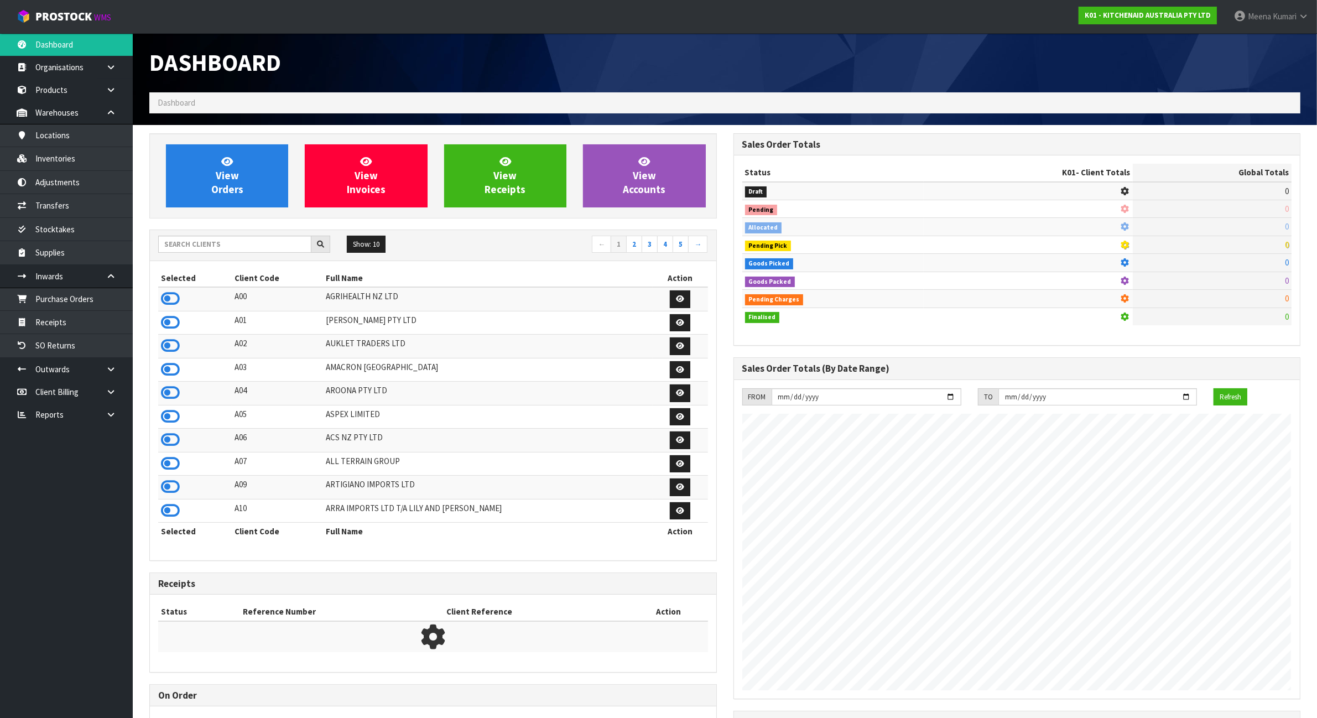
scroll to position [691, 583]
click at [227, 241] on input "text" at bounding box center [234, 244] width 153 height 17
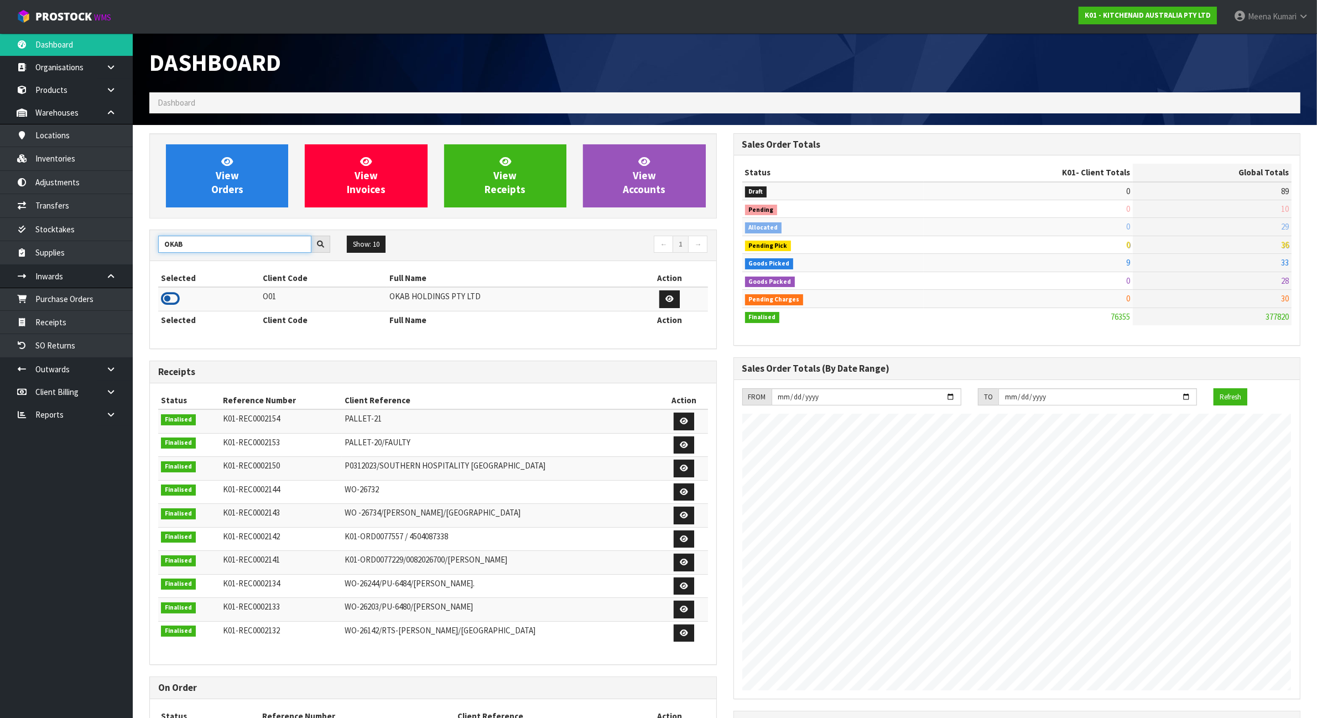
type input "OKAB"
click at [173, 300] on icon at bounding box center [170, 298] width 19 height 17
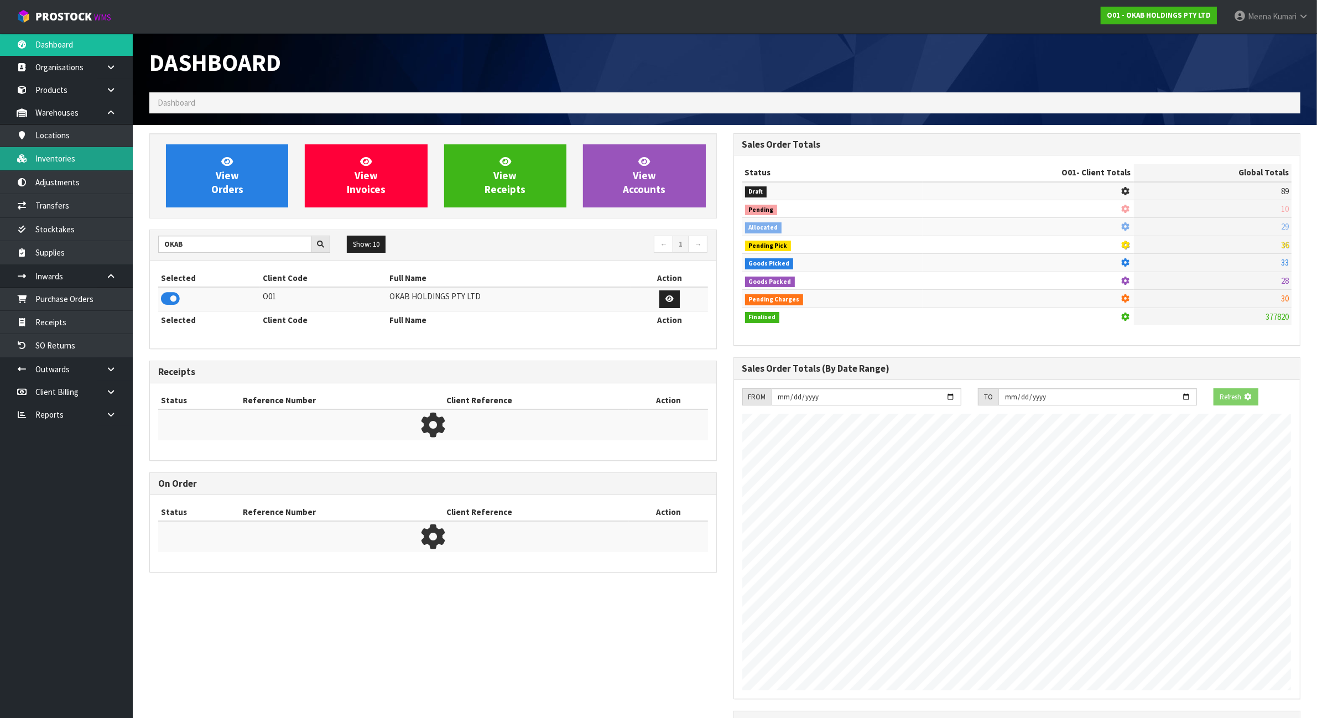
scroll to position [733, 583]
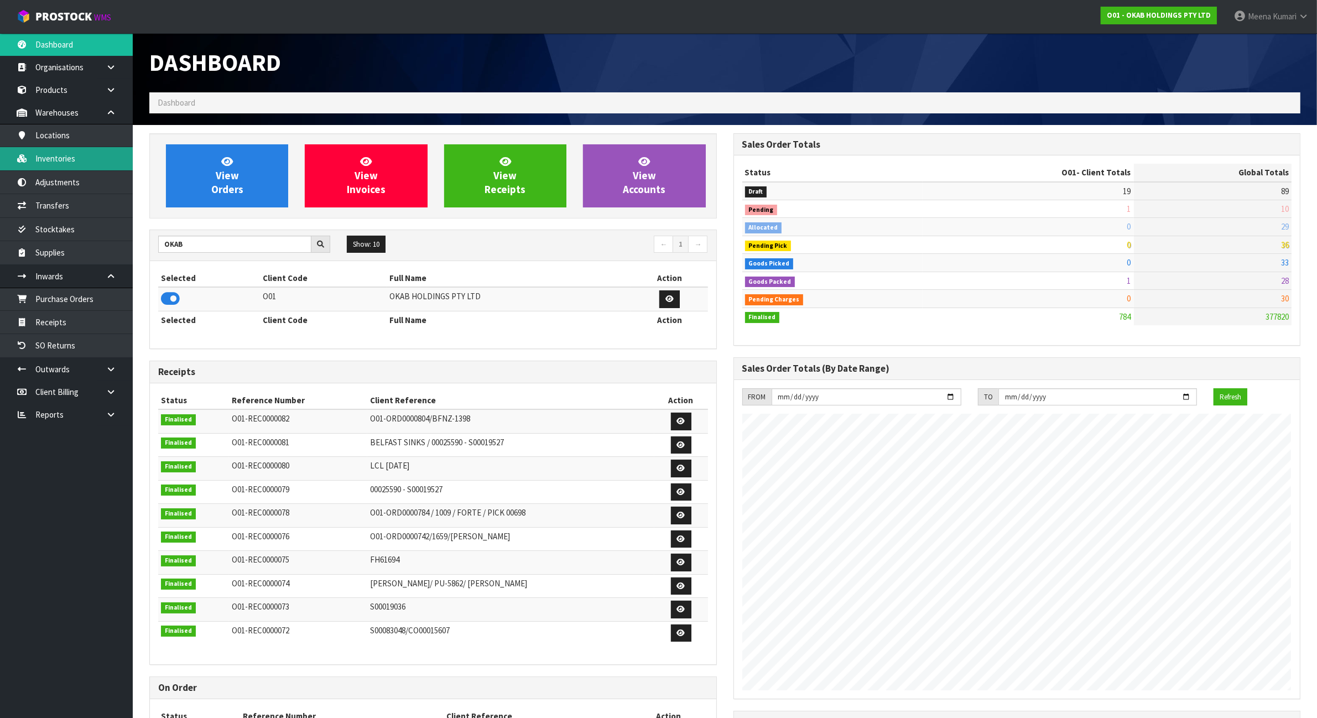
click at [85, 155] on link "Inventories" at bounding box center [66, 158] width 133 height 23
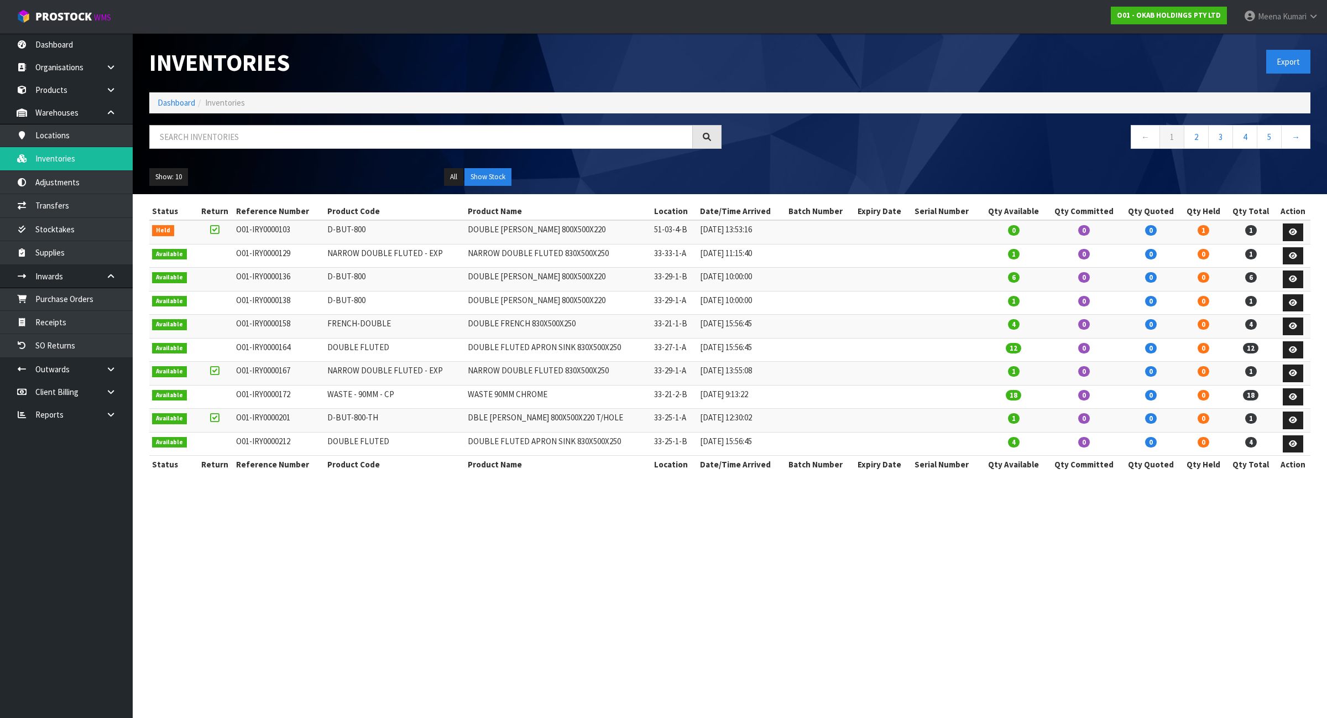
click at [233, 154] on div at bounding box center [435, 141] width 589 height 32
click at [233, 144] on input "text" at bounding box center [421, 137] width 544 height 24
click at [1297, 234] on link at bounding box center [1293, 232] width 20 height 18
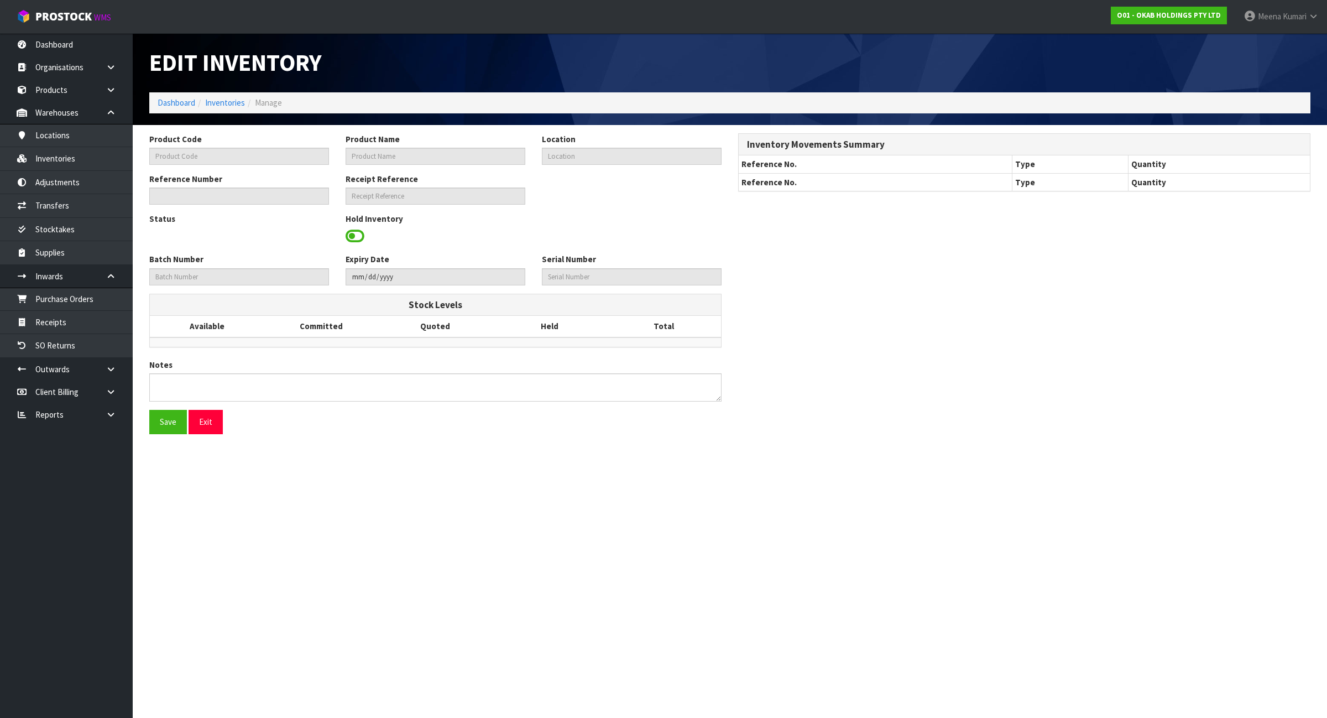
type input "D-BUT-800"
type input "DOUBLE BUTLER 800X500X220"
type input "51-03-4-B"
type input "O01-IRY0000103"
type input "O01-REC0000030"
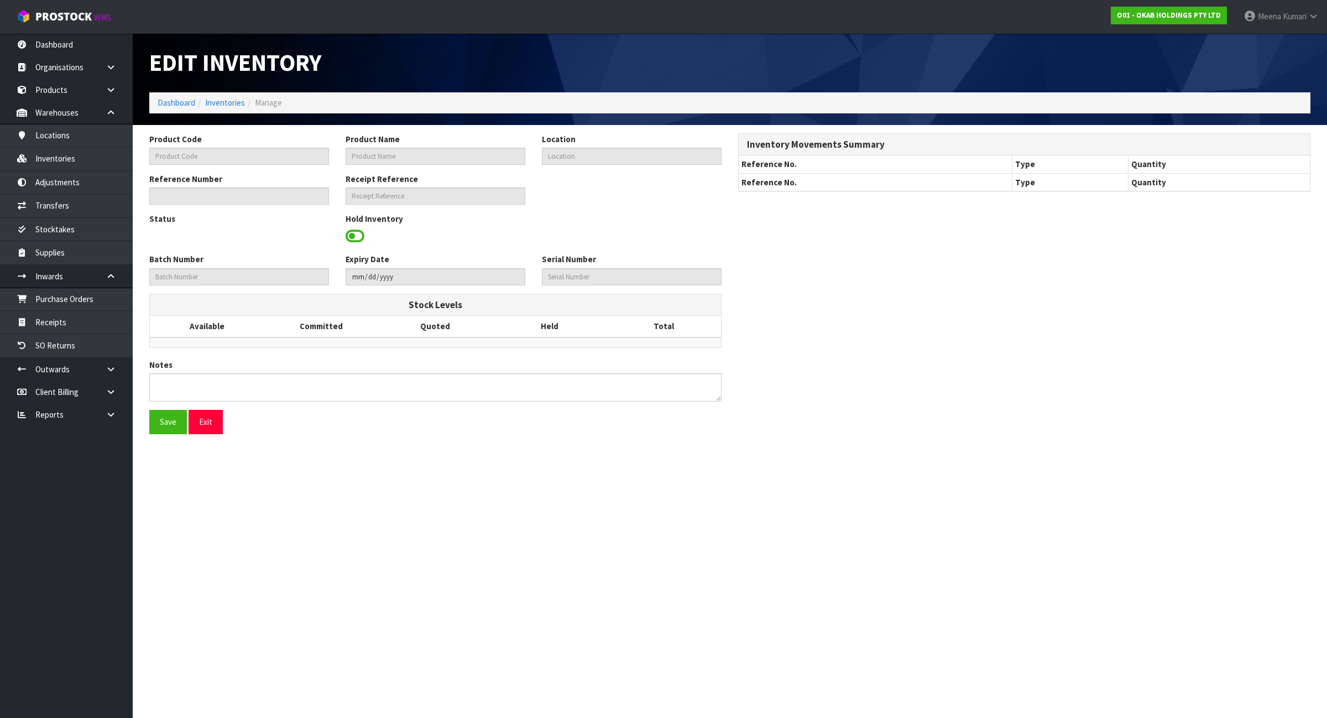
type textarea "BROKEN/CRACKED - EMAIL CLIENT ON 30/7/25 TO FOLLOW UP"
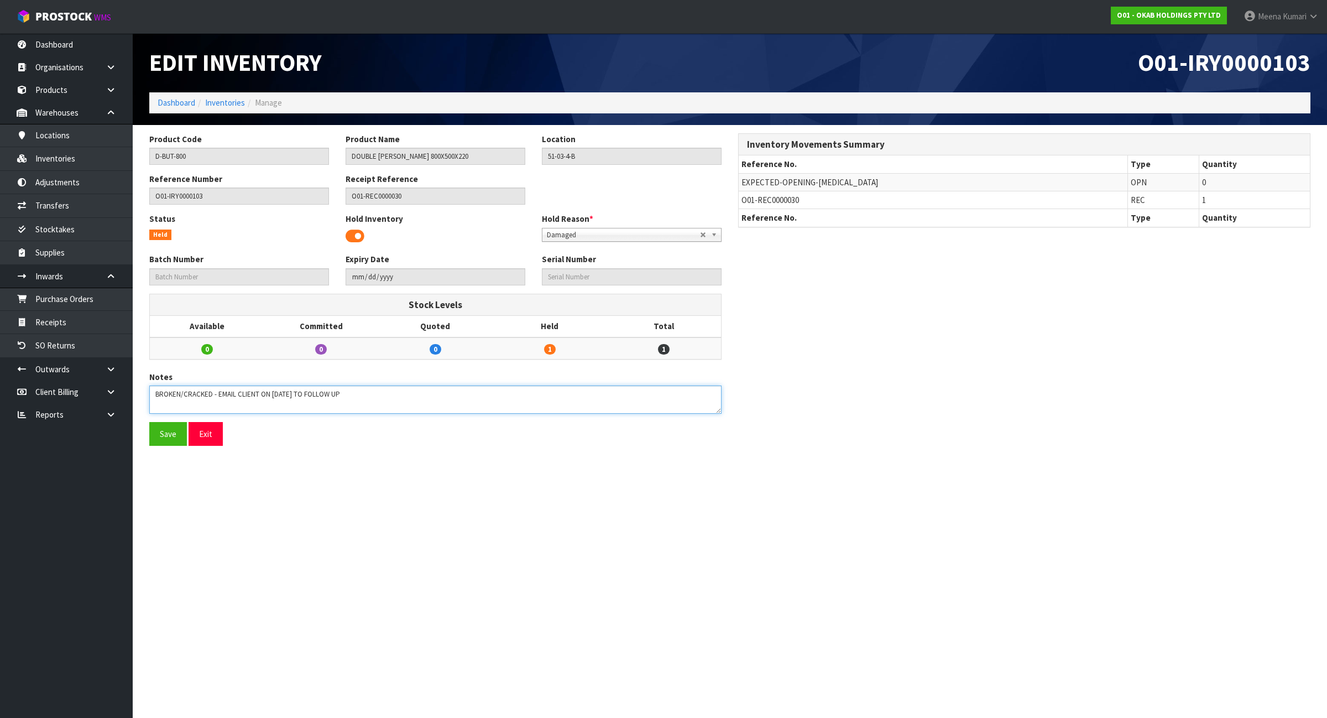
drag, startPoint x: 213, startPoint y: 393, endPoint x: 148, endPoint y: 395, distance: 64.7
click at [148, 395] on div "Notes" at bounding box center [435, 392] width 589 height 43
click at [206, 159] on input "D-BUT-800" at bounding box center [239, 156] width 180 height 17
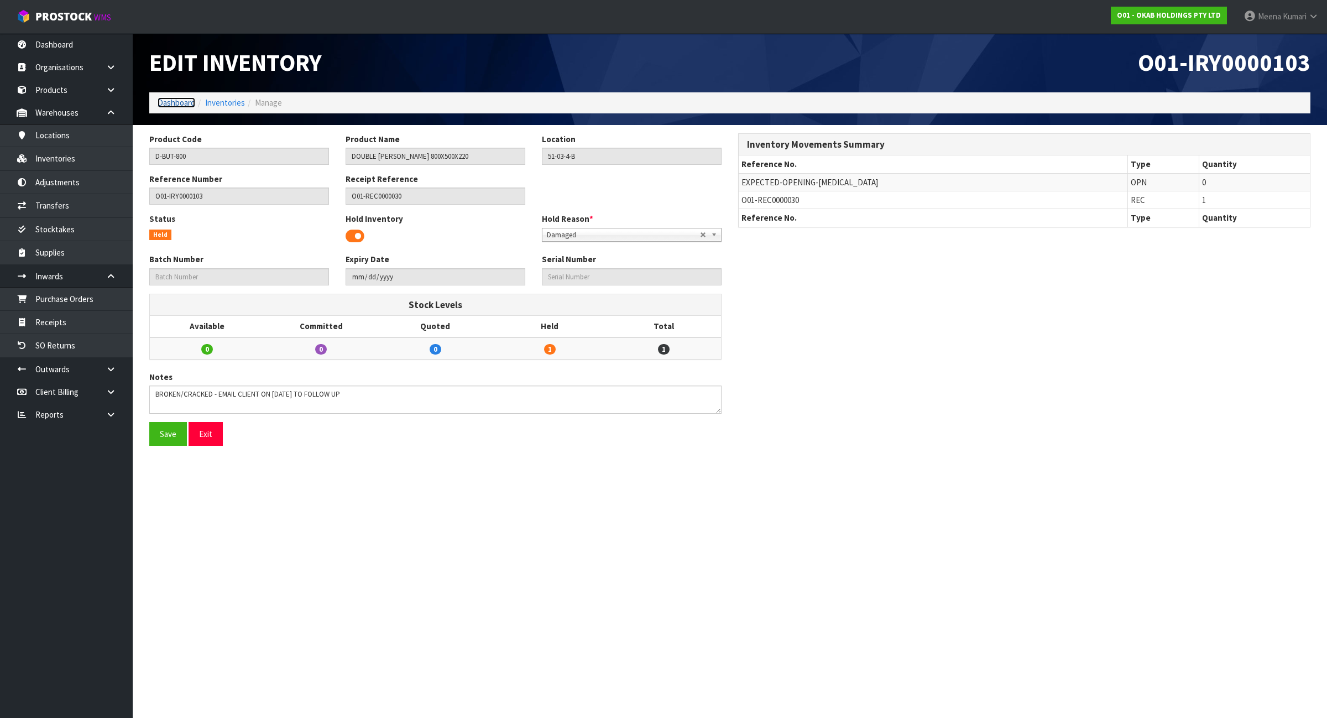
click at [189, 106] on link "Dashboard" at bounding box center [177, 102] width 38 height 11
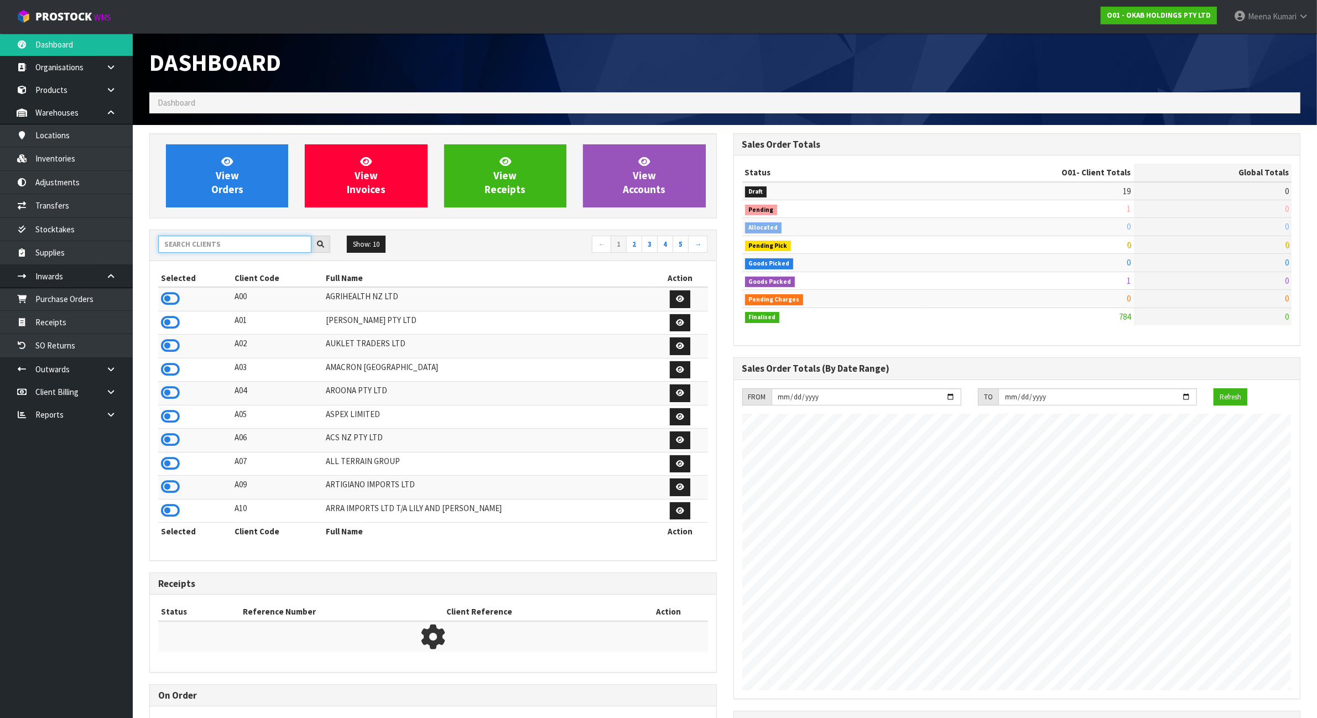
click at [233, 238] on input "text" at bounding box center [234, 244] width 153 height 17
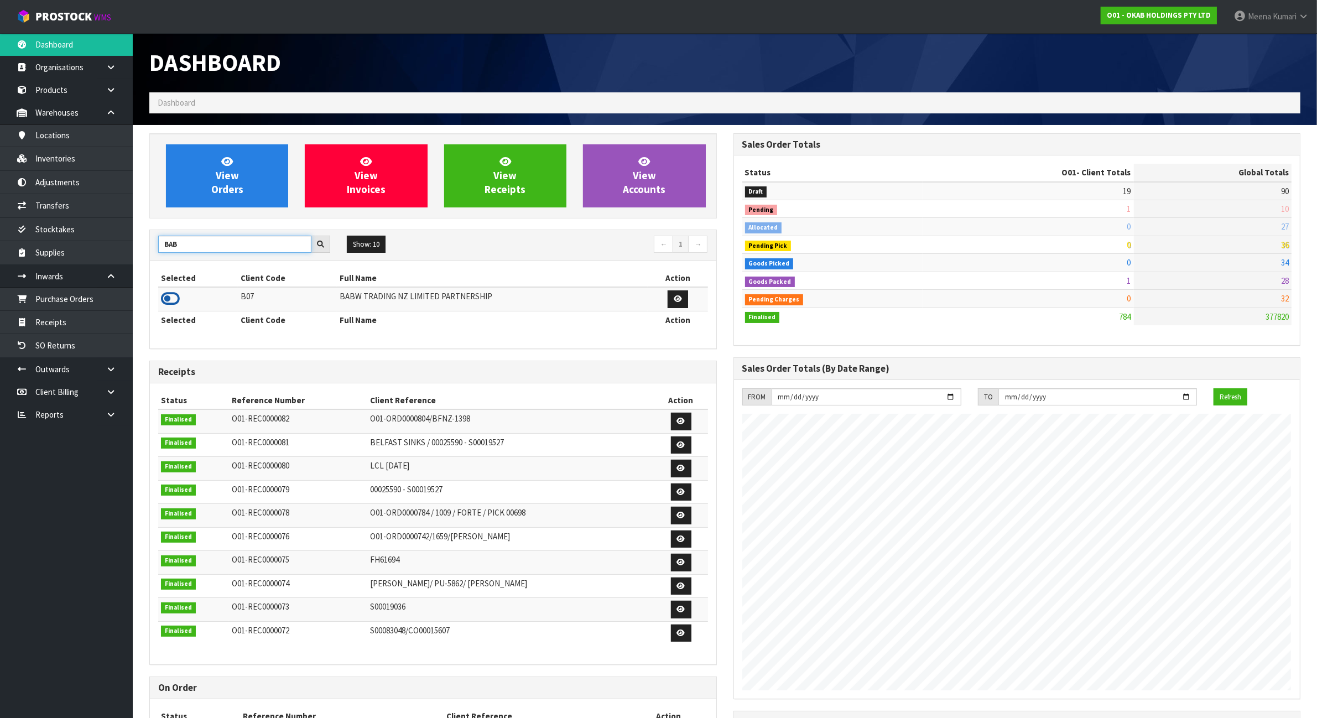
type input "BAB"
click at [172, 299] on icon at bounding box center [170, 298] width 19 height 17
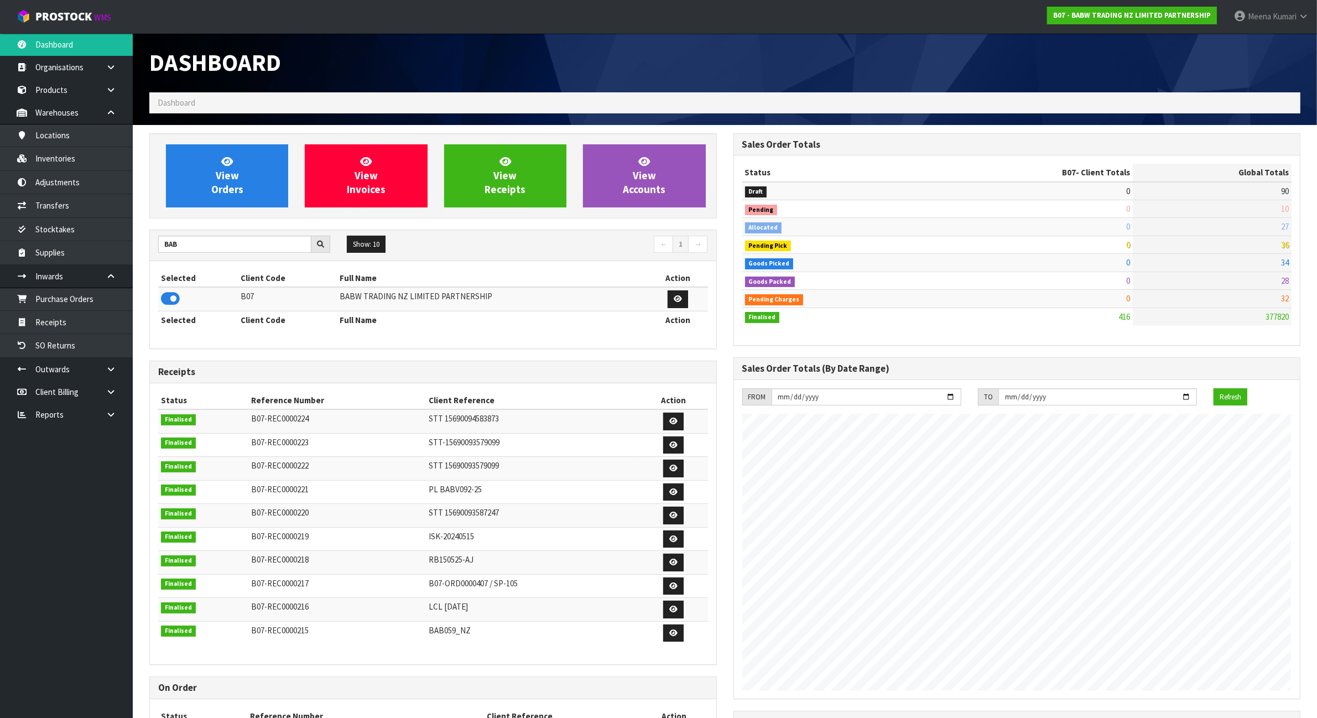
scroll to position [841, 583]
click at [105, 169] on link "Inventories" at bounding box center [66, 158] width 133 height 23
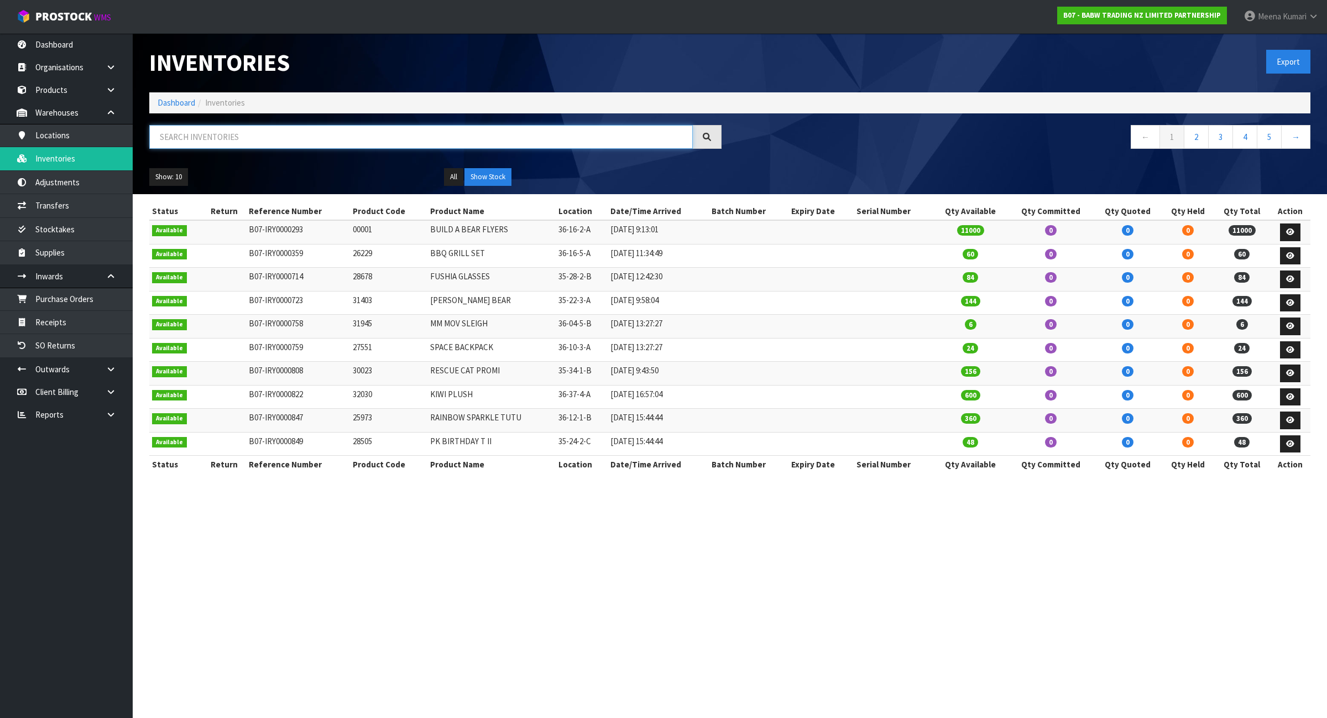
click at [227, 137] on input "text" at bounding box center [421, 137] width 544 height 24
paste input "30090"
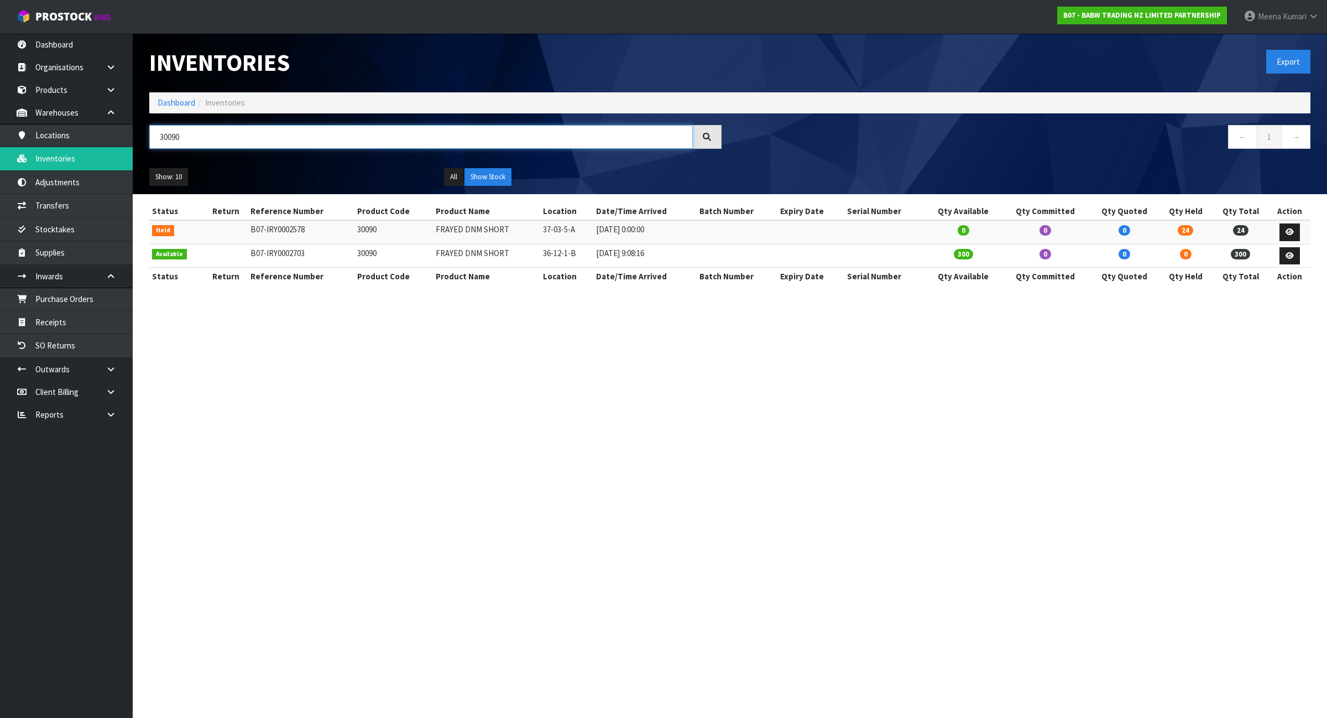
type input "30090"
click at [1291, 228] on icon at bounding box center [1290, 231] width 8 height 7
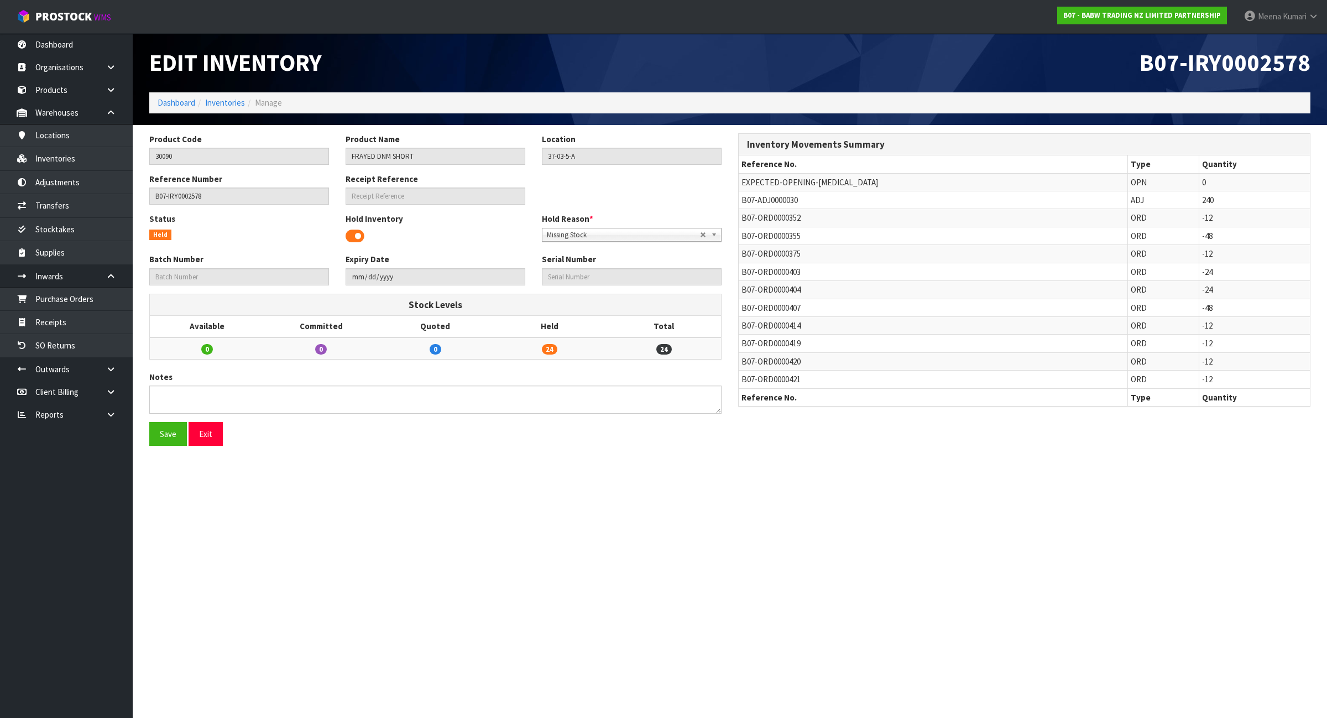
click at [764, 197] on span "B07-ADJ0000030" at bounding box center [769, 200] width 56 height 11
copy tr "B07-ADJ0000030"
click at [83, 184] on link "Adjustments" at bounding box center [66, 182] width 133 height 23
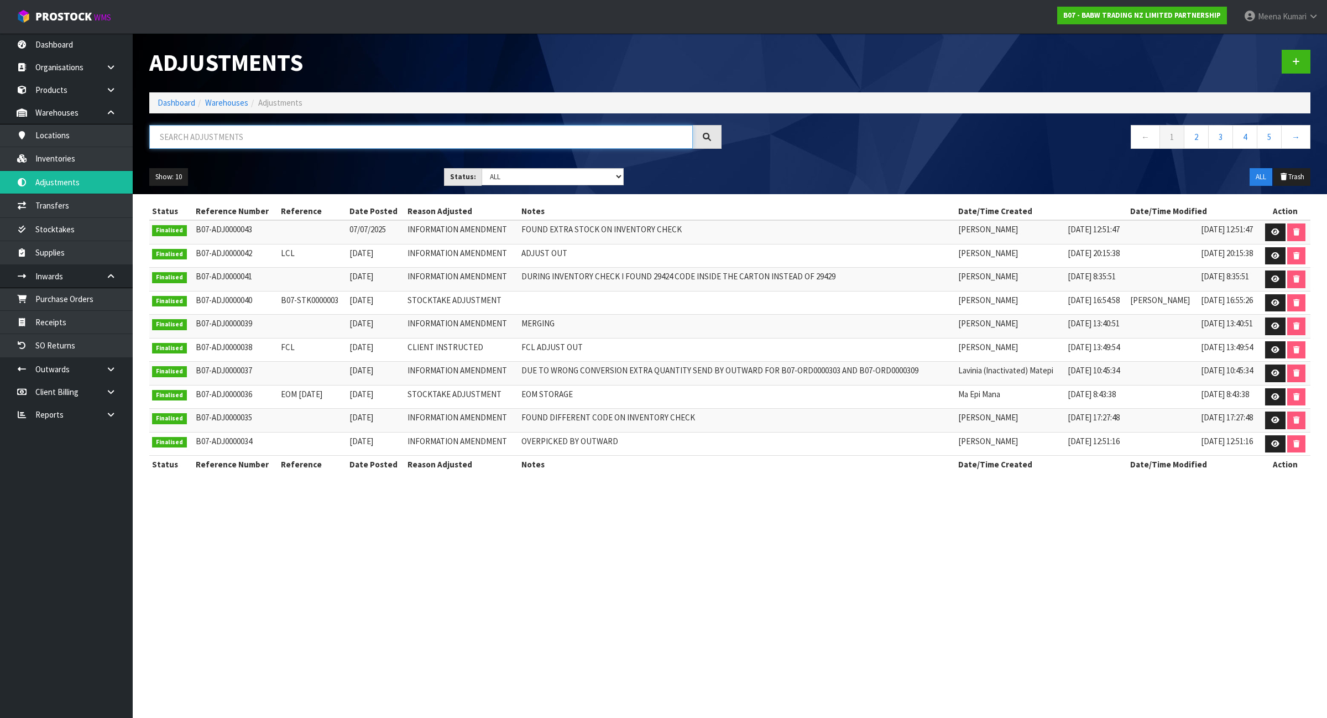
click at [232, 133] on input "text" at bounding box center [421, 137] width 544 height 24
paste input "B07-ADJ0000030"
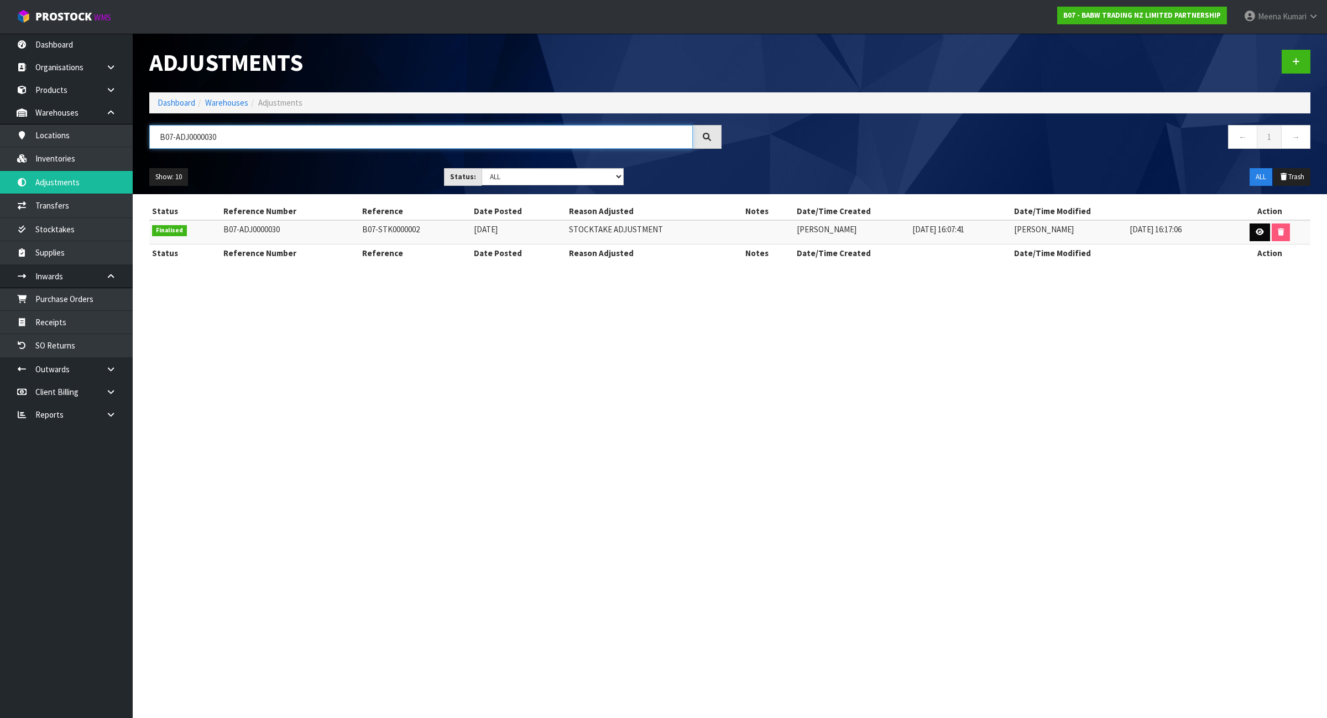
type input "B07-ADJ0000030"
click at [1251, 233] on link at bounding box center [1260, 232] width 20 height 18
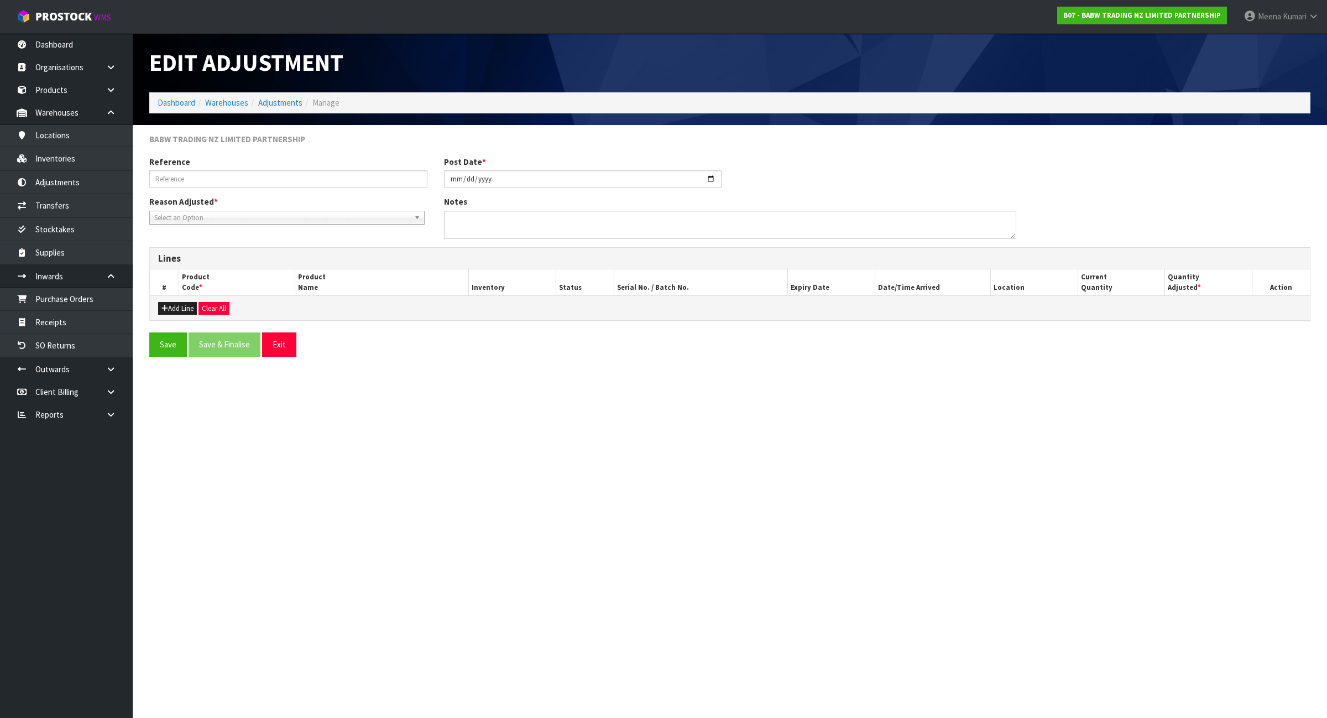
type input "B07-STK0000002"
type input "2024-11-13"
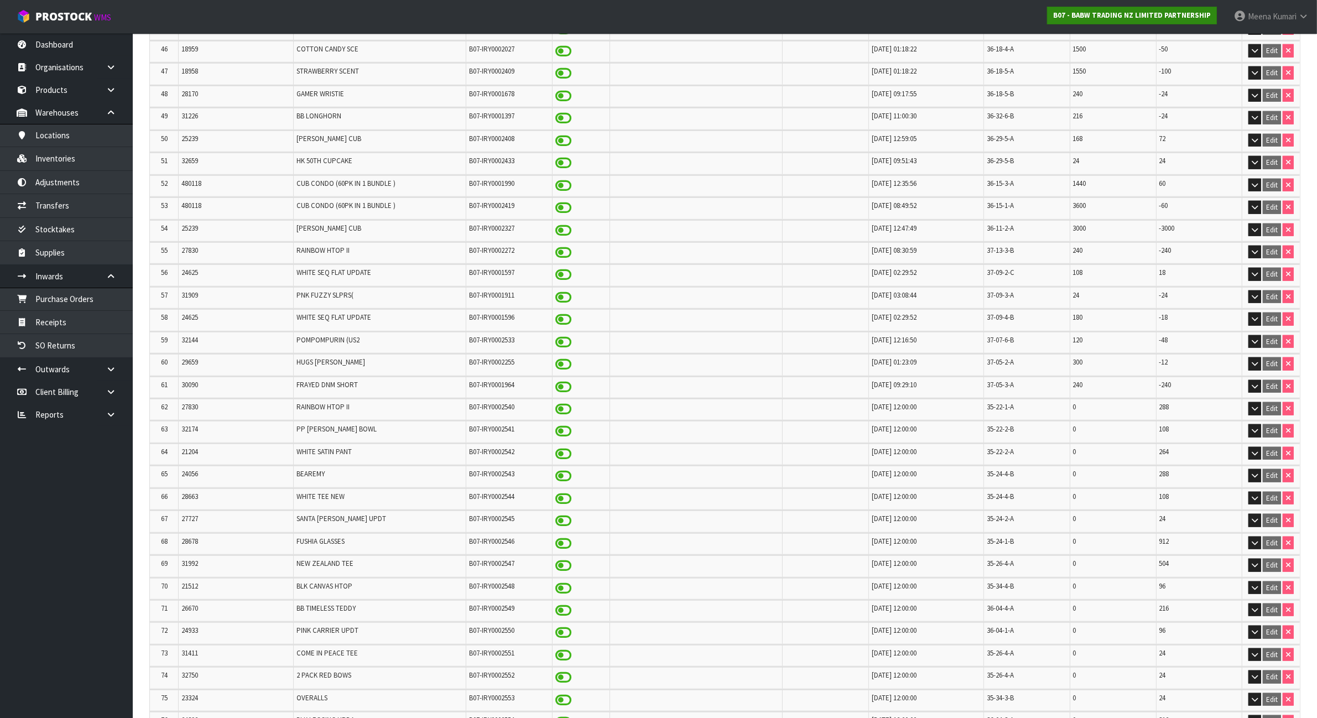
scroll to position [1933, 0]
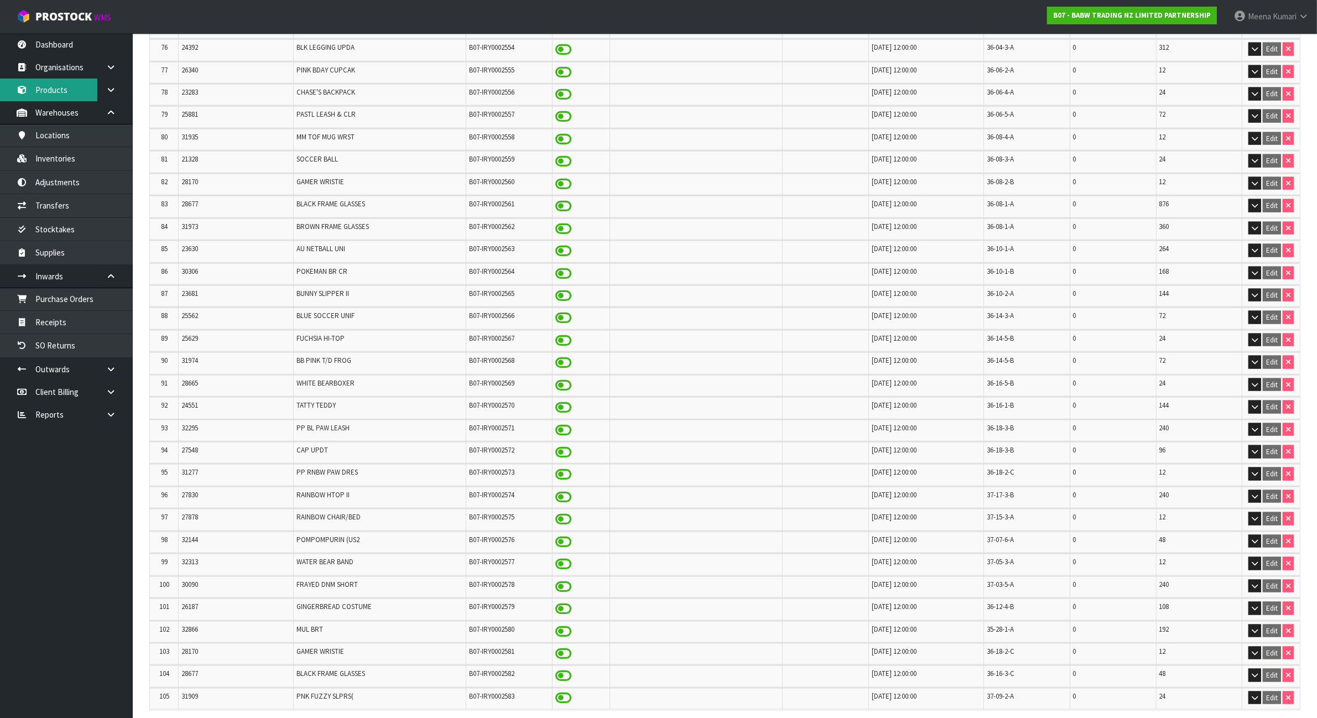
click at [81, 93] on link "Products" at bounding box center [66, 90] width 133 height 23
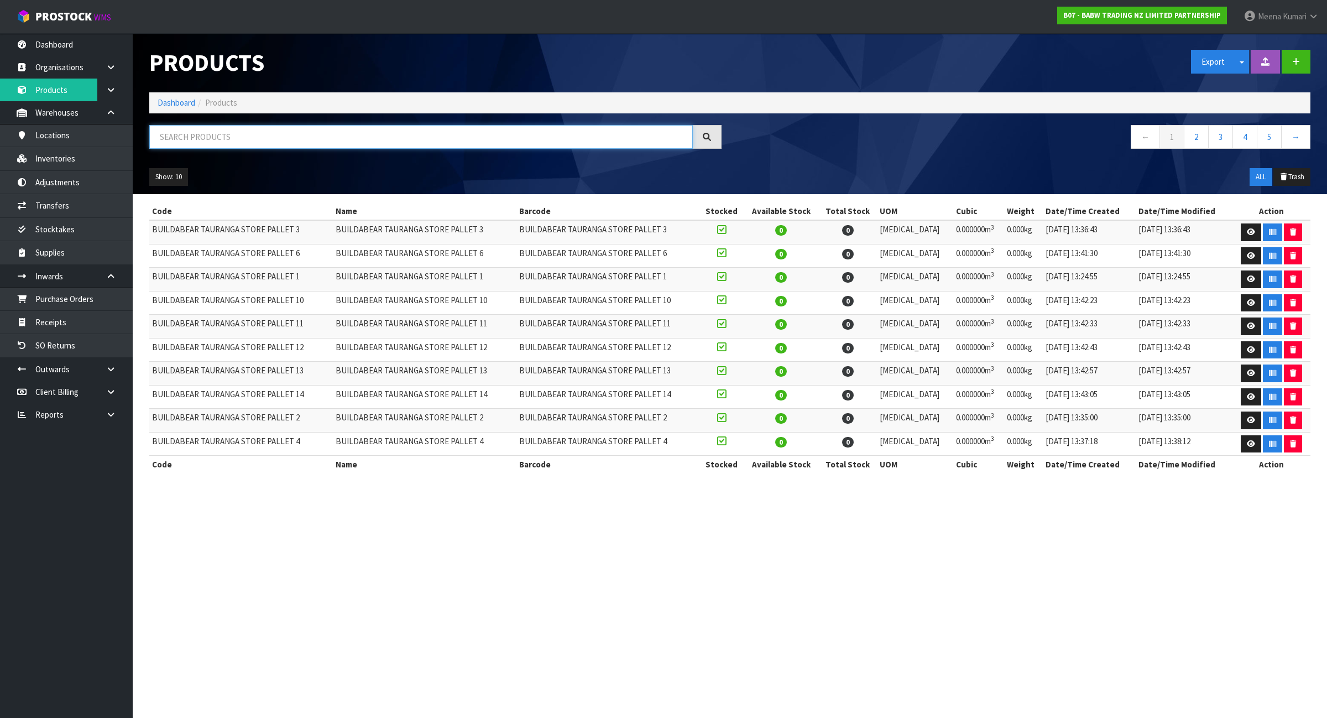
click at [255, 147] on input "text" at bounding box center [421, 137] width 544 height 24
paste input "30090"
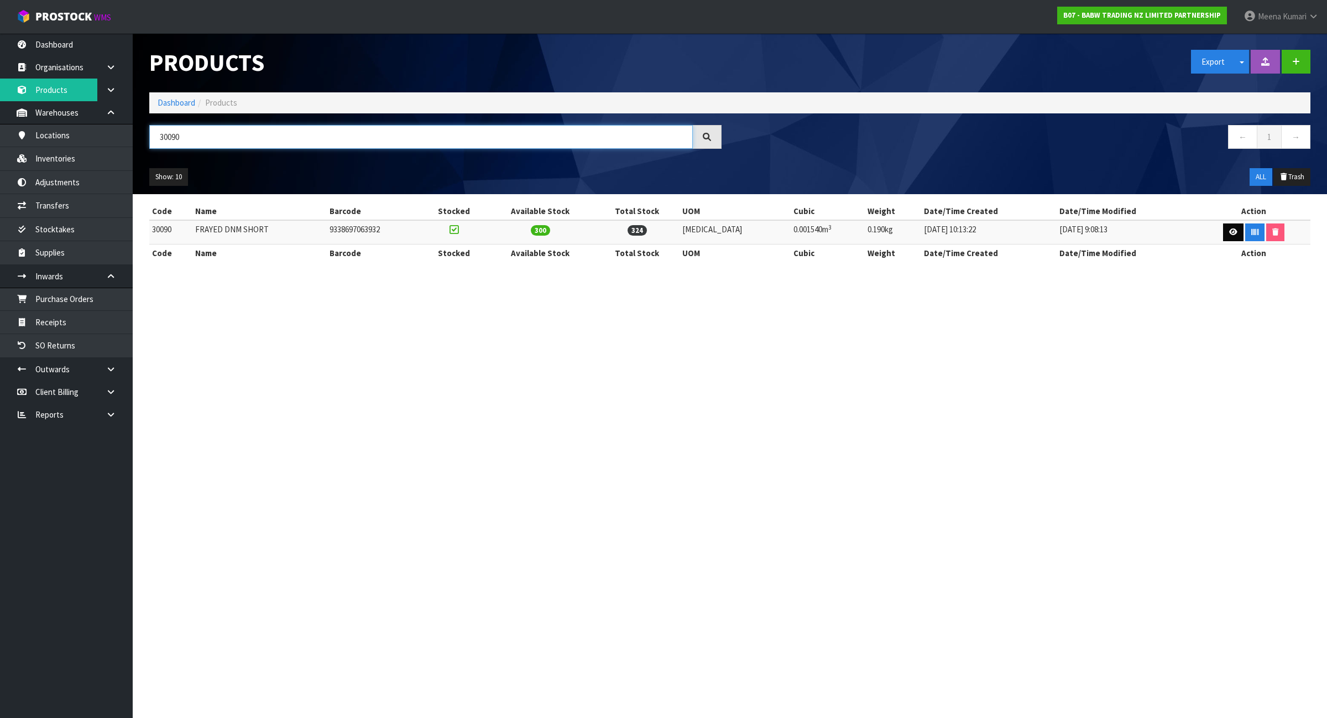
type input "30090"
click at [1229, 230] on icon at bounding box center [1233, 231] width 8 height 7
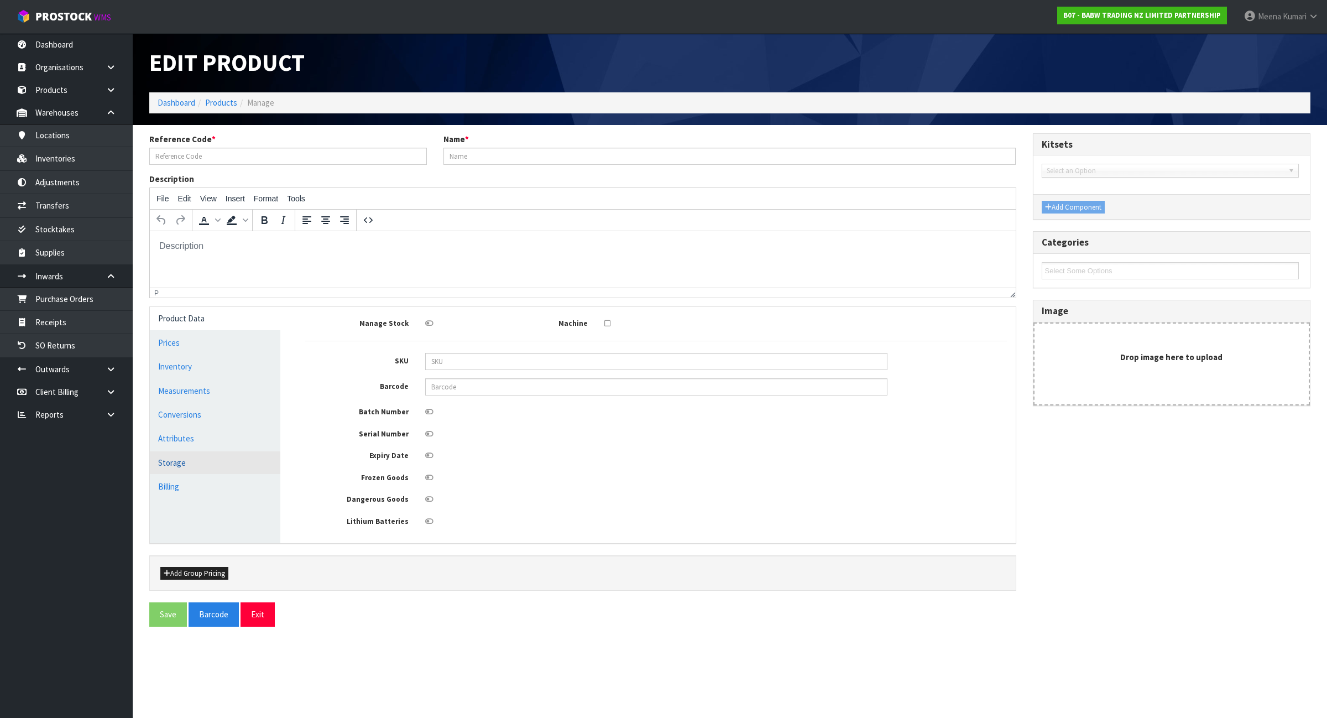
type input "30090"
type input "FRAYED DNM SHORT"
type input "9338697063932"
click at [224, 421] on link "Conversions" at bounding box center [215, 414] width 130 height 23
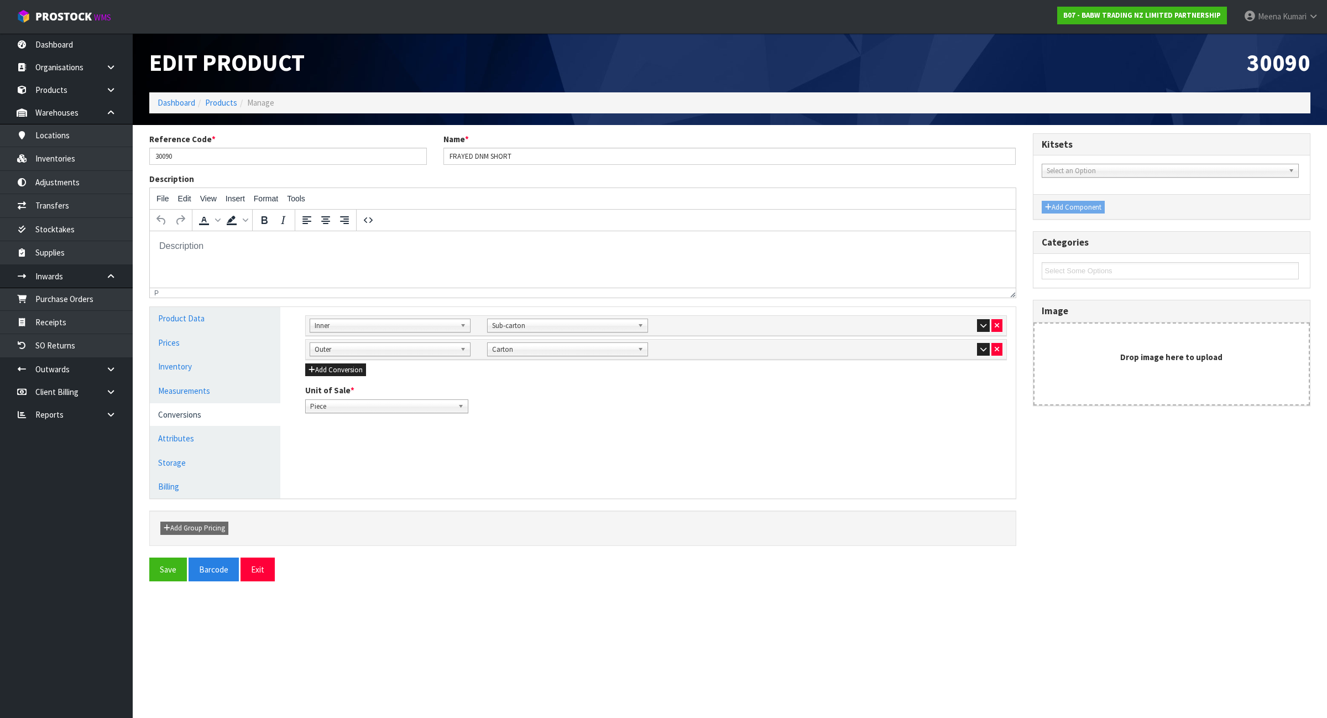
click at [986, 358] on div "Sub Inner Inner Outer Pallet Outer Bag Bar Basket Bin Bottle Box Bundle Cabinet…" at bounding box center [656, 349] width 701 height 20
click at [980, 352] on icon "button" at bounding box center [983, 349] width 6 height 7
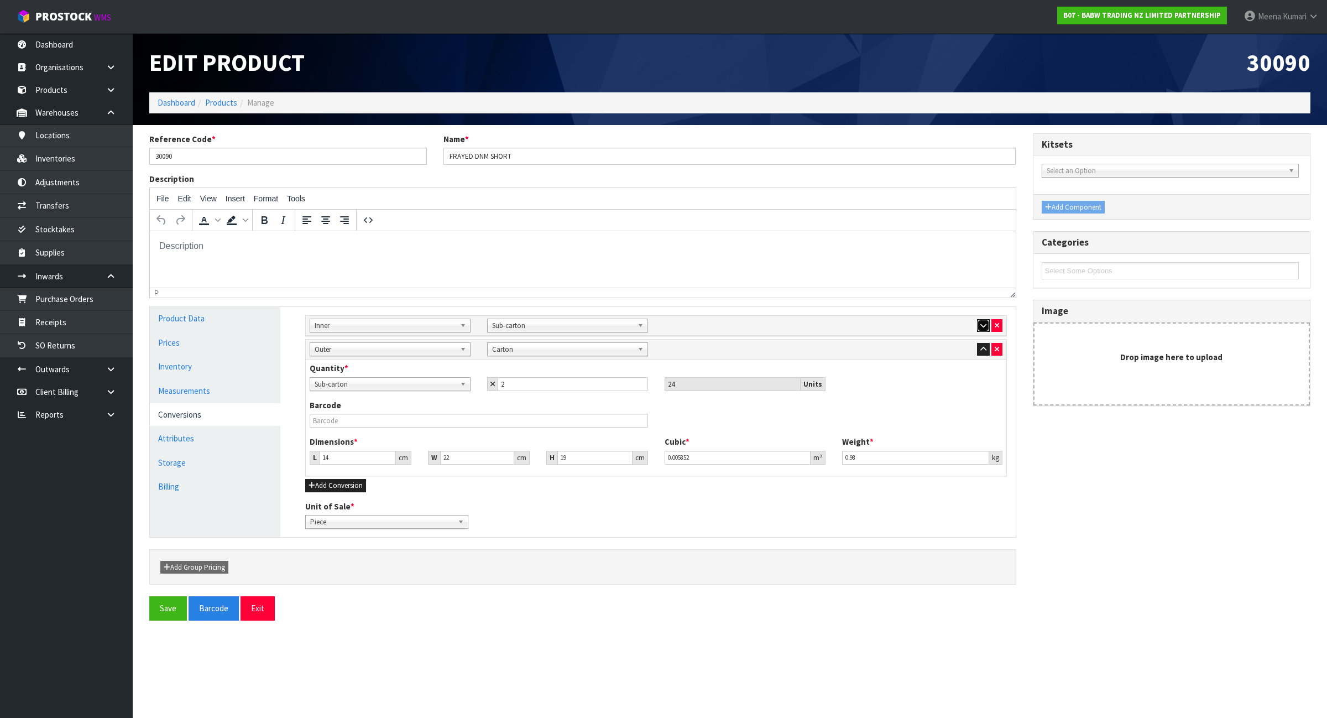
click at [984, 325] on icon "button" at bounding box center [983, 325] width 6 height 7
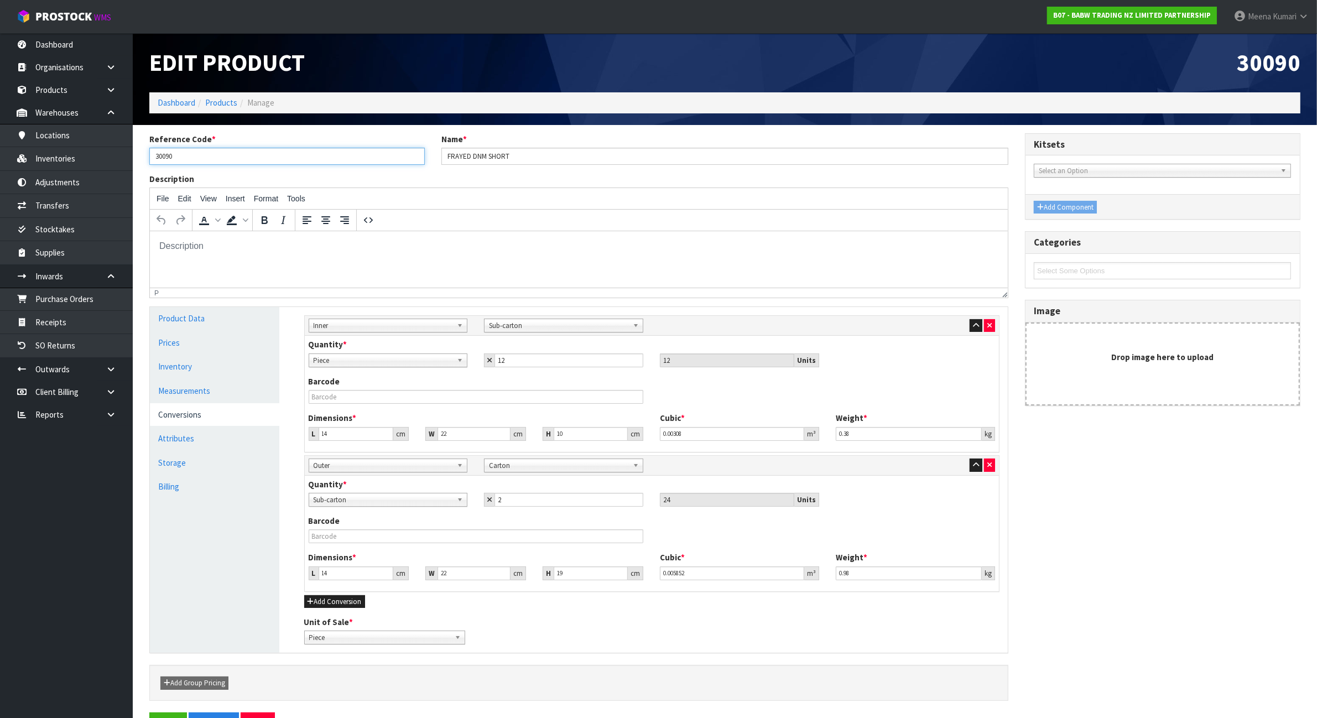
click at [202, 156] on input "30090" at bounding box center [286, 156] width 275 height 17
click at [75, 153] on link "Inventories" at bounding box center [66, 158] width 133 height 23
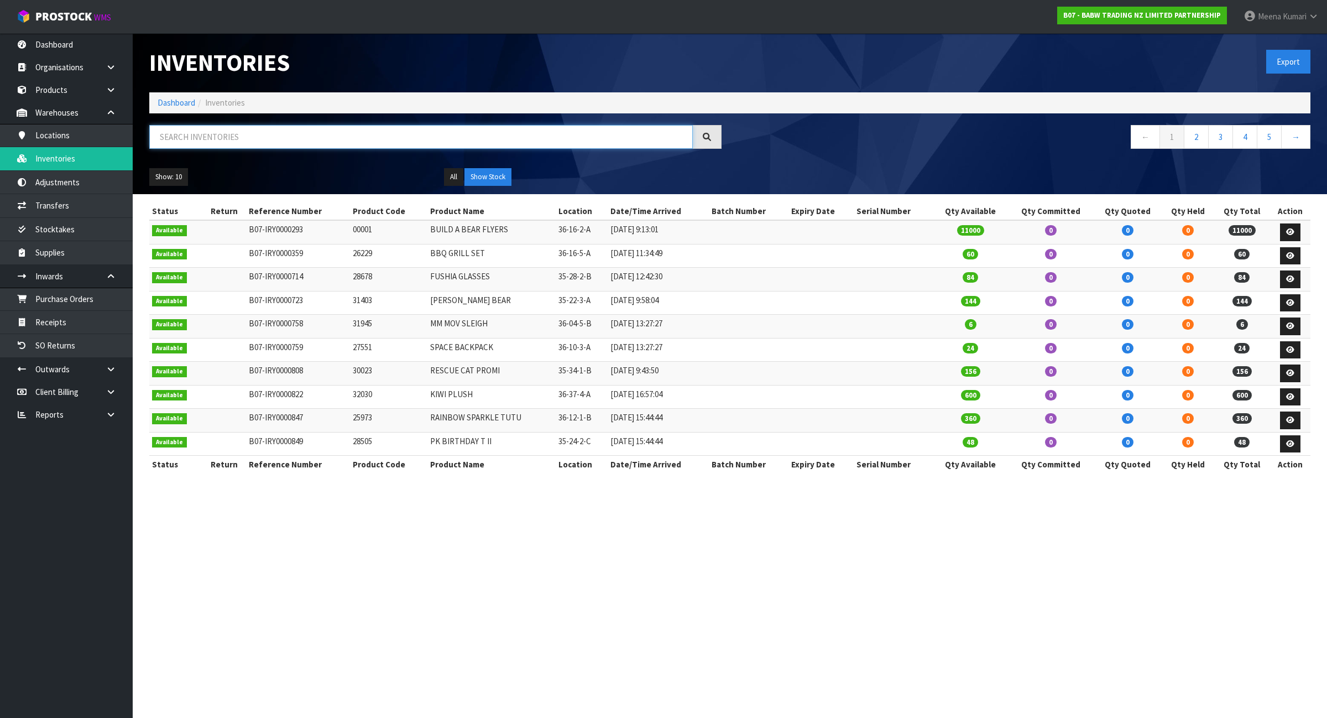
click at [267, 139] on input "text" at bounding box center [421, 137] width 544 height 24
paste input "30090"
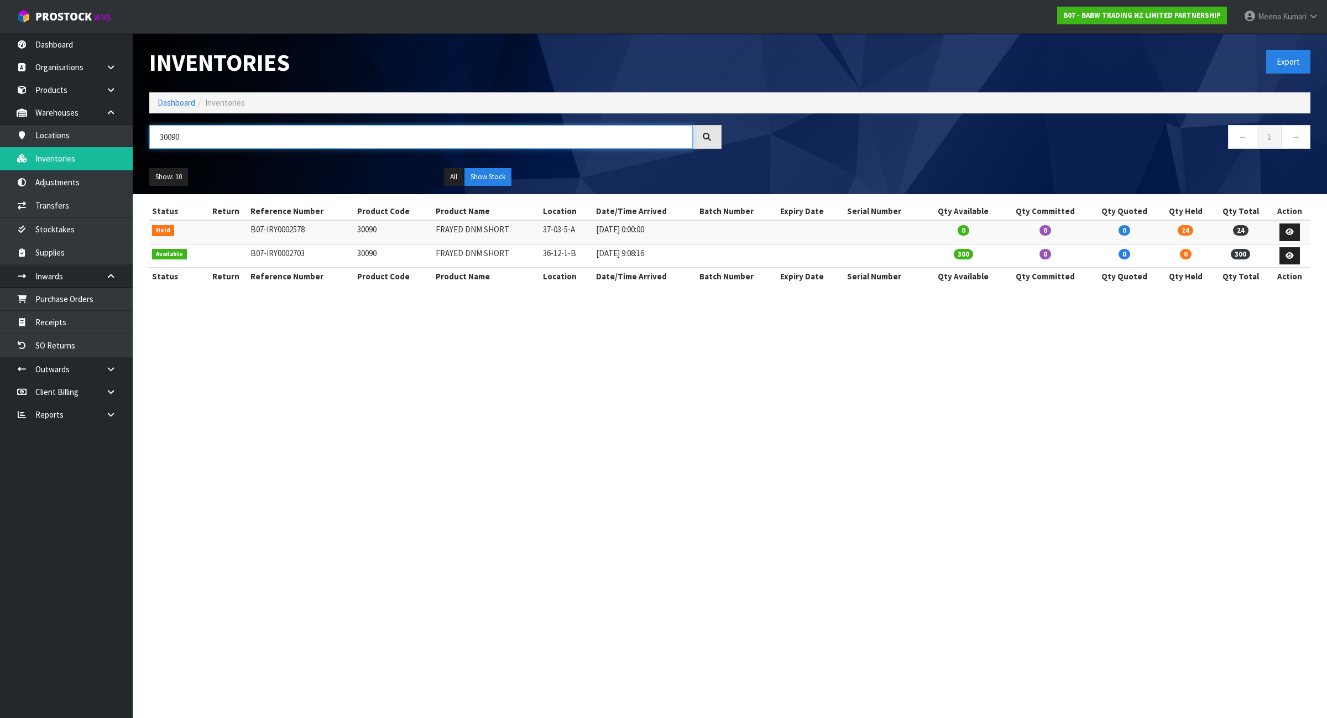
type input "30090"
click at [368, 233] on td "30090" at bounding box center [393, 232] width 79 height 24
click at [366, 233] on td "30090" at bounding box center [393, 232] width 79 height 24
copy td "30090"
click at [67, 213] on link "Transfers" at bounding box center [66, 205] width 133 height 23
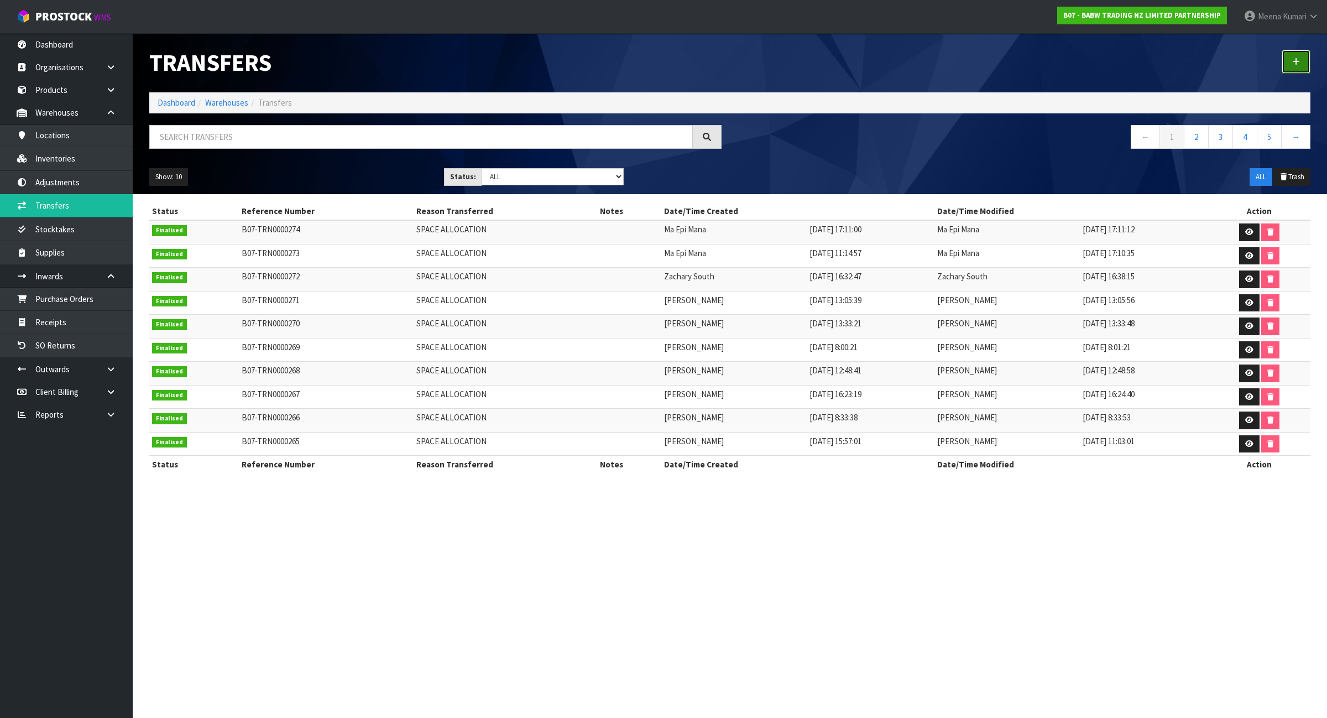
click at [1300, 60] on link at bounding box center [1296, 62] width 29 height 24
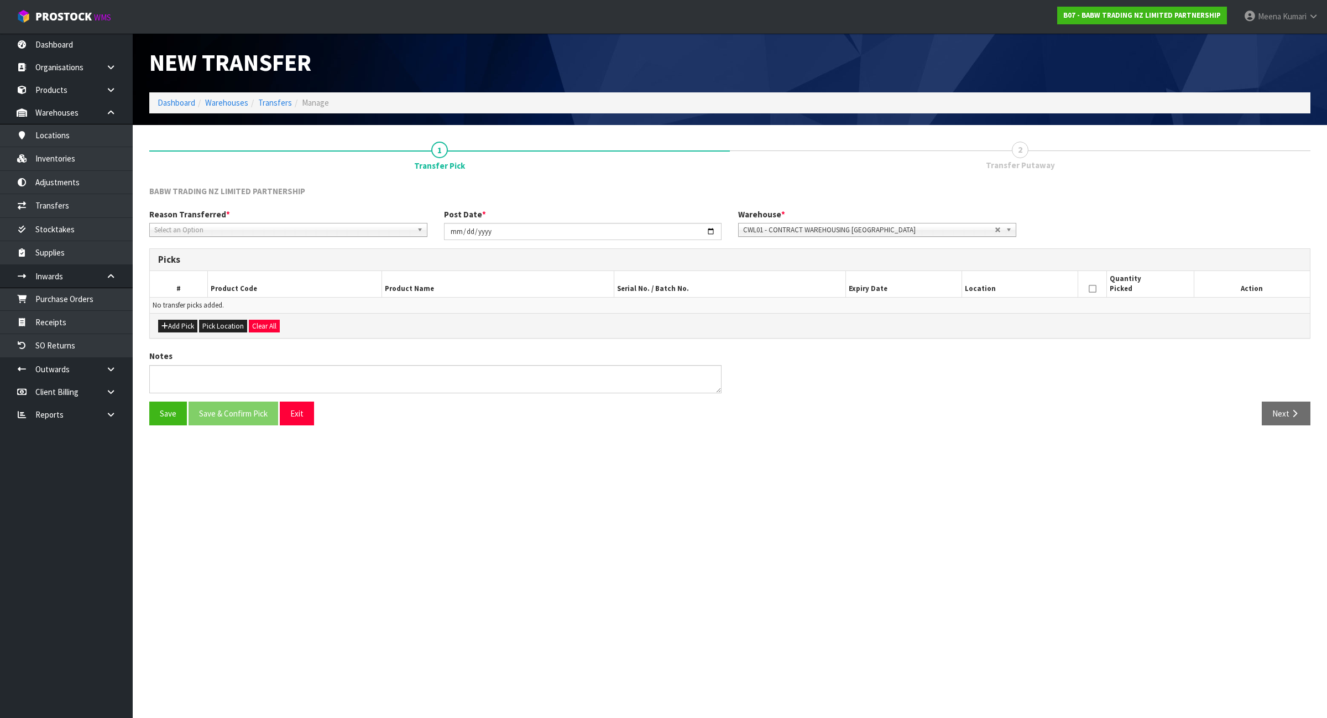
click at [253, 228] on span "Select an Option" at bounding box center [283, 229] width 258 height 13
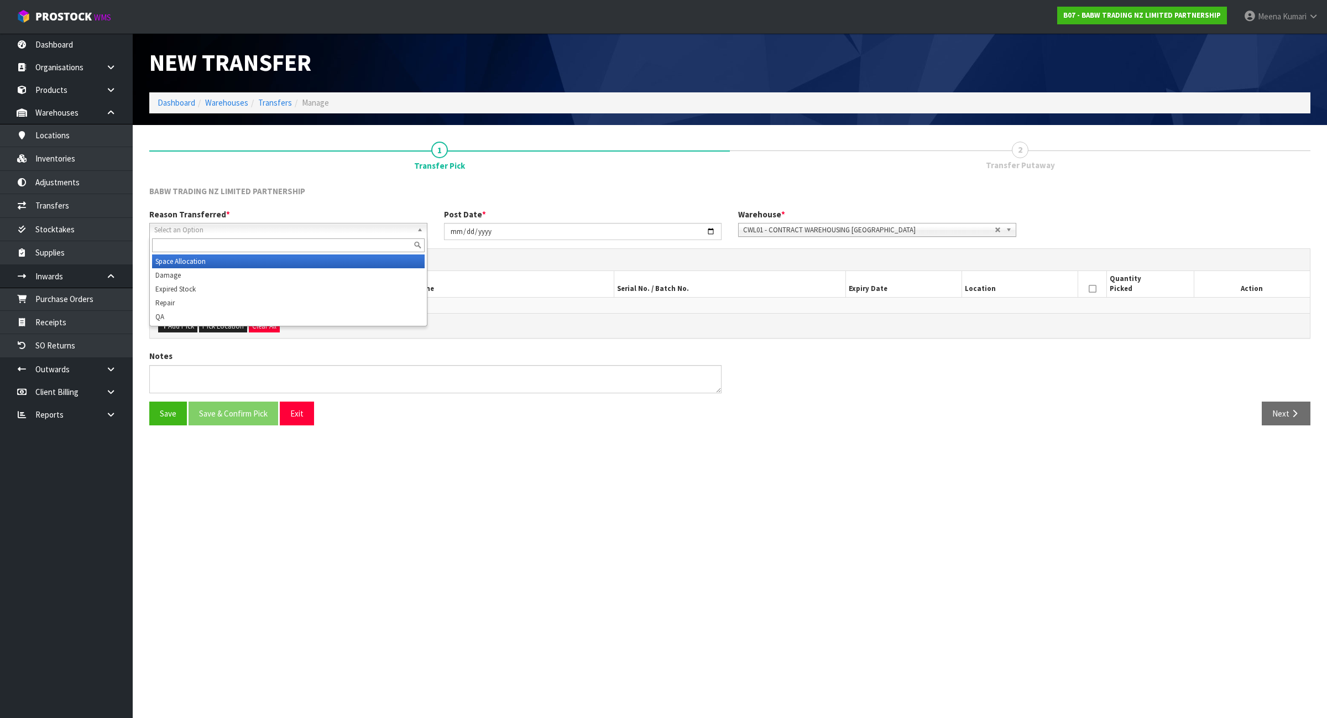
click at [250, 257] on li "Space Allocation" at bounding box center [288, 261] width 273 height 14
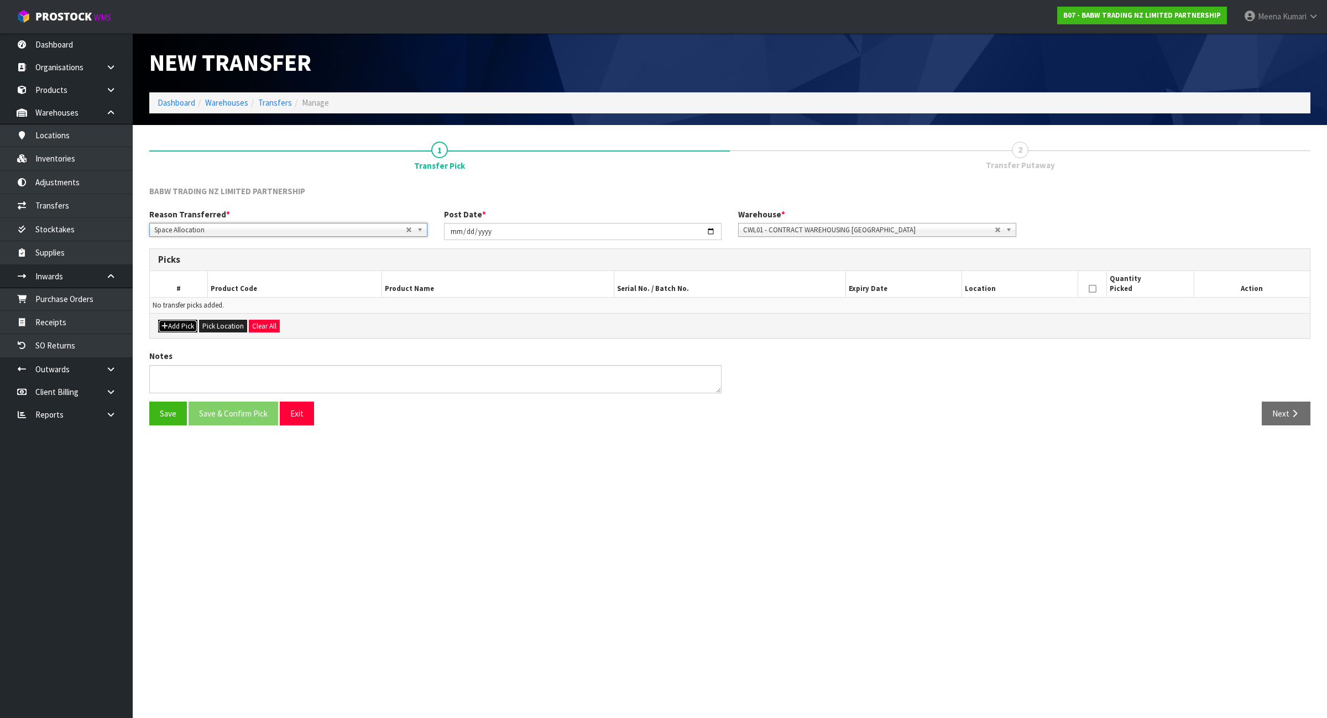
click at [178, 326] on button "Add Pick" at bounding box center [177, 326] width 39 height 13
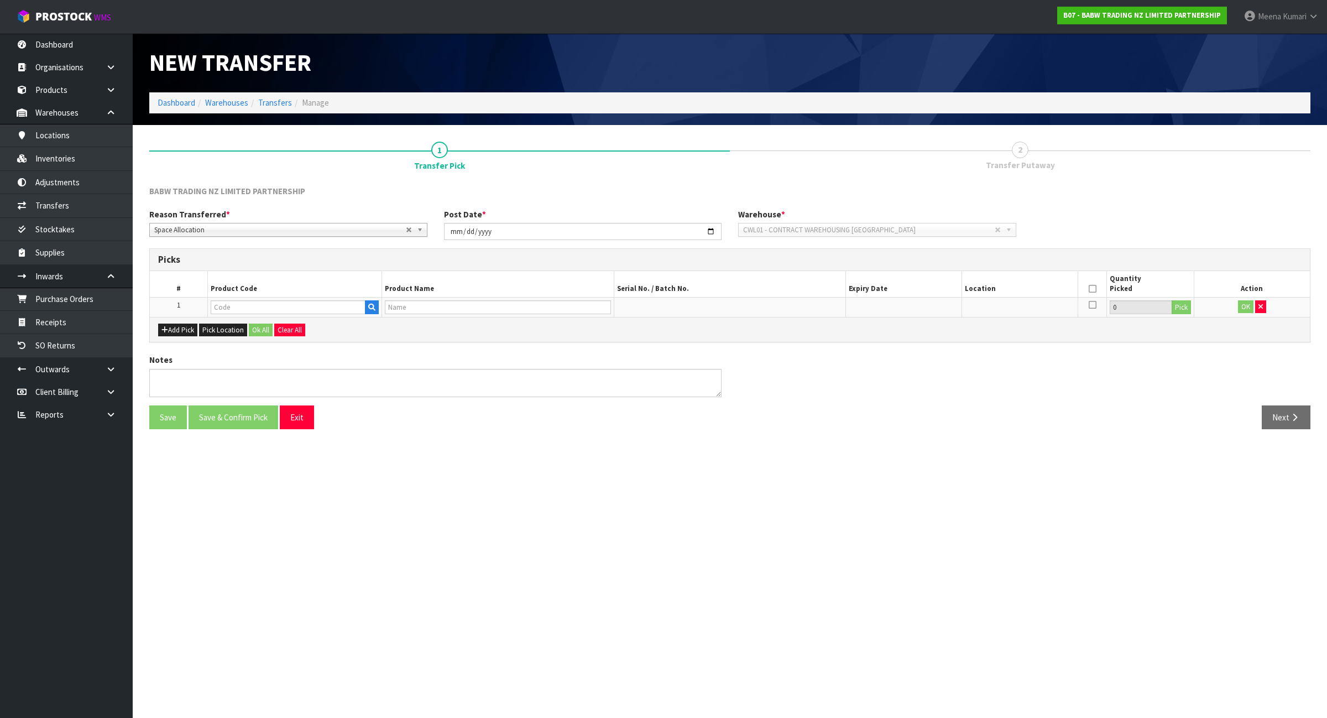
click at [271, 316] on td at bounding box center [295, 307] width 174 height 20
click at [271, 306] on input "text" at bounding box center [288, 307] width 155 height 14
paste input "30090"
type input "30090"
type input "FRAYED DNM SHORT"
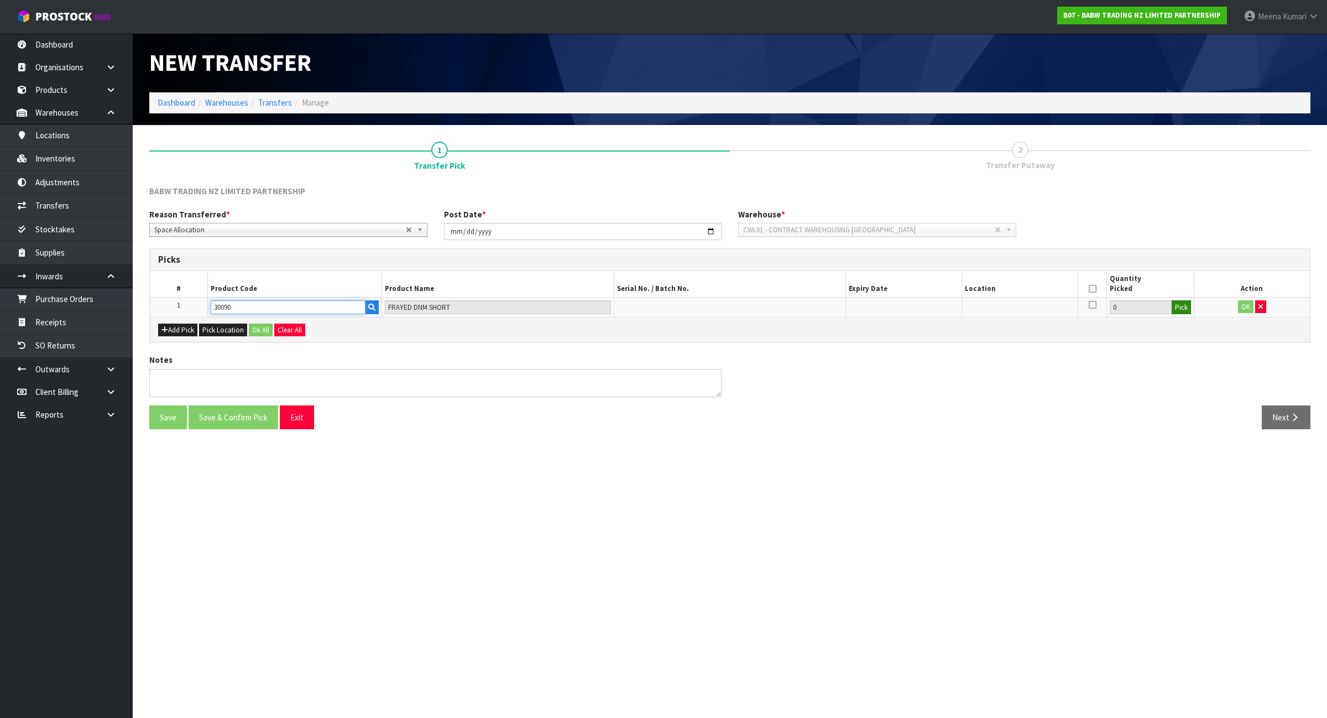
type input "30090"
click at [1181, 307] on button "Pick" at bounding box center [1181, 307] width 19 height 14
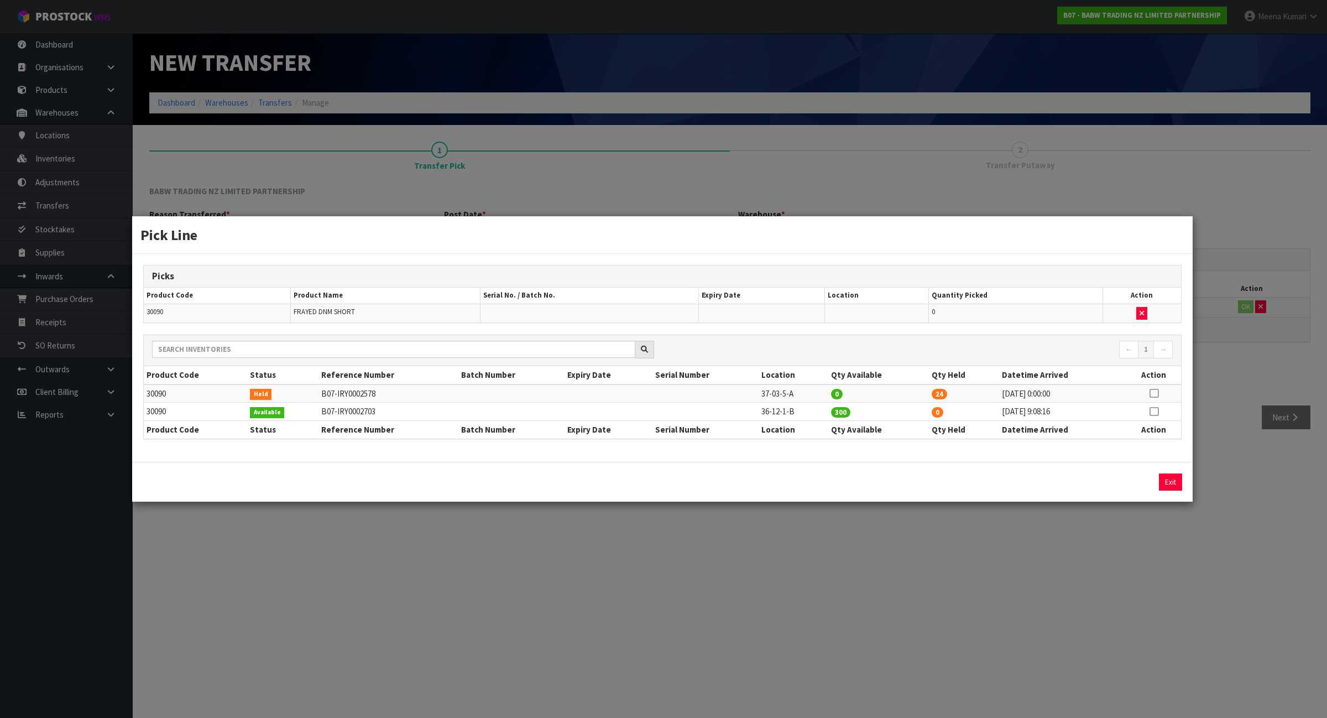
click at [1150, 393] on icon at bounding box center [1154, 393] width 9 height 1
click at [1131, 484] on button "Assign Pick" at bounding box center [1132, 481] width 45 height 17
type input "24"
click at [788, 416] on td "36-12-1-B" at bounding box center [794, 412] width 70 height 18
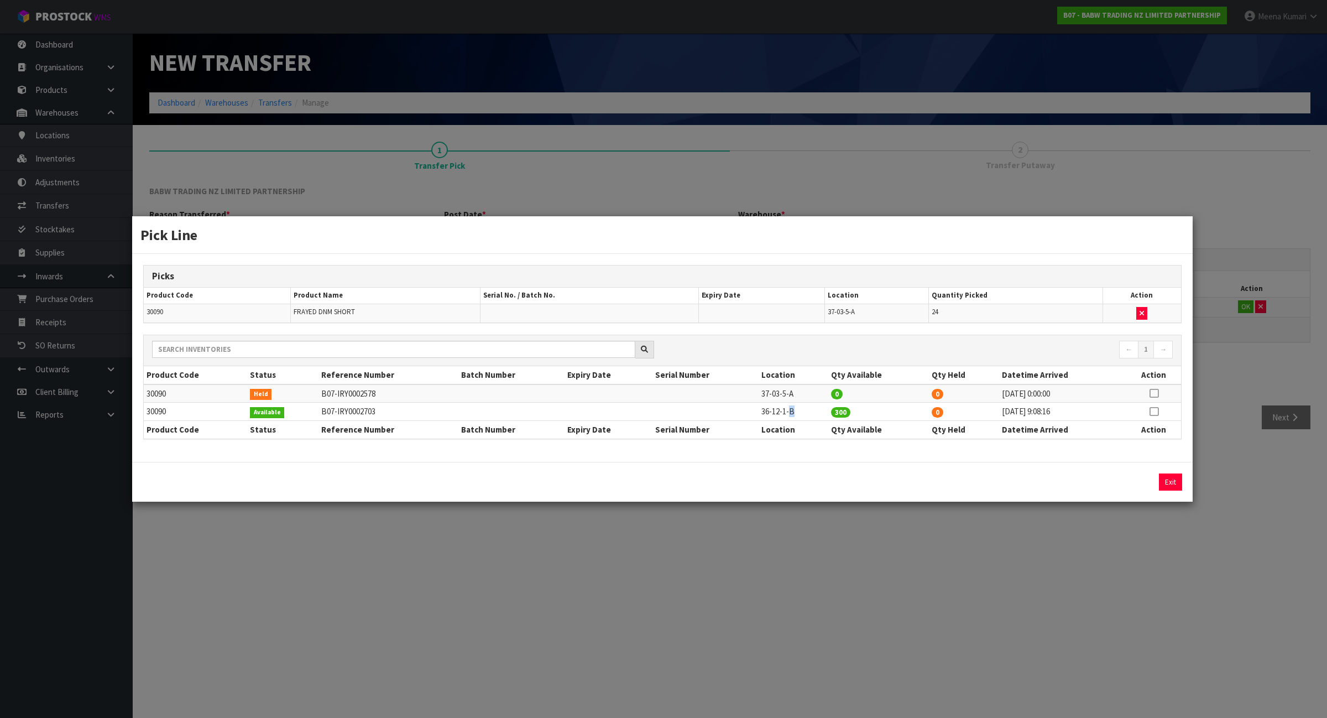
click at [788, 416] on td "36-12-1-B" at bounding box center [794, 412] width 70 height 18
copy tr "36-12-1-B"
click at [1151, 524] on div "Pick Line Picks Product Code Product Name Serial No. / Batch No. Expiry Date Lo…" at bounding box center [663, 359] width 1327 height 718
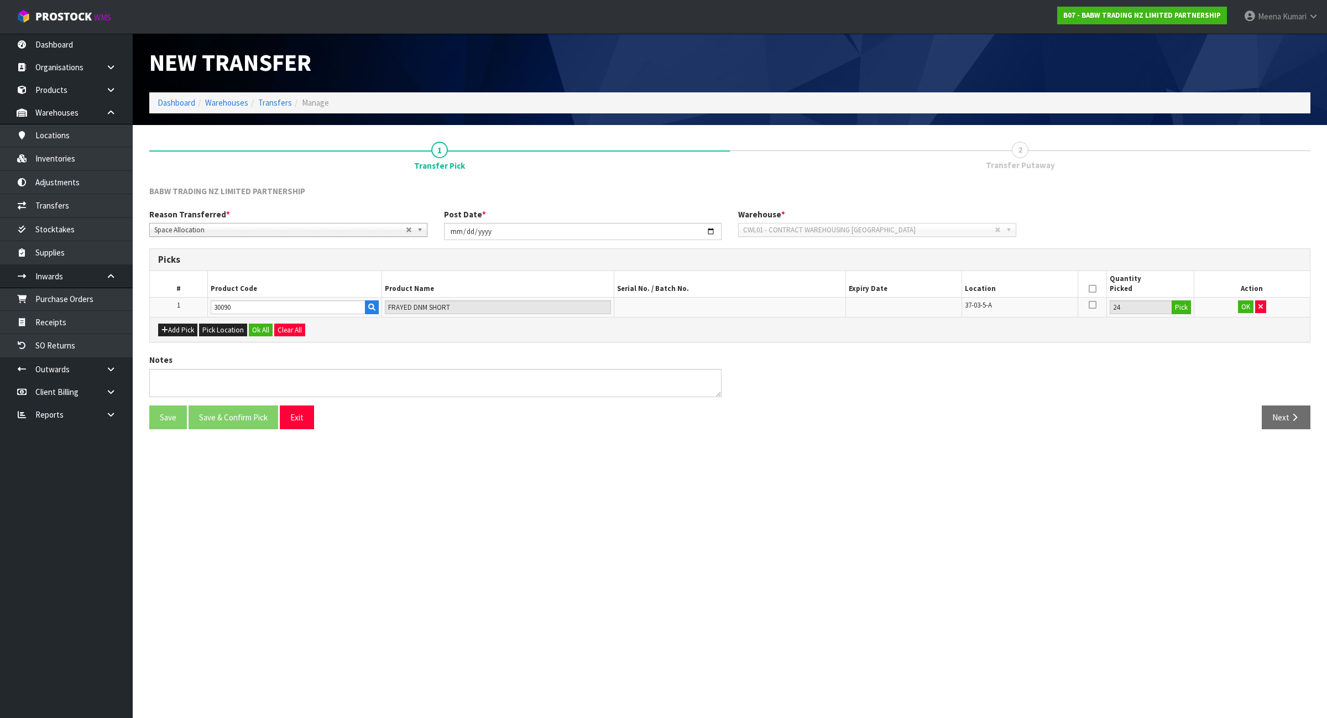
click at [1092, 289] on icon at bounding box center [1093, 289] width 8 height 1
click at [1249, 306] on button "OK" at bounding box center [1245, 306] width 15 height 13
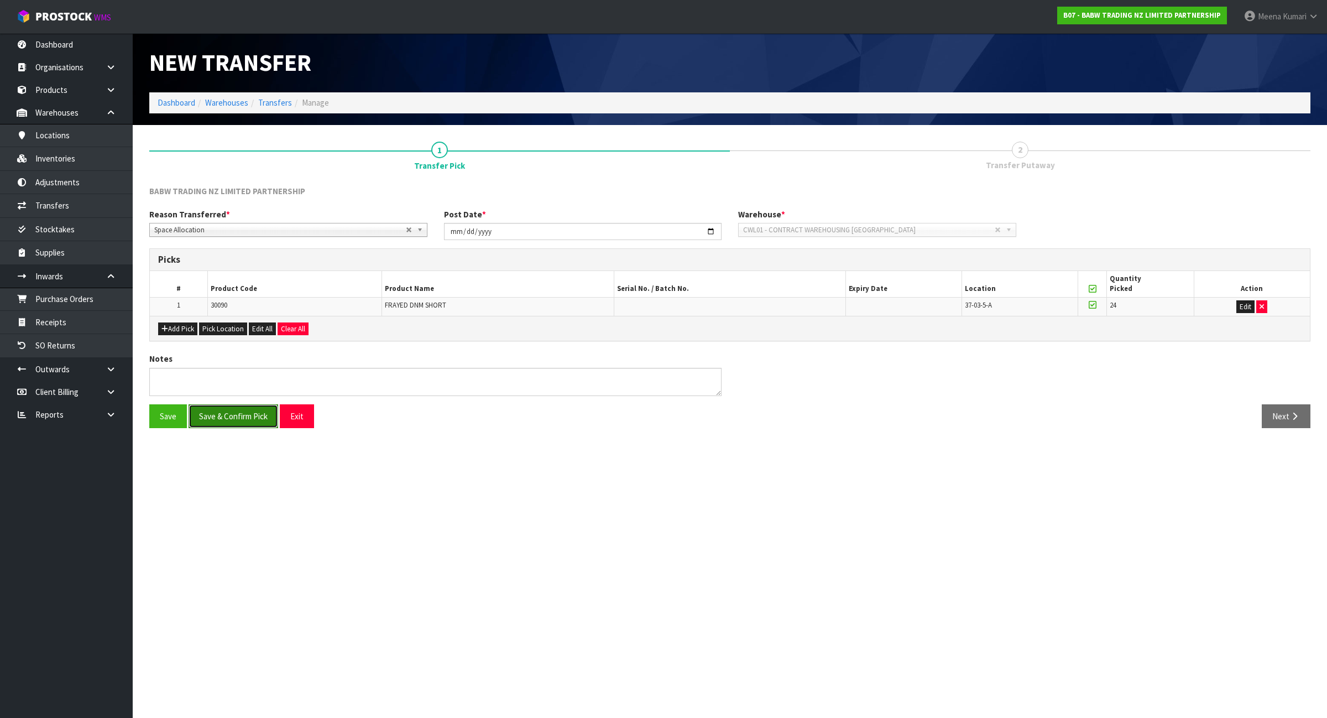
click at [236, 421] on button "Save & Confirm Pick" at bounding box center [234, 416] width 90 height 24
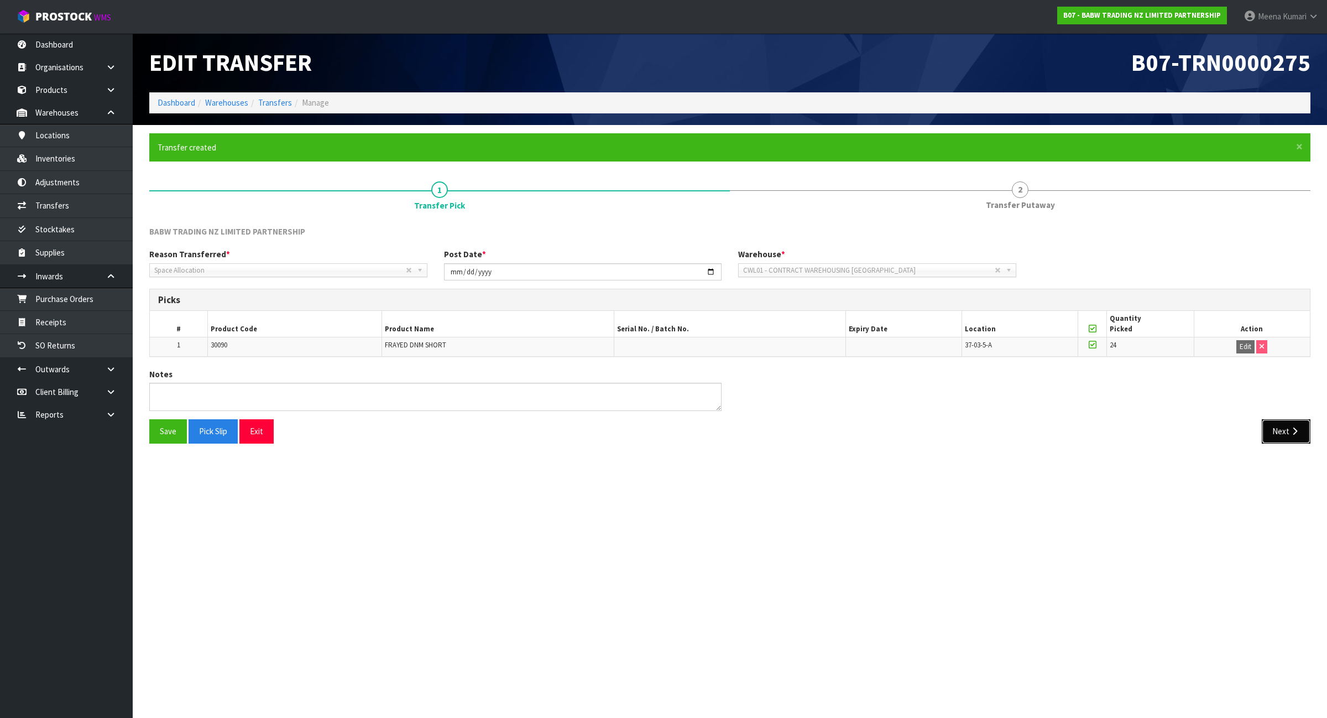
click at [1289, 432] on icon "button" at bounding box center [1294, 431] width 11 height 8
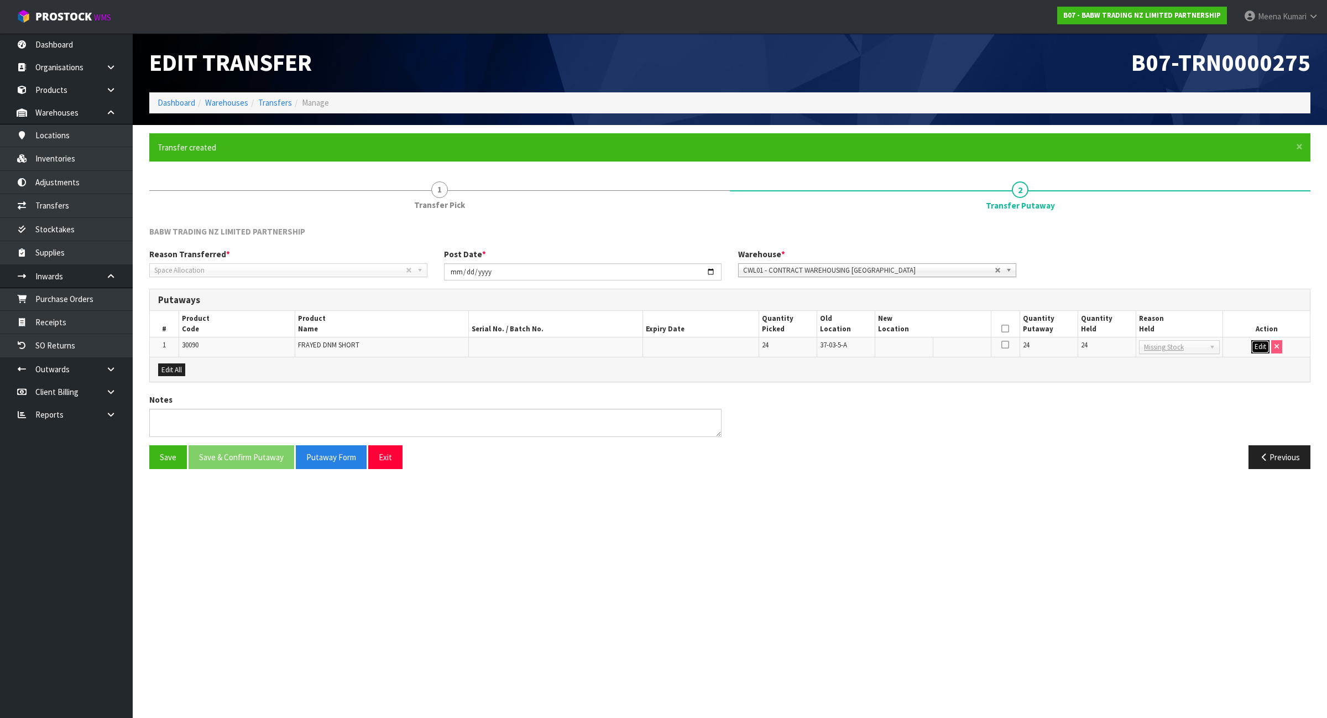
click at [1261, 344] on button "Edit" at bounding box center [1260, 346] width 18 height 13
click at [944, 347] on input "text" at bounding box center [926, 347] width 97 height 14
paste input "36-12-1-B"
type input "36-12-1-B"
click at [1100, 348] on input "24" at bounding box center [1107, 347] width 52 height 14
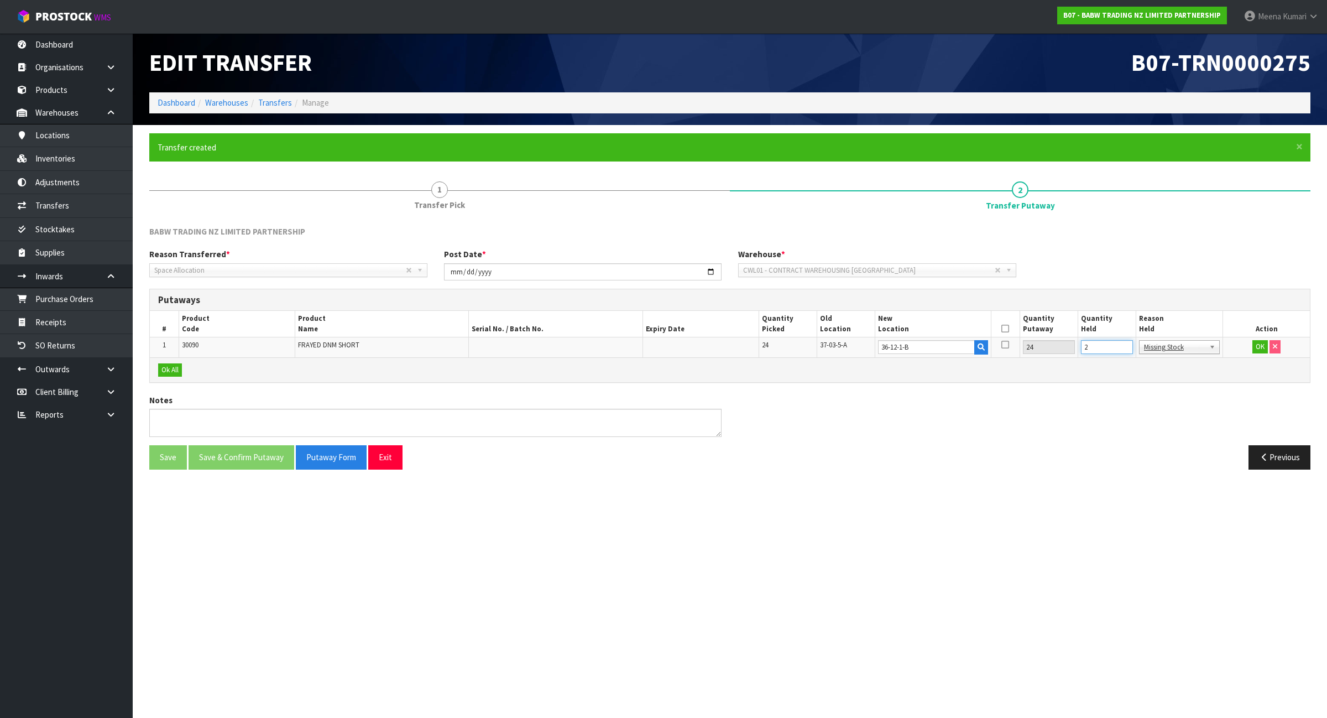
type input "0"
click at [1258, 349] on button "OK" at bounding box center [1259, 346] width 15 height 13
click at [1004, 328] on icon at bounding box center [1005, 328] width 8 height 1
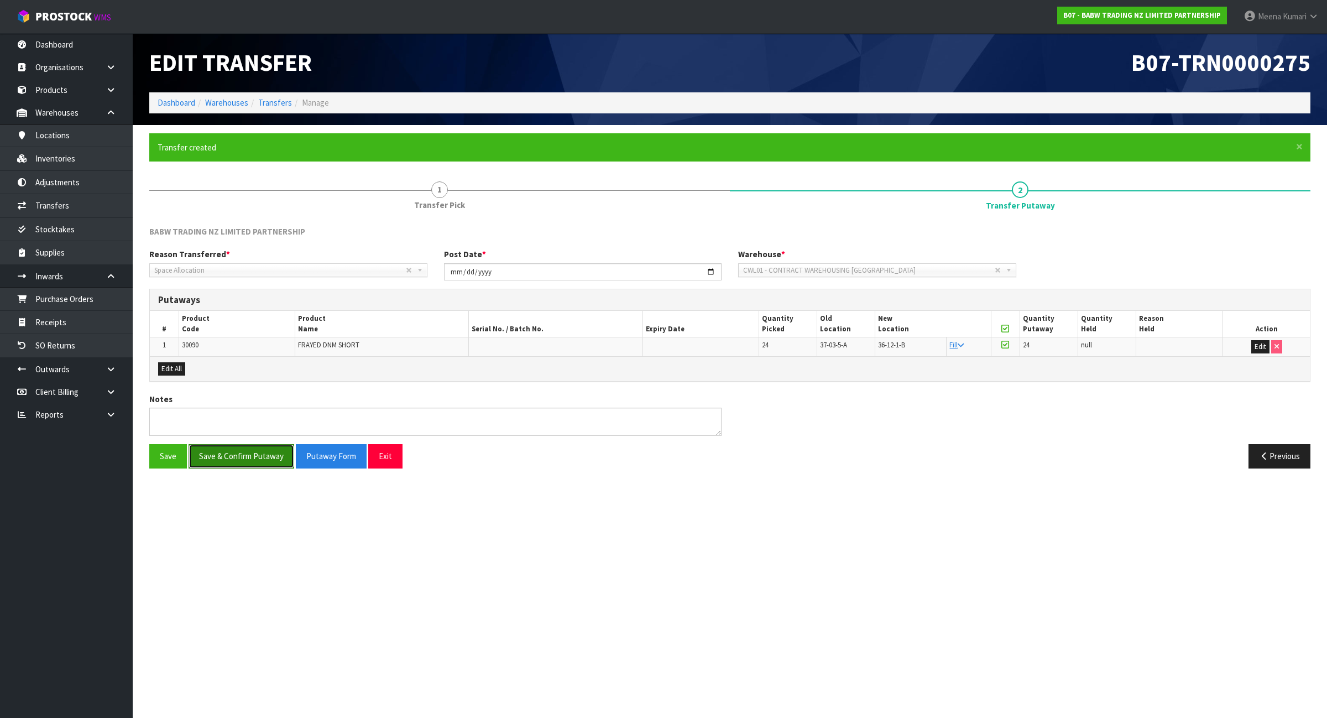
click at [273, 461] on button "Save & Confirm Putaway" at bounding box center [242, 456] width 106 height 24
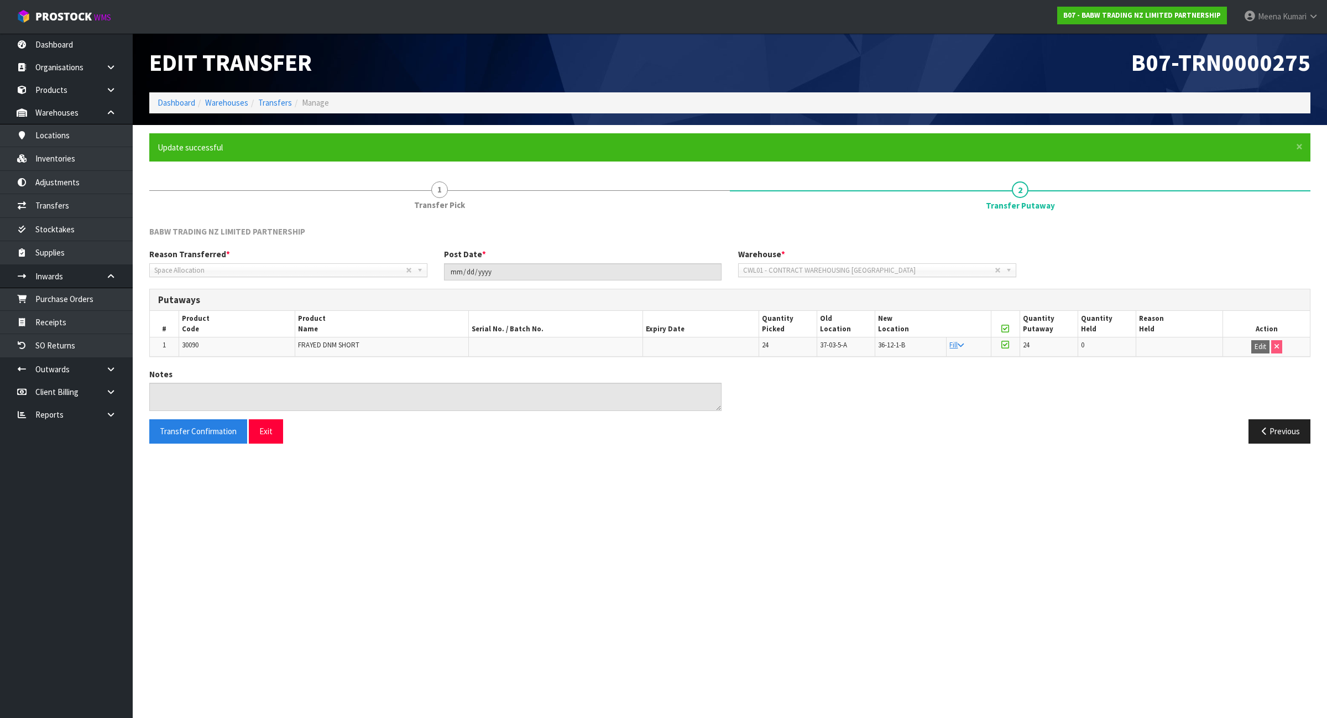
click at [192, 341] on span "30090" at bounding box center [190, 344] width 17 height 9
copy span "30090"
click at [100, 164] on link "Inventories" at bounding box center [66, 158] width 133 height 23
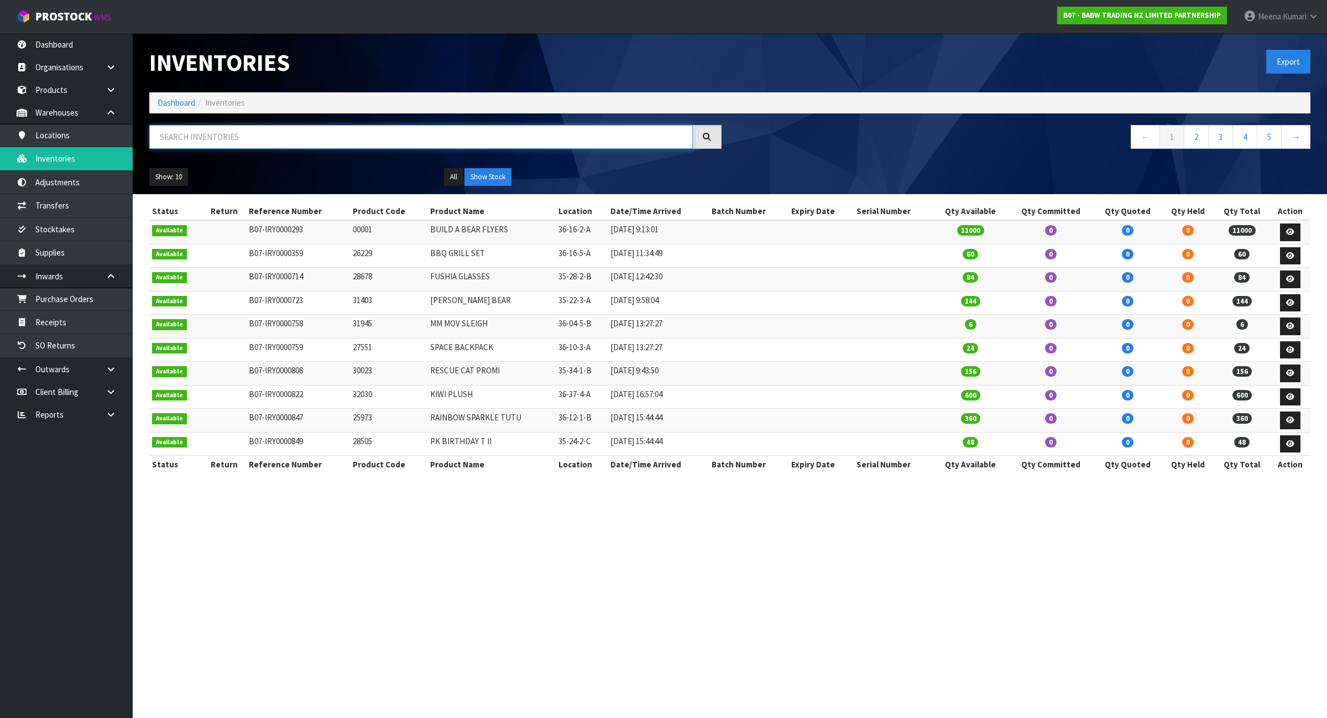
click at [228, 139] on input "text" at bounding box center [421, 137] width 544 height 24
paste input "30090"
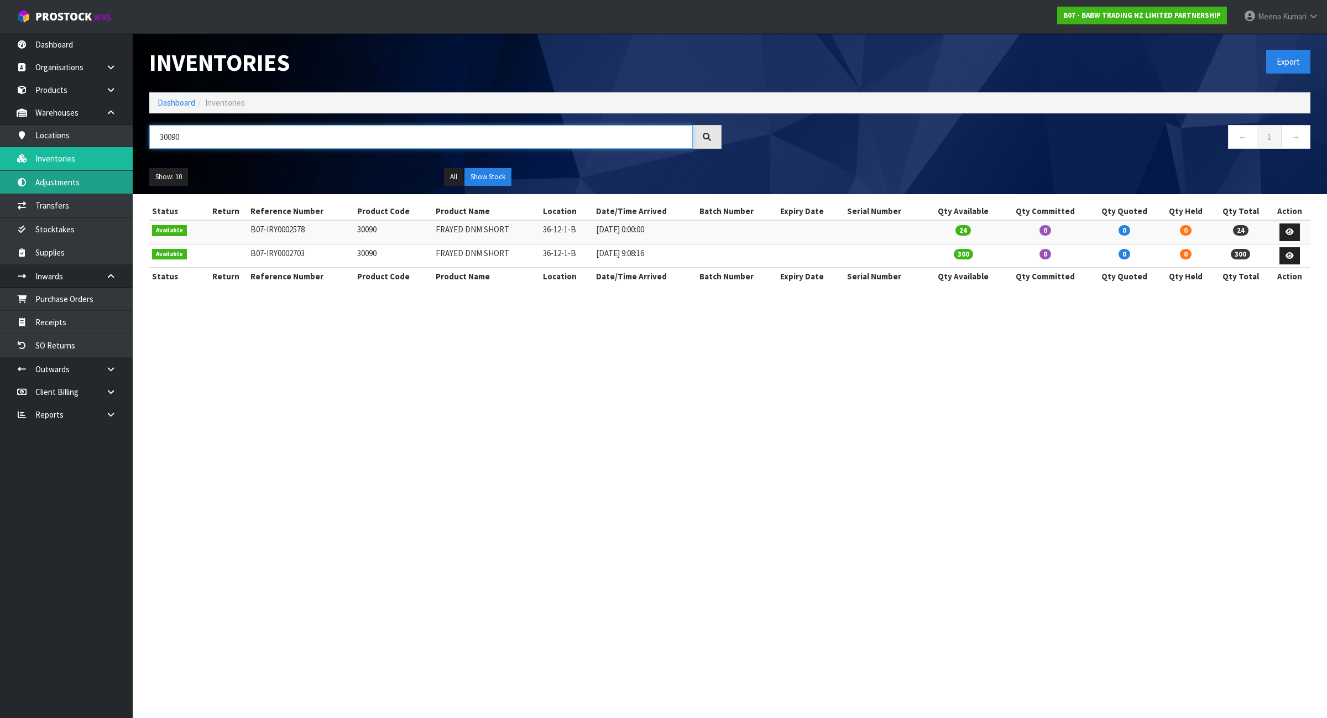
type input "30090"
click at [184, 103] on link "Dashboard" at bounding box center [177, 102] width 38 height 11
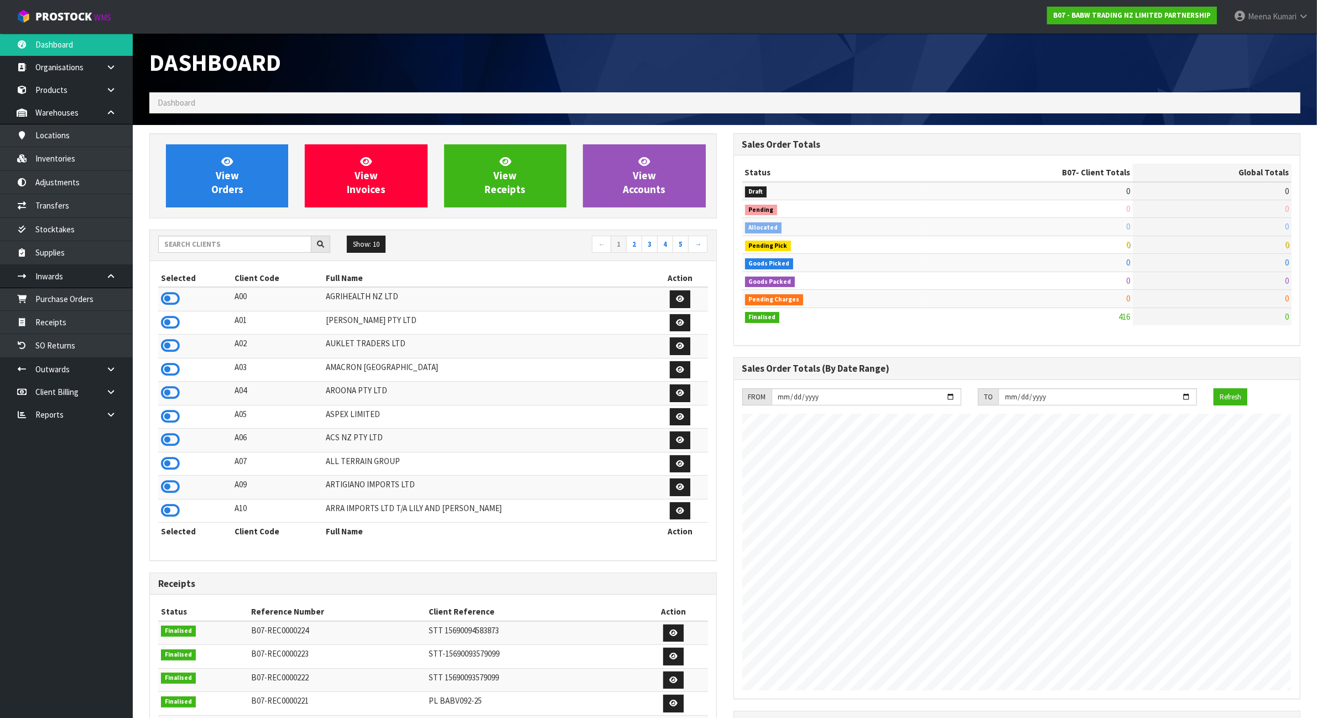
scroll to position [841, 583]
click at [216, 239] on input "text" at bounding box center [234, 244] width 153 height 17
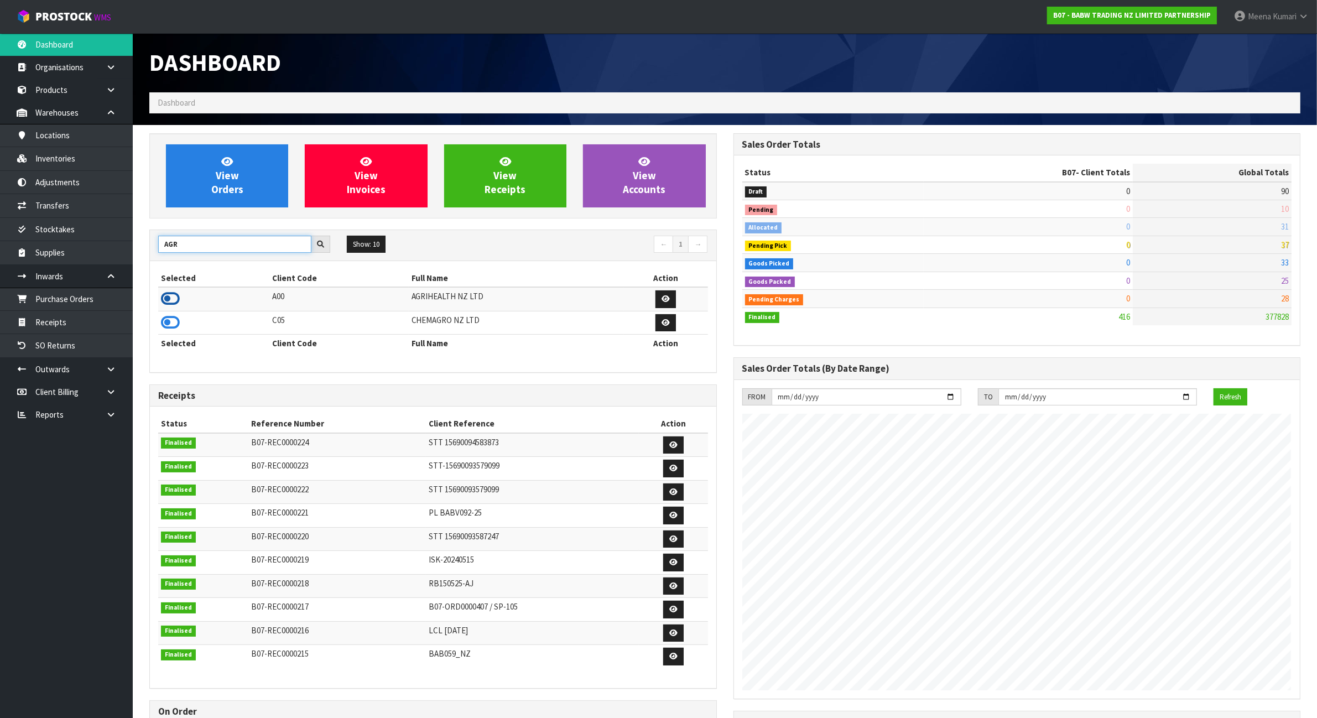
type input "AGR"
click at [173, 297] on icon at bounding box center [170, 298] width 19 height 17
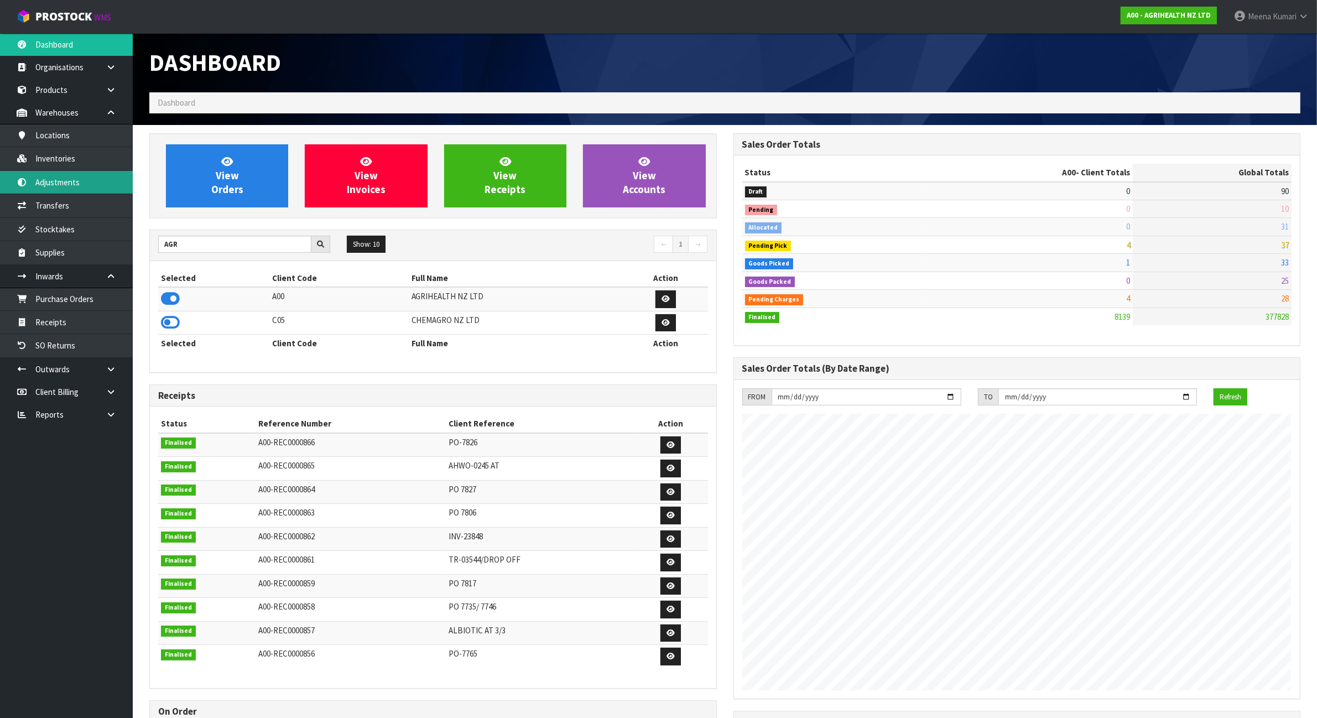
click at [97, 181] on link "Adjustments" at bounding box center [66, 182] width 133 height 23
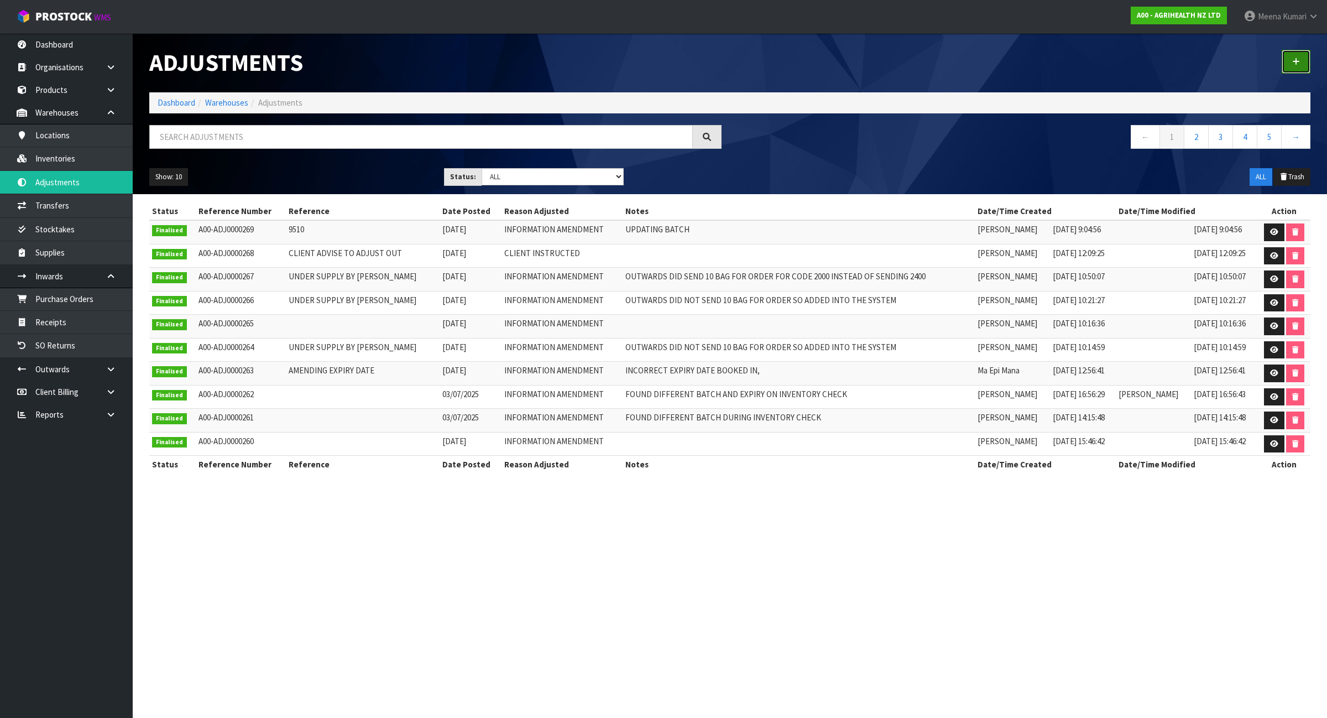
click at [1294, 64] on icon at bounding box center [1296, 62] width 8 height 8
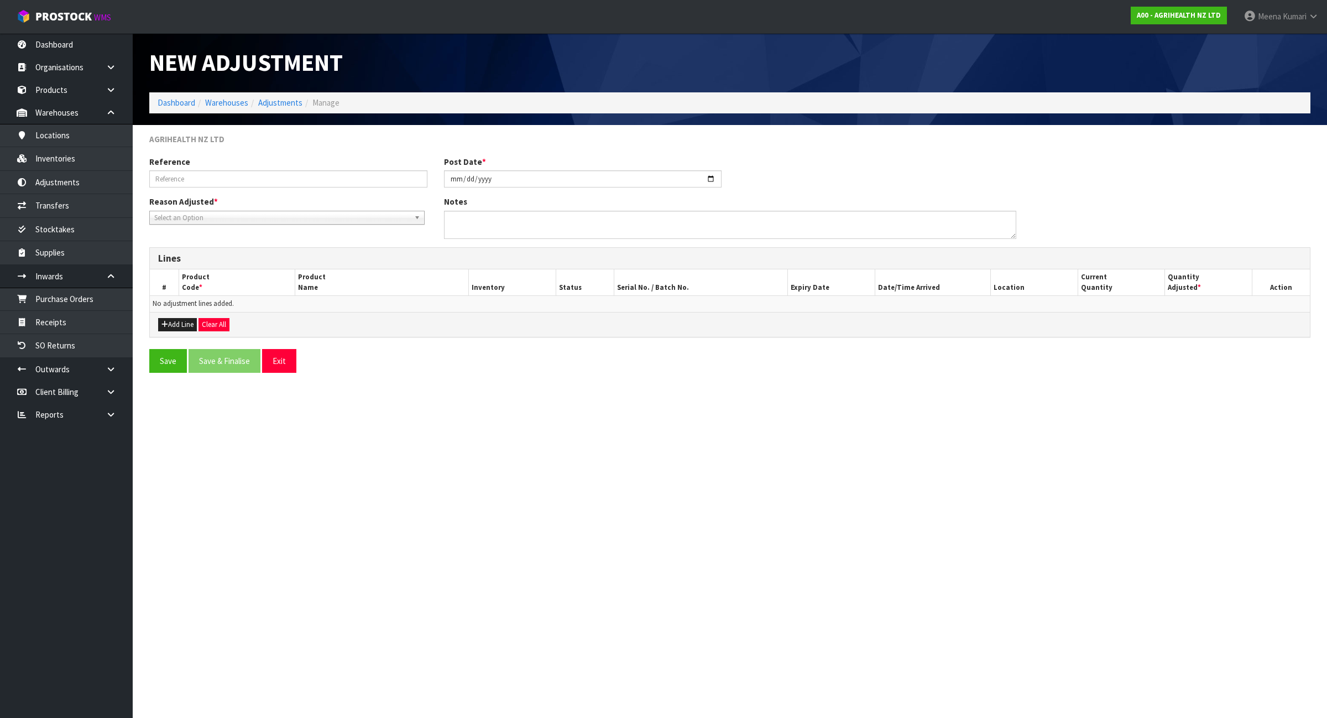
click at [276, 216] on span "Select an Option" at bounding box center [281, 217] width 255 height 13
click at [259, 247] on li "Stocktake Adjustment" at bounding box center [287, 249] width 270 height 14
click at [186, 325] on button "Add Line" at bounding box center [177, 324] width 39 height 13
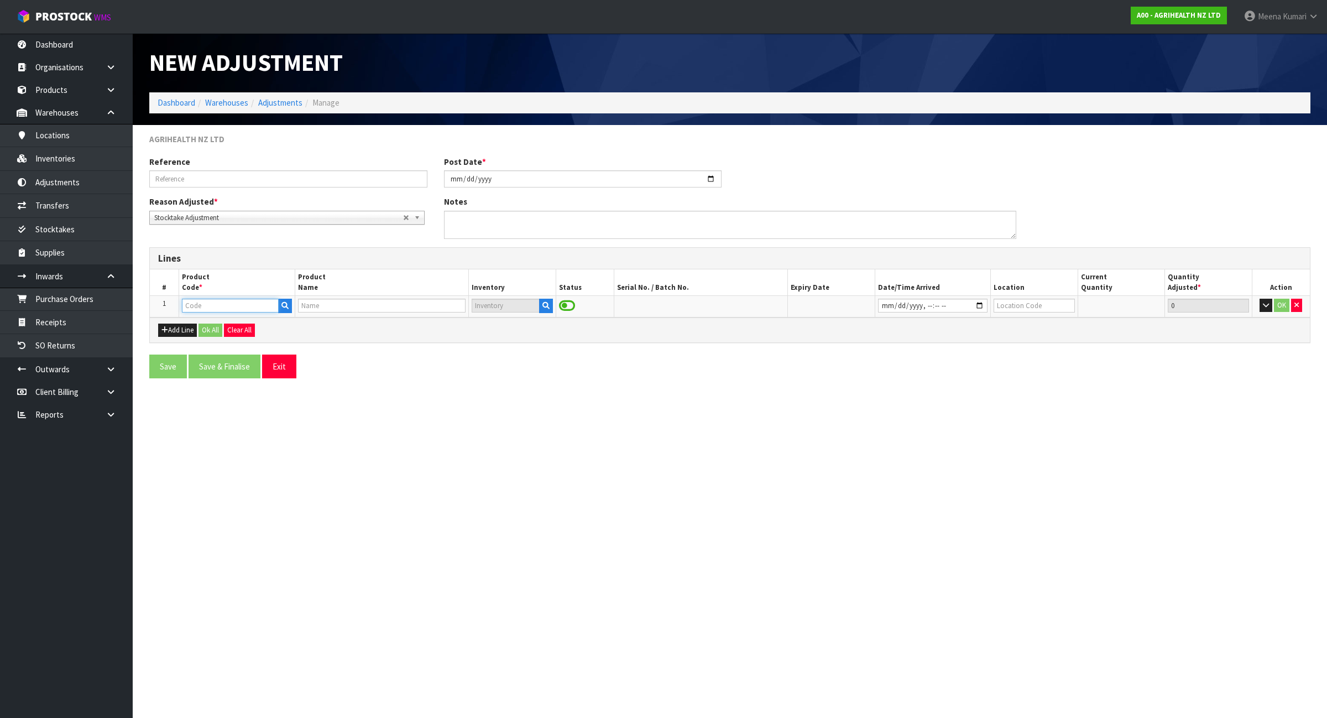
click at [212, 308] on input "text" at bounding box center [230, 306] width 97 height 14
paste input "4211"
type input "4211"
type input "BIOBOS RCC VACCINE 100ML RVM"
type input "4211"
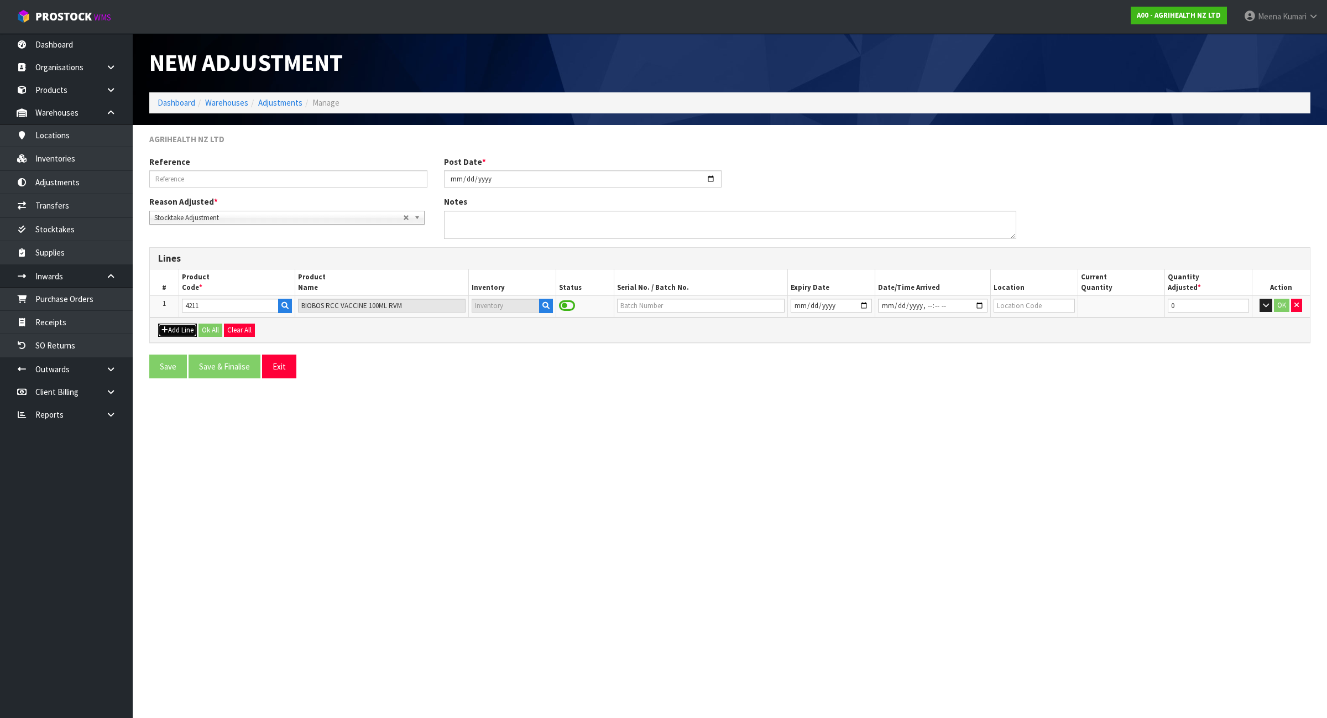
click at [187, 332] on button "Add Line" at bounding box center [177, 329] width 39 height 13
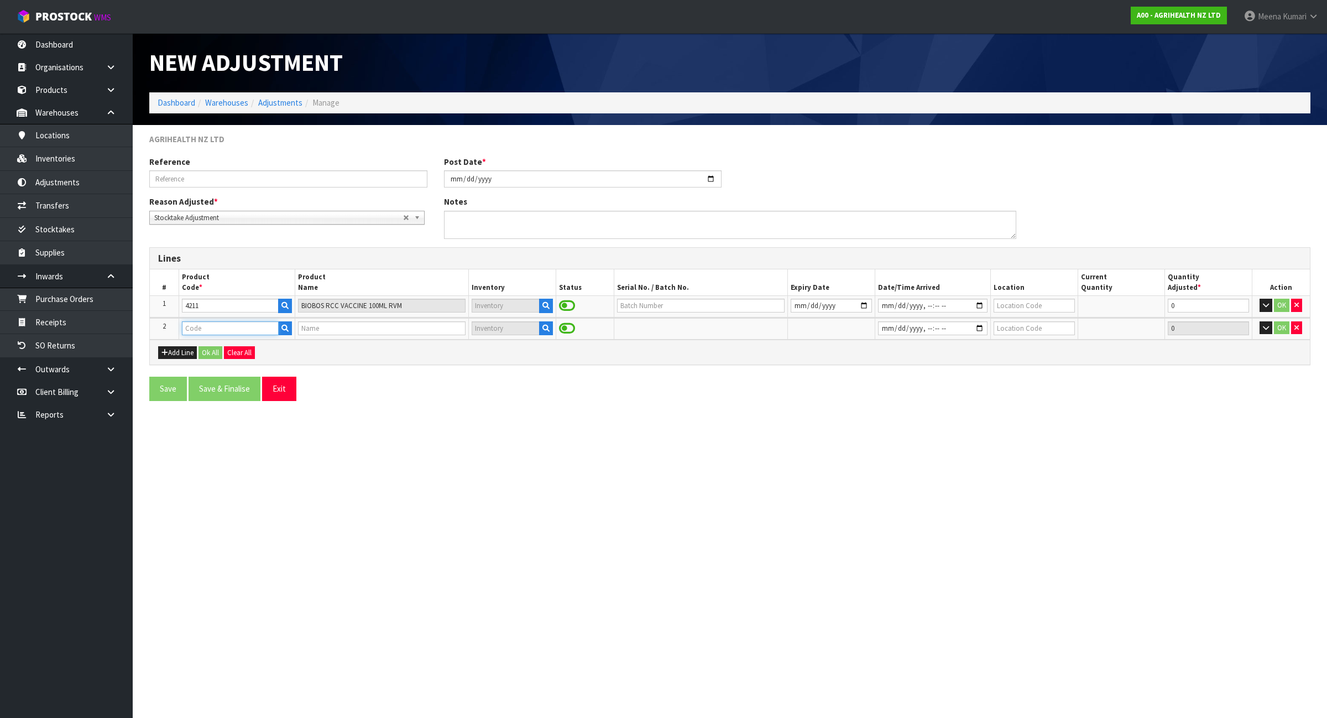
click at [197, 333] on input "text" at bounding box center [230, 328] width 97 height 14
paste input "9307A"
type input "9307A"
type input "PLASTIC PIPETTES (20S) FOR METRIVET"
type input "9307A"
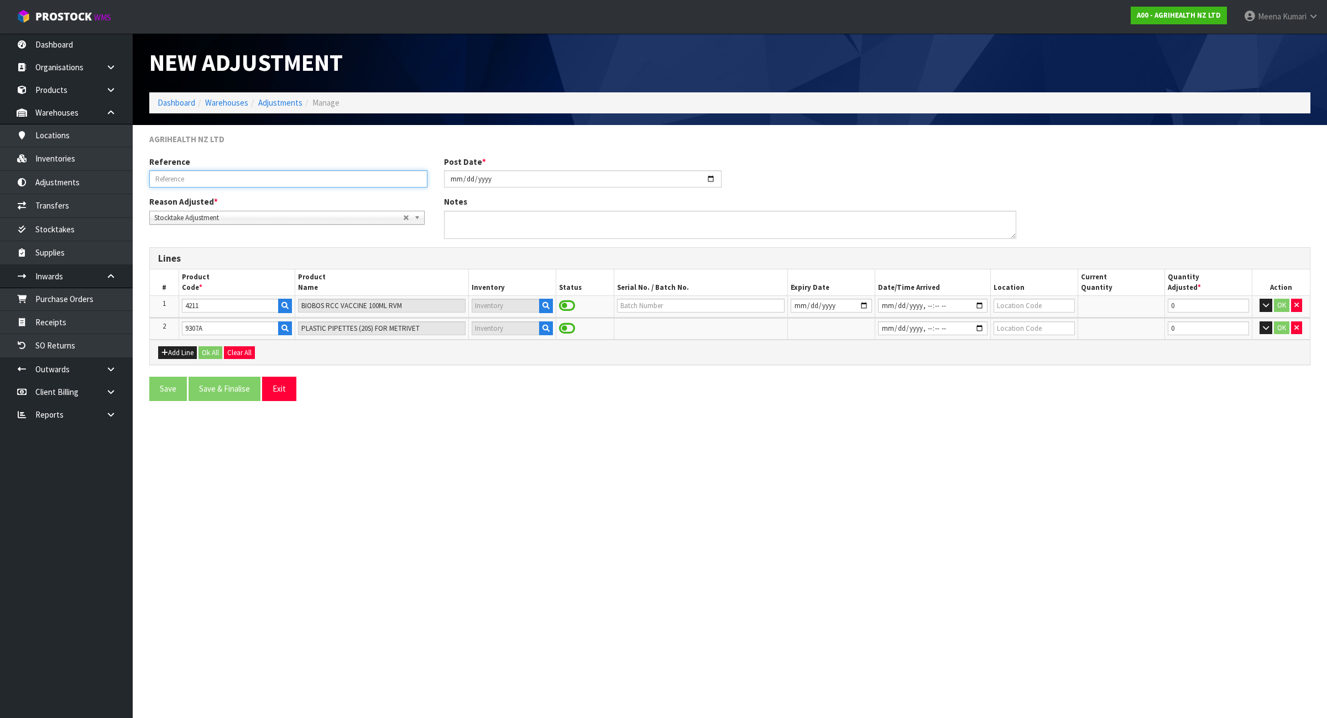
click at [222, 173] on input "text" at bounding box center [288, 178] width 278 height 17
click at [258, 174] on input "CLIENT ADVISE TO ADJUST OUT" at bounding box center [288, 178] width 278 height 17
click at [259, 174] on input "CLIENT ADVISE TO ADJUST OUT" at bounding box center [288, 178] width 278 height 17
type input "CLIENT ADVISE TO ADJUST OUT"
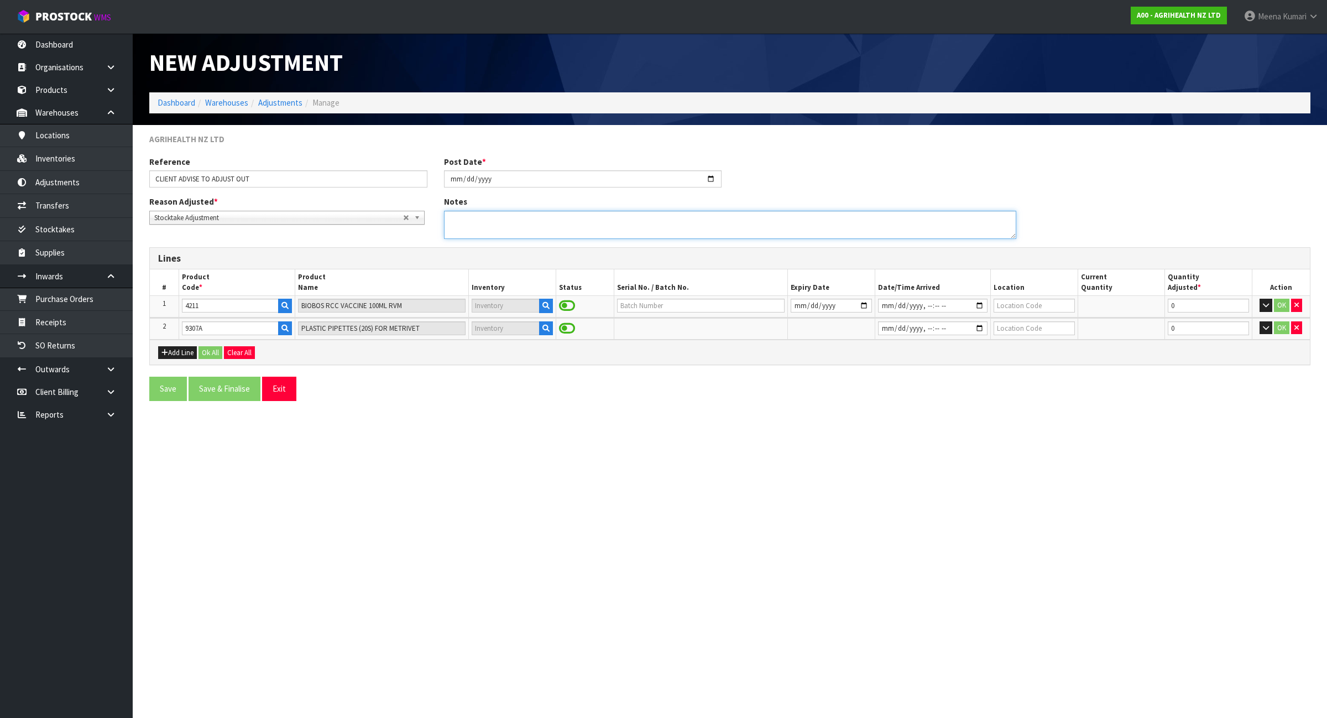
click at [588, 223] on textarea at bounding box center [730, 225] width 572 height 28
paste textarea "CLIENT ADVISE TO ADJUST OUT"
type textarea "CLIENT ADVISE TO ADJUST OUT"
click at [545, 307] on icon "button" at bounding box center [545, 305] width 7 height 7
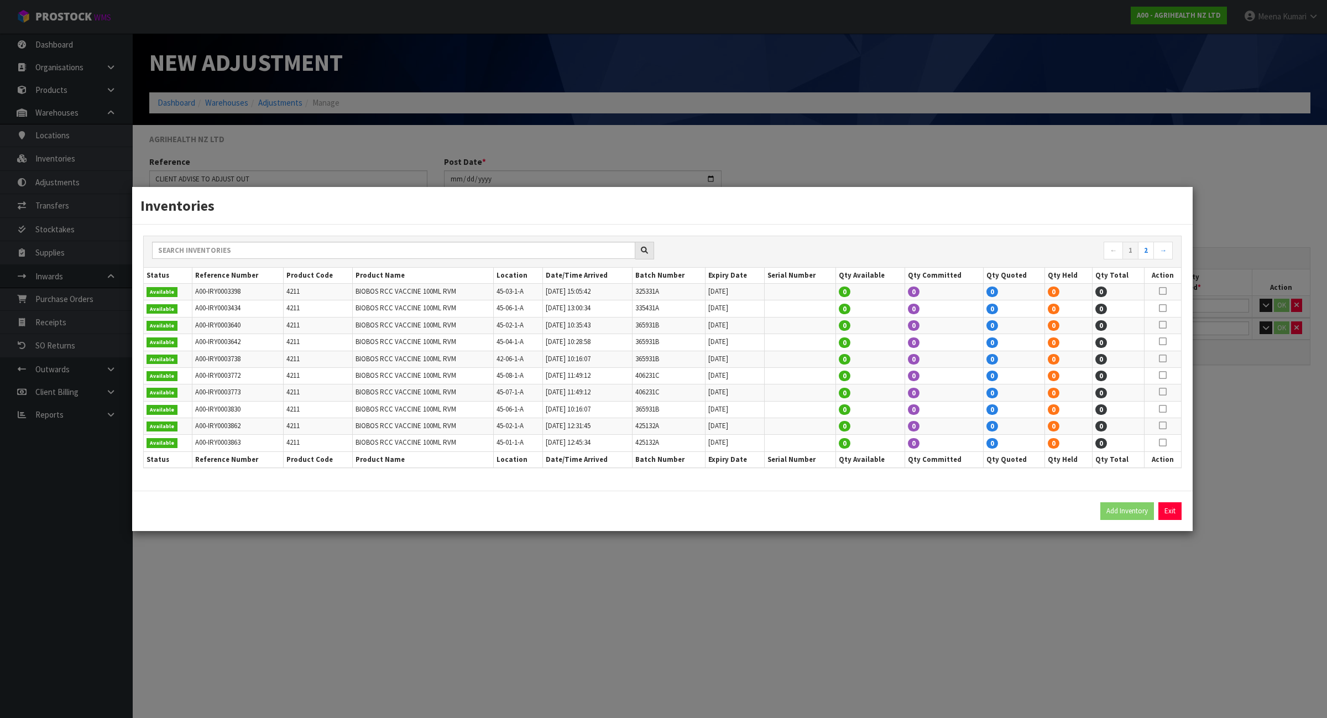
click at [284, 294] on td "4211" at bounding box center [317, 292] width 69 height 17
copy tr "4211"
click at [483, 252] on input "text" at bounding box center [393, 250] width 483 height 17
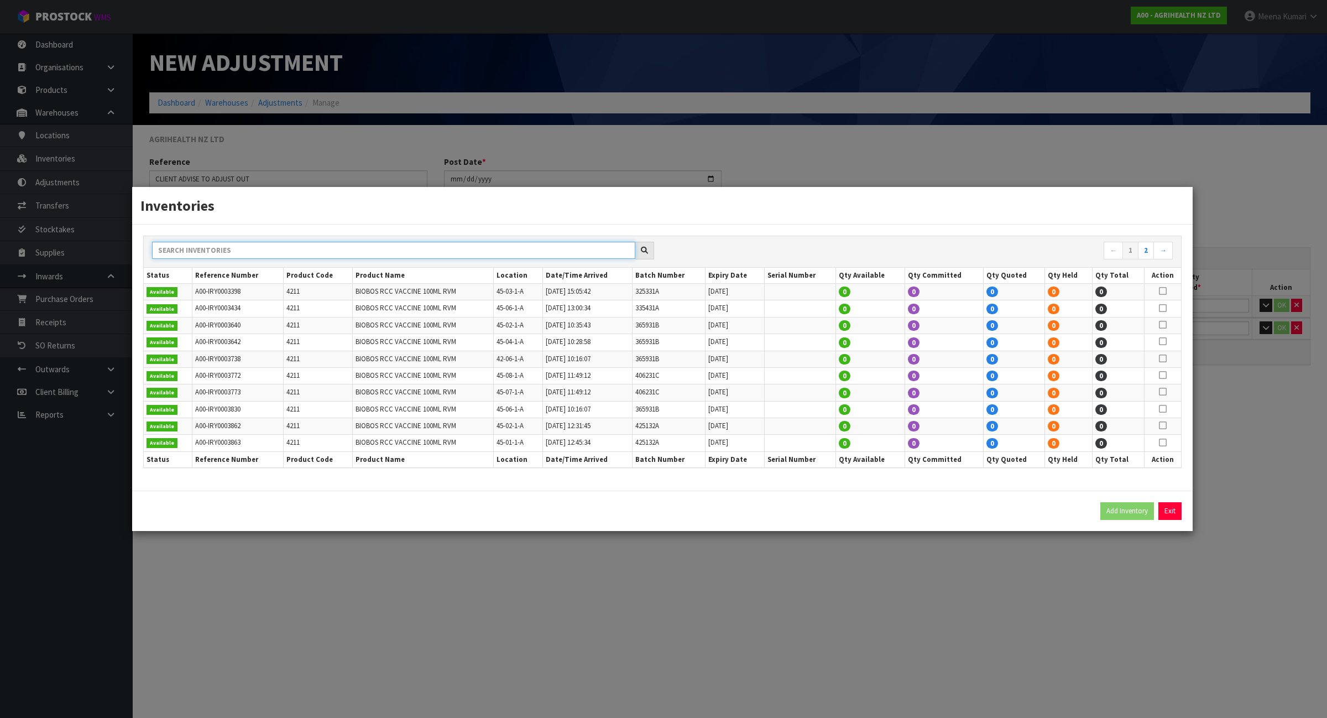
paste input "45-07-1-A"
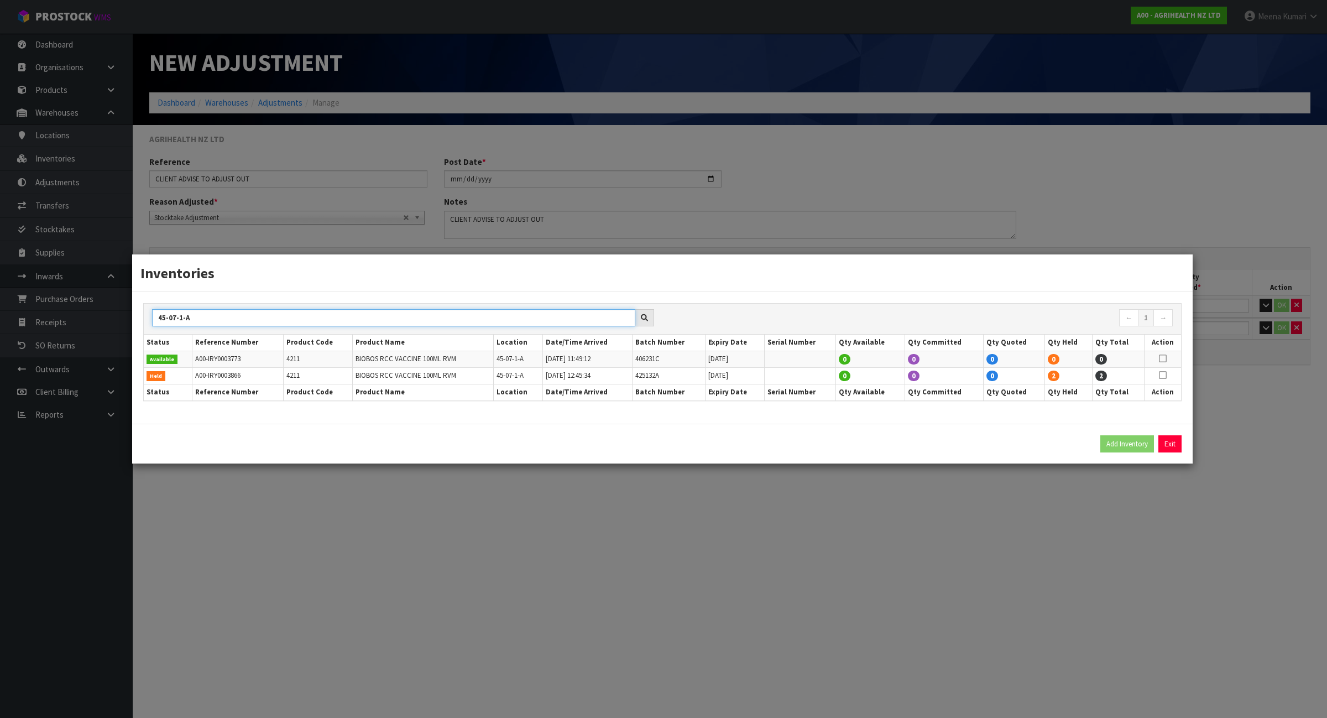
type input "45-07-1-A"
click at [1164, 375] on icon at bounding box center [1163, 375] width 8 height 1
click at [1129, 446] on button "Add Inventory" at bounding box center [1127, 444] width 54 height 18
type input "A00-IRY0003866"
type input "2025-05-05T12:45:34"
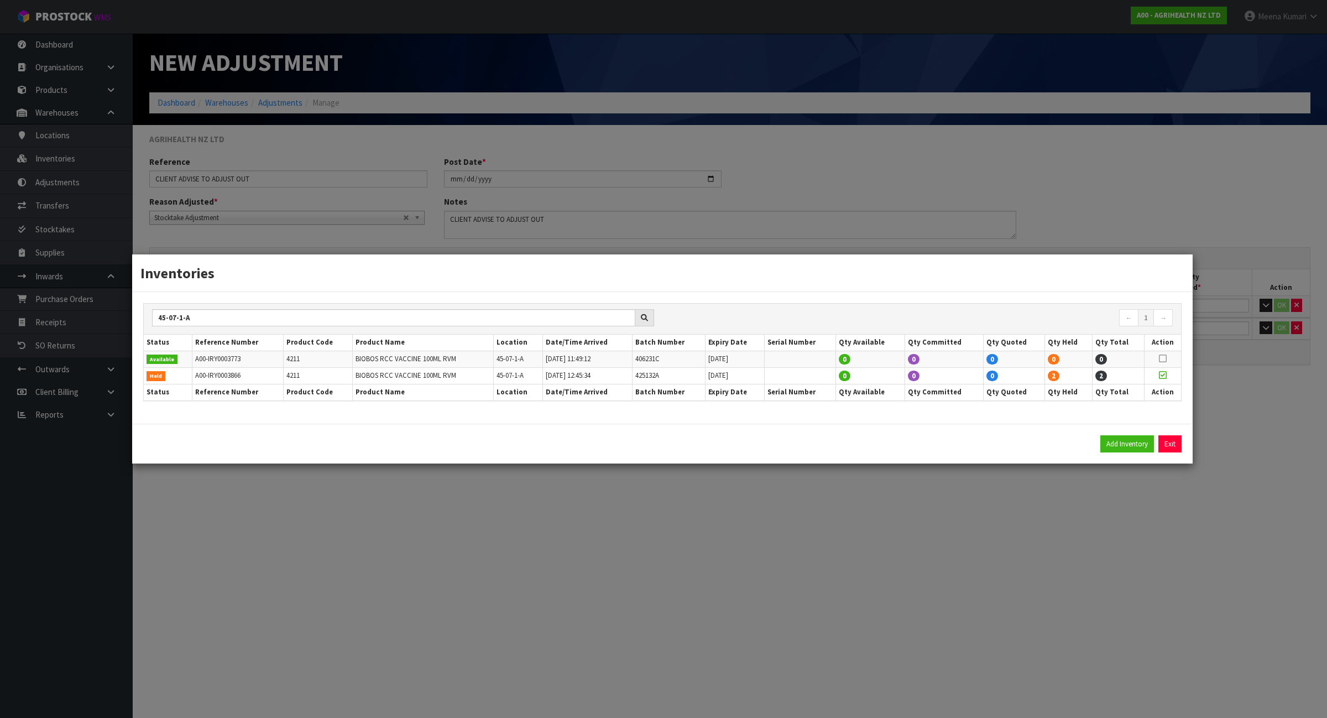
type input "45-07-1-A"
type input "425132A"
type input "2027-03-31"
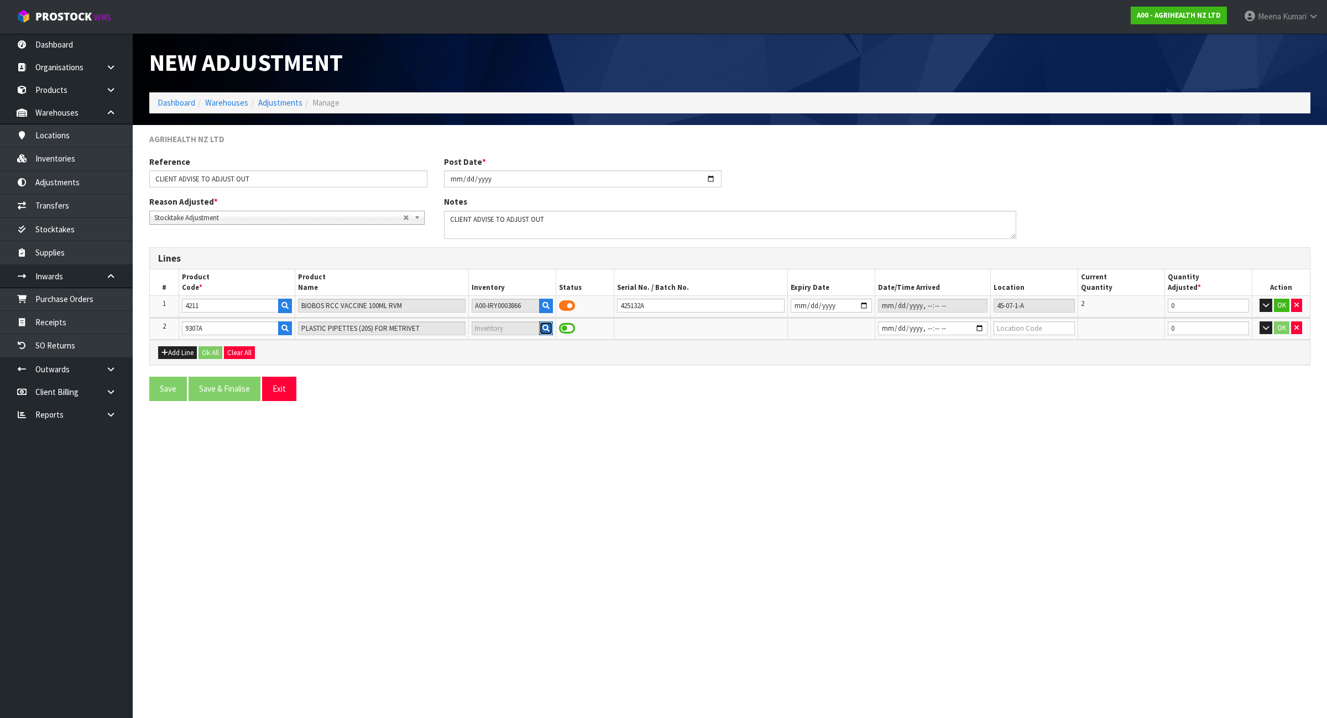
click at [545, 329] on icon "button" at bounding box center [545, 328] width 7 height 7
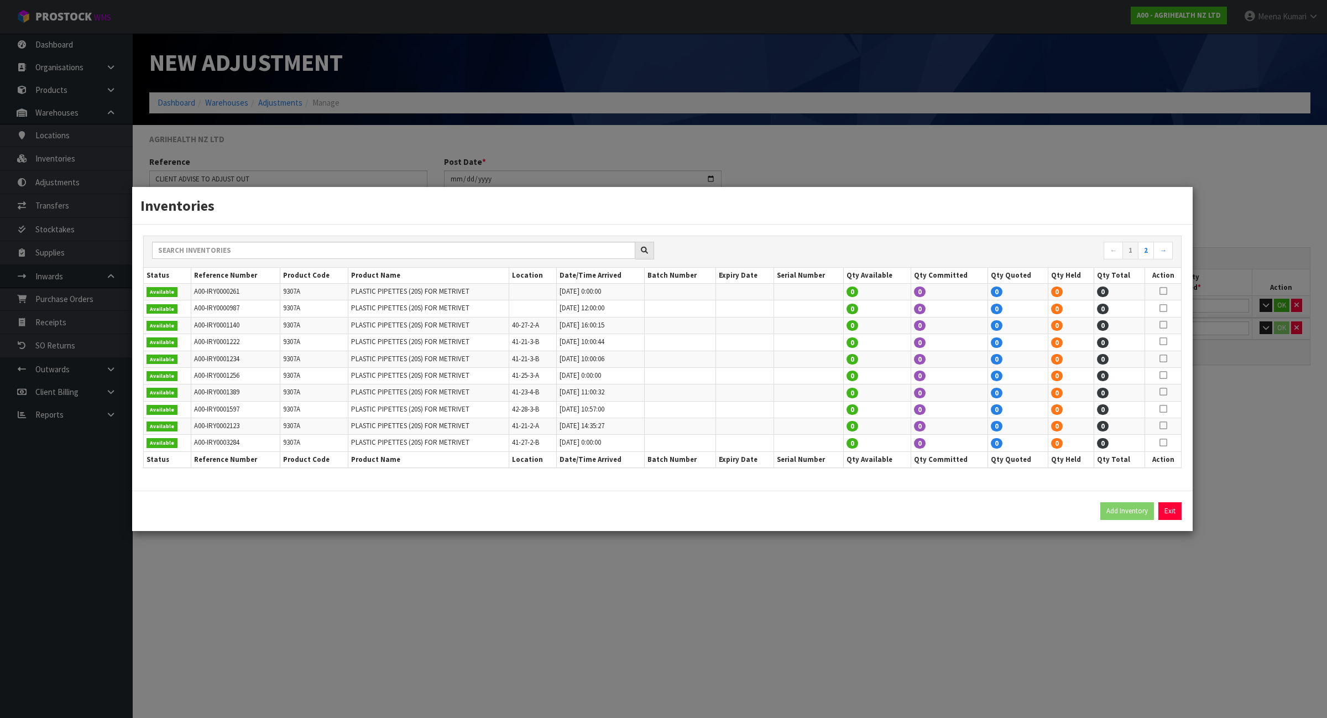
click at [302, 296] on td "9307A" at bounding box center [314, 292] width 68 height 17
click at [301, 296] on td "9307A" at bounding box center [314, 292] width 68 height 17
click at [301, 295] on td "9307A" at bounding box center [314, 292] width 68 height 17
click at [1143, 247] on link "2" at bounding box center [1146, 251] width 16 height 18
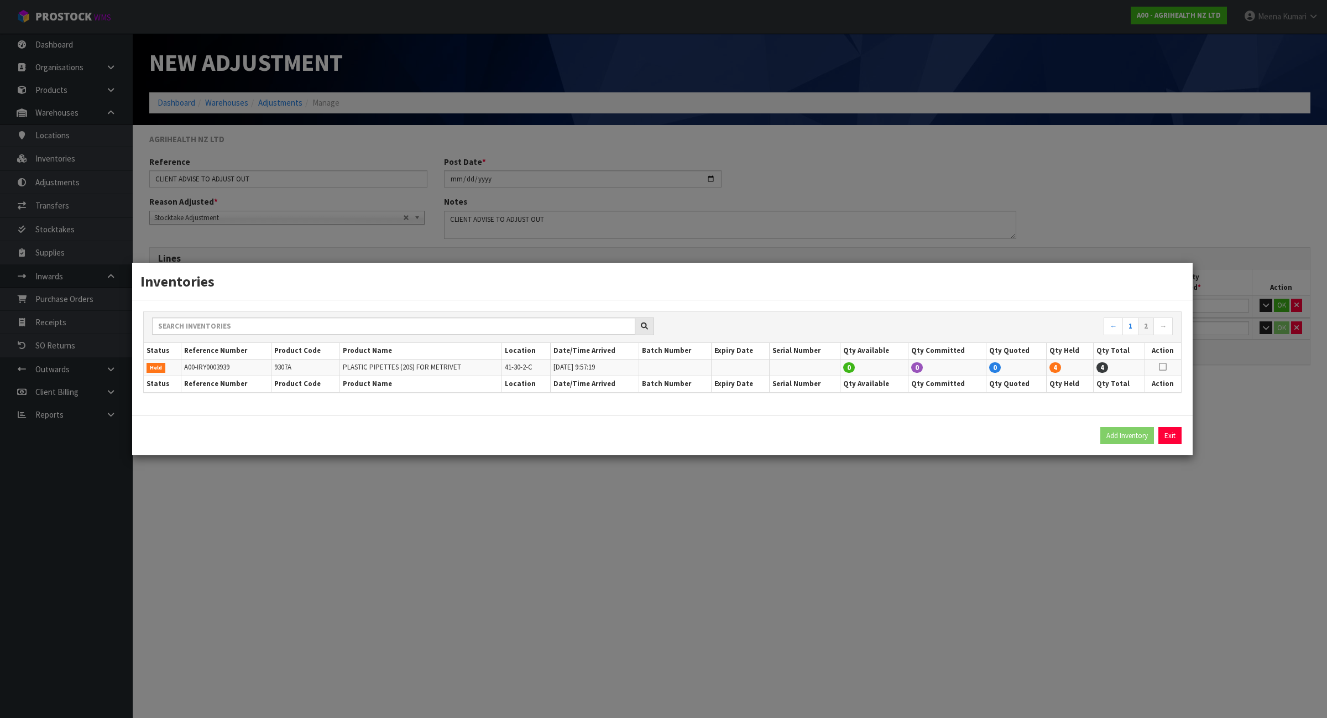
click at [1164, 367] on icon at bounding box center [1163, 367] width 8 height 1
click at [1134, 431] on button "Add Inventory" at bounding box center [1127, 436] width 54 height 18
type input "A00-IRY0003939"
type input "2025-06-11T09:57:19"
type input "41-30-2-C"
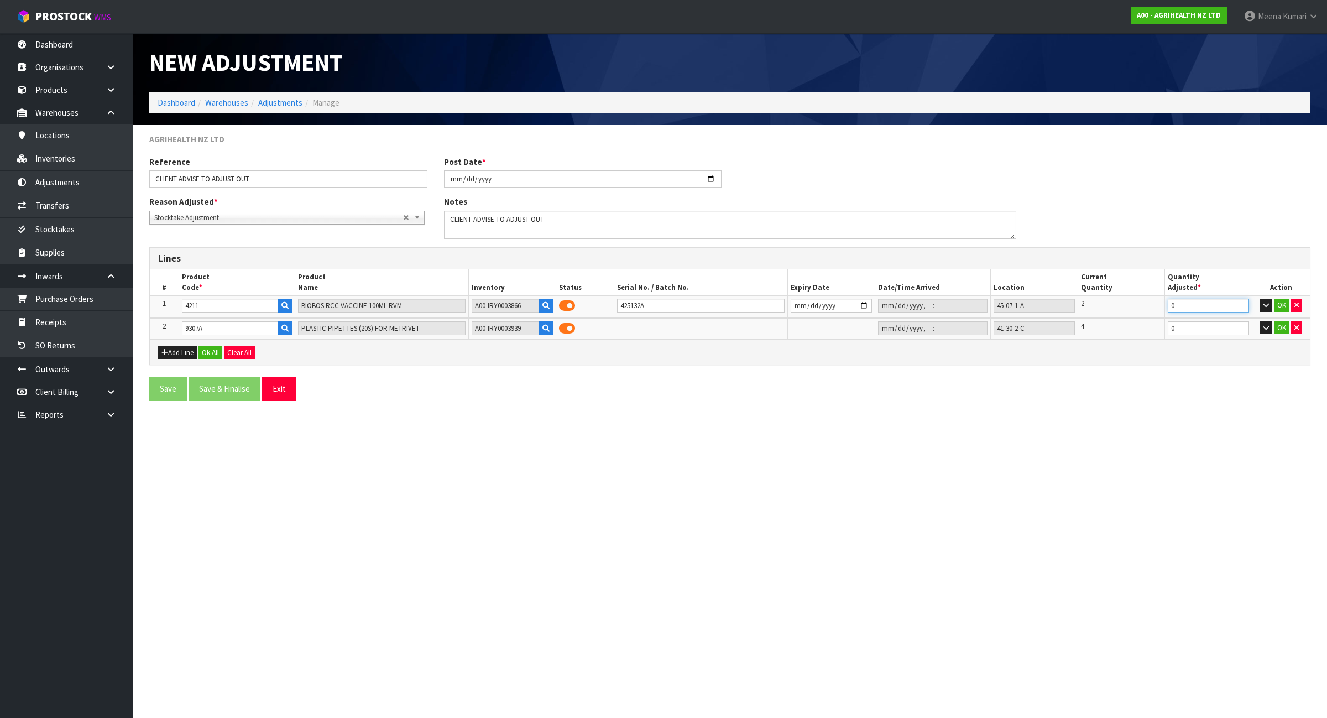
click at [1100, 307] on tr "1 4211 BIOBOS RCC VACCINE 100ML RVM A00-IRY0003866 425132A 2027-03-31 45-07-1-A…" at bounding box center [730, 306] width 1160 height 21
type input "-2"
drag, startPoint x: 1200, startPoint y: 330, endPoint x: 1087, endPoint y: 333, distance: 112.8
click at [1087, 333] on tr "2 9307A PLASTIC PIPETTES (20S) FOR METRIVET A00-IRY0003939 41-30-2-C 4 0 OK" at bounding box center [730, 329] width 1160 height 22
type input "-4"
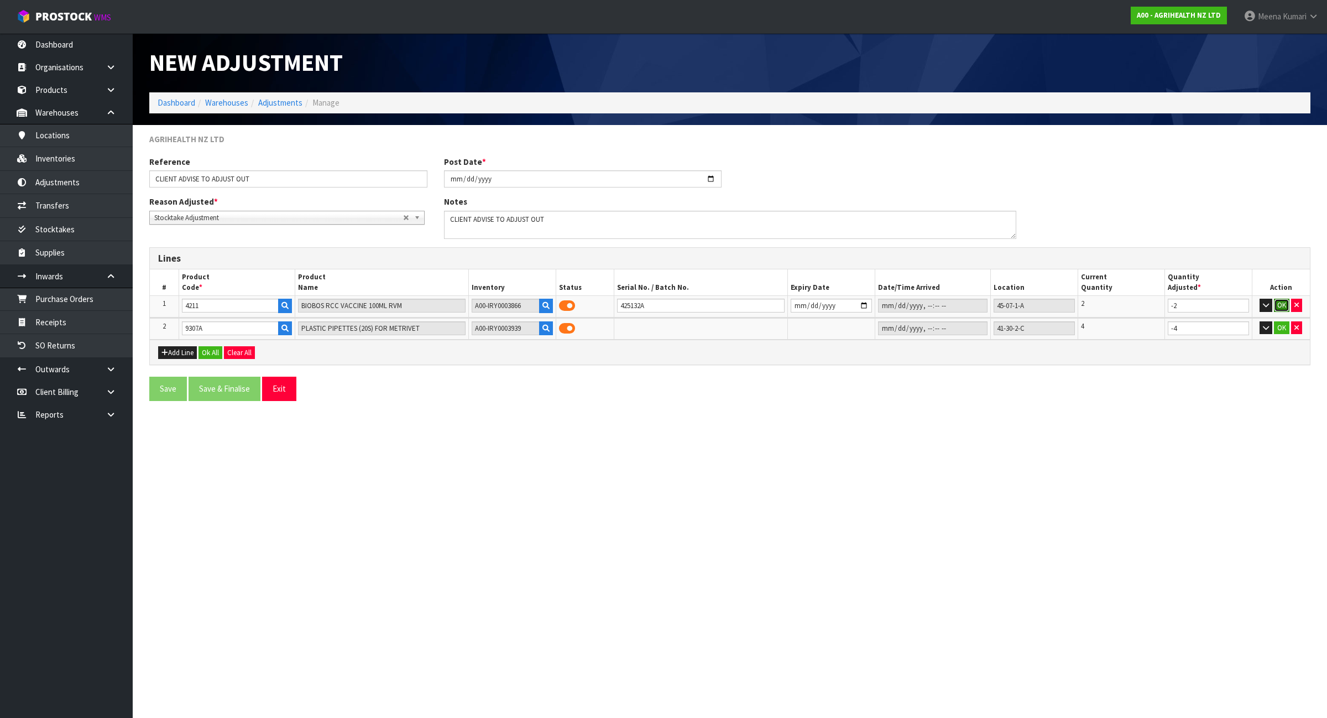
click at [1278, 307] on button "OK" at bounding box center [1281, 305] width 15 height 13
click at [1280, 324] on button "OK" at bounding box center [1281, 327] width 15 height 13
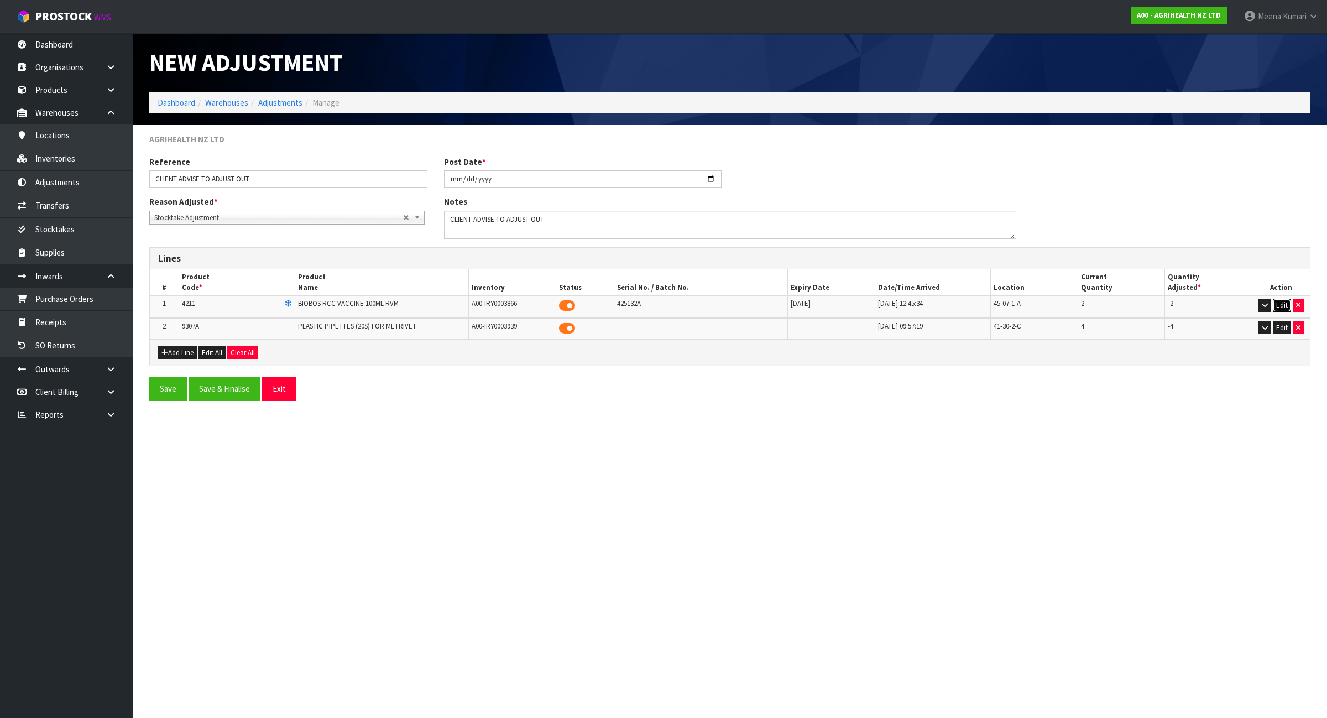
click at [1279, 302] on button "Edit" at bounding box center [1282, 305] width 18 height 13
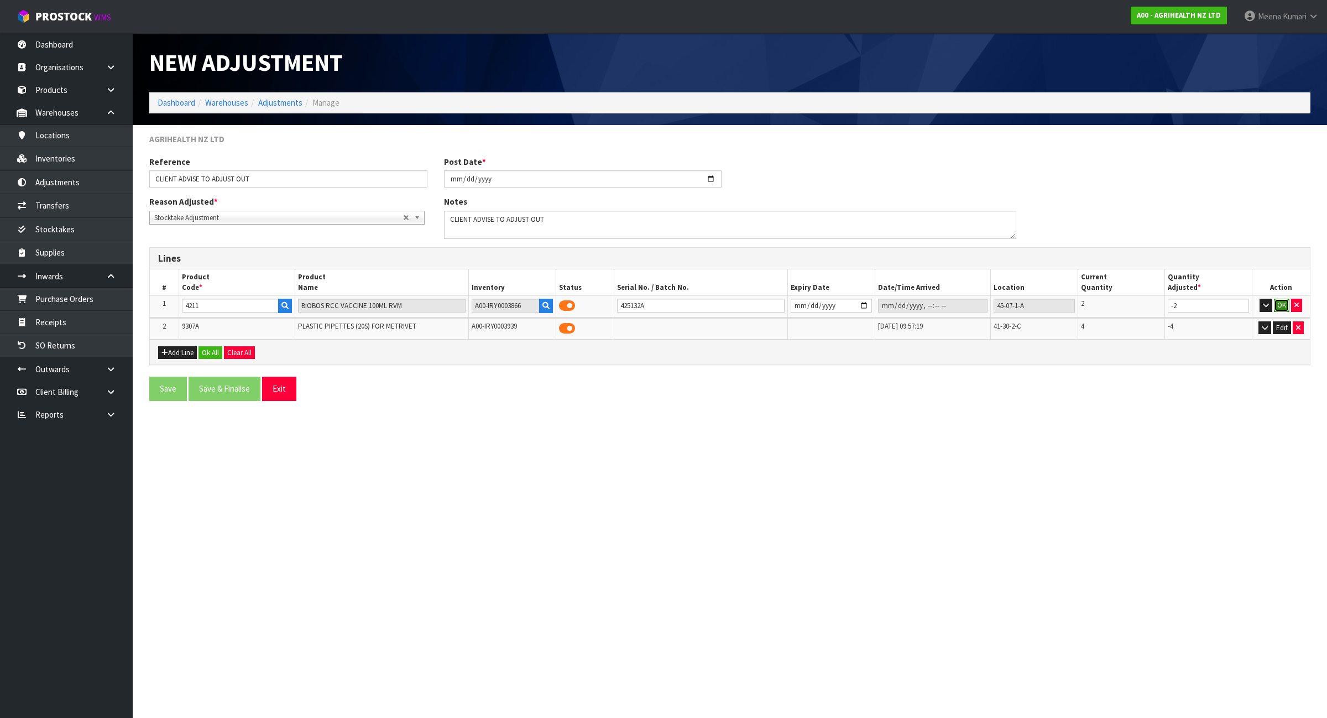
click at [1284, 305] on button "OK" at bounding box center [1281, 305] width 15 height 13
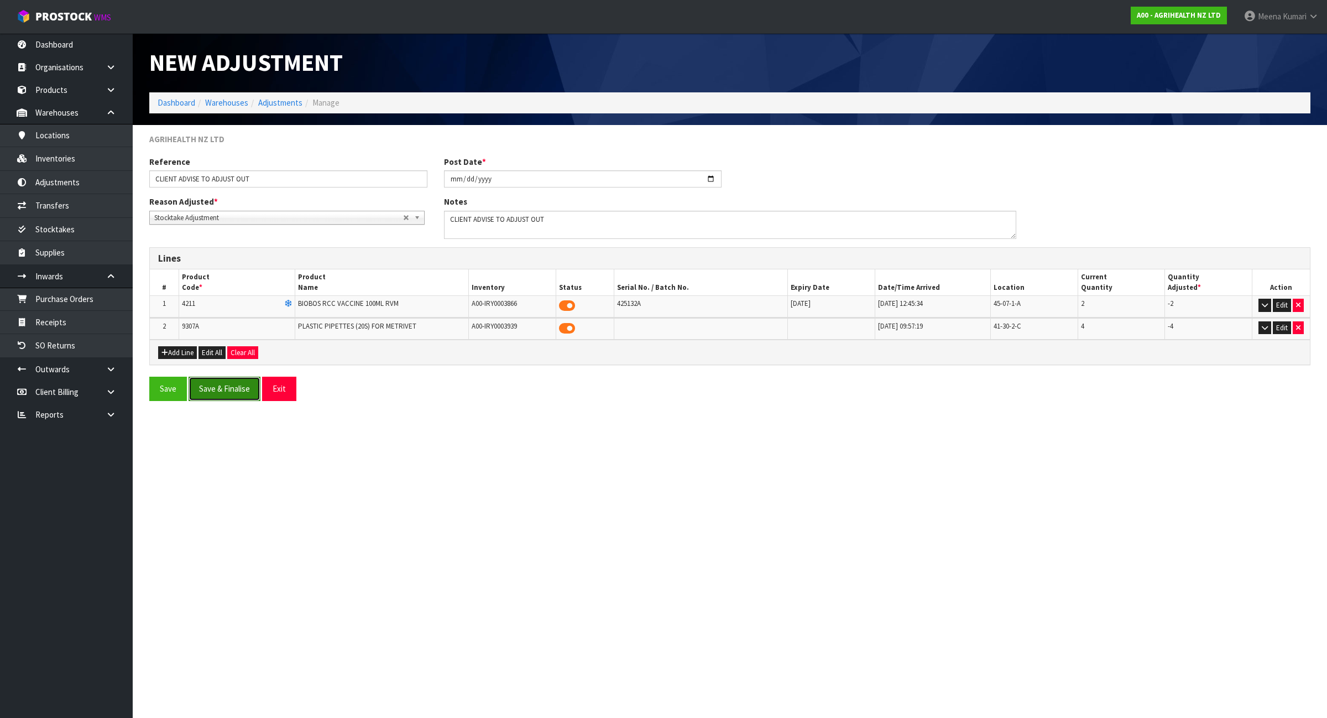
click at [238, 385] on button "Save & Finalise" at bounding box center [225, 389] width 72 height 24
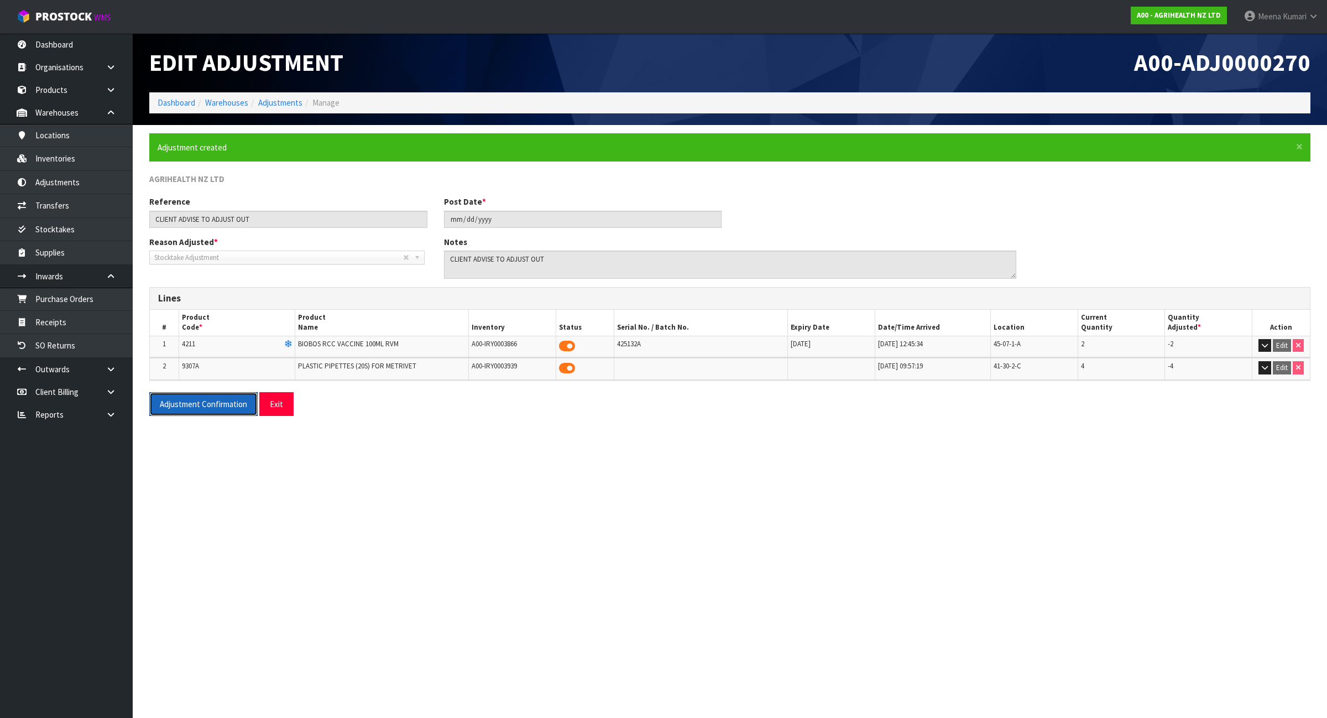
click at [192, 408] on button "Adjustment Confirmation" at bounding box center [203, 404] width 108 height 24
click at [196, 365] on span "9307A" at bounding box center [190, 365] width 17 height 9
copy span "9307A"
click at [188, 344] on span "4211" at bounding box center [188, 343] width 13 height 9
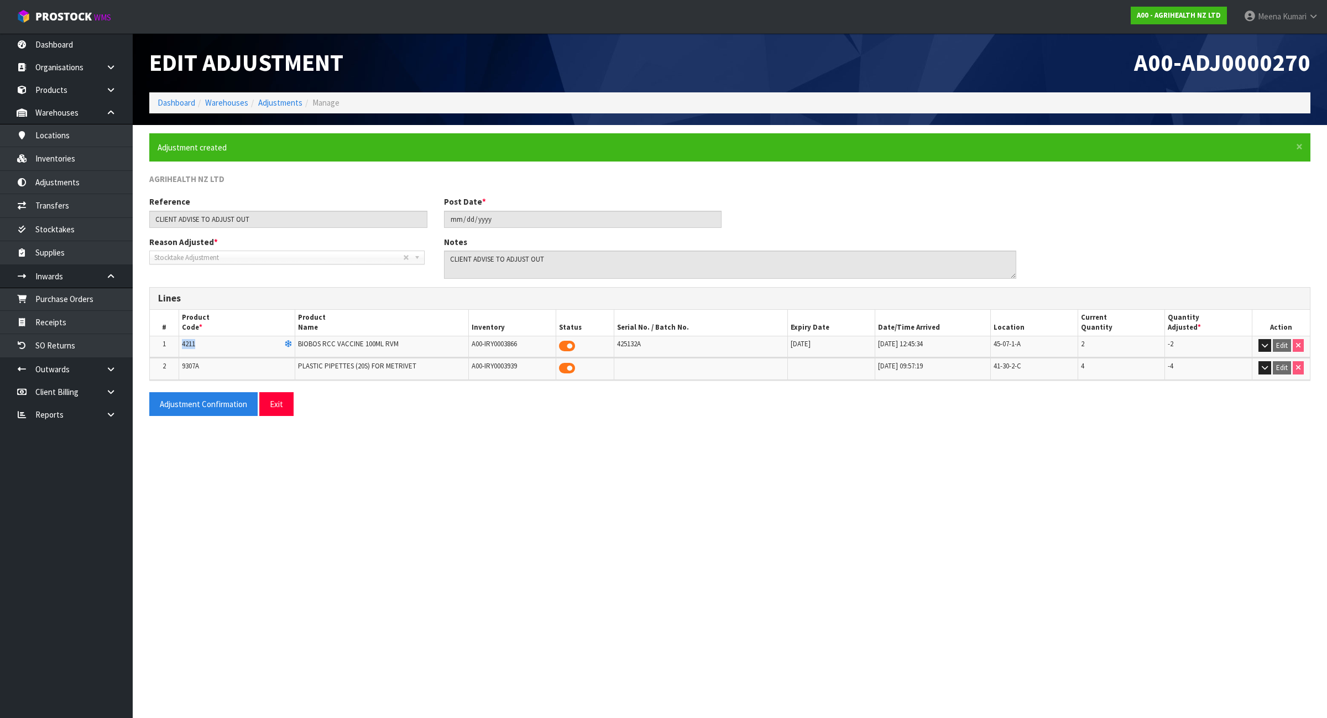
click at [188, 344] on span "4211" at bounding box center [188, 343] width 13 height 9
copy span "4211"
click at [172, 103] on link "Dashboard" at bounding box center [177, 102] width 38 height 11
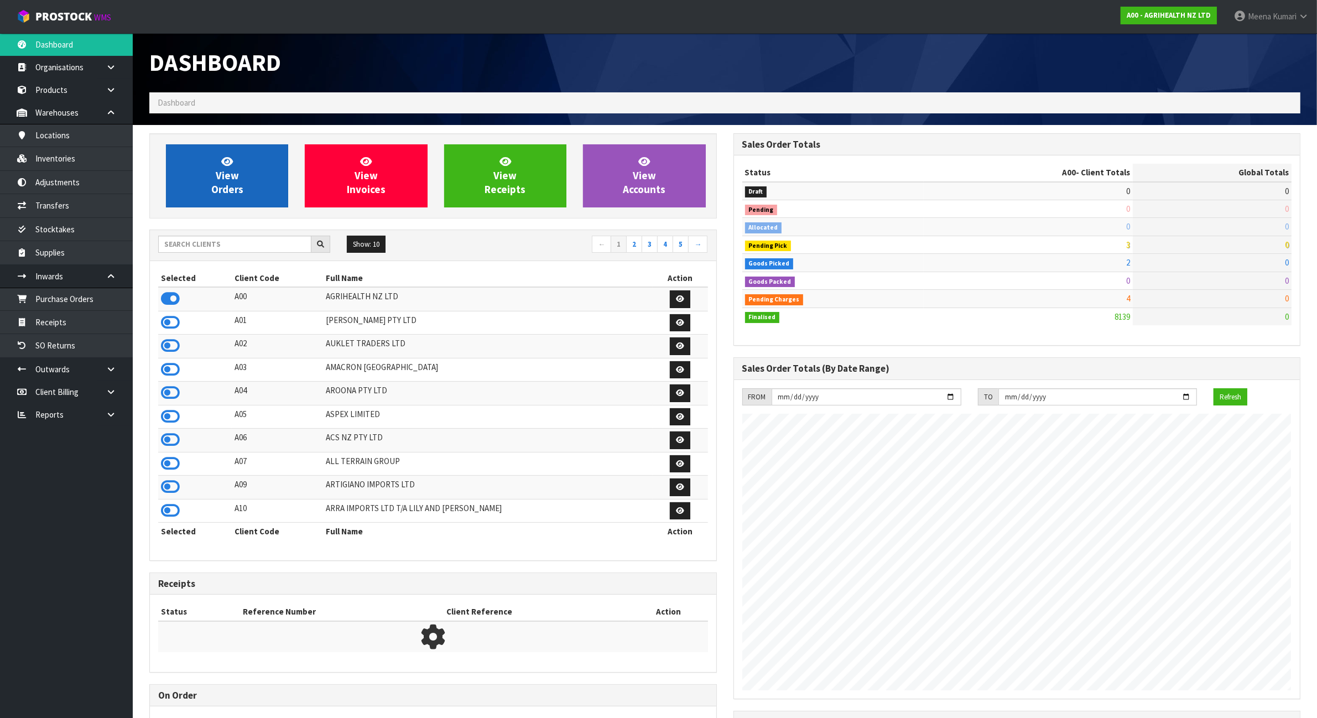
scroll to position [841, 583]
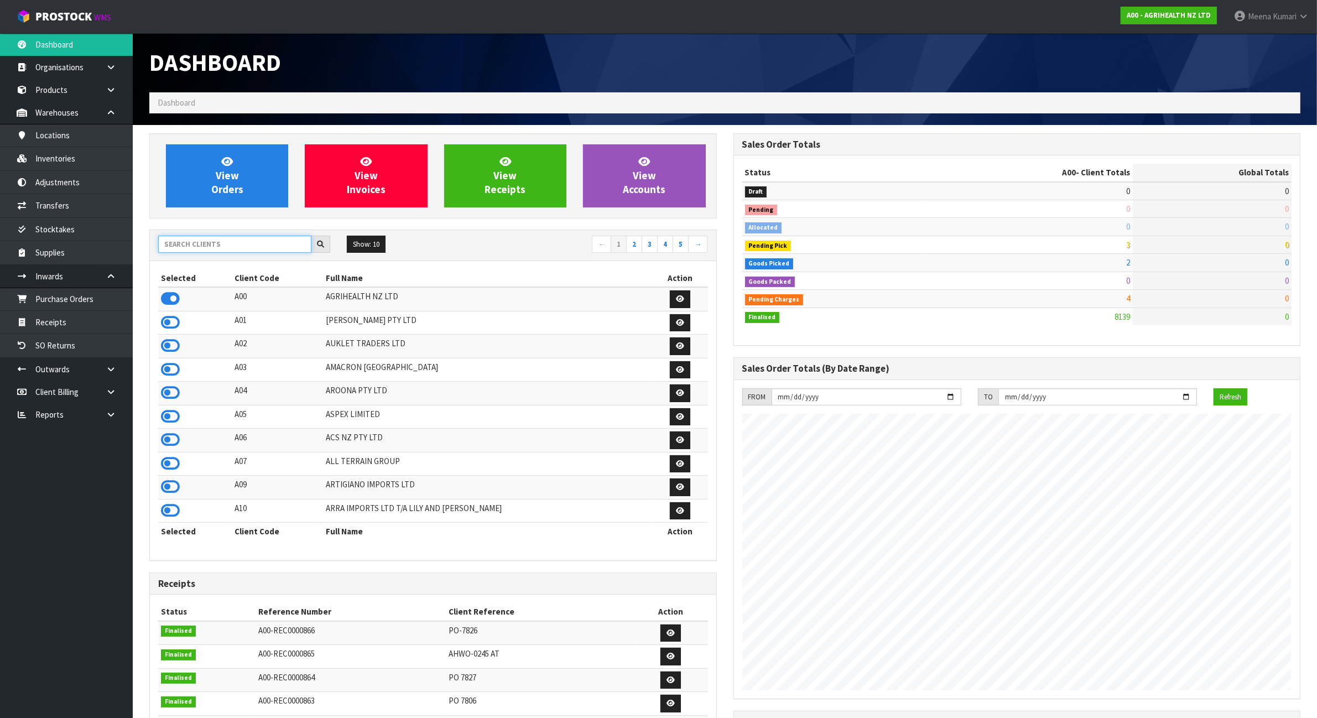
click at [205, 247] on input "text" at bounding box center [234, 244] width 153 height 17
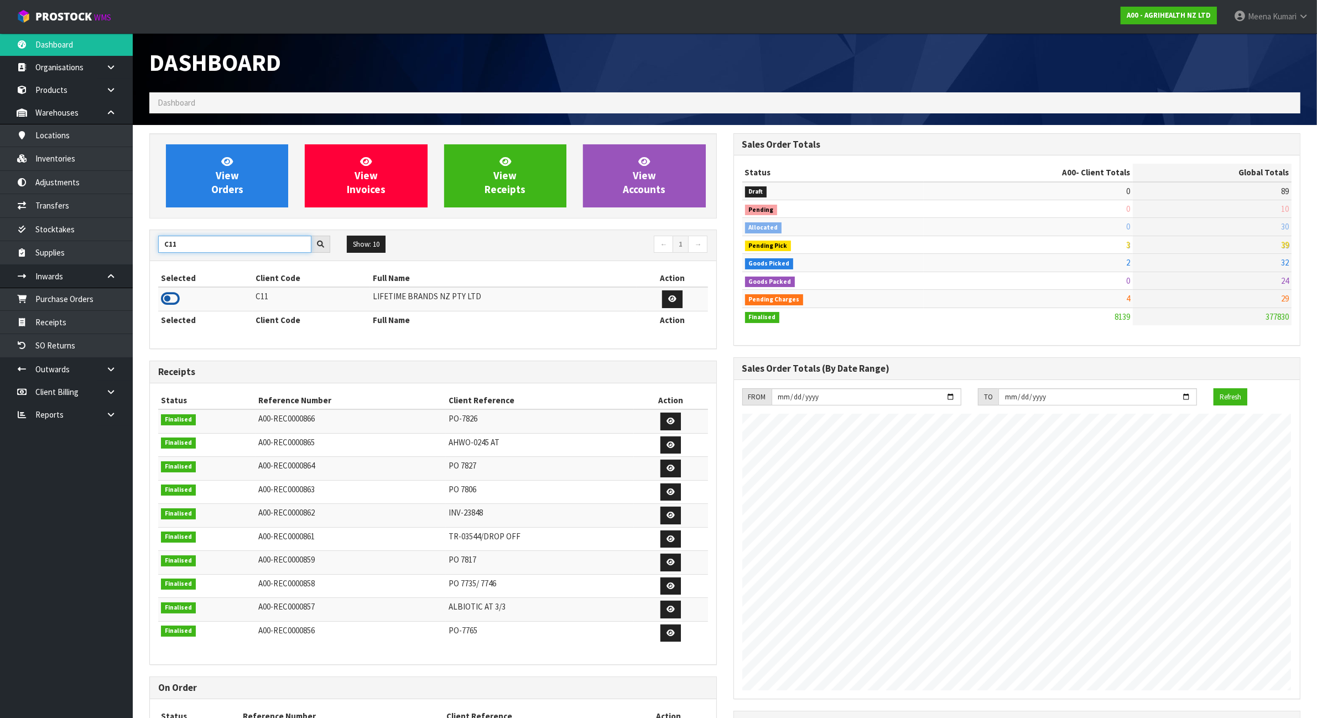
type input "C11"
click at [172, 300] on icon at bounding box center [170, 298] width 19 height 17
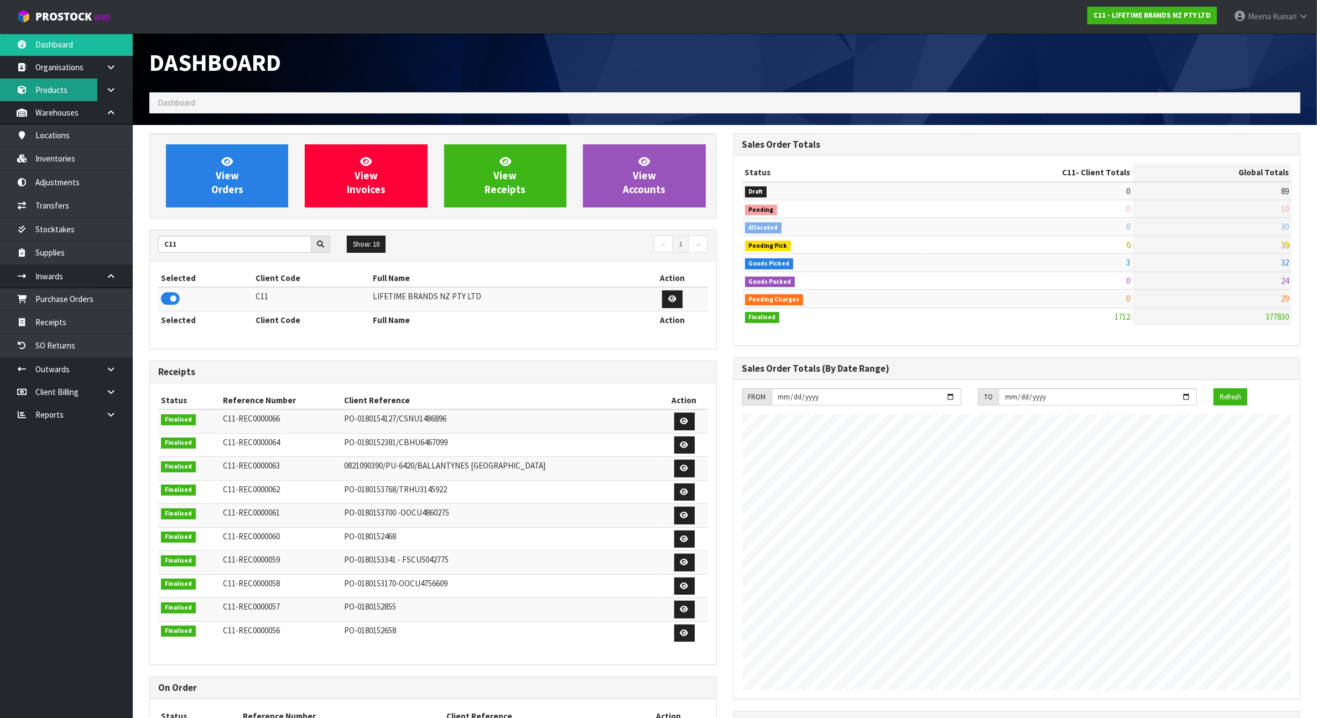
click at [79, 84] on link "Products" at bounding box center [66, 90] width 133 height 23
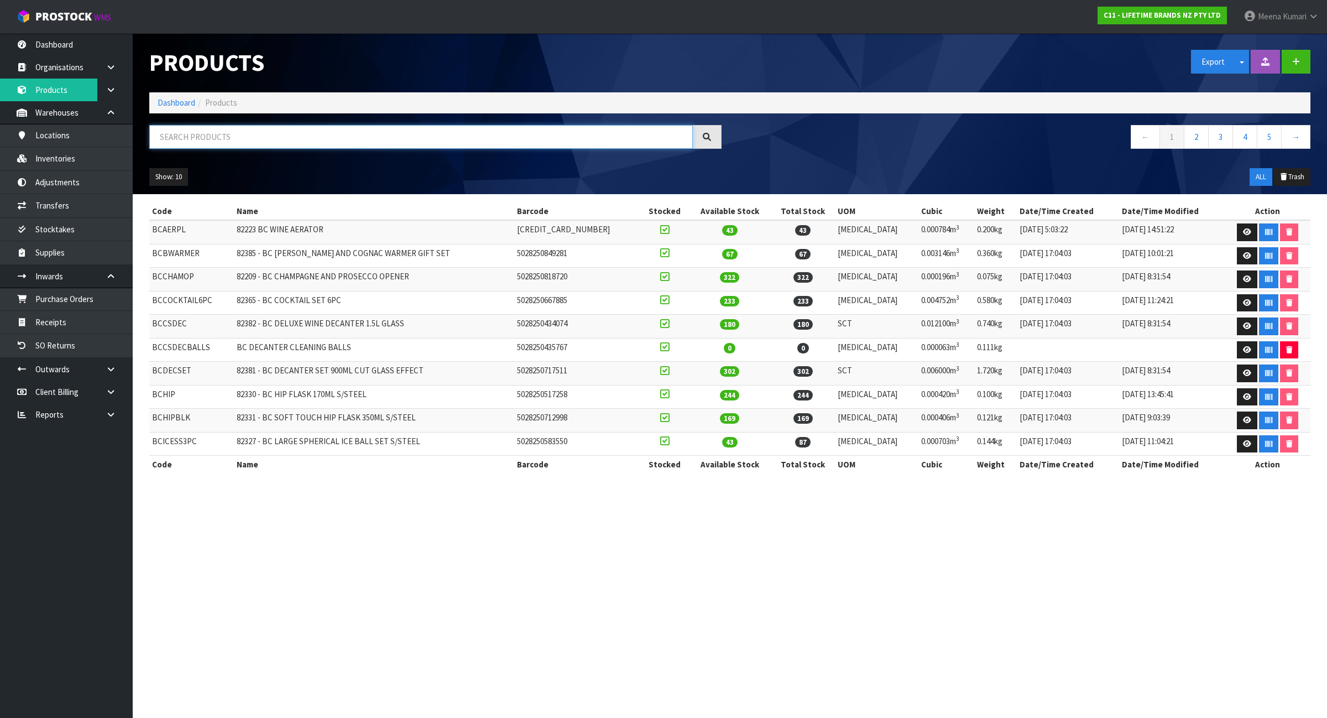
click at [263, 139] on input "text" at bounding box center [421, 137] width 544 height 24
paste input "LCDWJLAT2PC"
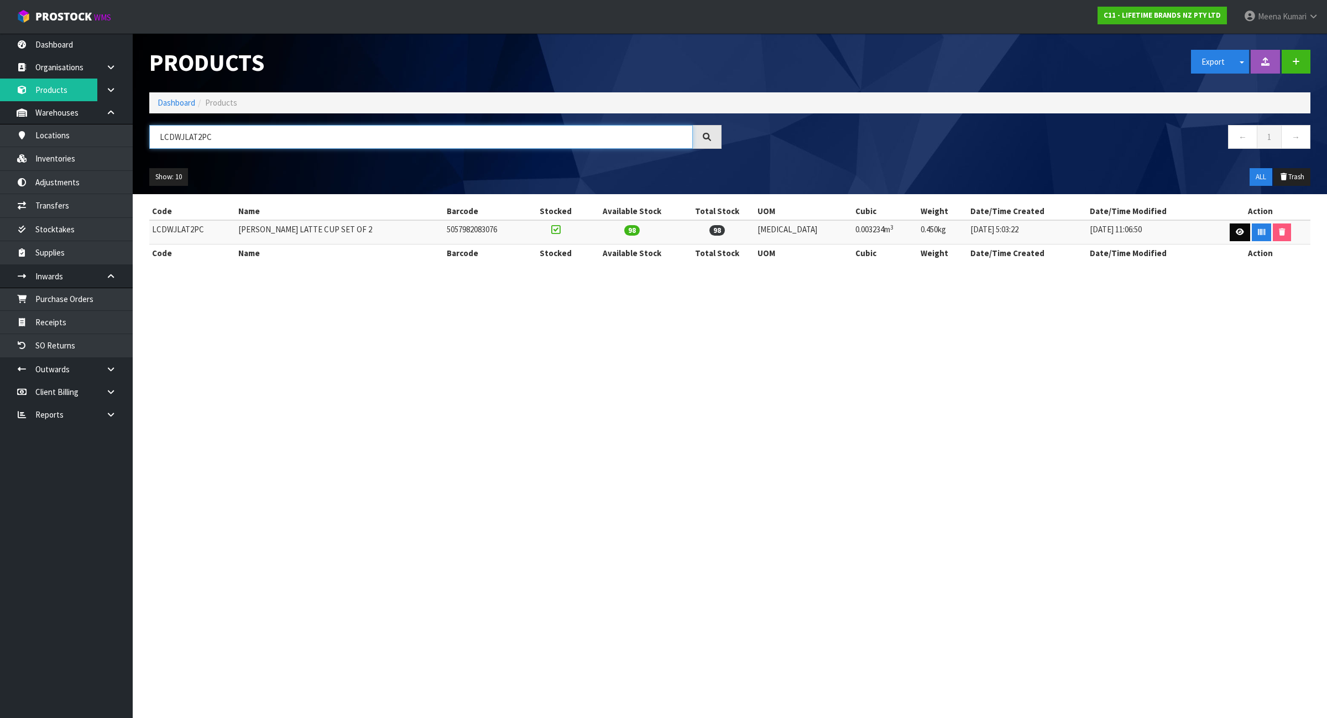
type input "LCDWJLAT2PC"
click at [1236, 231] on icon at bounding box center [1240, 231] width 8 height 7
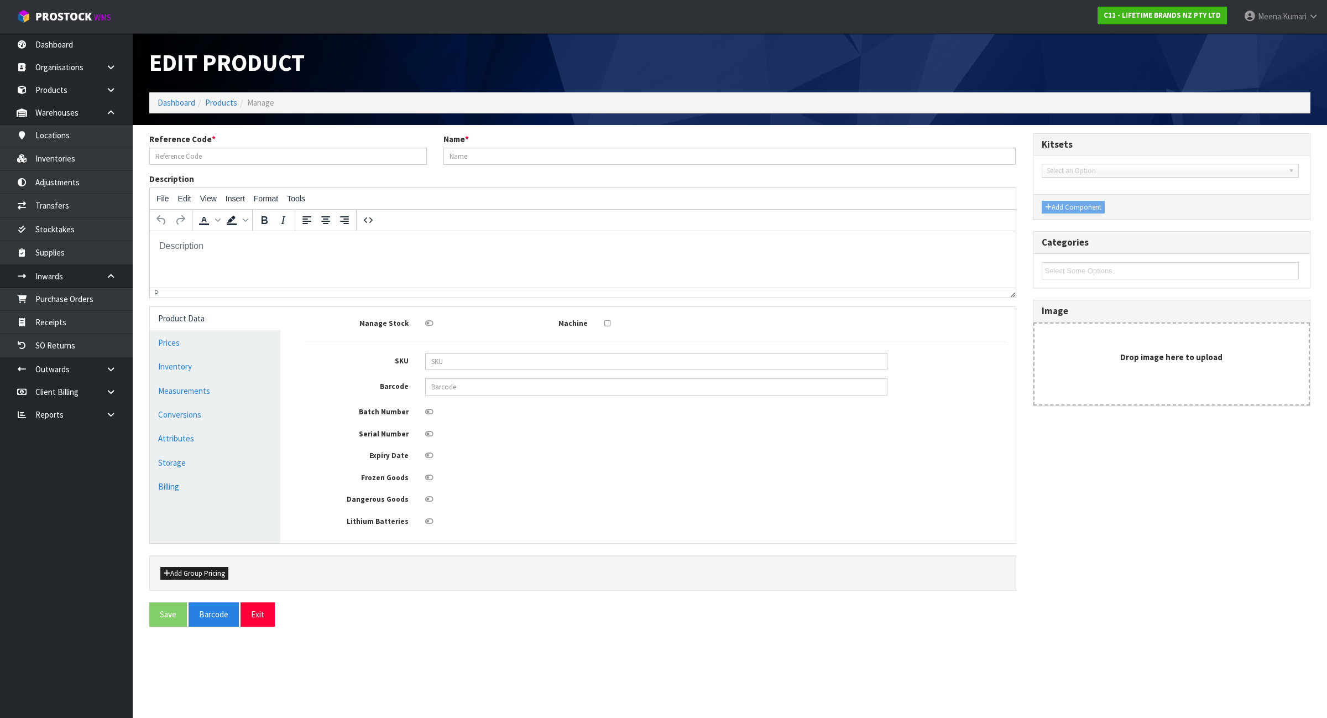
type input "LCDWJLAT2PC"
type input "LC JACK LATTE CUP SET OF 2"
type input "5057982083076"
type input "21"
type input "11"
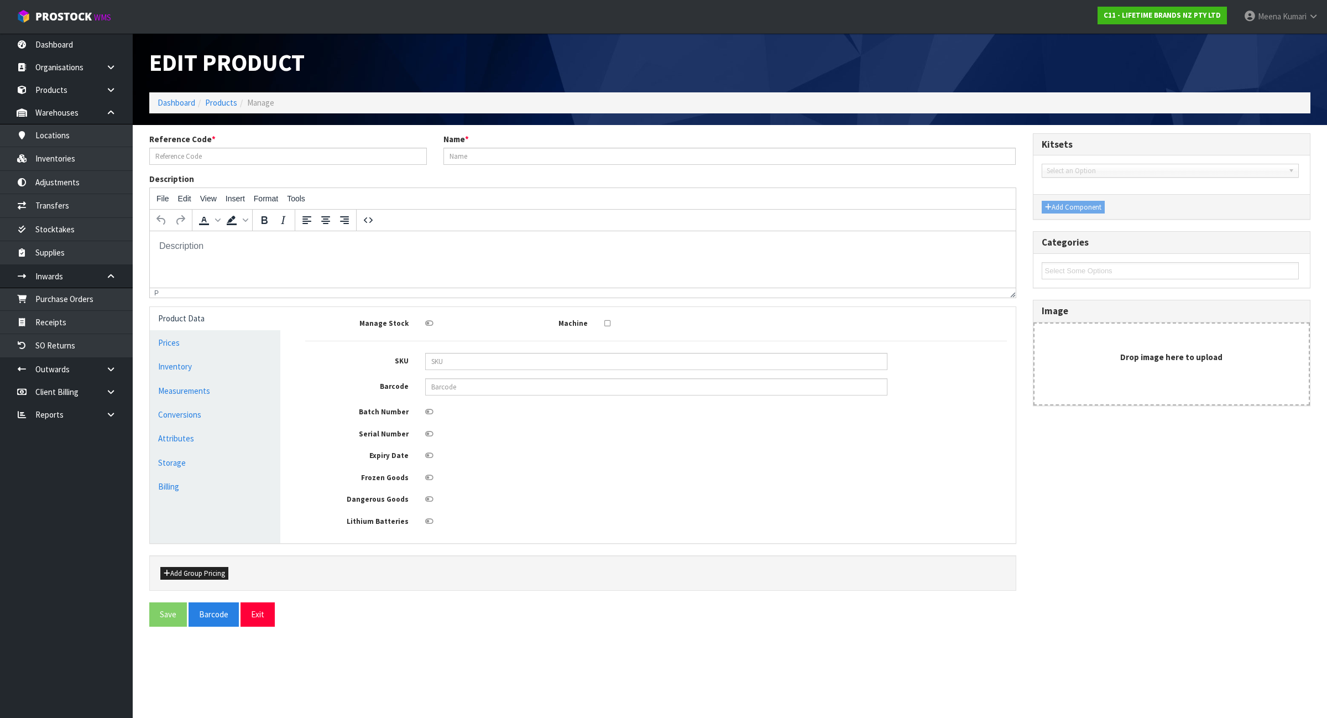
type input "14"
type input "0.003234"
type input "0.45"
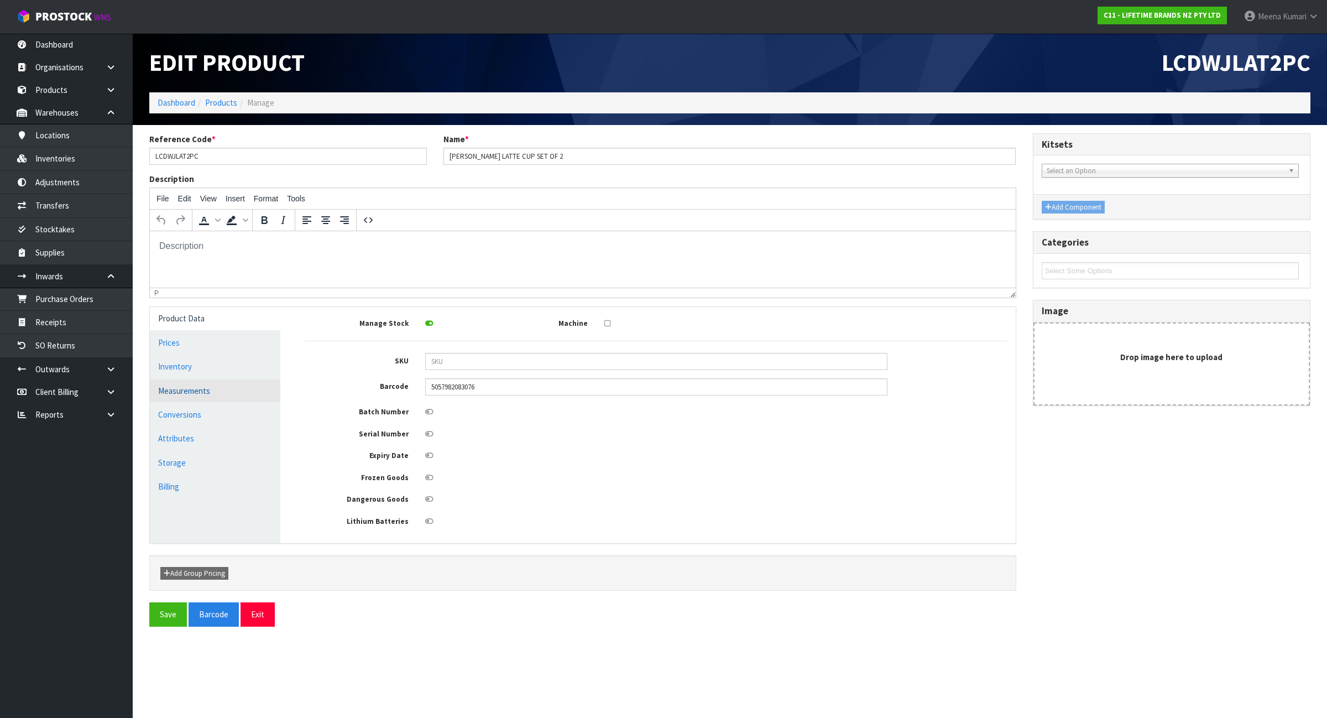
click at [196, 393] on link "Measurements" at bounding box center [215, 390] width 130 height 23
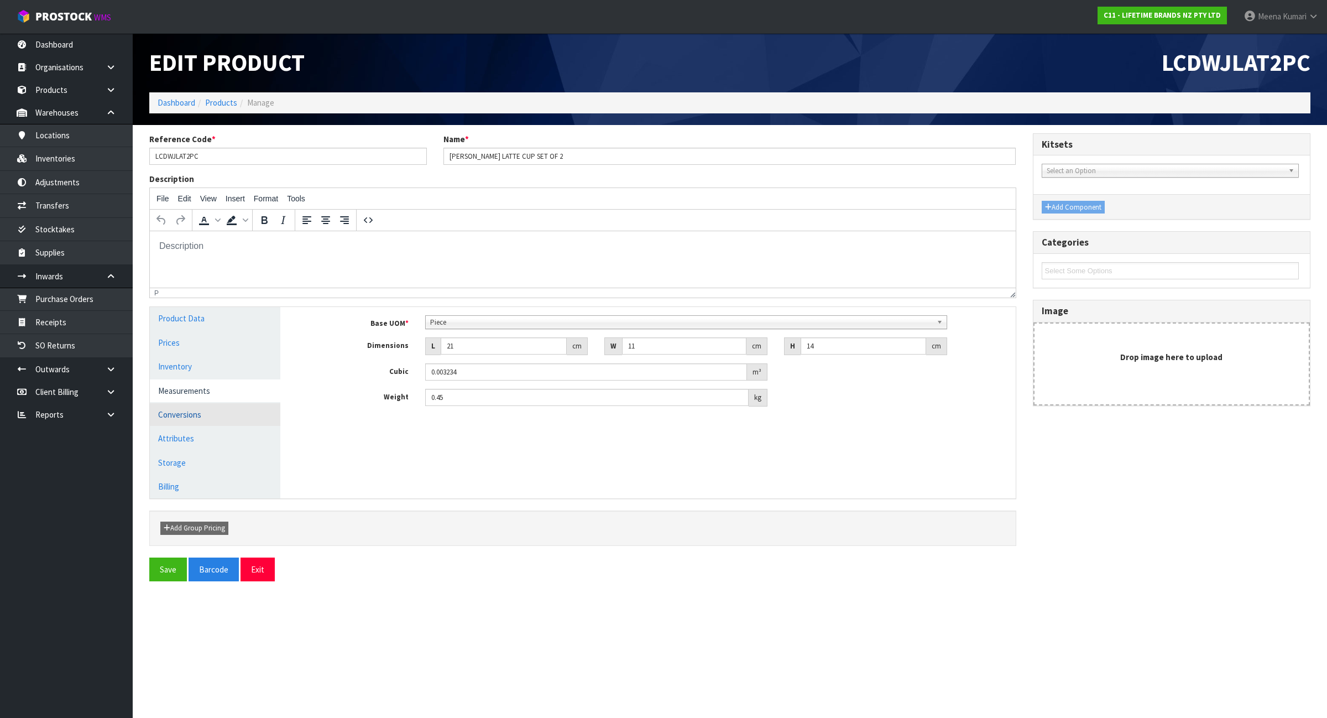
click at [187, 416] on link "Conversions" at bounding box center [215, 414] width 130 height 23
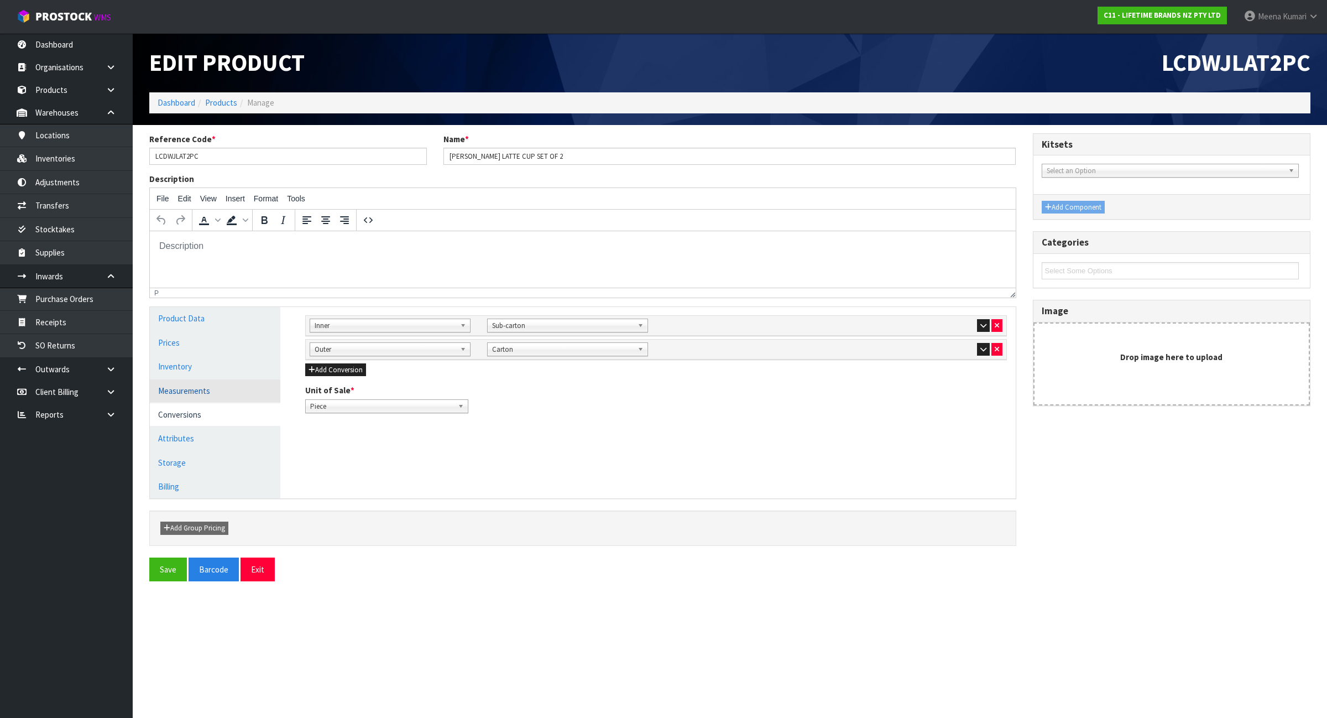
click at [206, 386] on link "Measurements" at bounding box center [215, 390] width 130 height 23
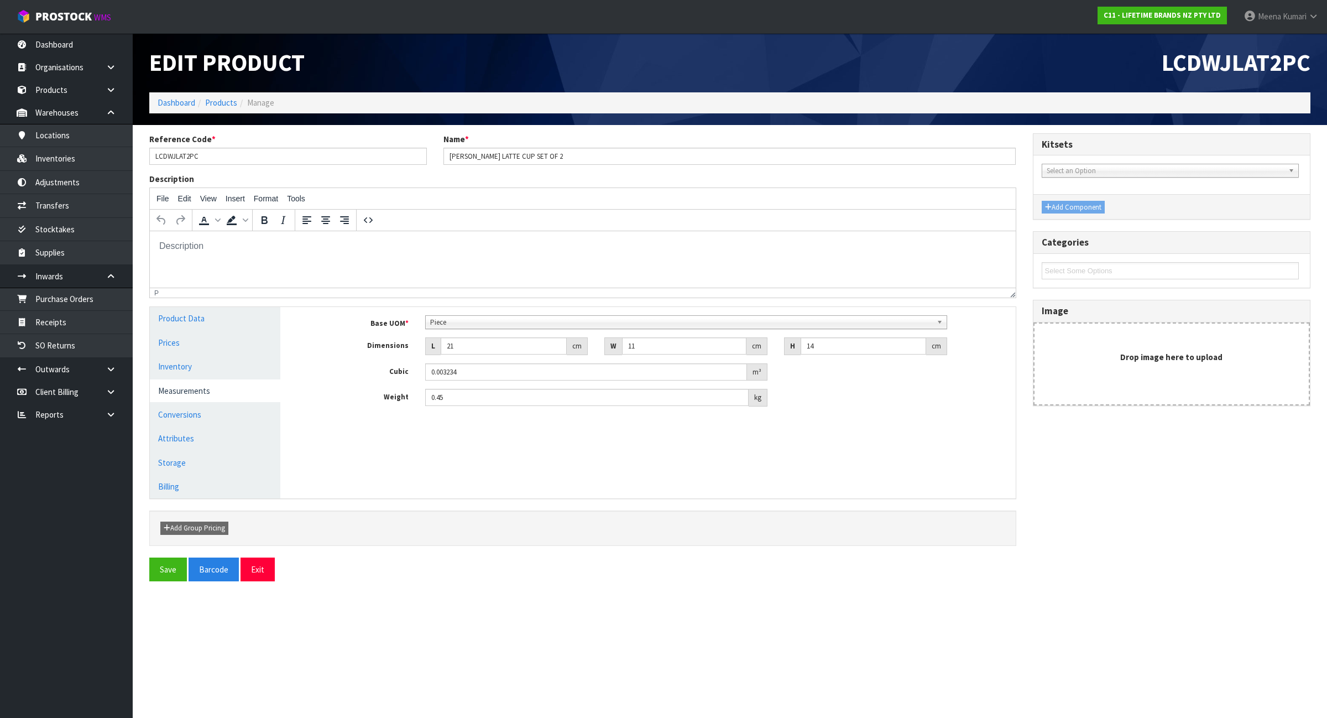
scroll to position [213, 0]
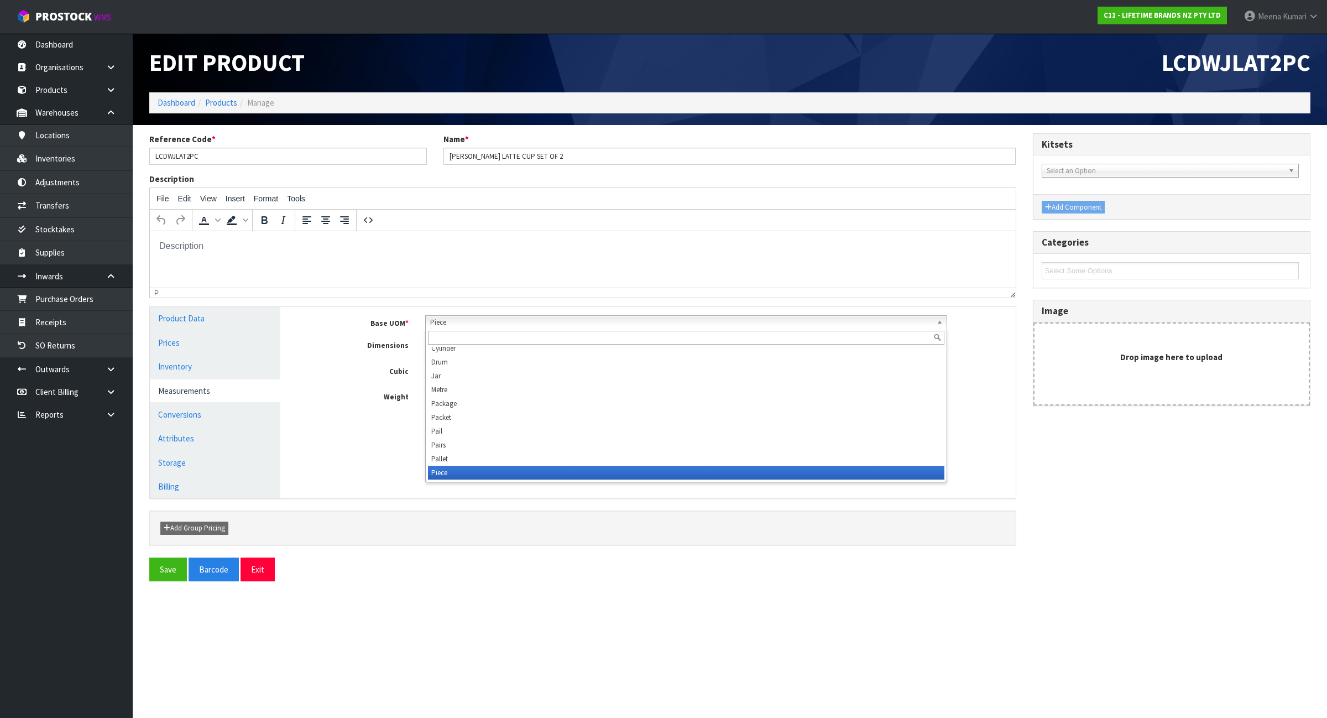
click at [485, 322] on span "Piece" at bounding box center [681, 322] width 503 height 13
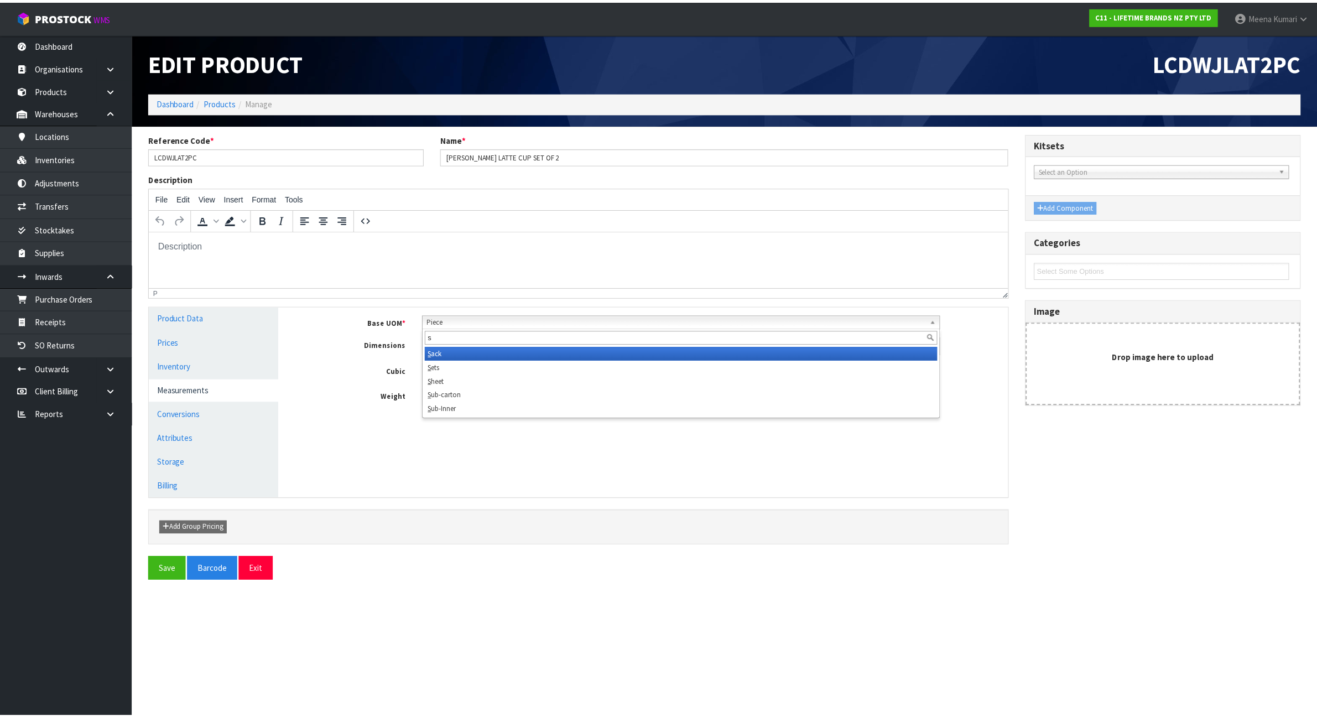
scroll to position [0, 0]
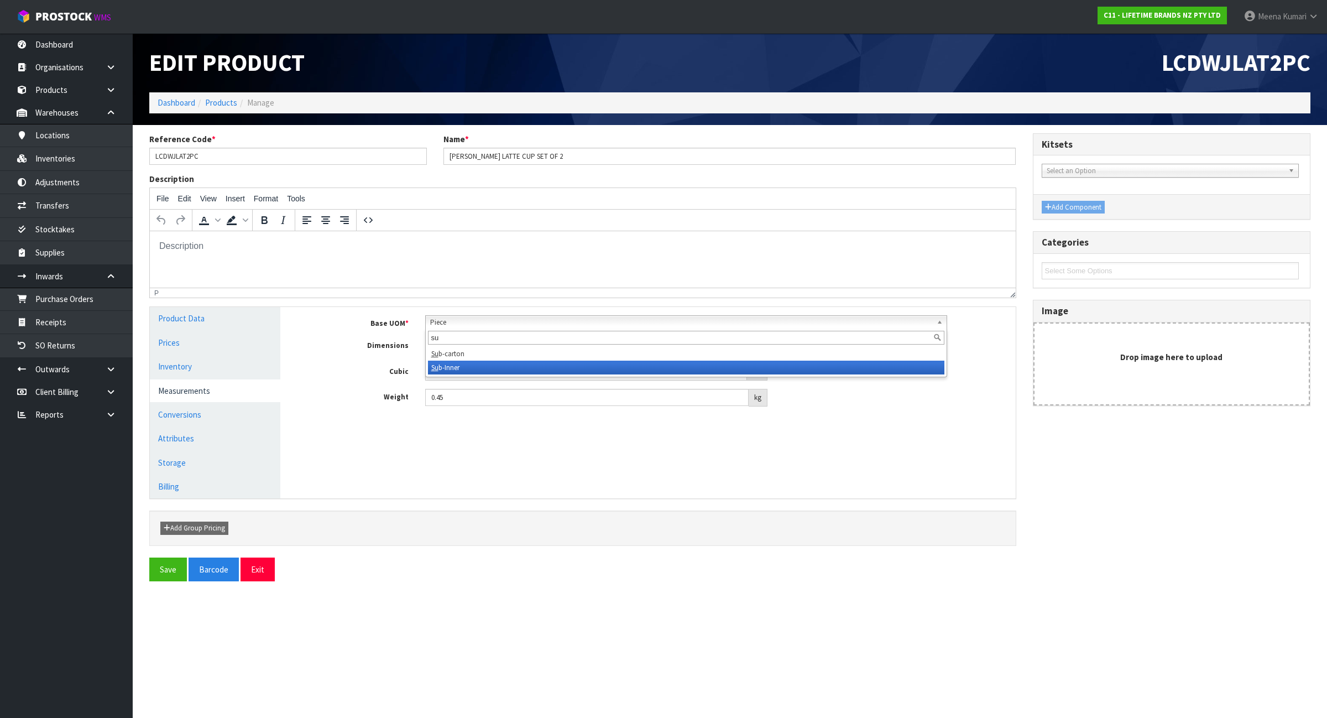
type input "su"
click at [477, 362] on li "Su b-Inner" at bounding box center [686, 368] width 517 height 14
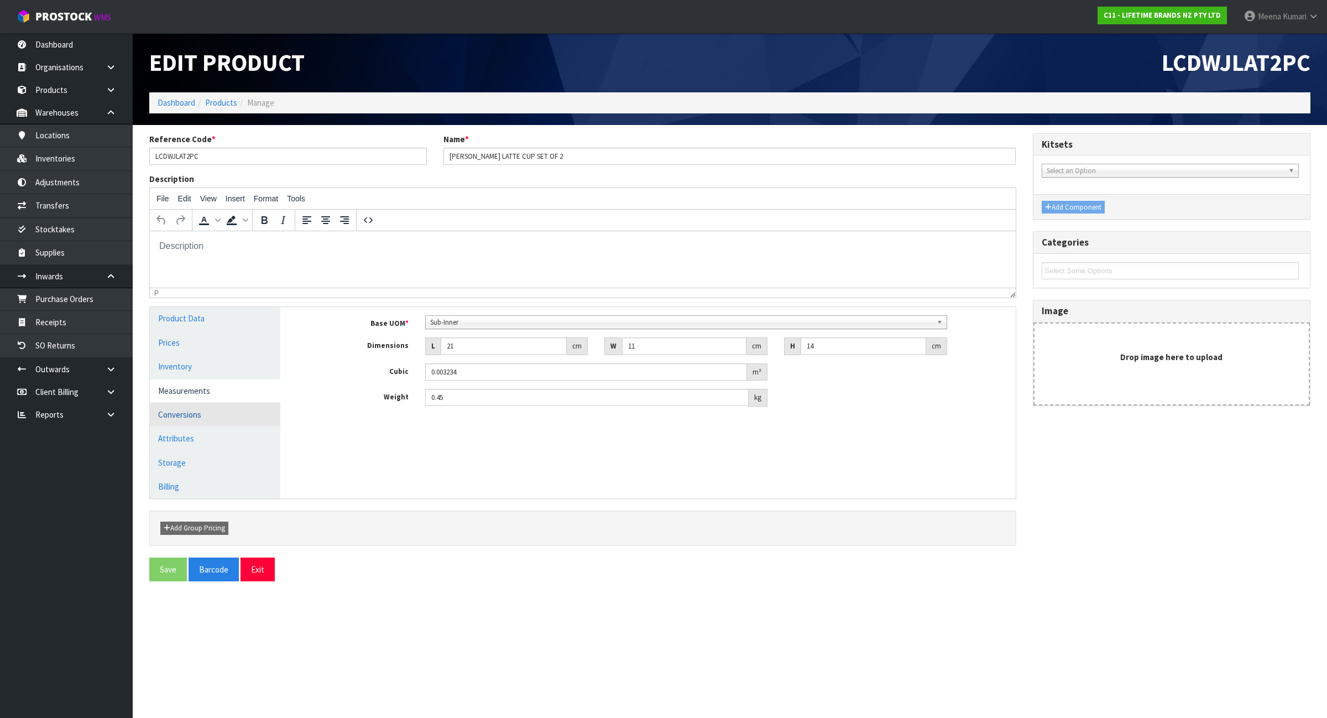
click at [200, 415] on link "Conversions" at bounding box center [215, 414] width 130 height 23
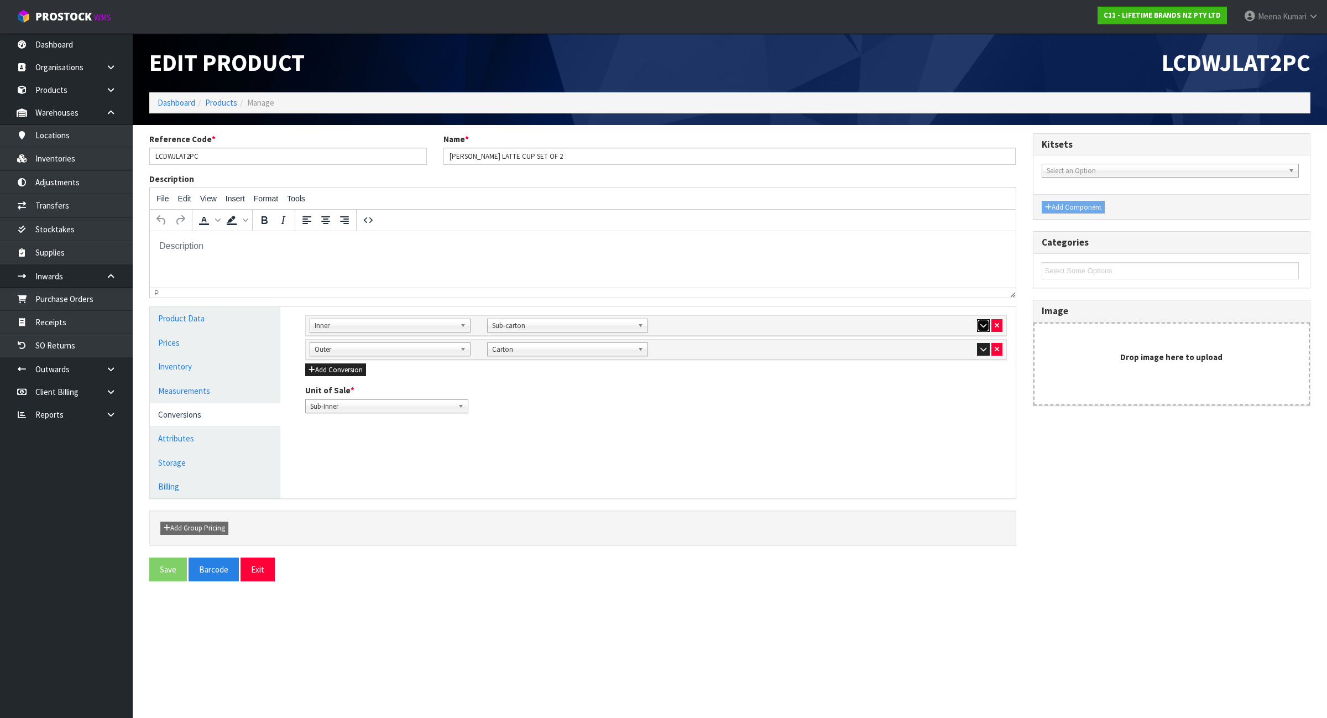
click at [984, 320] on button "button" at bounding box center [983, 325] width 13 height 13
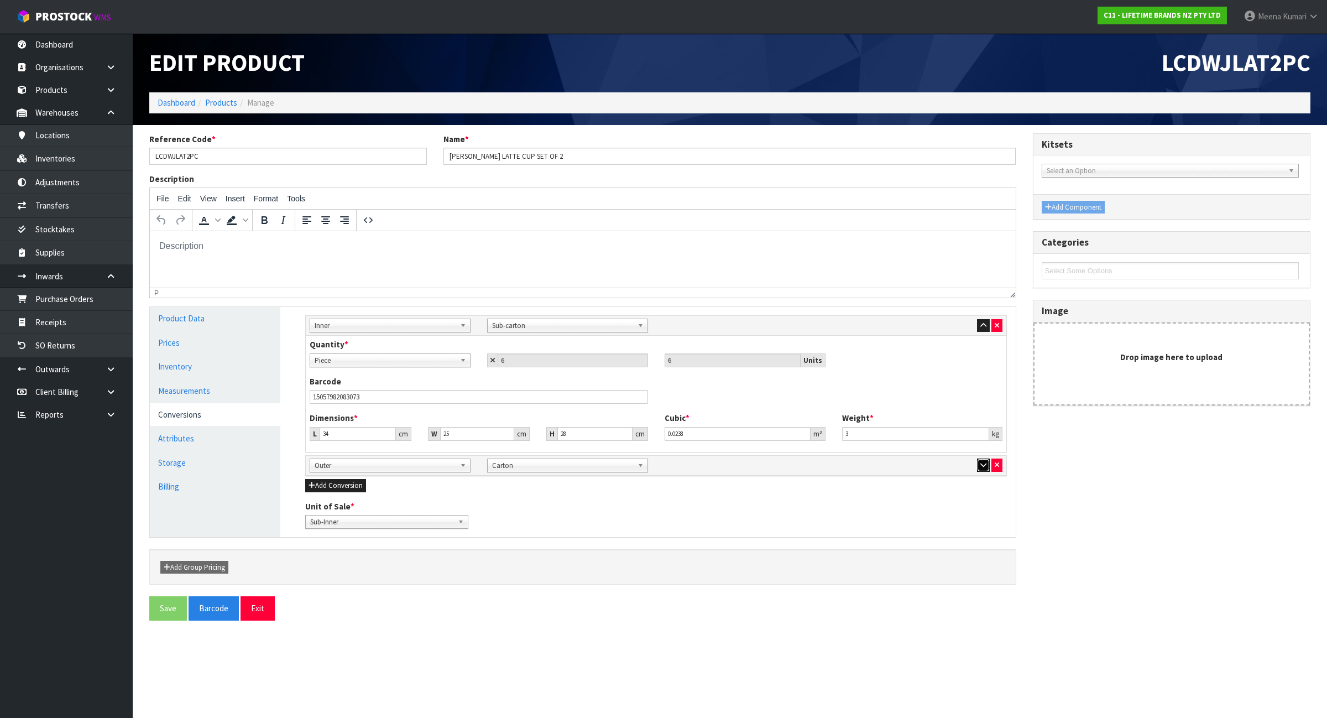
click at [981, 465] on icon "button" at bounding box center [983, 464] width 6 height 7
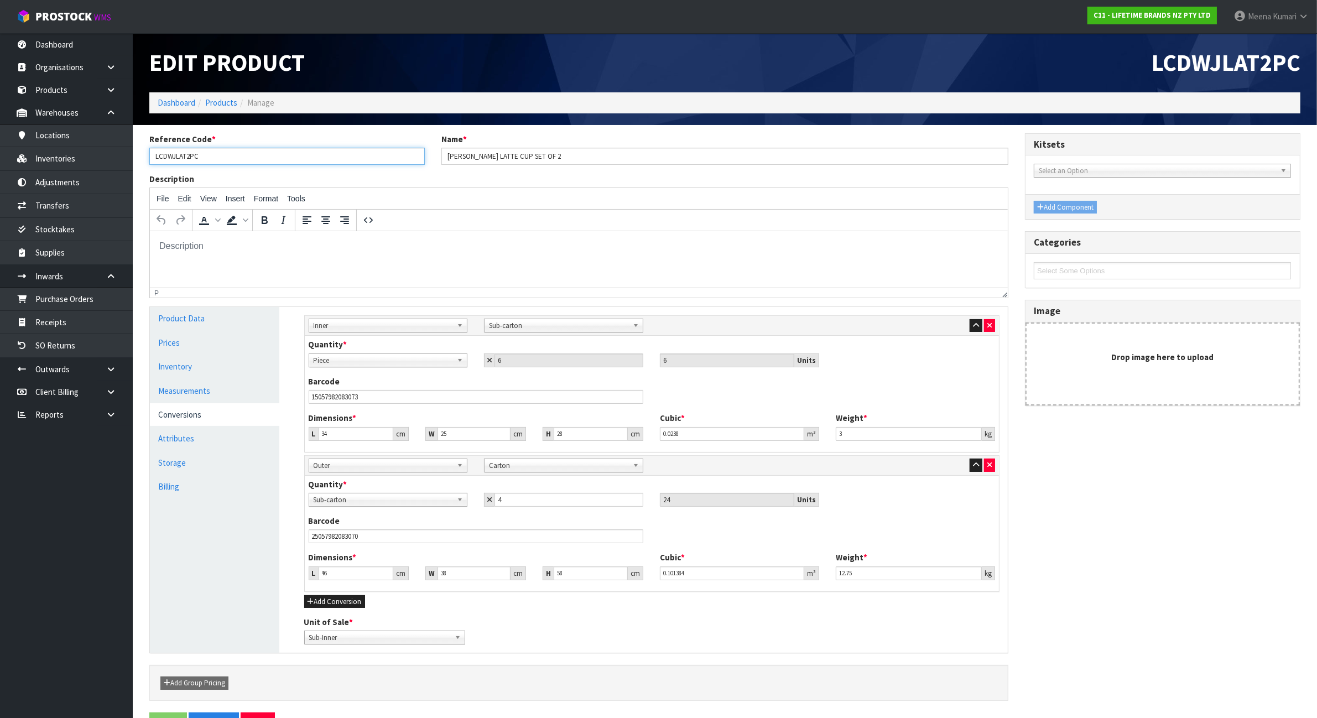
click at [241, 159] on input "LCDWJLAT2PC" at bounding box center [286, 156] width 275 height 17
click at [186, 400] on link "Measurements" at bounding box center [214, 390] width 129 height 23
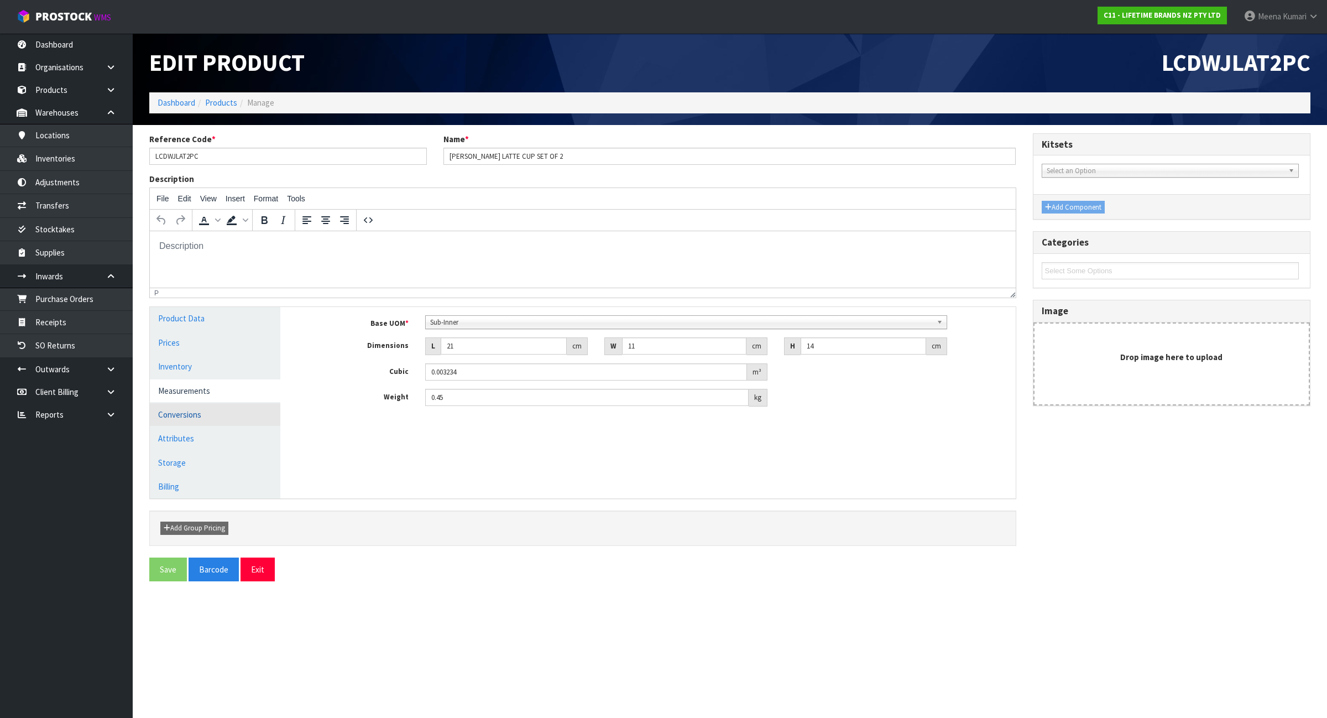
click at [184, 412] on link "Conversions" at bounding box center [215, 414] width 130 height 23
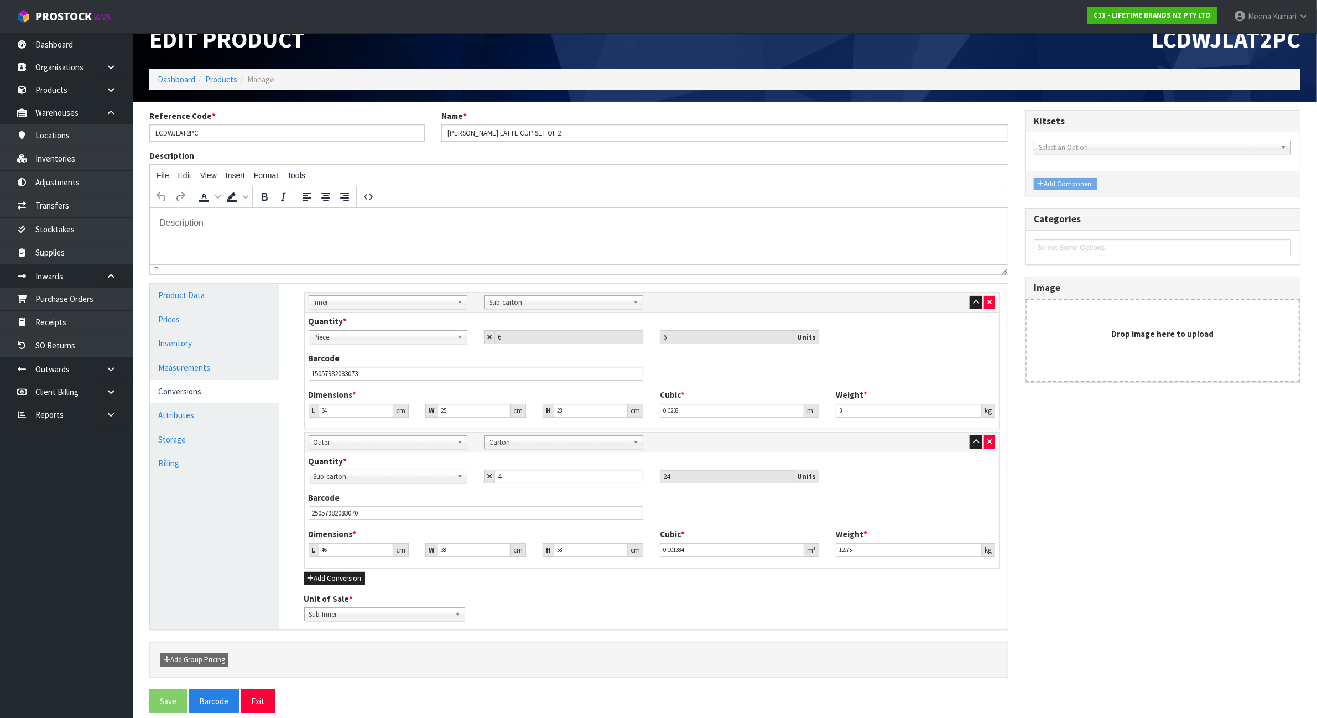
scroll to position [36, 0]
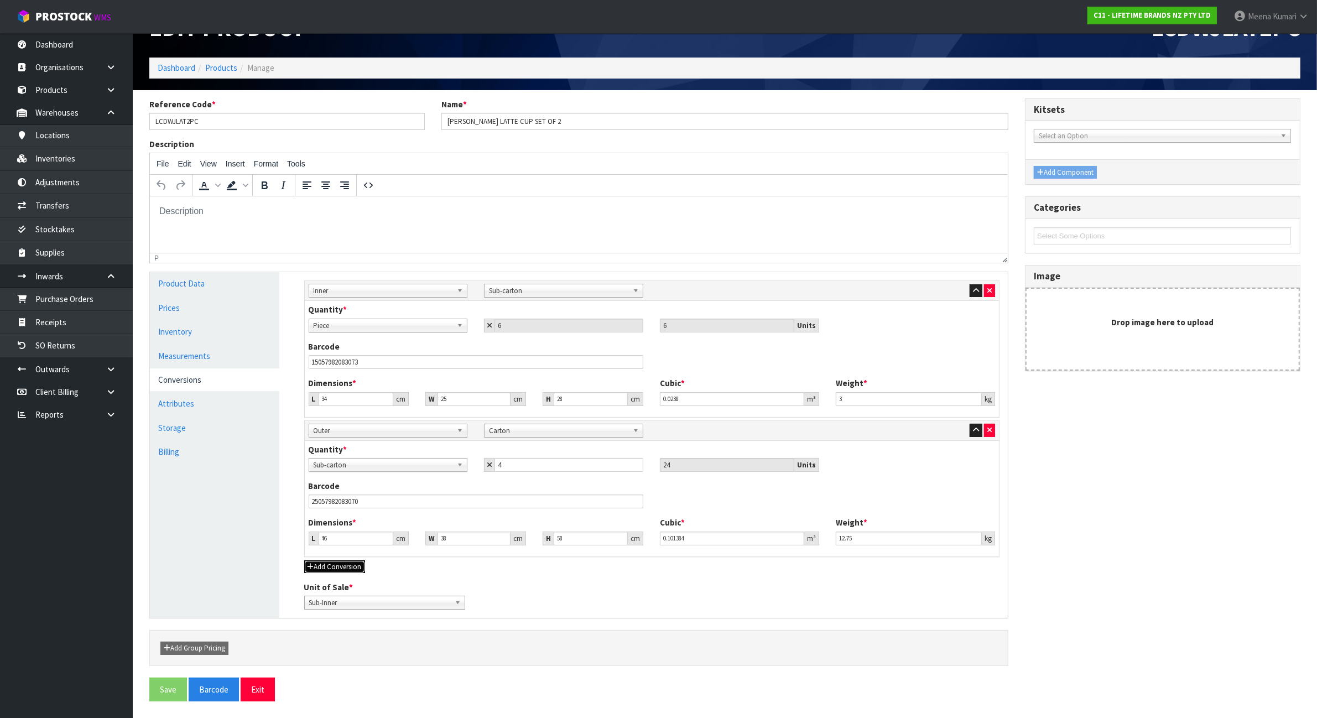
click at [343, 568] on button "Add Conversion" at bounding box center [334, 566] width 61 height 13
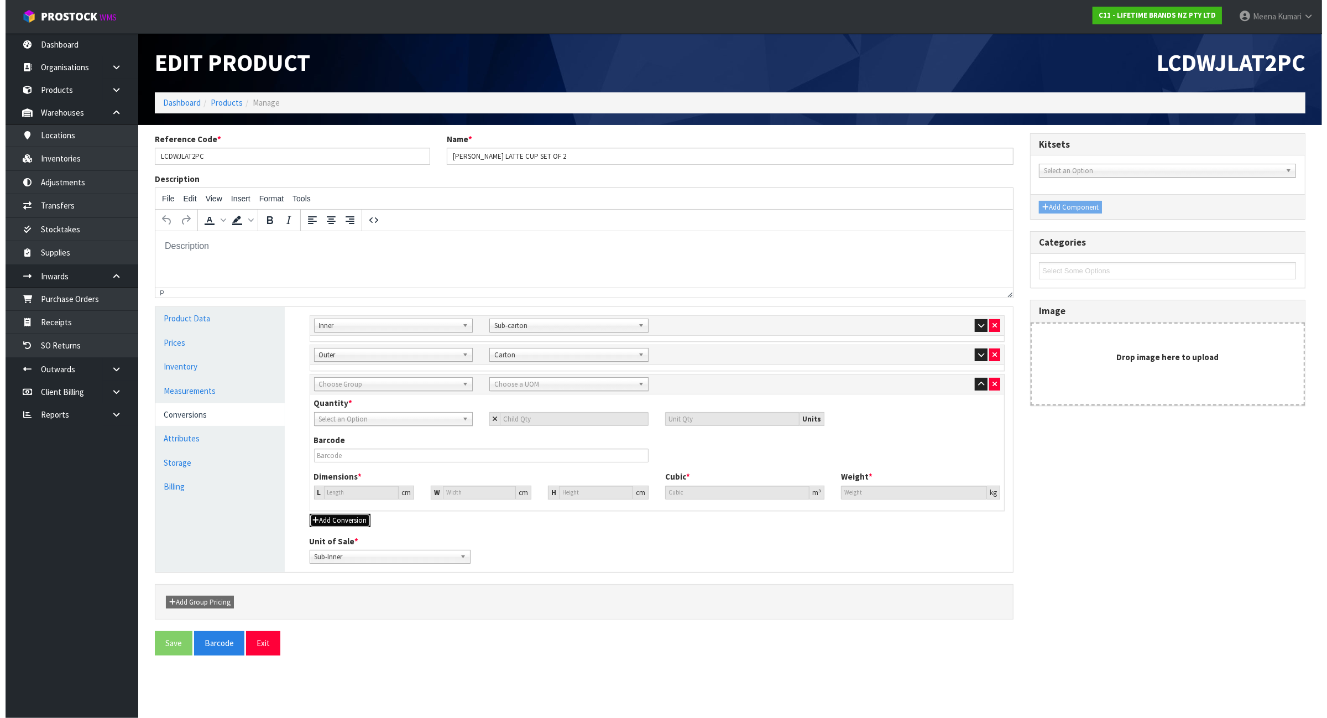
scroll to position [0, 0]
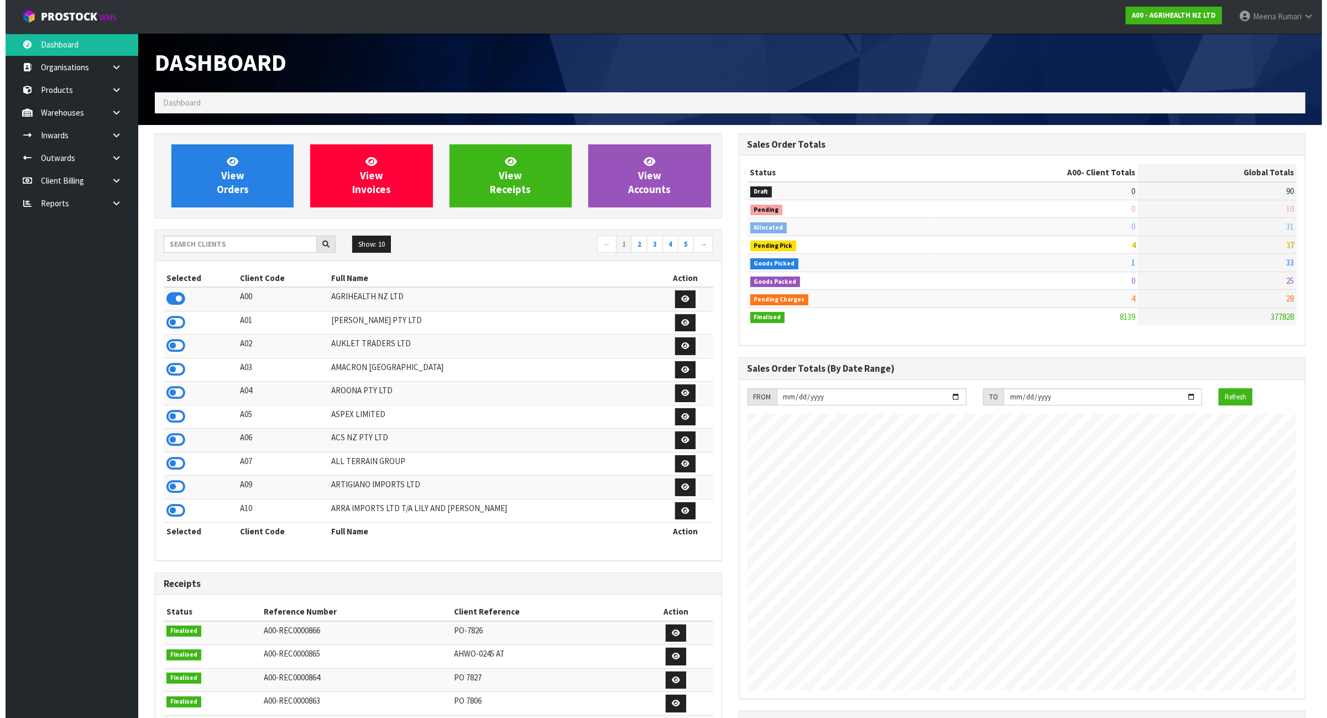
scroll to position [841, 583]
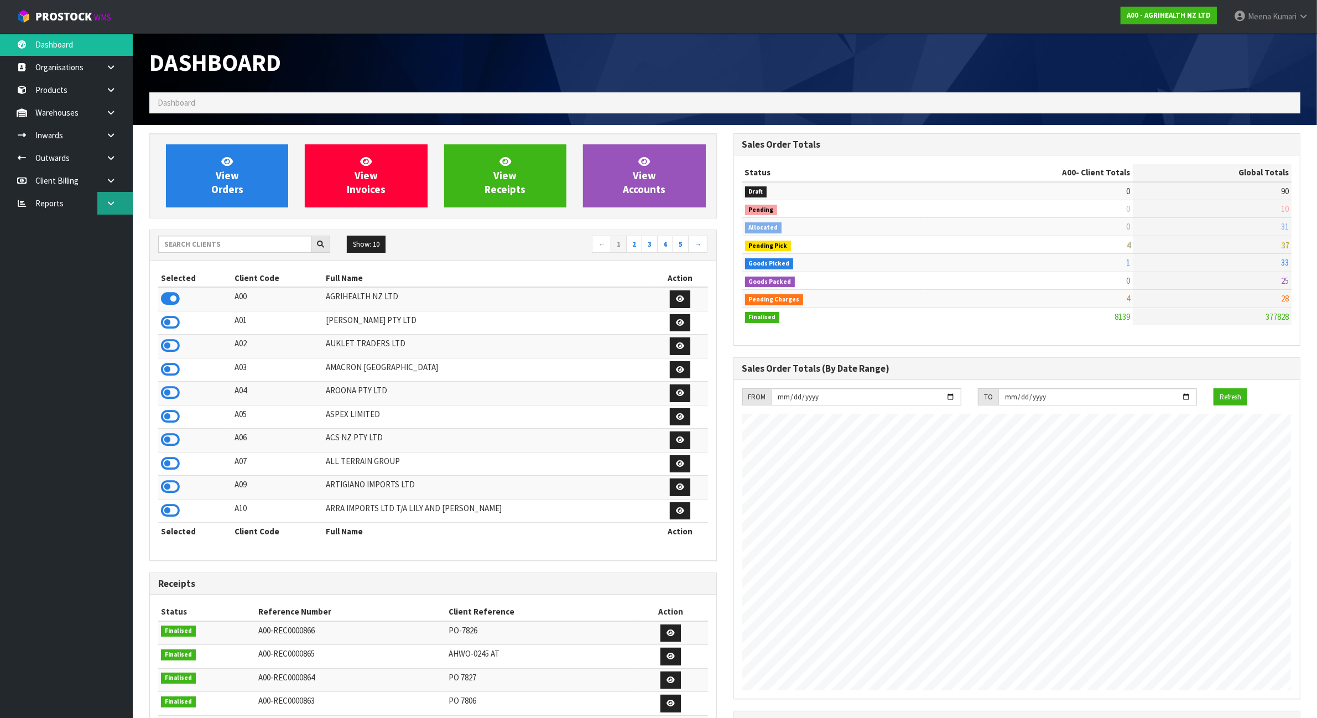
click at [119, 208] on link at bounding box center [114, 203] width 35 height 23
click at [98, 257] on link "CWL" at bounding box center [66, 249] width 133 height 23
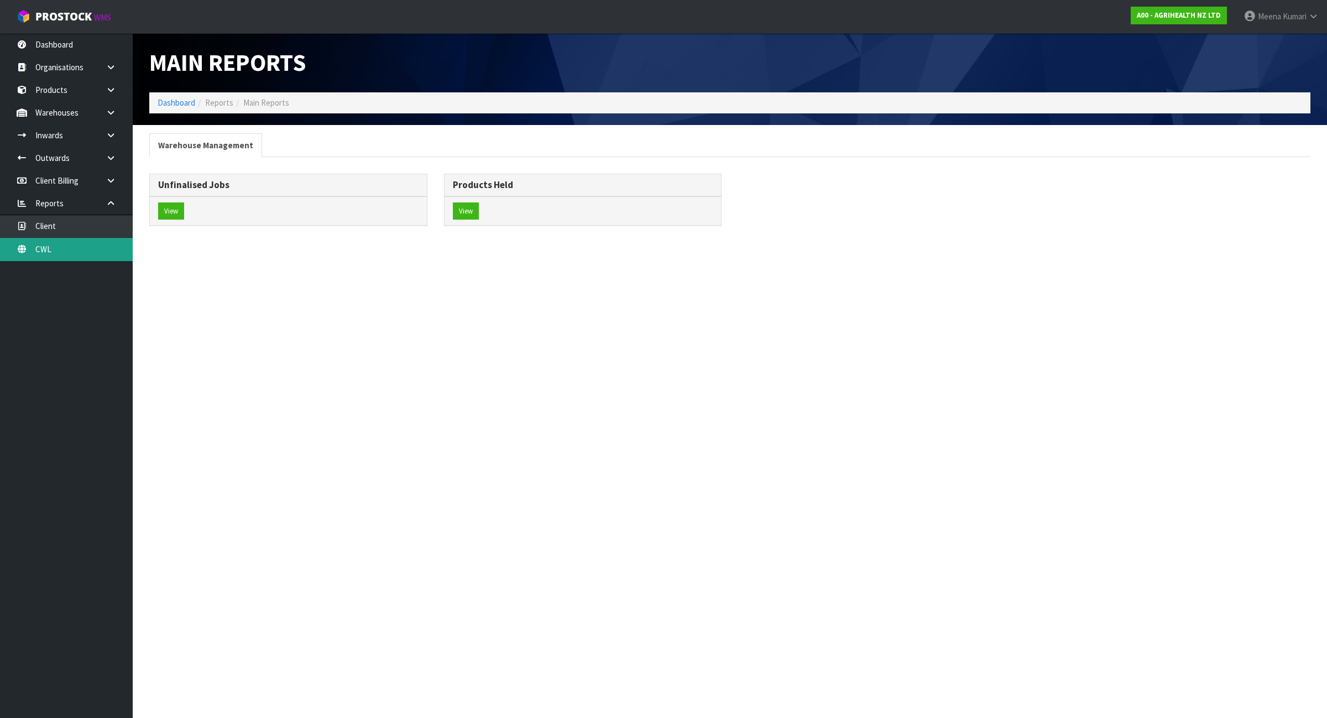
click at [84, 255] on link "CWL" at bounding box center [66, 249] width 133 height 23
click at [446, 212] on div "View" at bounding box center [583, 210] width 277 height 29
click at [461, 211] on button "View" at bounding box center [466, 211] width 26 height 18
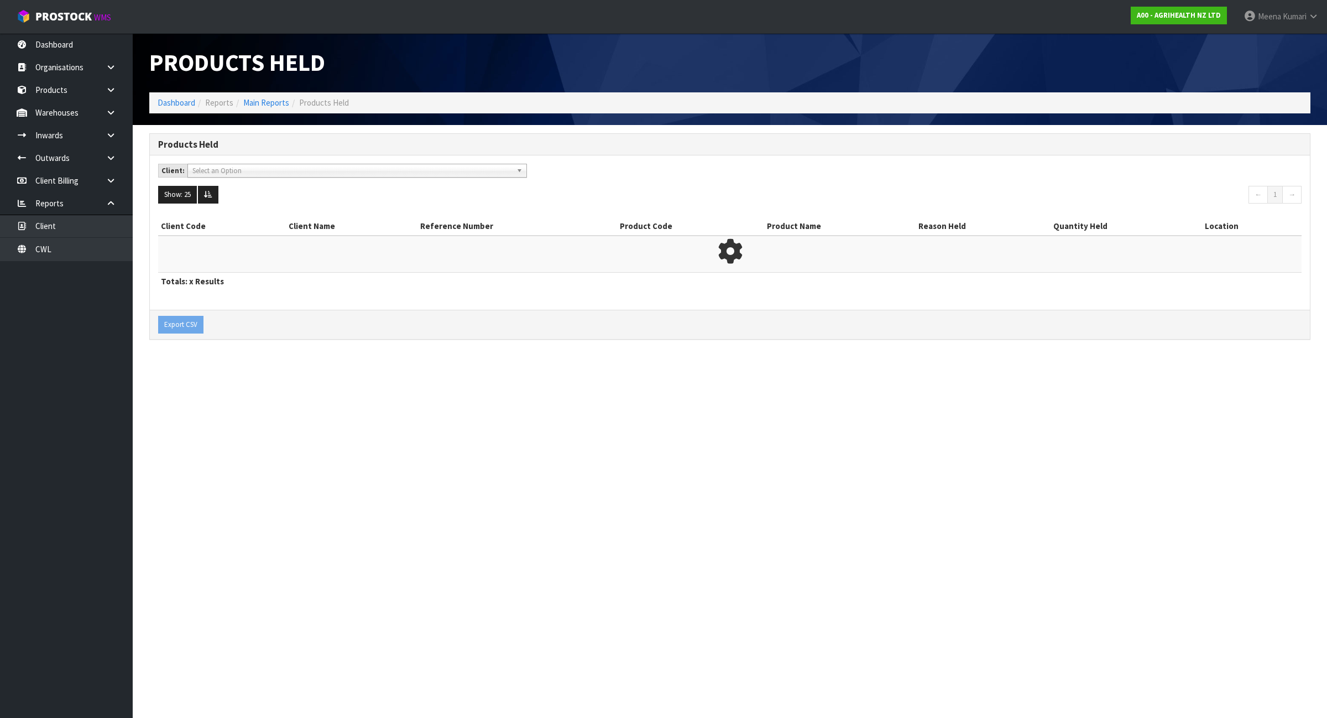
click at [355, 168] on span "Select an Option" at bounding box center [352, 170] width 320 height 13
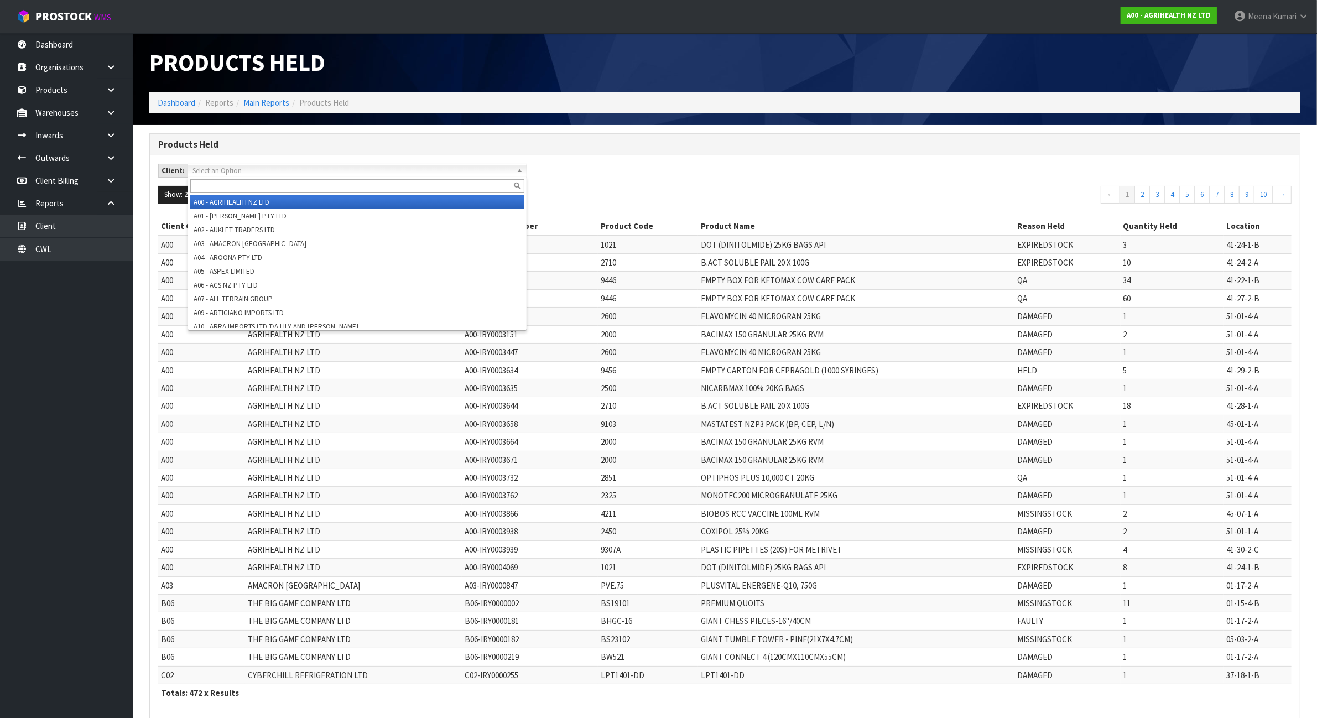
click at [303, 198] on li "A00 - AGRIHEALTH NZ LTD" at bounding box center [357, 202] width 334 height 14
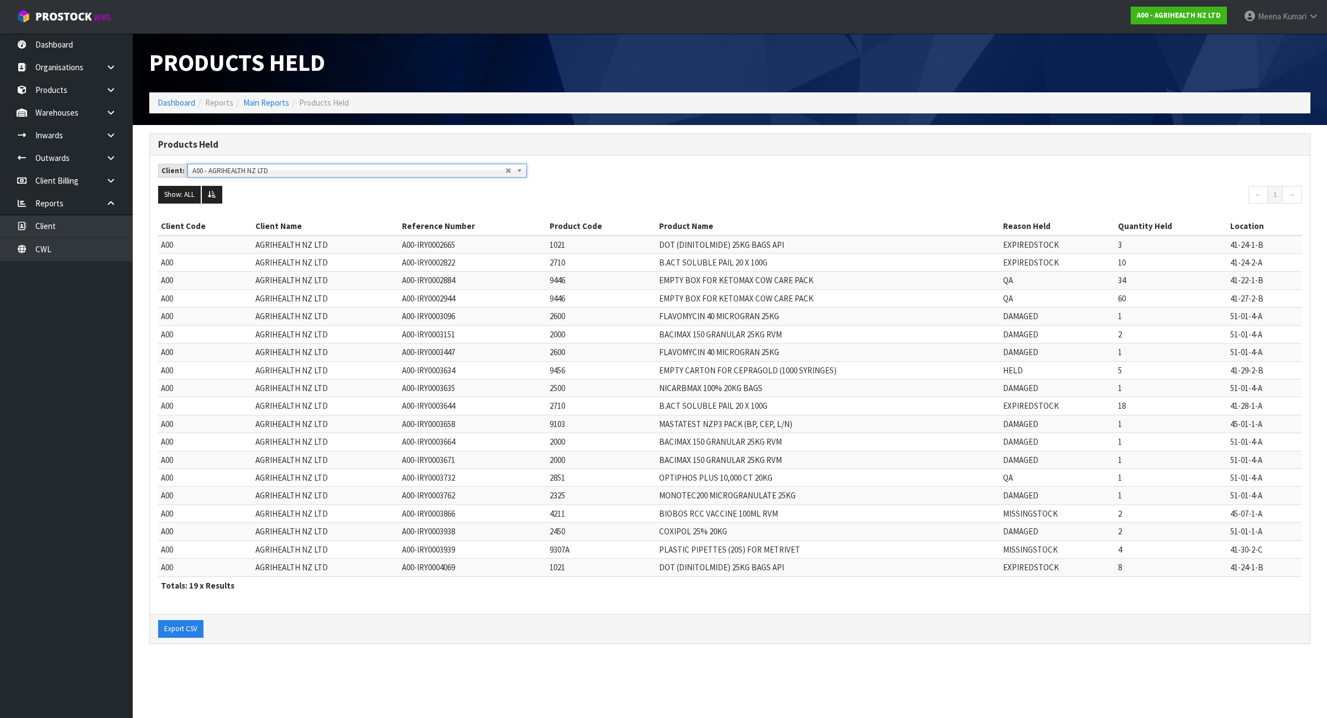
click at [556, 519] on td "4211" at bounding box center [601, 513] width 109 height 18
copy td "4211"
click at [557, 552] on td "9307A" at bounding box center [601, 549] width 109 height 18
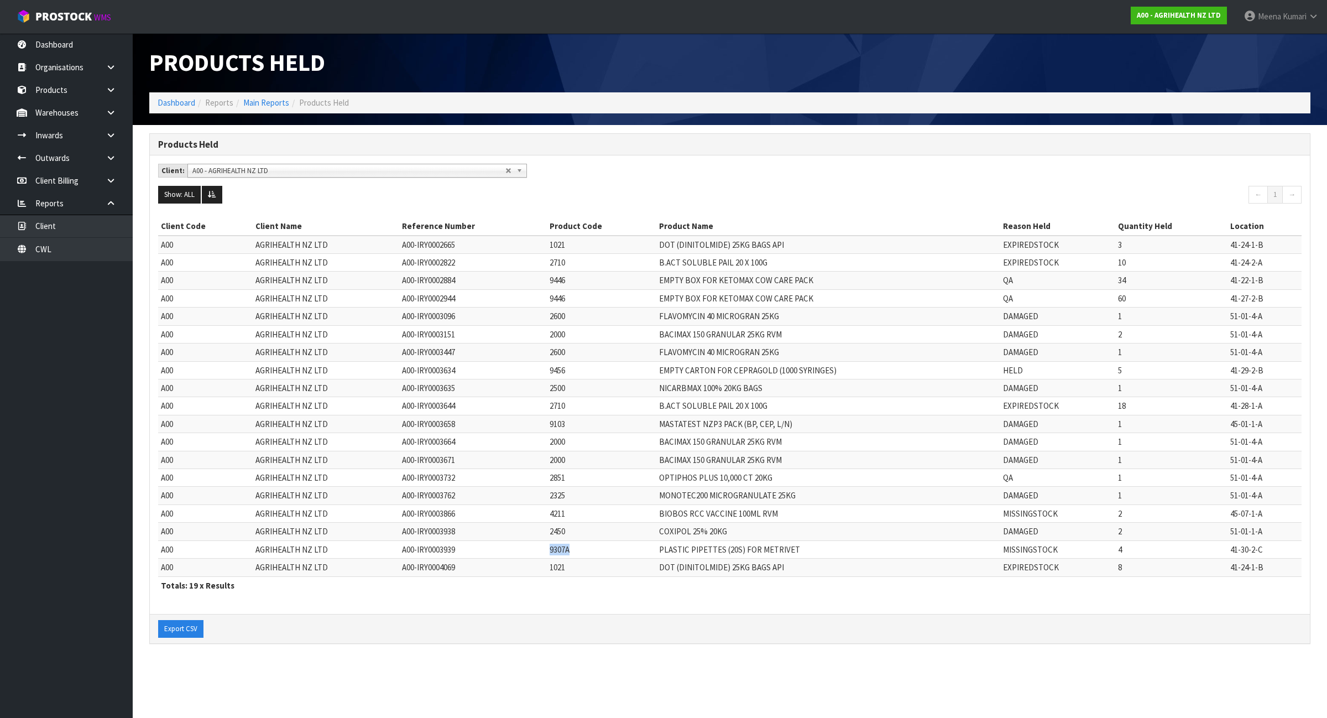
copy td "9307A"
click at [114, 117] on link at bounding box center [114, 112] width 35 height 23
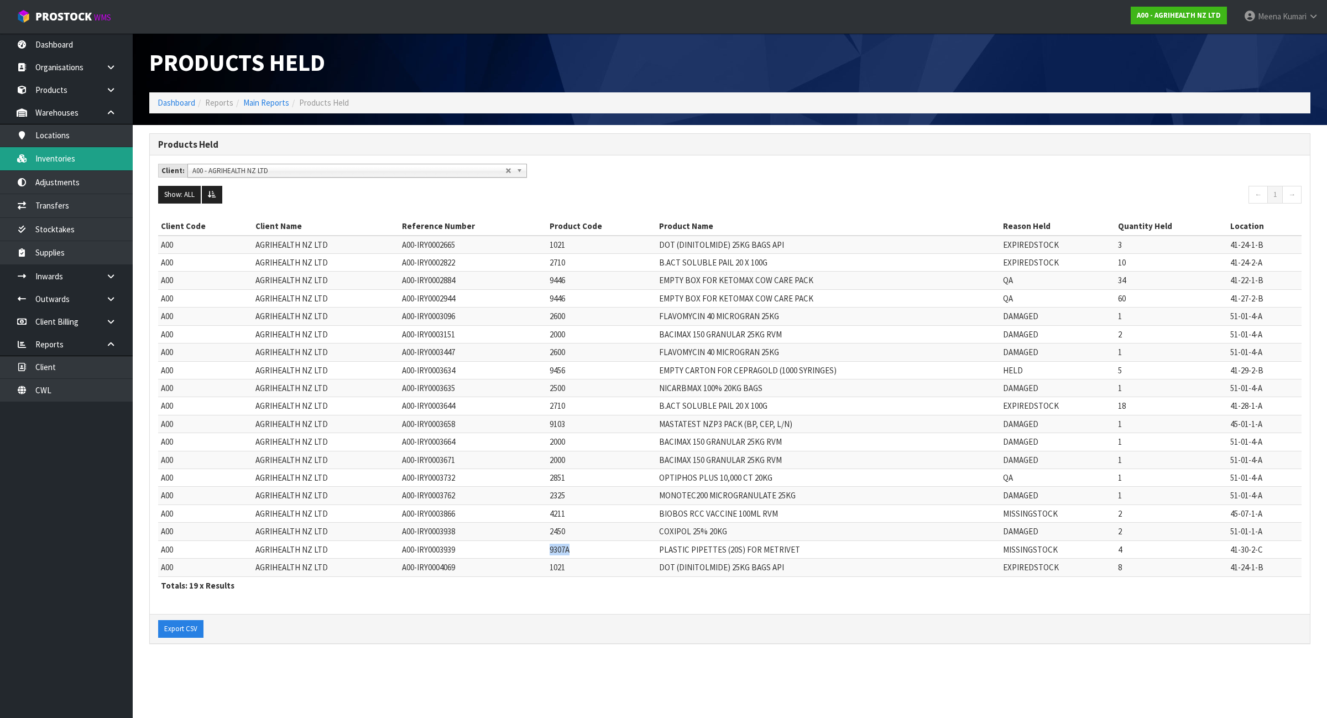
click at [98, 153] on link "Inventories" at bounding box center [66, 158] width 133 height 23
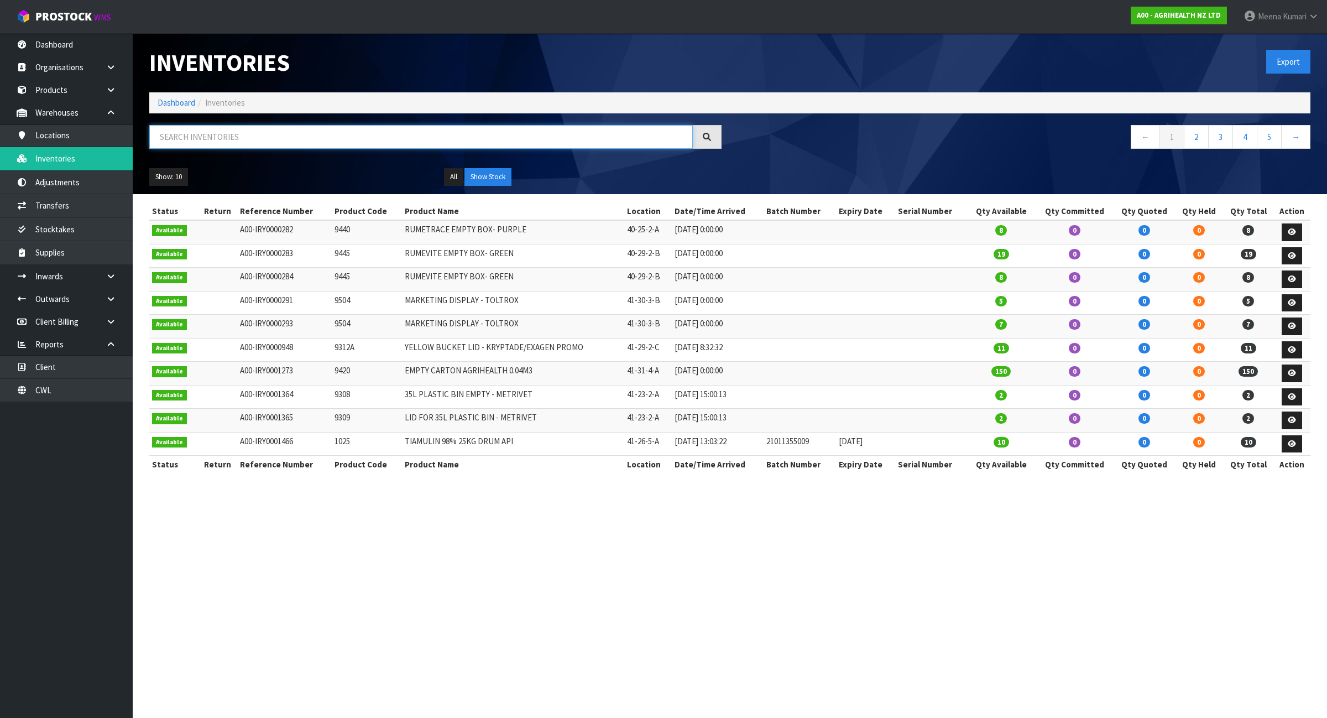
click at [404, 134] on input "text" at bounding box center [421, 137] width 544 height 24
paste input "4211"
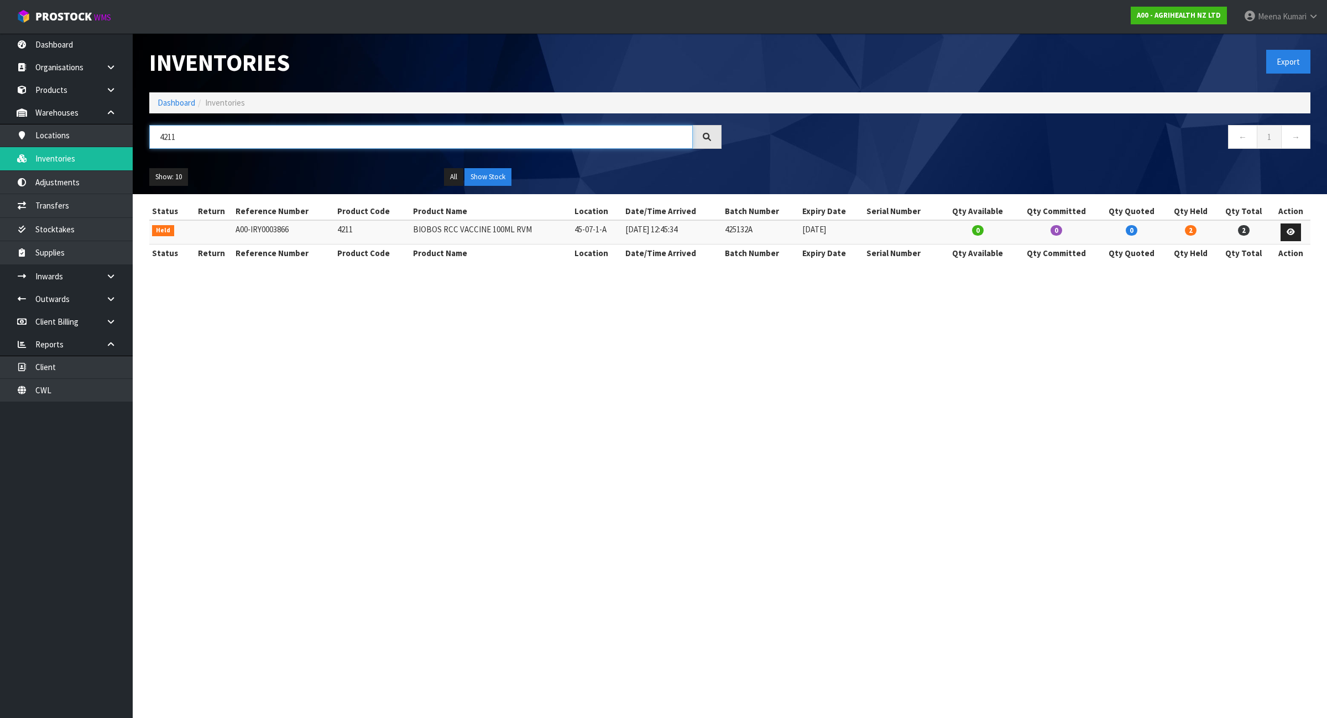
type input "4211"
click at [584, 230] on td "45-07-1-A" at bounding box center [597, 232] width 51 height 24
copy tr "45-07-1-A"
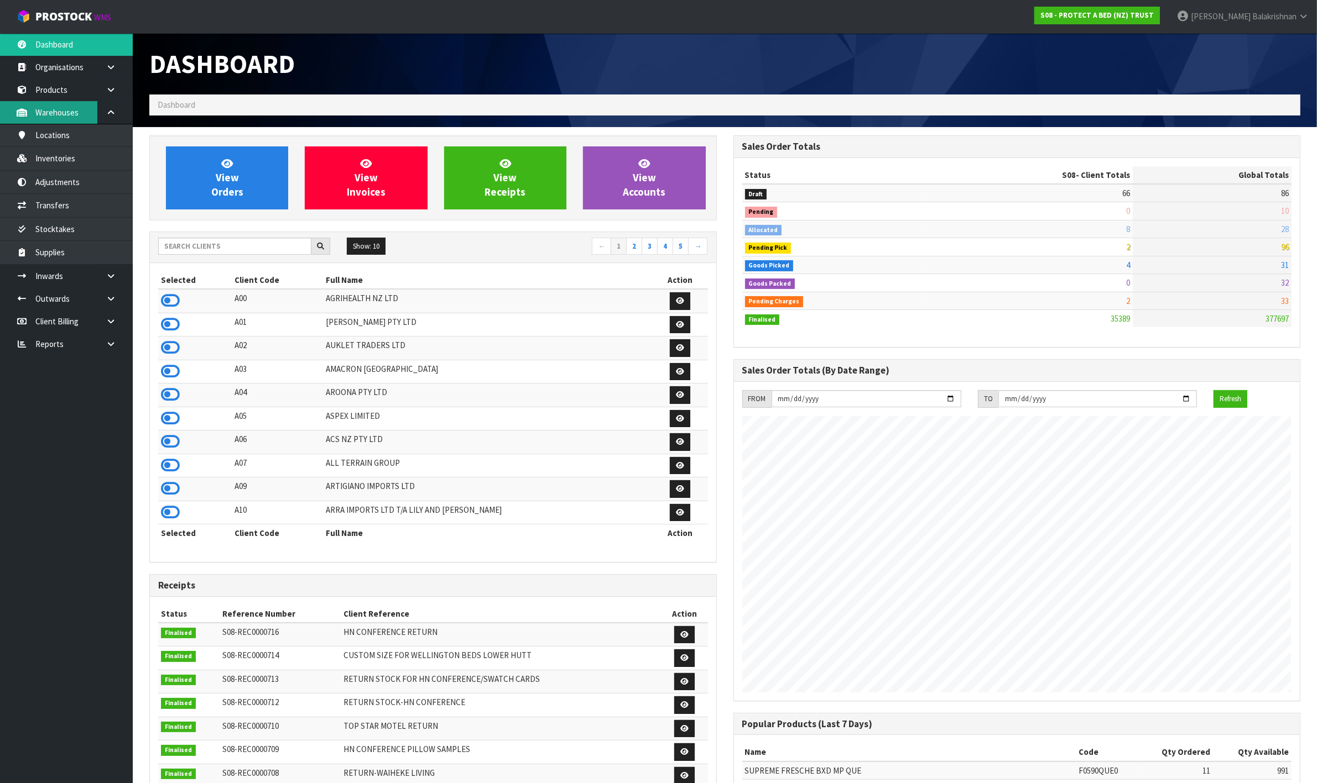
scroll to position [841, 583]
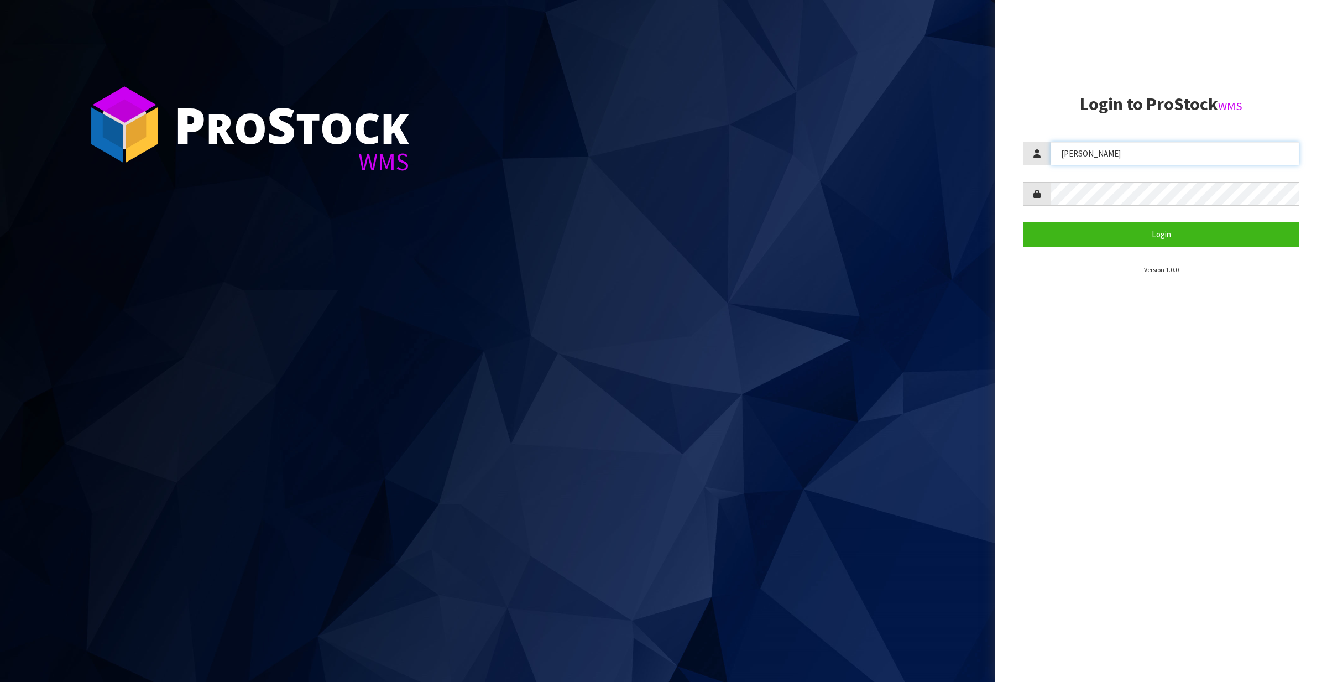
drag, startPoint x: 1091, startPoint y: 155, endPoint x: 893, endPoint y: 144, distance: 198.3
click at [893, 144] on div "P ro S tock WMS Login to ProStock WMS [PERSON_NAME] Login Version 1.0.0" at bounding box center [663, 341] width 1327 height 682
type input "Meena"
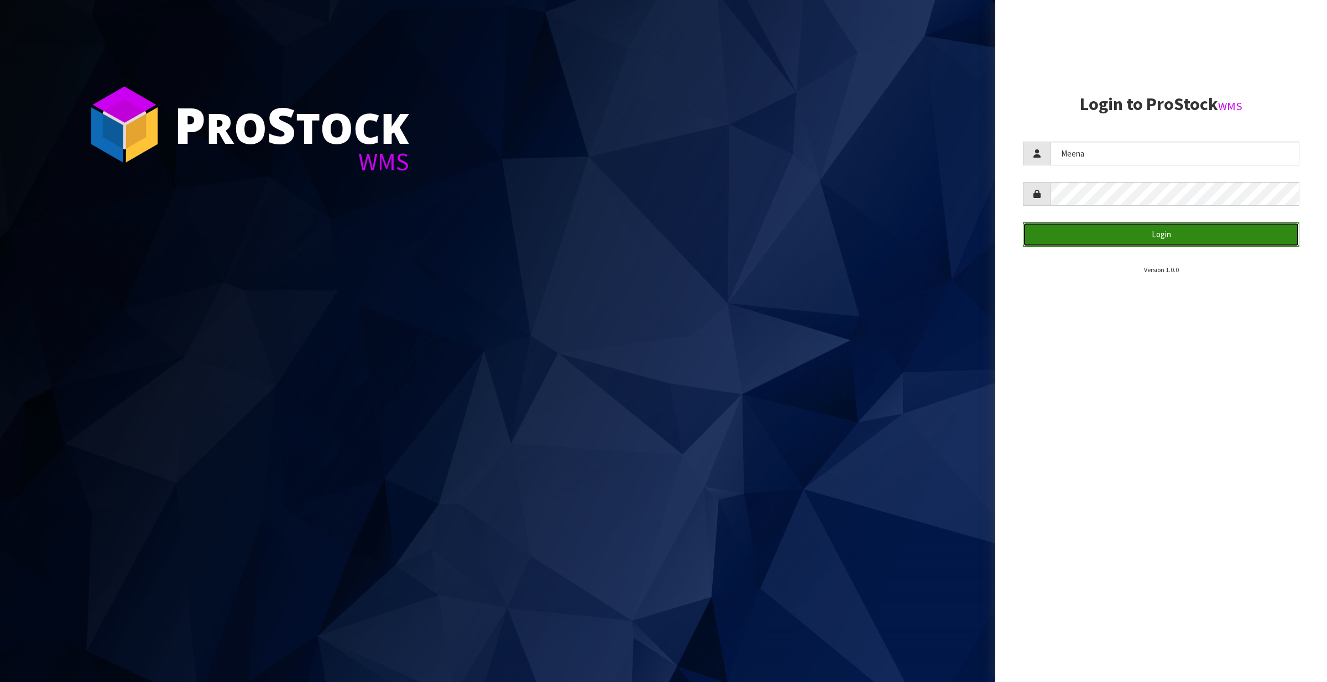
click at [1101, 228] on button "Login" at bounding box center [1161, 234] width 276 height 24
